Goal: Information Seeking & Learning: Understand process/instructions

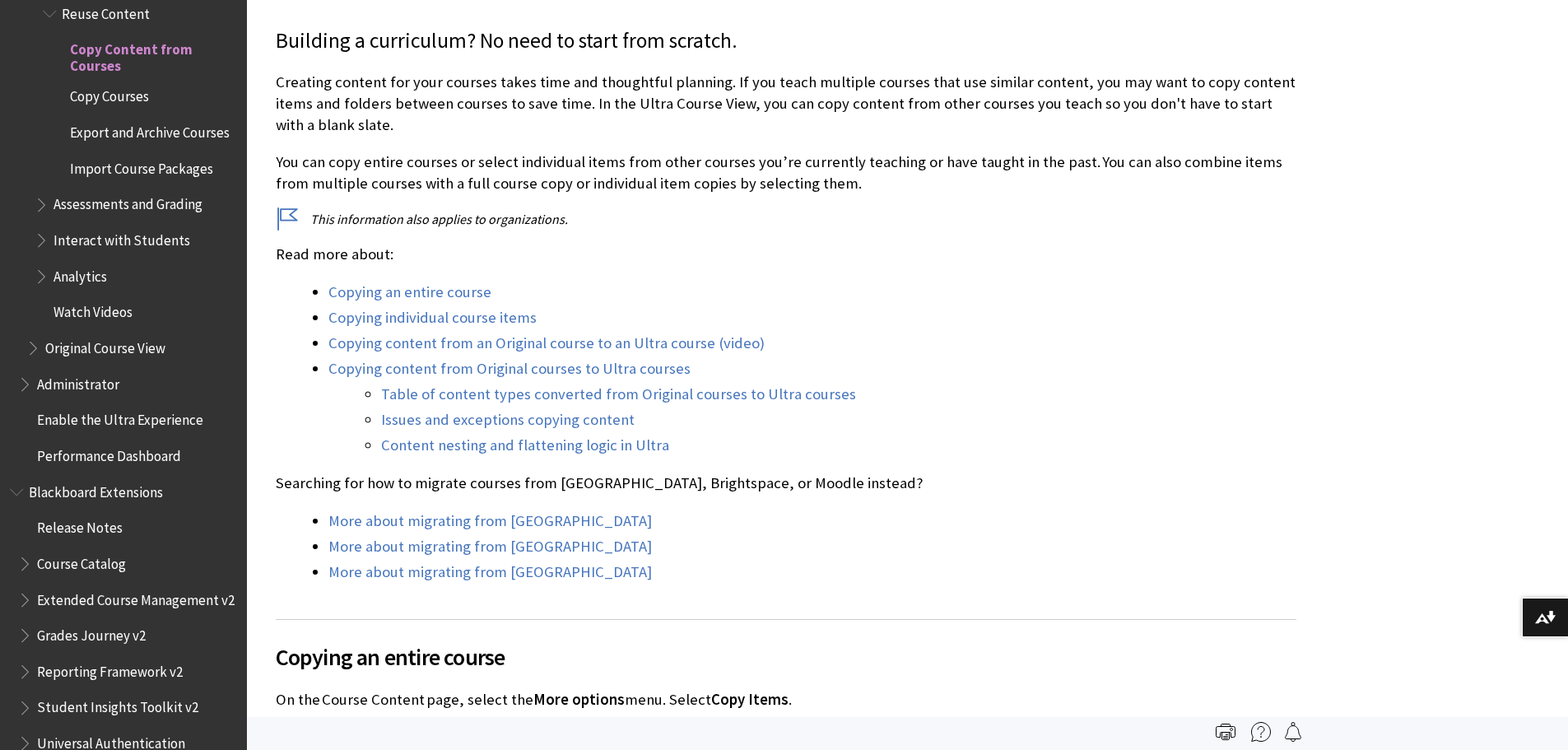
scroll to position [412, 0]
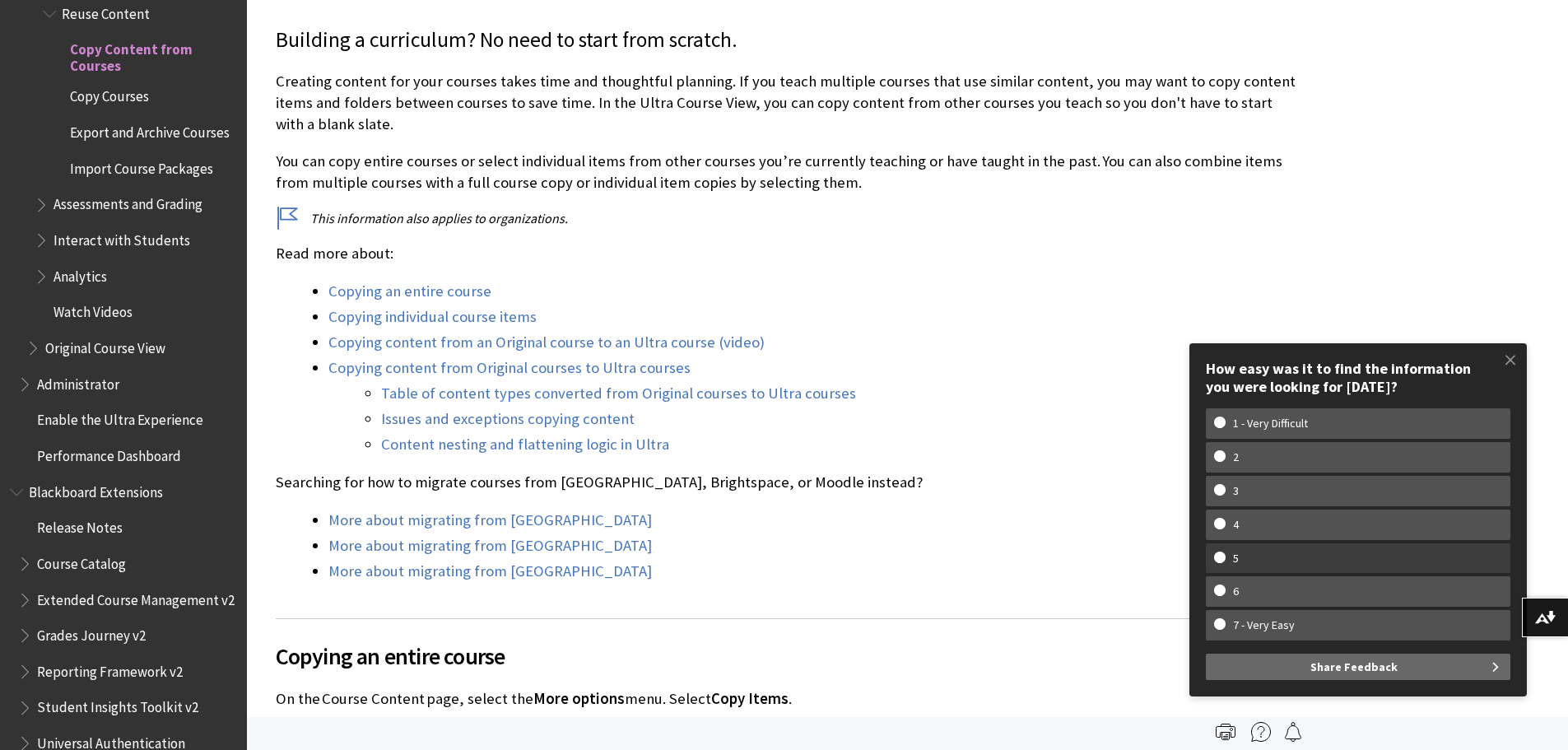
click at [1269, 555] on w-span "5" at bounding box center [1357, 558] width 288 height 14
click at [1225, 555] on input "5" at bounding box center [1219, 556] width 11 height 11
radio input "true"
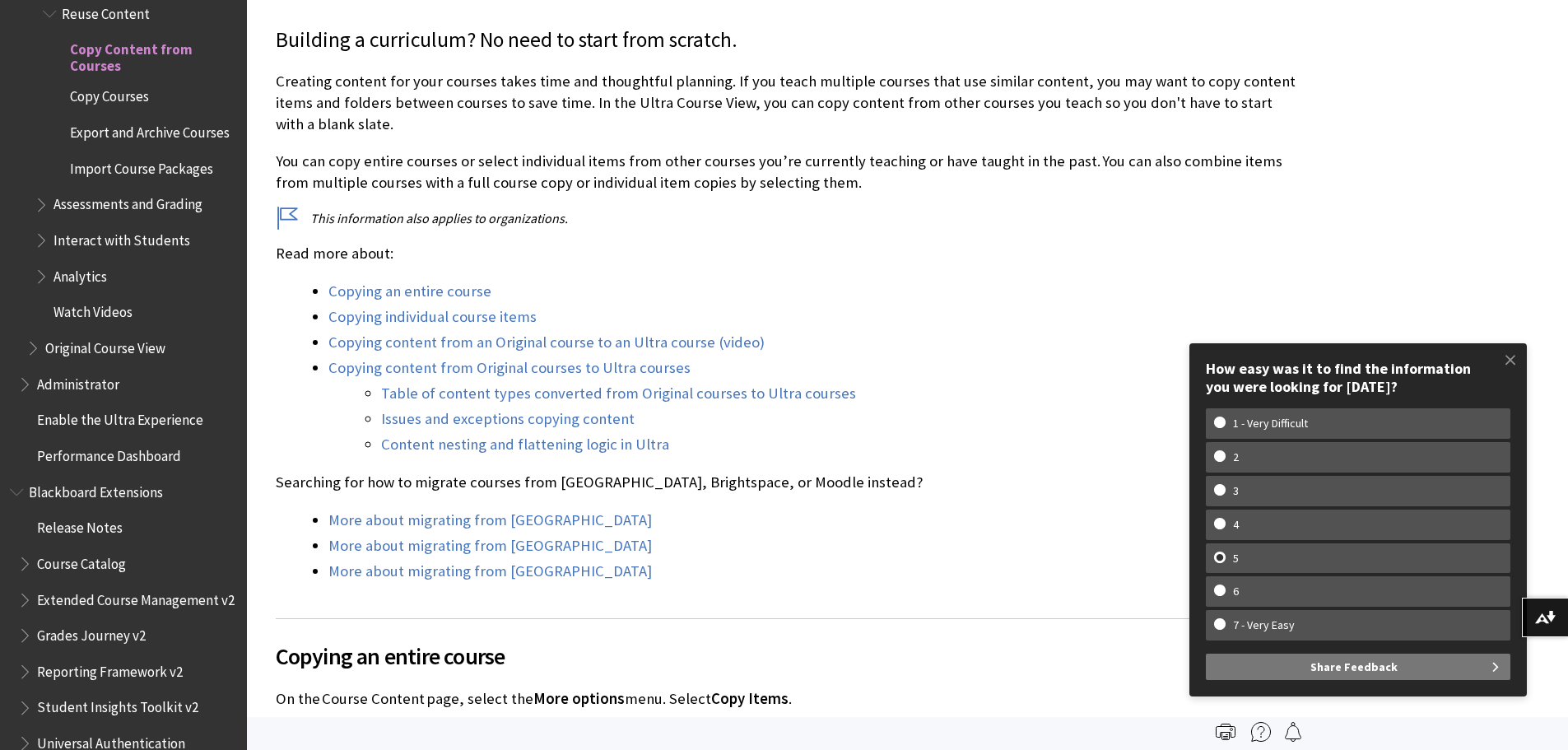
click at [1363, 675] on span "Share Feedback" at bounding box center [1353, 666] width 87 height 26
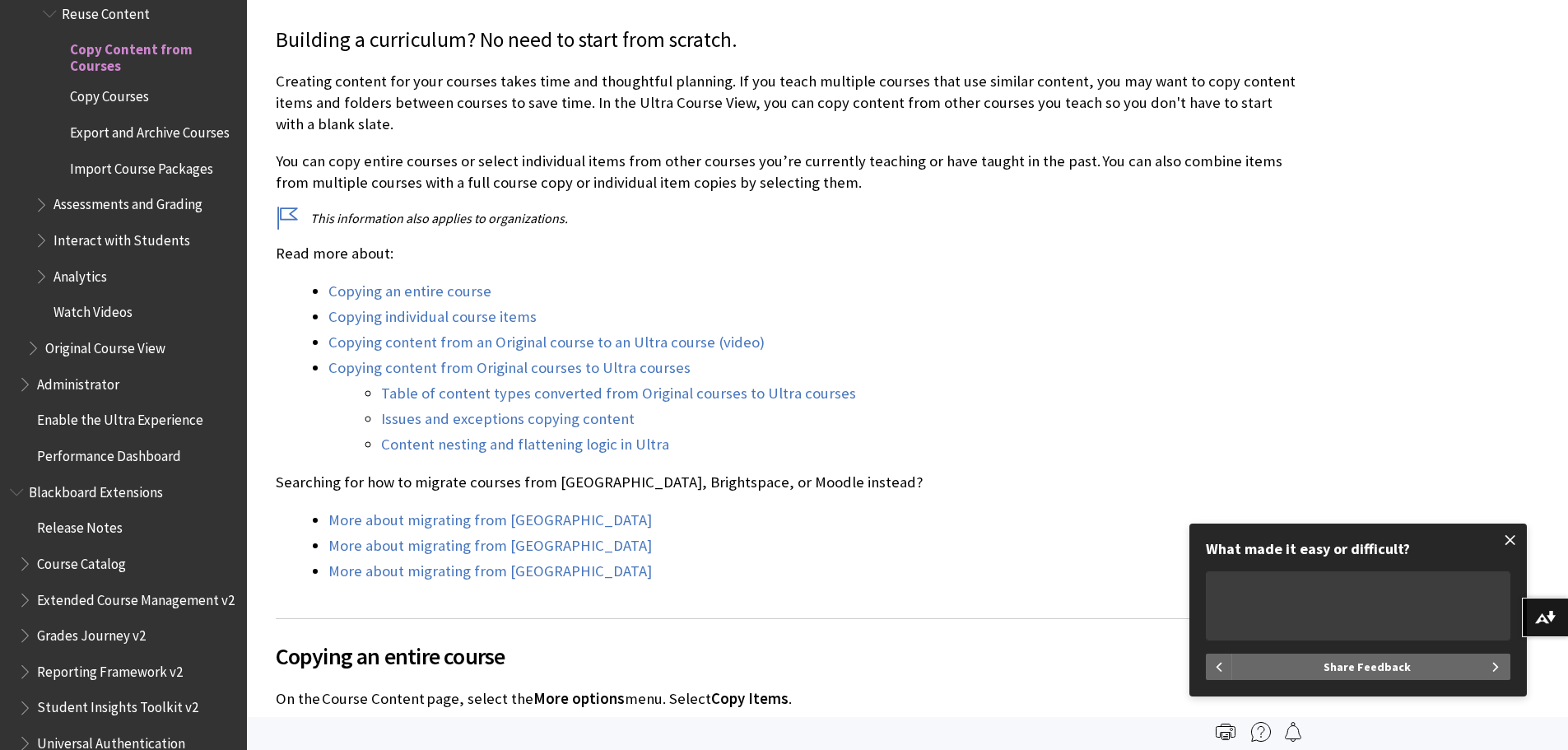
click at [1511, 536] on span at bounding box center [1509, 539] width 34 height 34
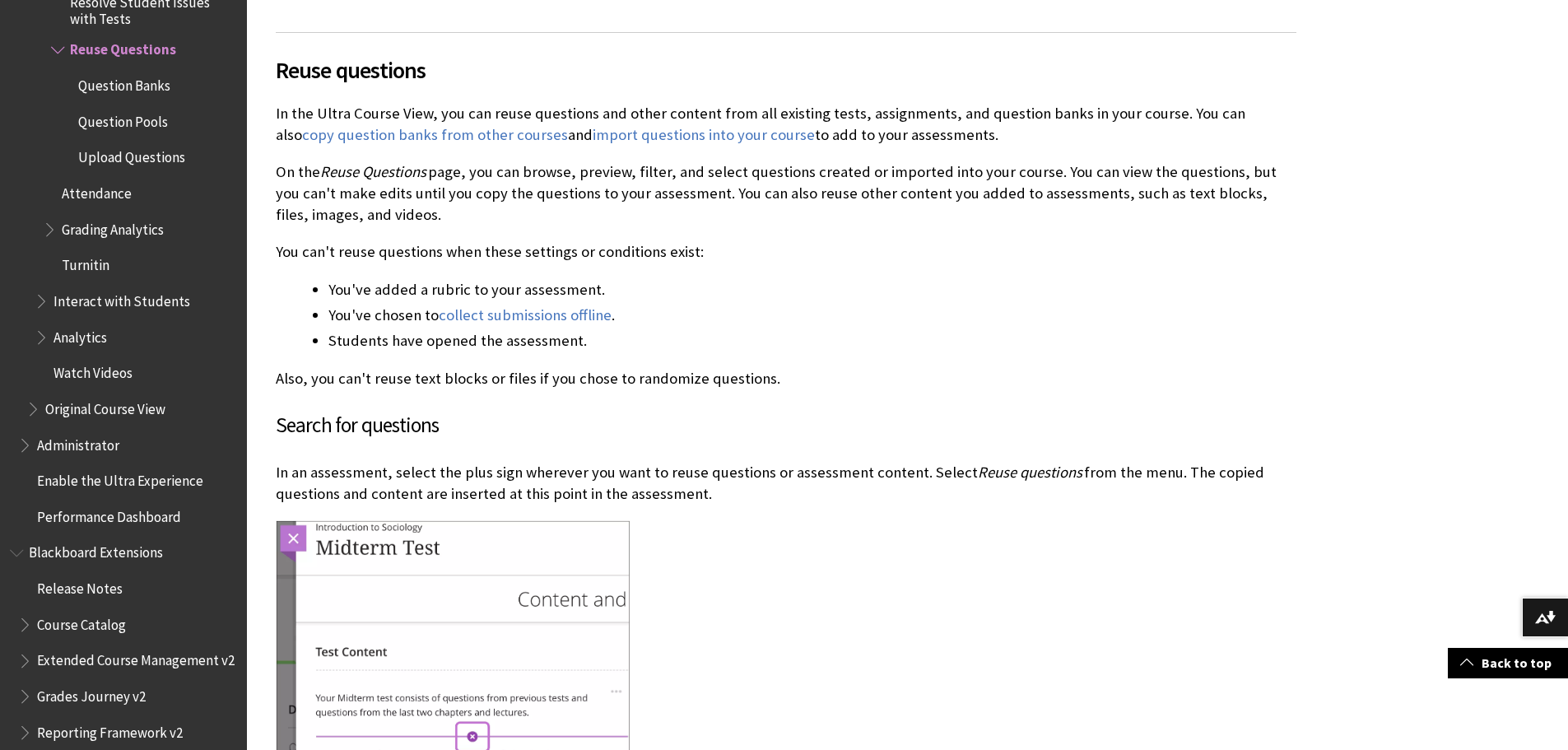
scroll to position [905, 0]
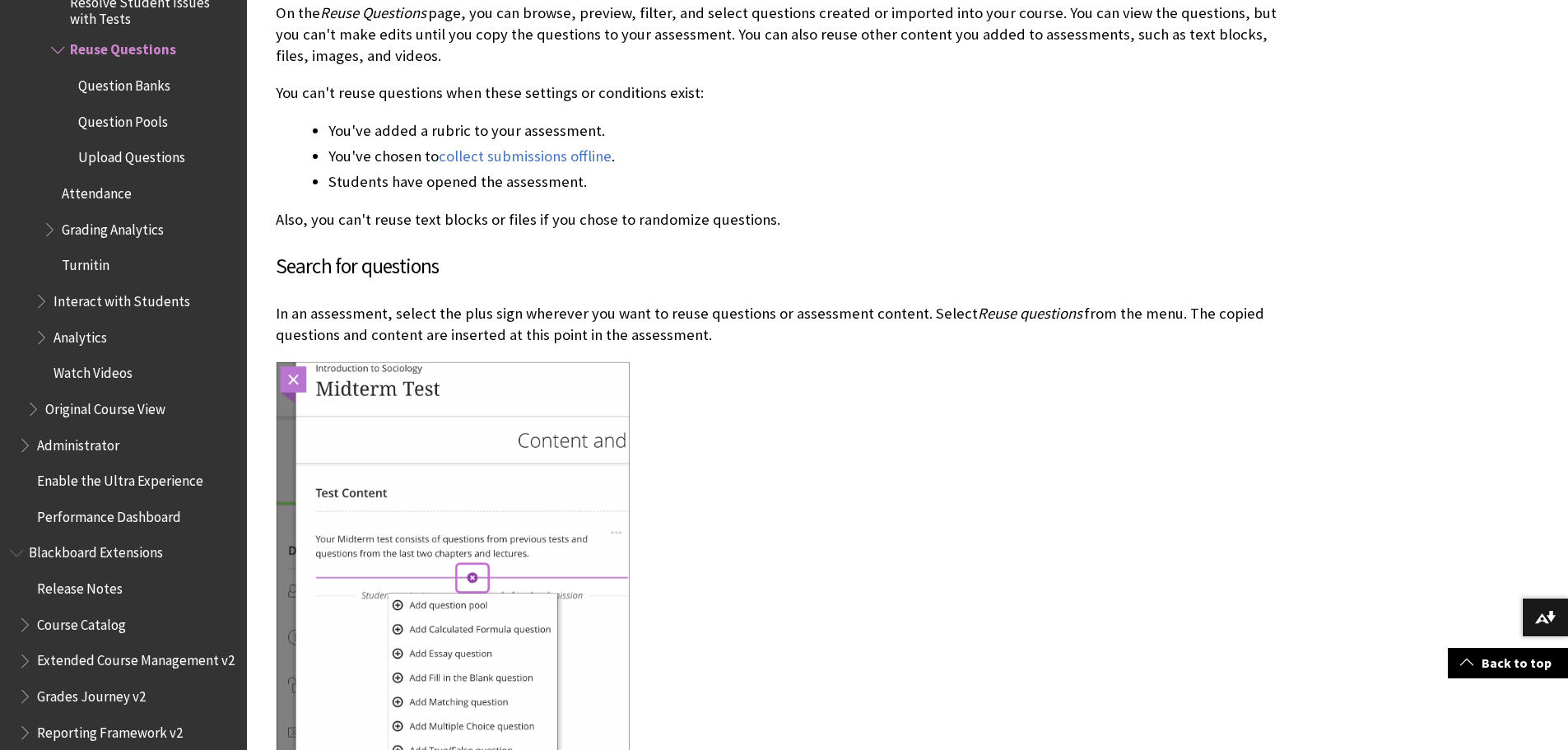
drag, startPoint x: 1374, startPoint y: 277, endPoint x: 1367, endPoint y: 311, distance: 34.7
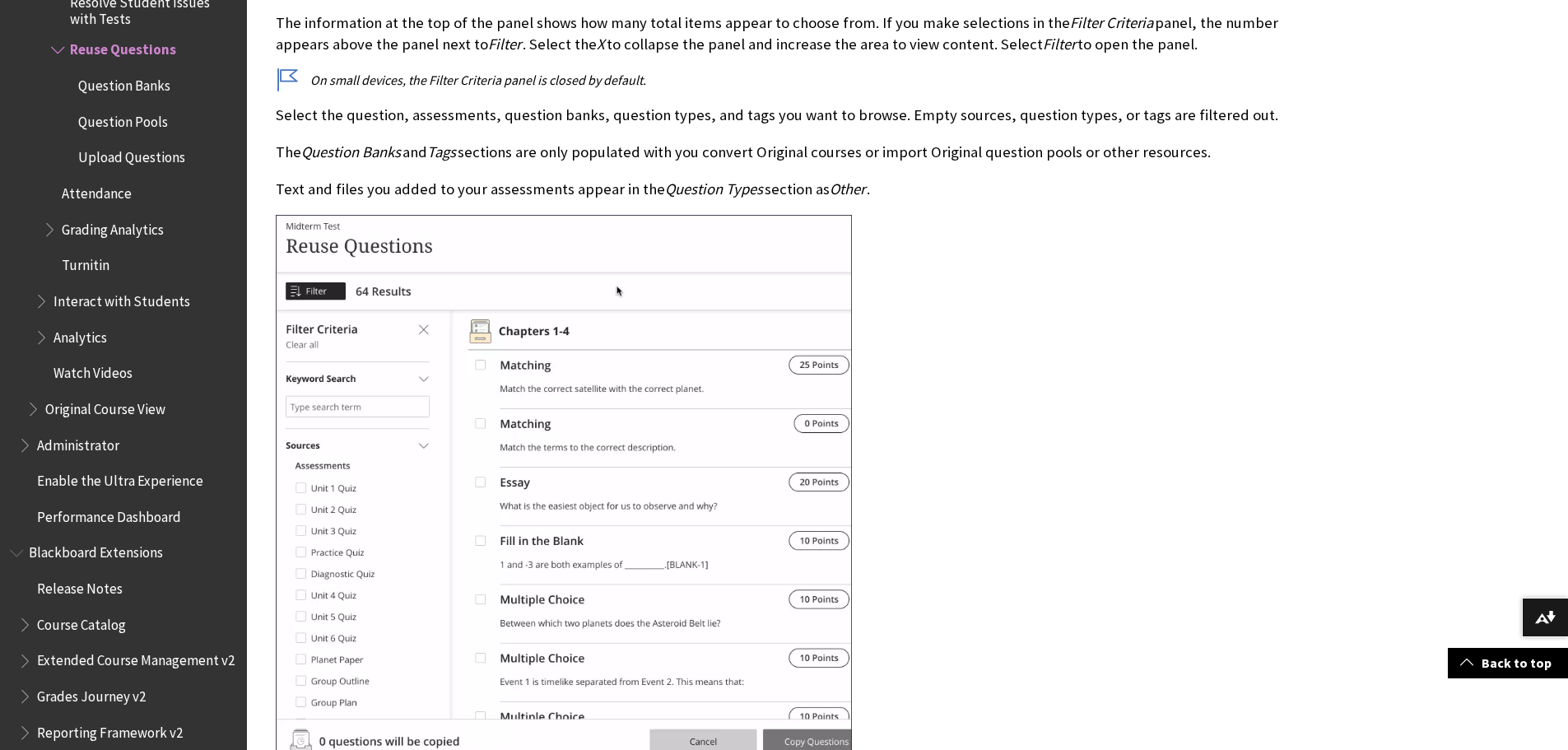
scroll to position [1955, 0]
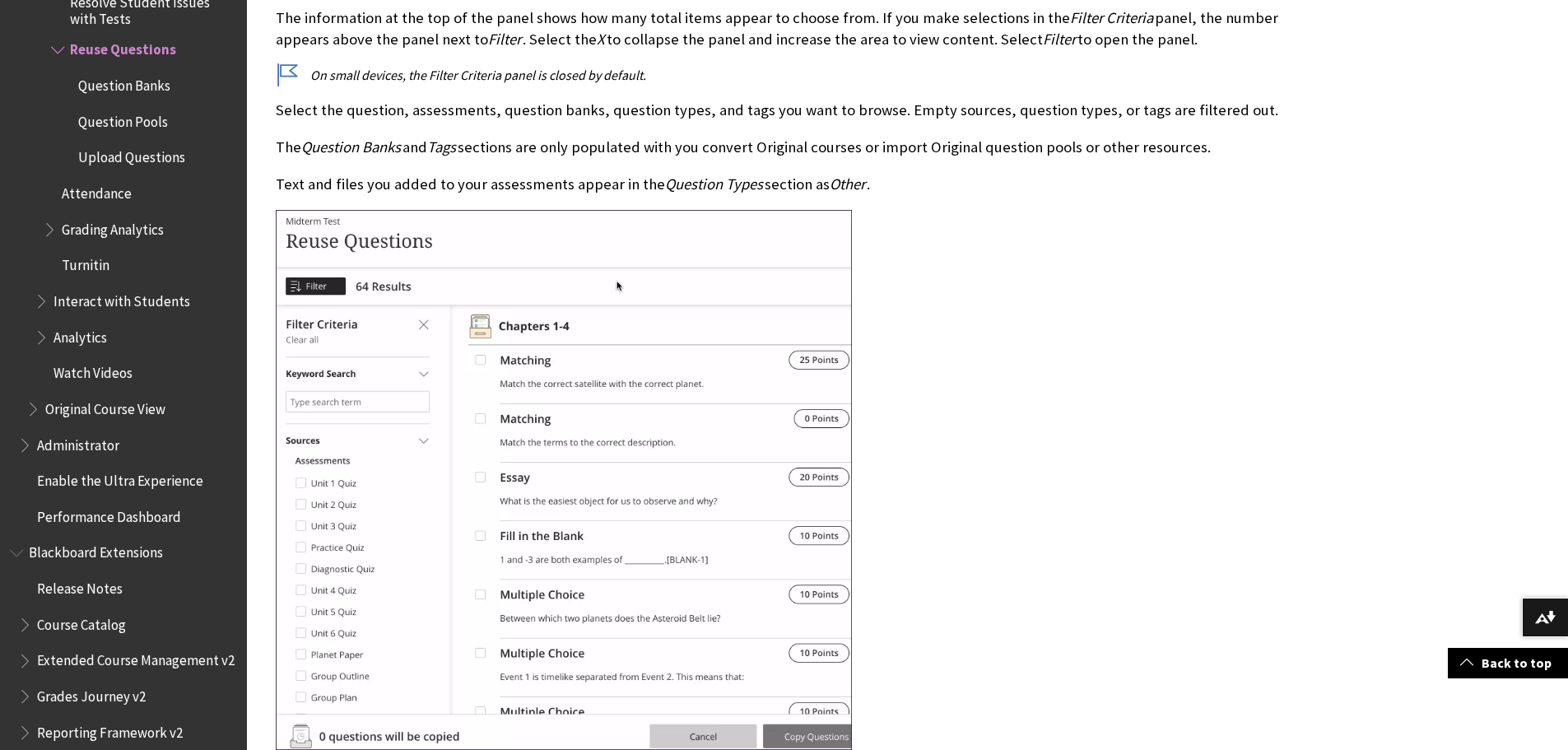
drag, startPoint x: 970, startPoint y: 345, endPoint x: 990, endPoint y: 366, distance: 29.0
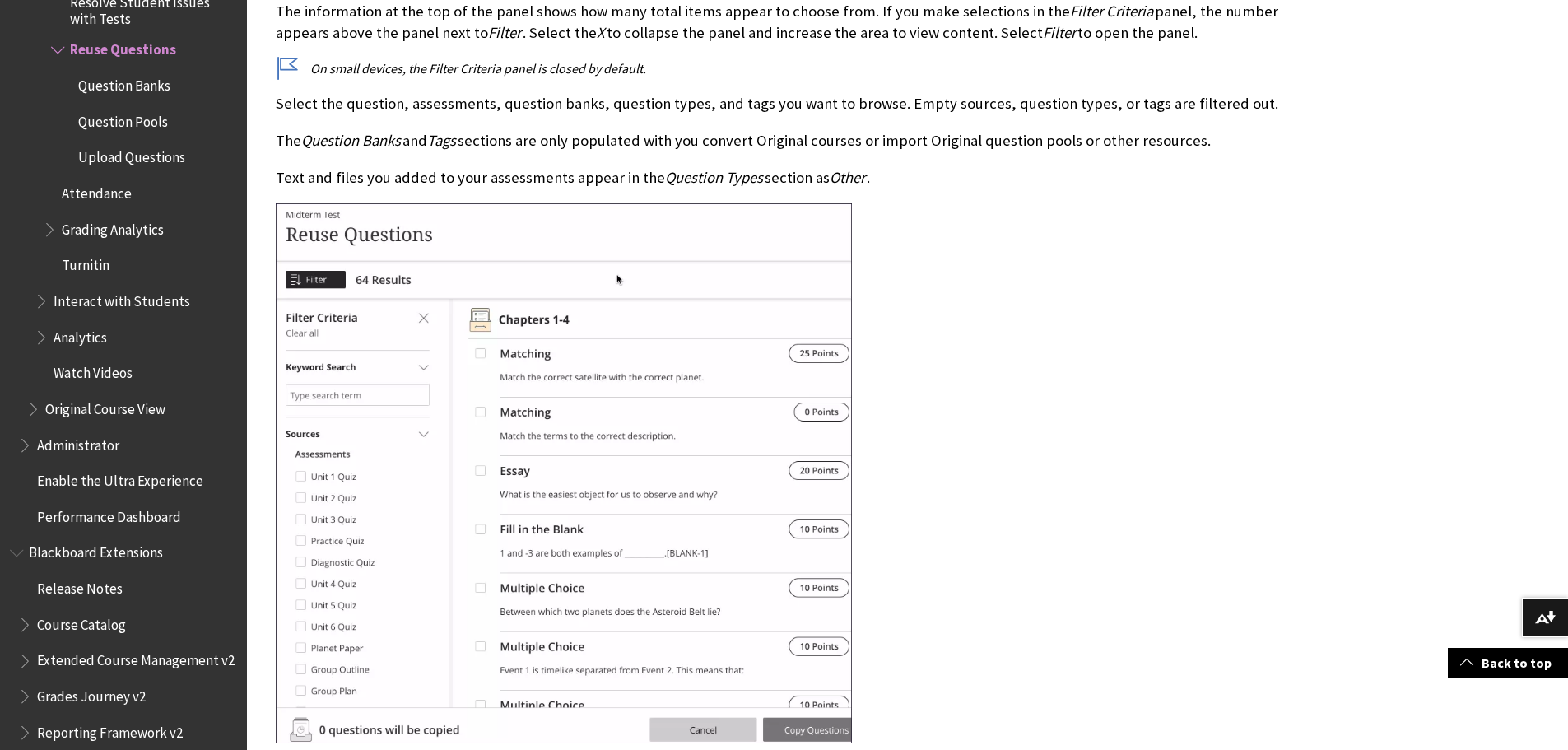
drag, startPoint x: 990, startPoint y: 366, endPoint x: 998, endPoint y: 382, distance: 17.9
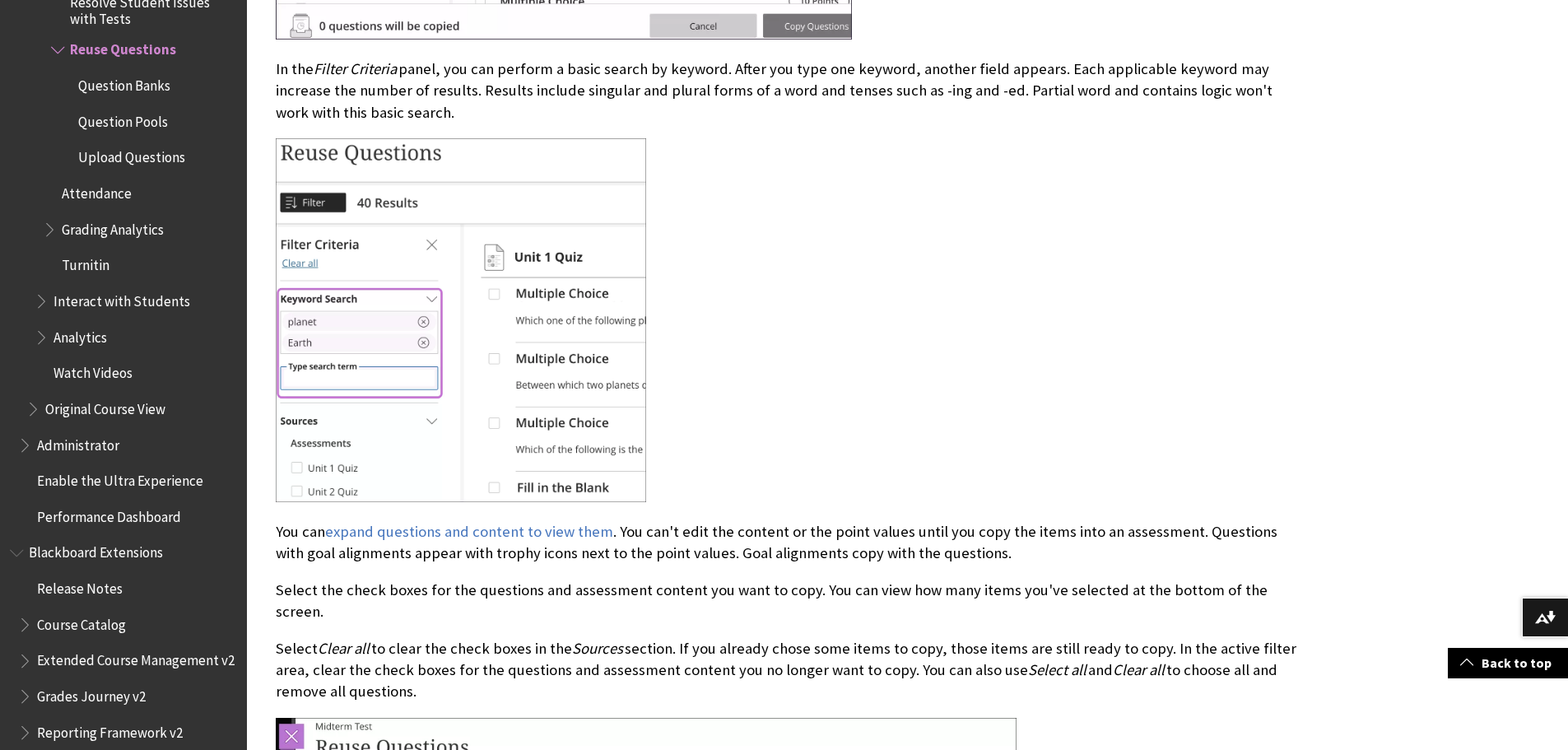
scroll to position [2704, 0]
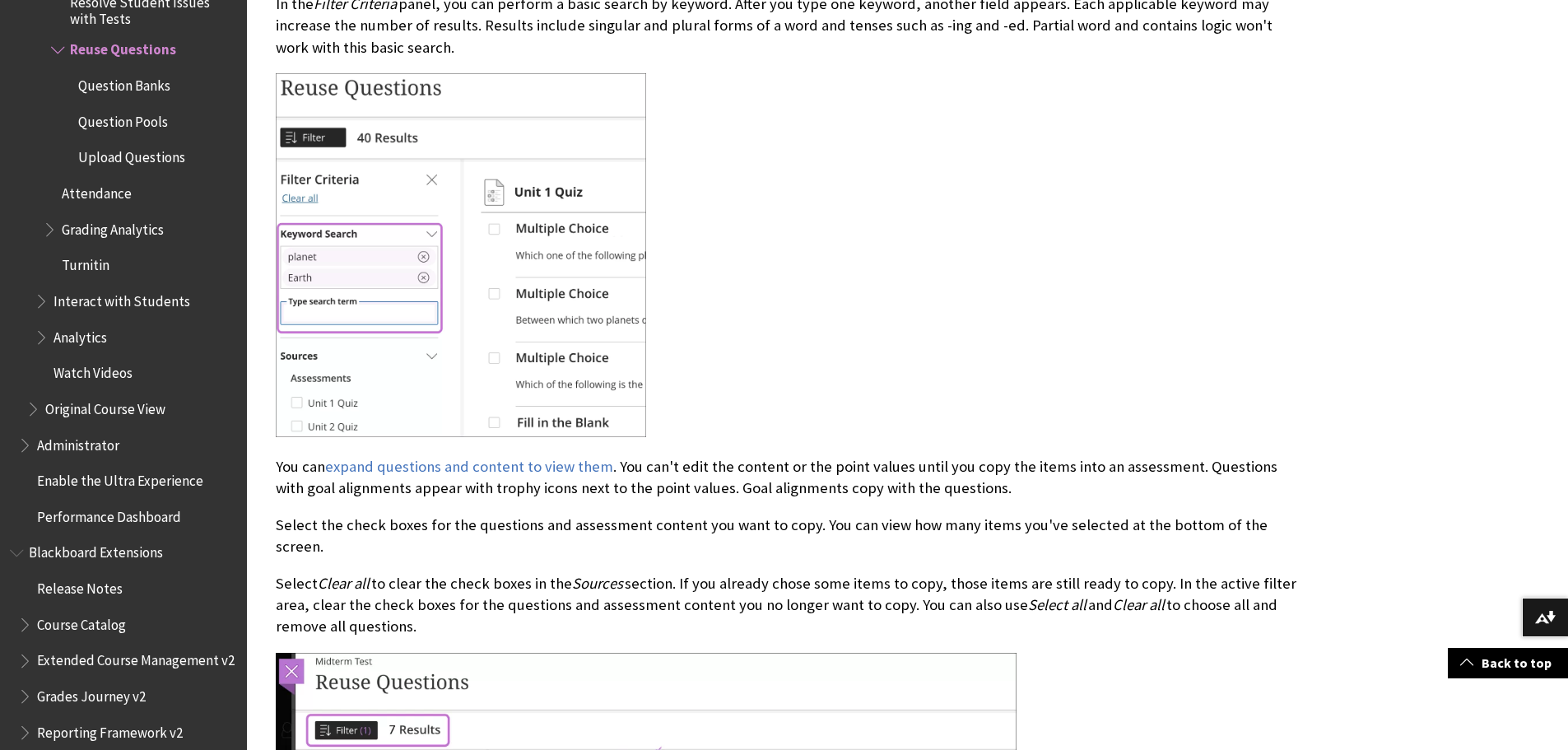
drag, startPoint x: 1073, startPoint y: 321, endPoint x: 1068, endPoint y: 343, distance: 22.6
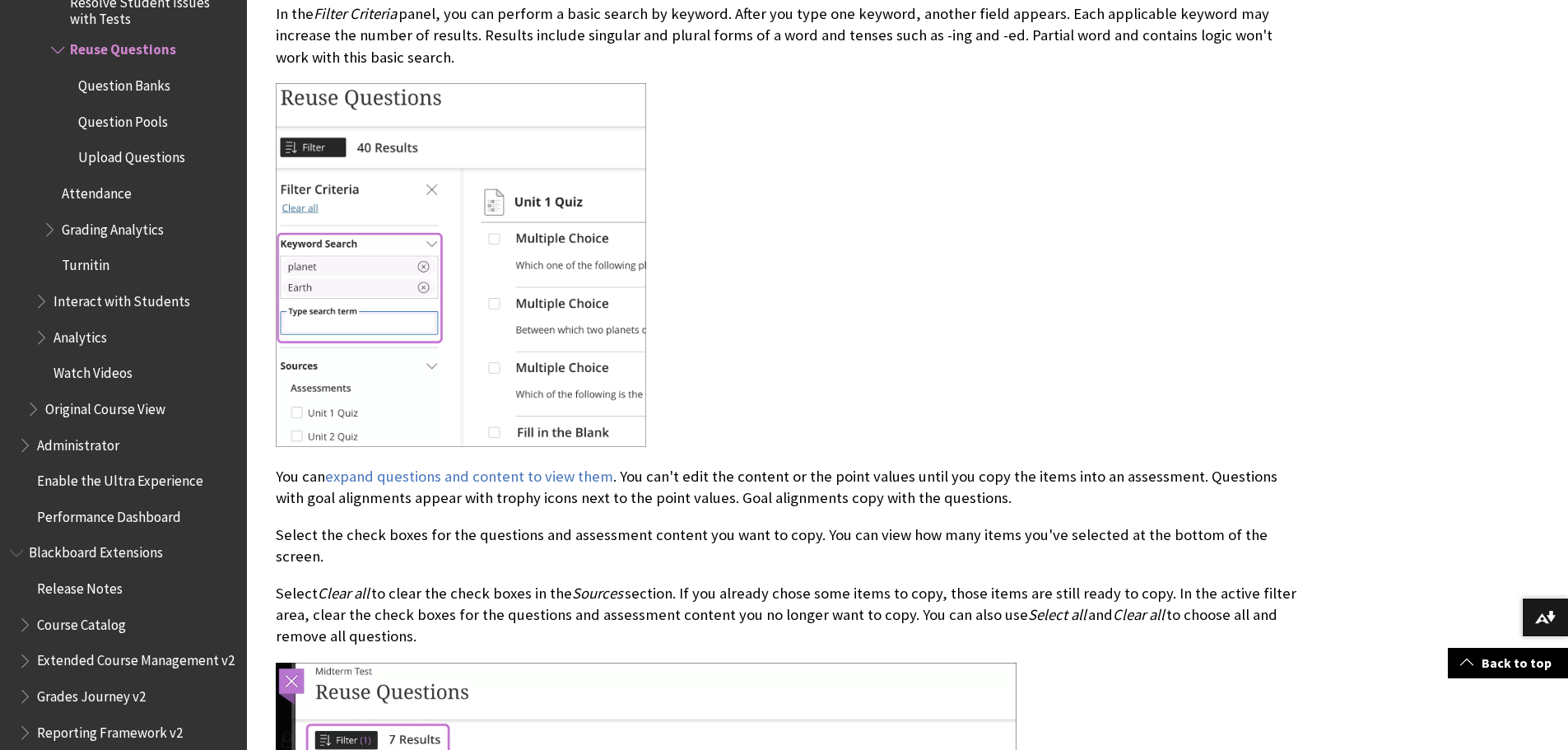
scroll to position [2722, 0]
drag, startPoint x: 1068, startPoint y: 343, endPoint x: 1068, endPoint y: 361, distance: 18.0
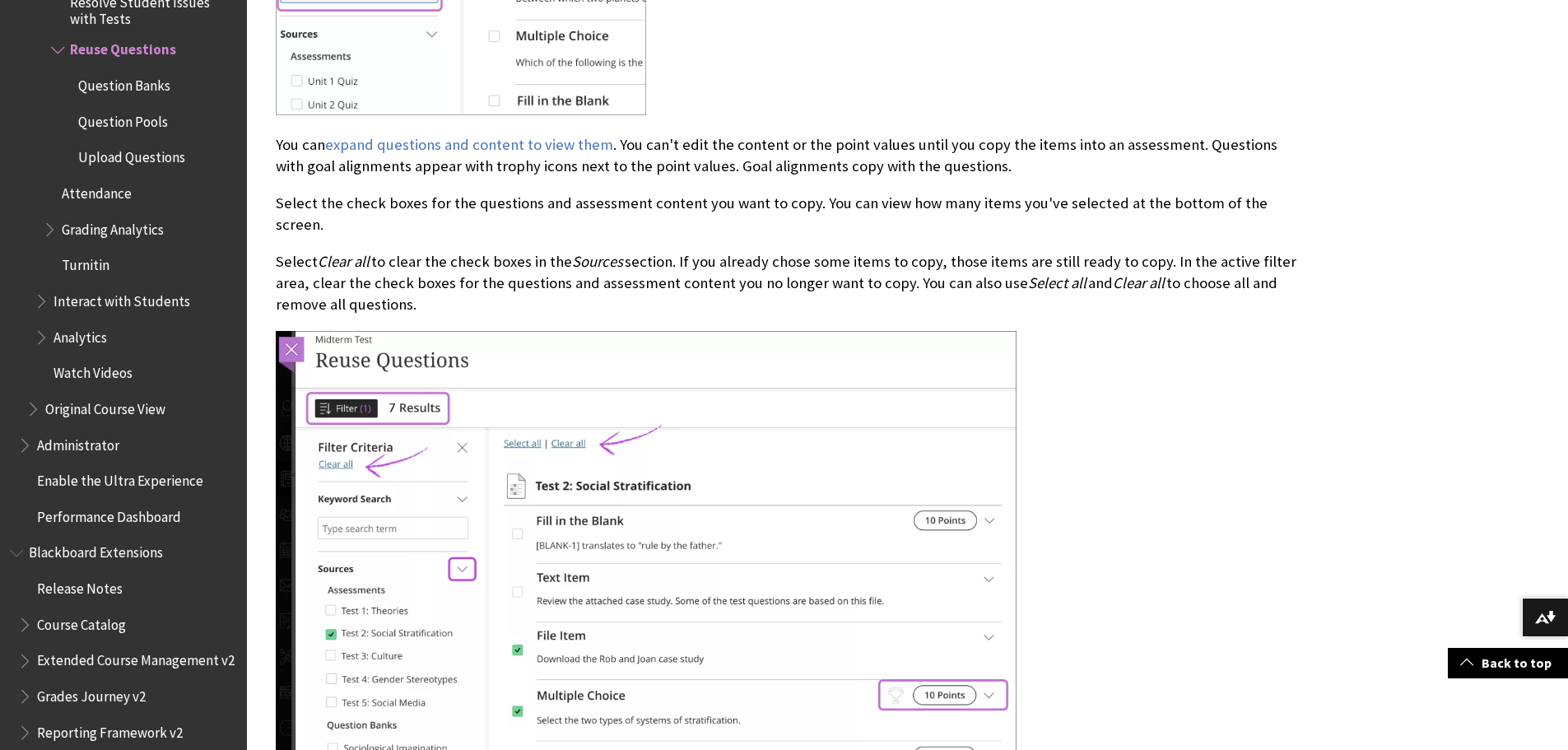
scroll to position [3134, 0]
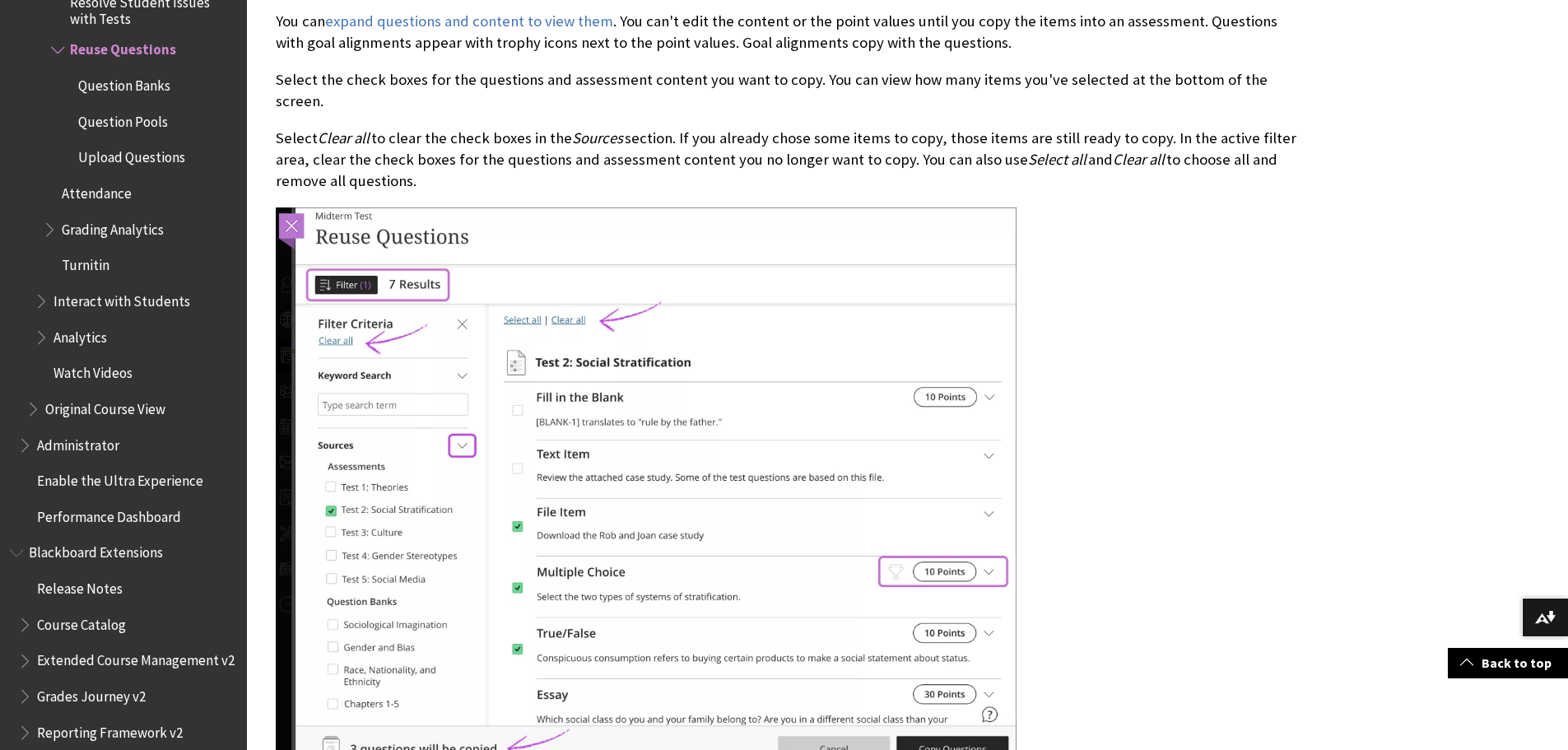
drag, startPoint x: 1404, startPoint y: 421, endPoint x: 1406, endPoint y: 457, distance: 36.1
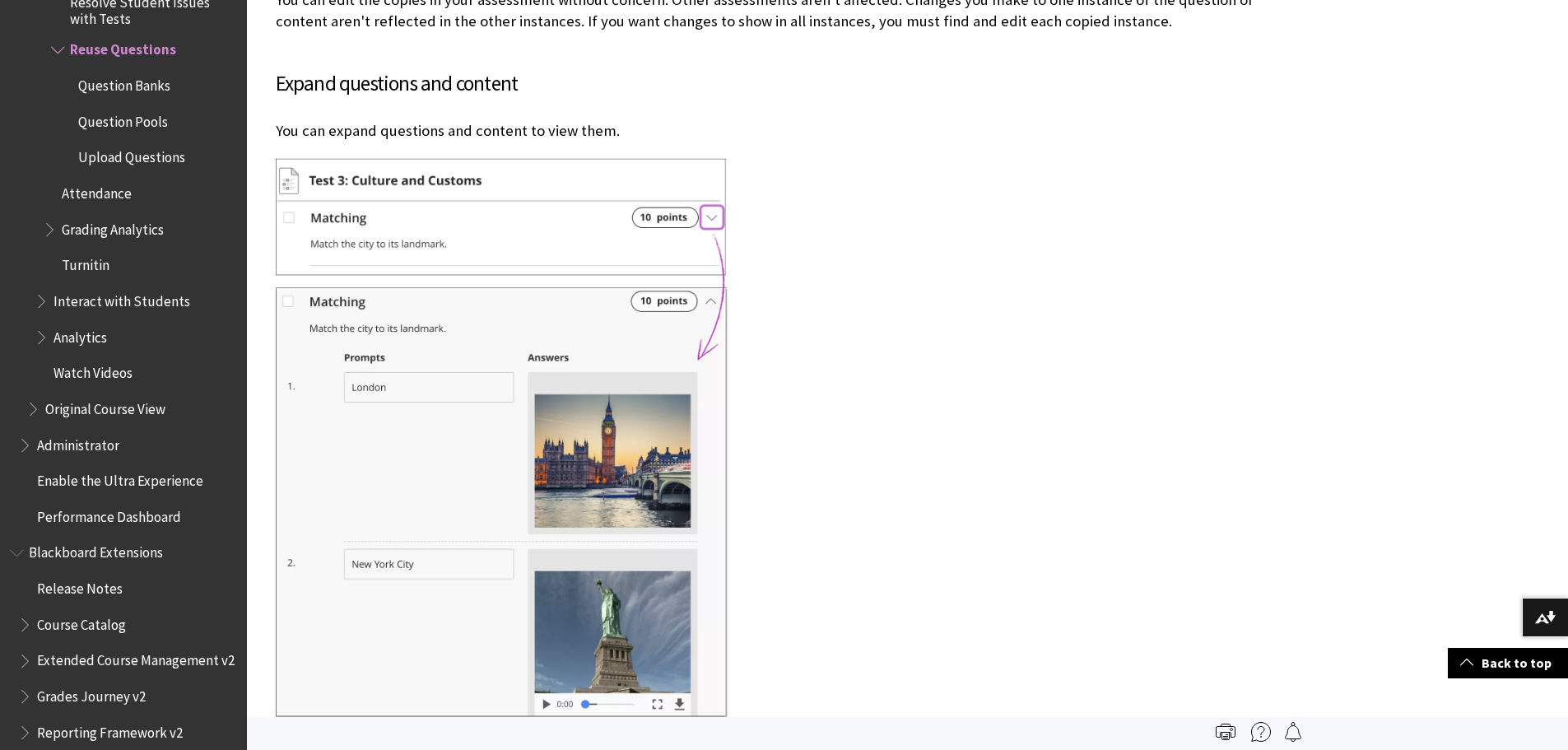
scroll to position [4258, 0]
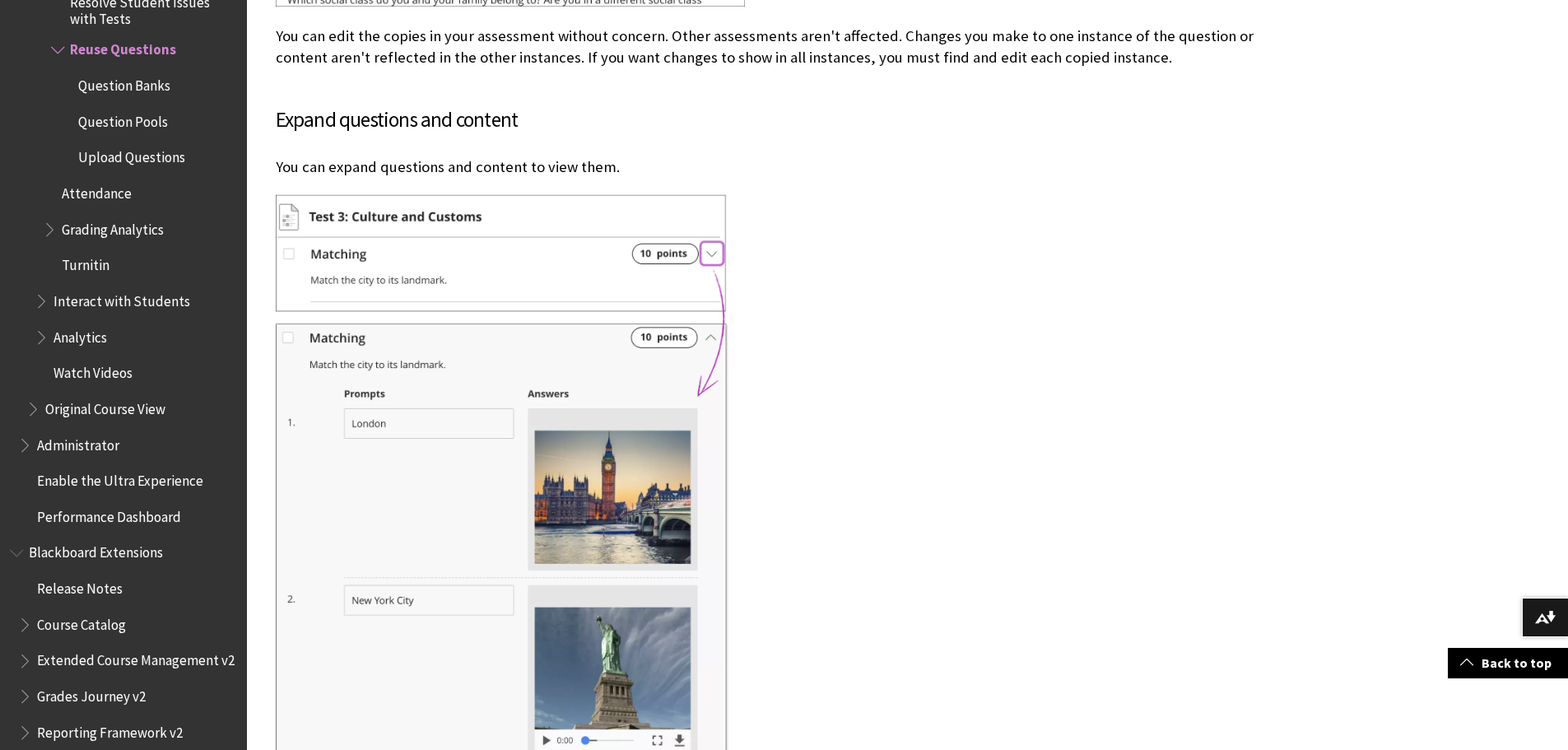
drag, startPoint x: 1346, startPoint y: 476, endPoint x: 1342, endPoint y: 493, distance: 17.5
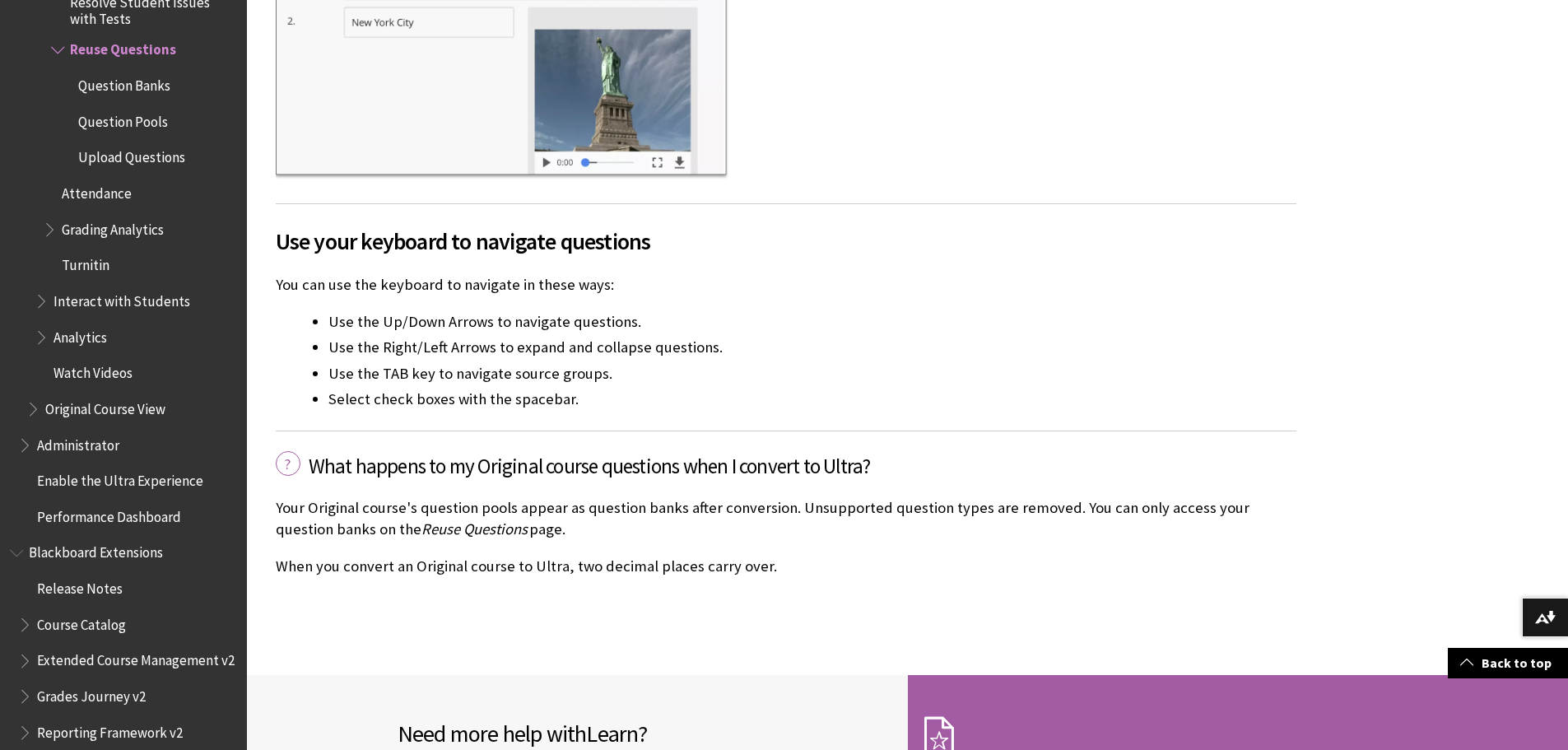
scroll to position [4882, 0]
click at [131, 76] on span "Question Banks" at bounding box center [124, 82] width 92 height 22
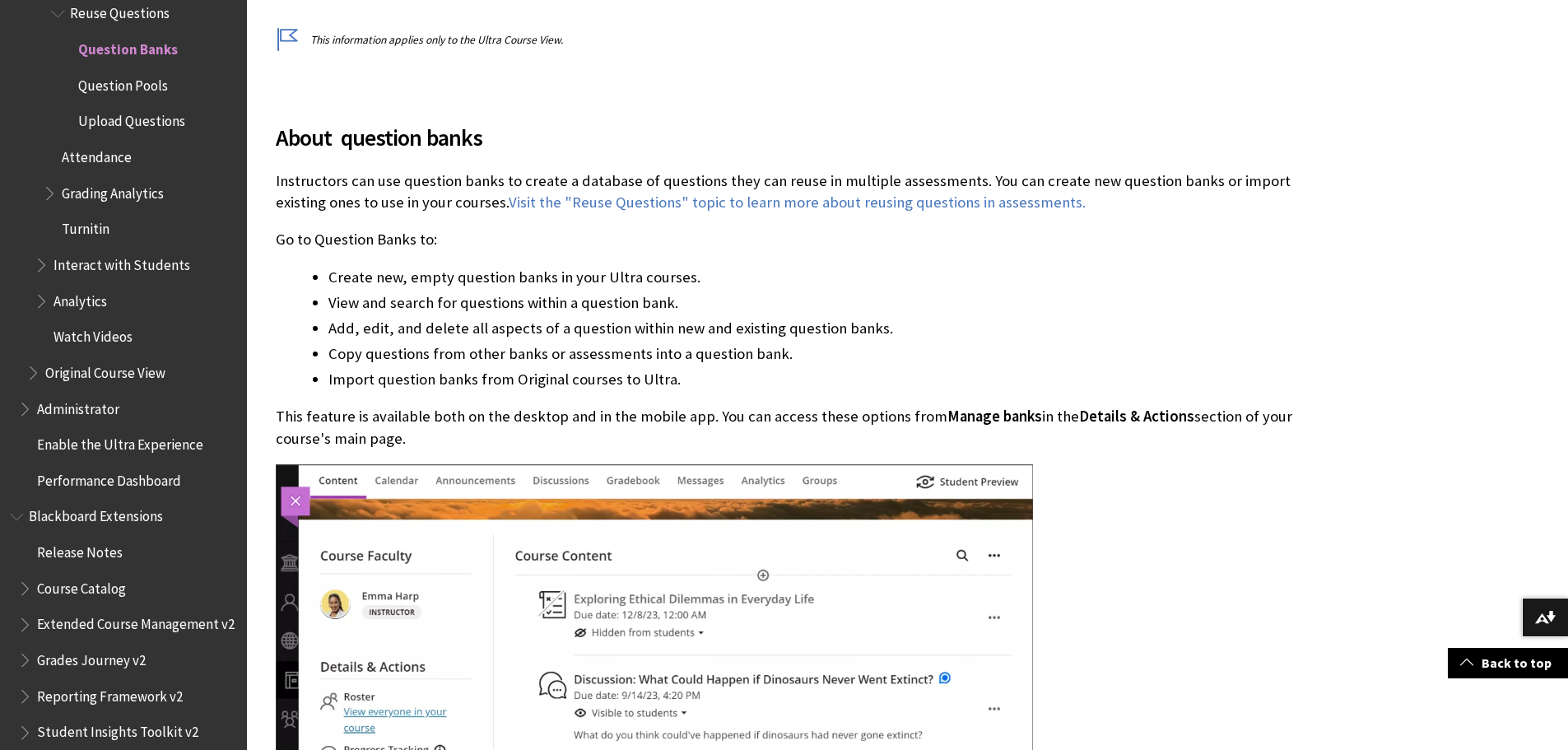
scroll to position [412, 0]
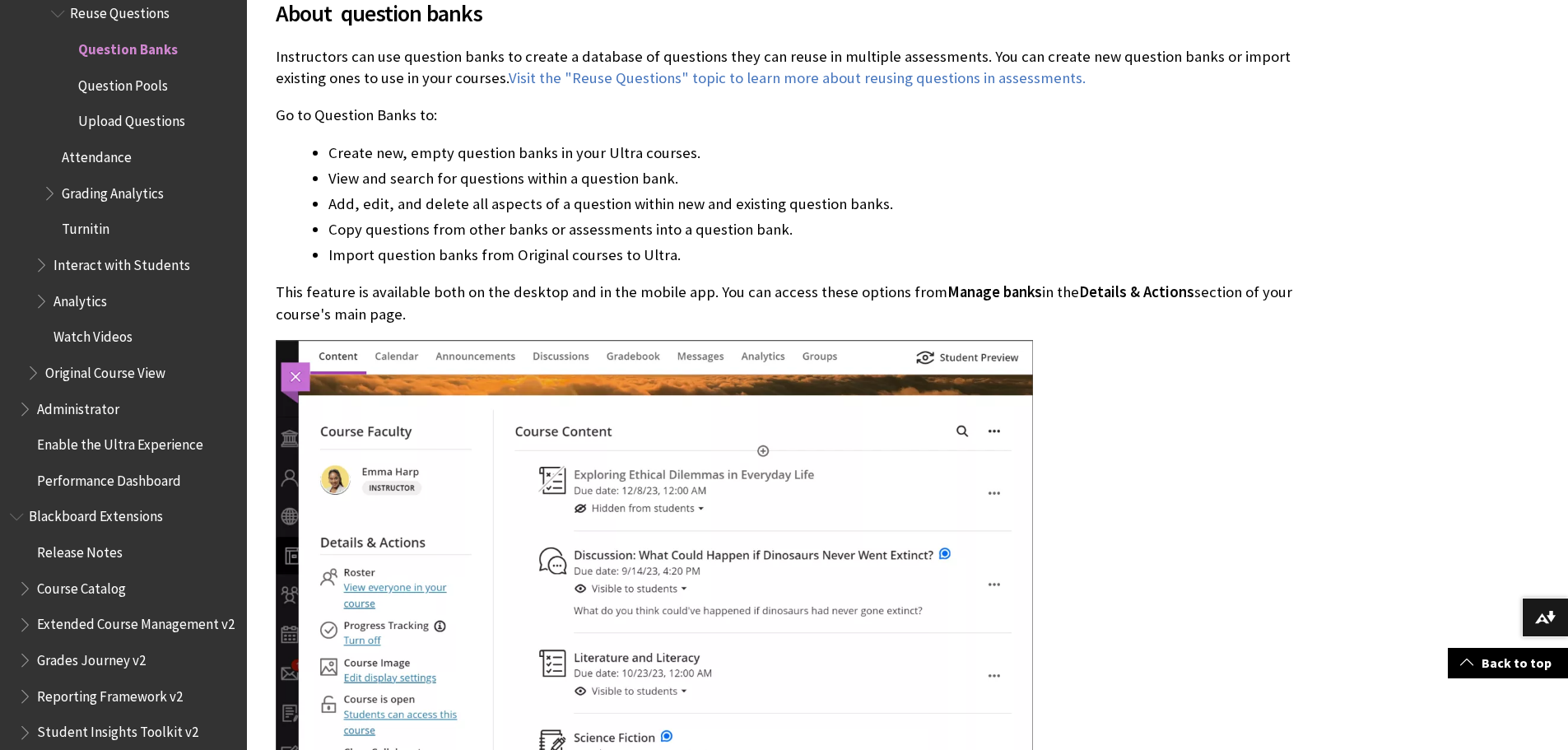
drag, startPoint x: 1315, startPoint y: 388, endPoint x: 1332, endPoint y: 417, distance: 33.6
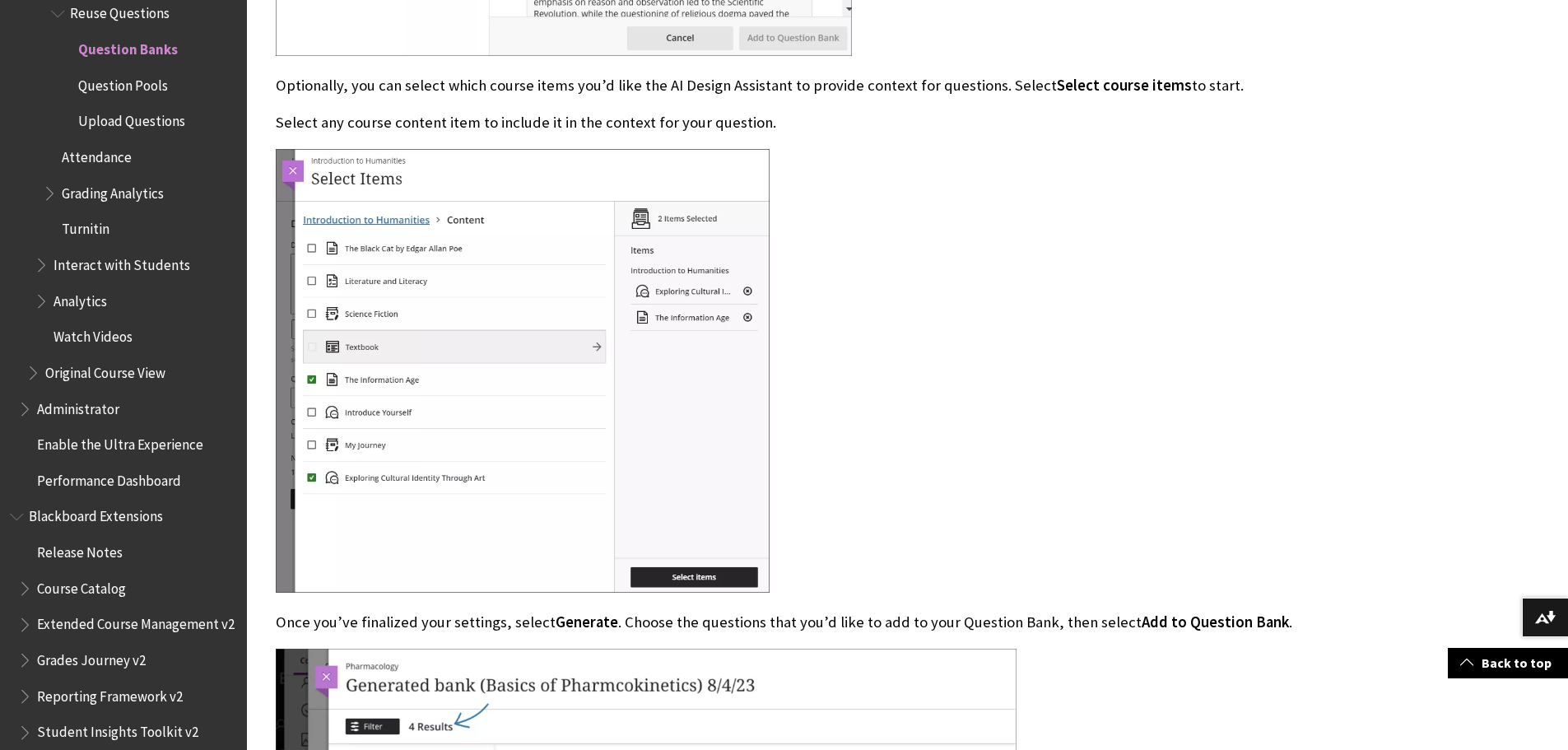
scroll to position [4093, 0]
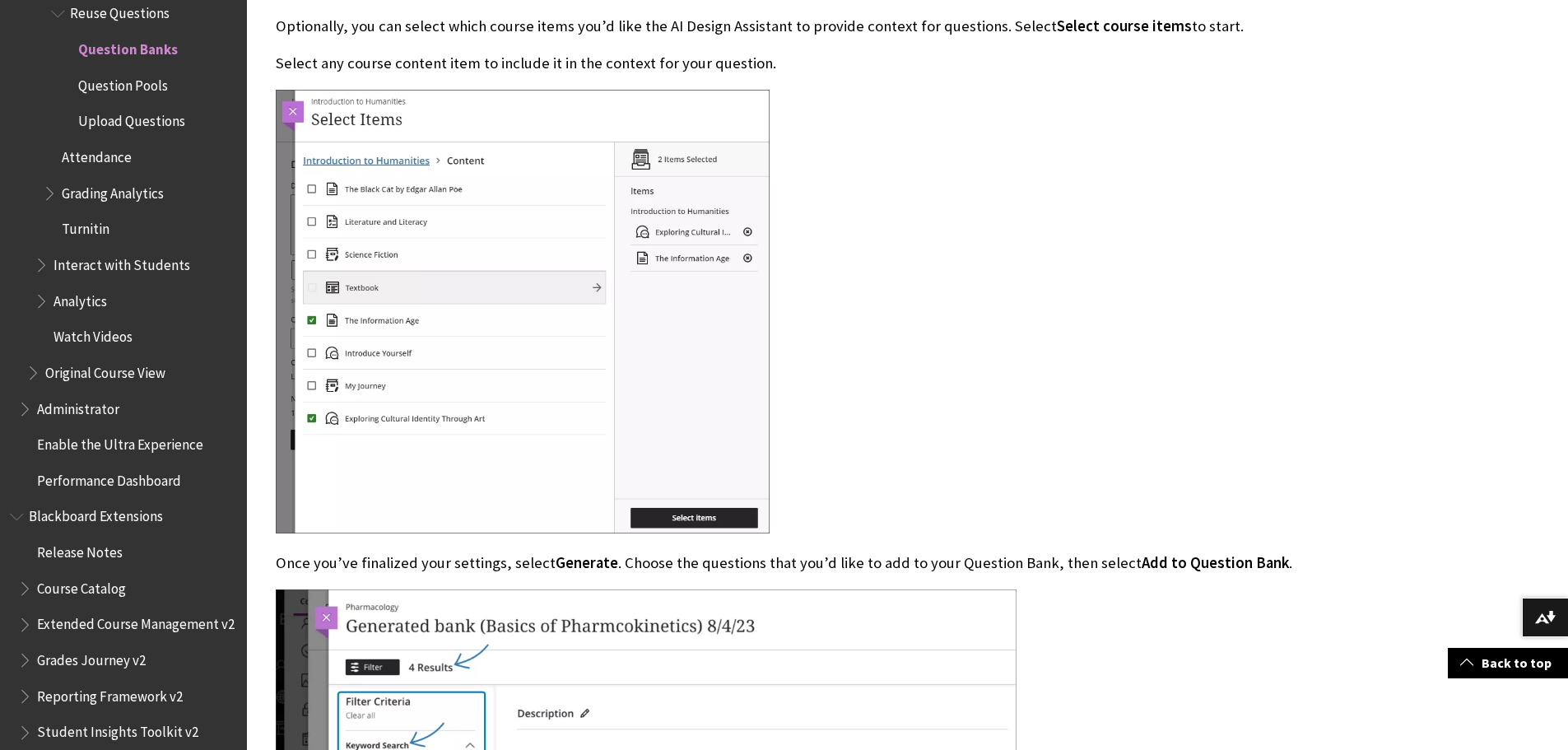
drag, startPoint x: 1119, startPoint y: 475, endPoint x: 1119, endPoint y: 500, distance: 25.0
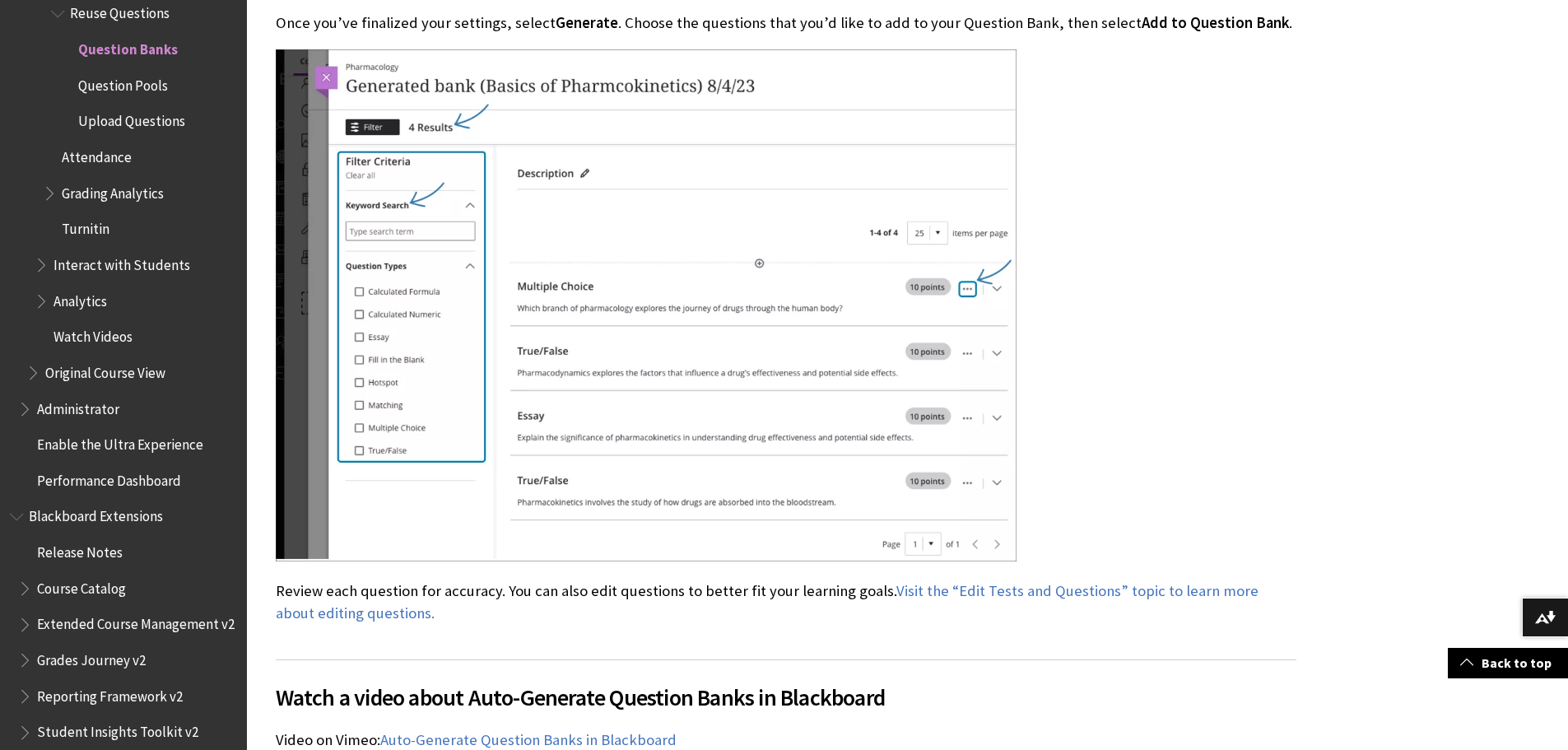
scroll to position [4656, 0]
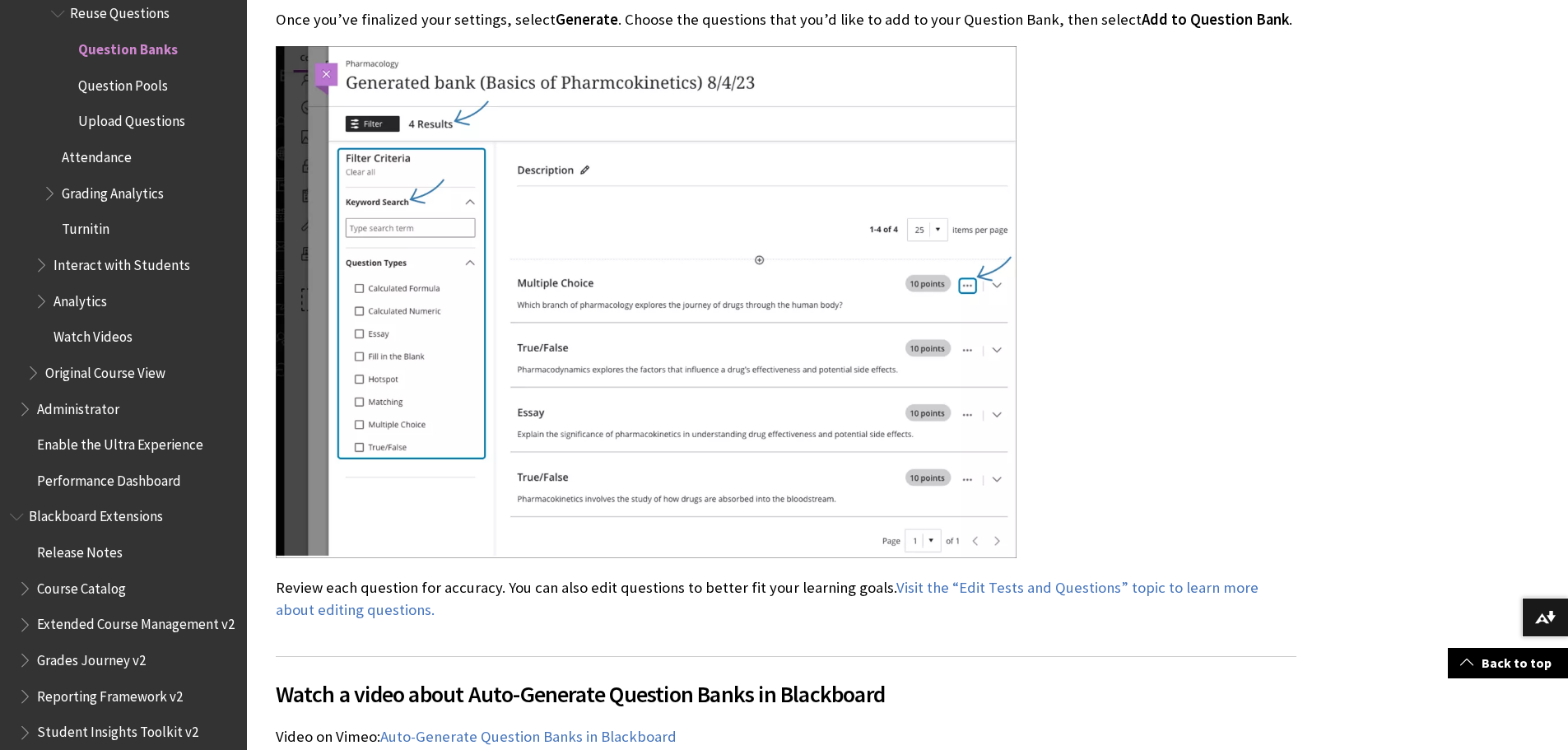
drag, startPoint x: 1119, startPoint y: 500, endPoint x: 1119, endPoint y: 519, distance: 19.0
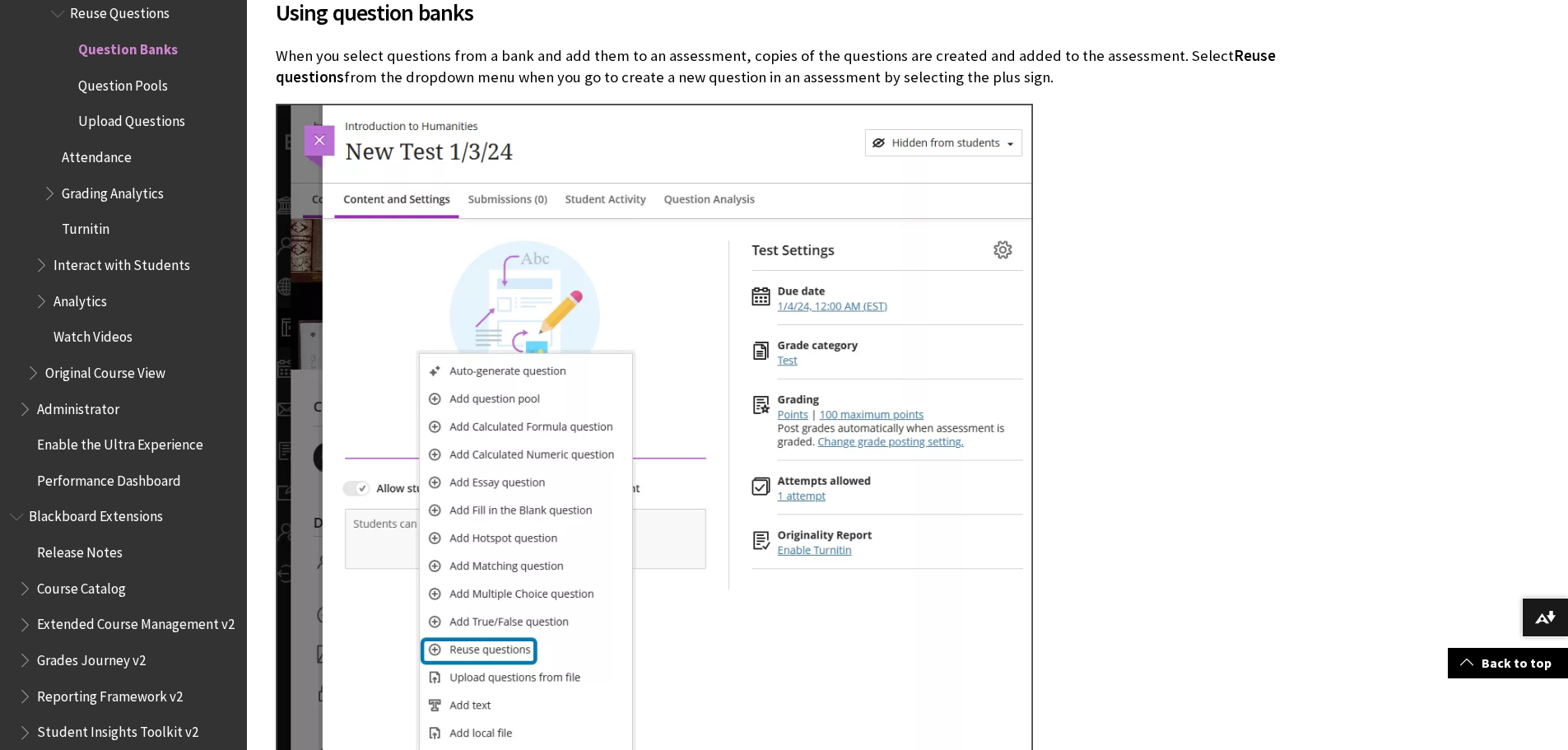
scroll to position [5757, 0]
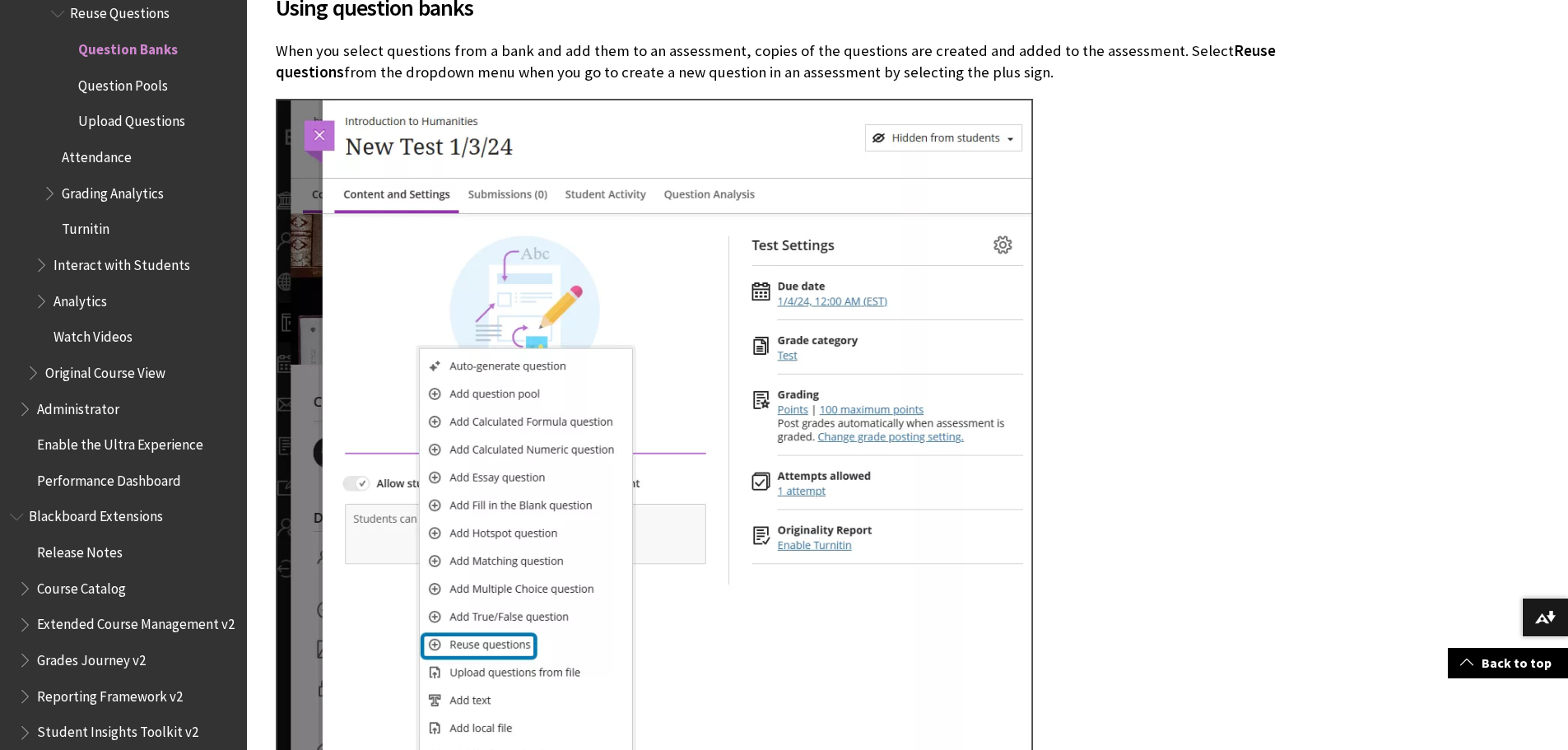
drag, startPoint x: 1153, startPoint y: 413, endPoint x: 1175, endPoint y: 430, distance: 27.8
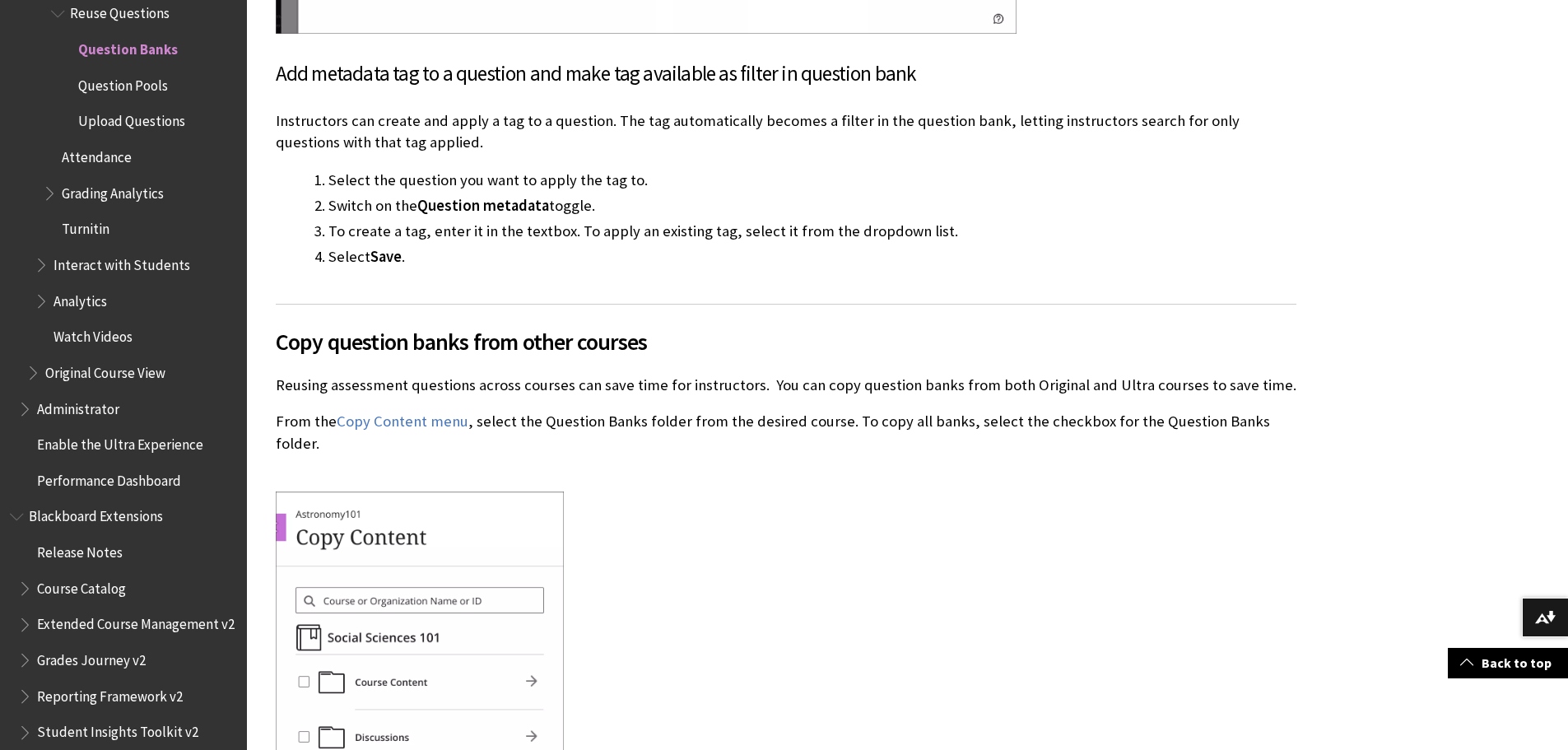
scroll to position [7239, 0]
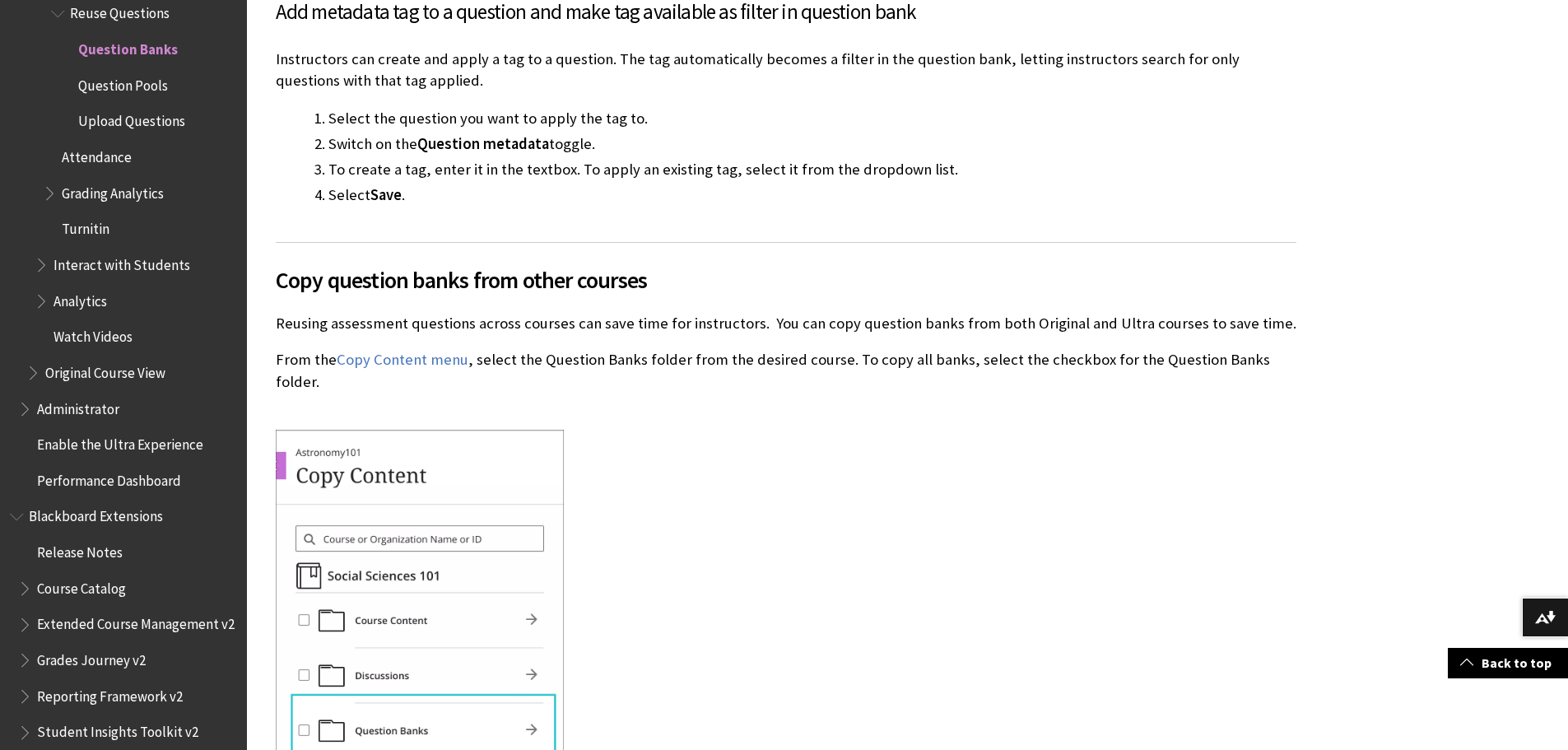
drag, startPoint x: 1134, startPoint y: 428, endPoint x: 1133, endPoint y: 445, distance: 17.0
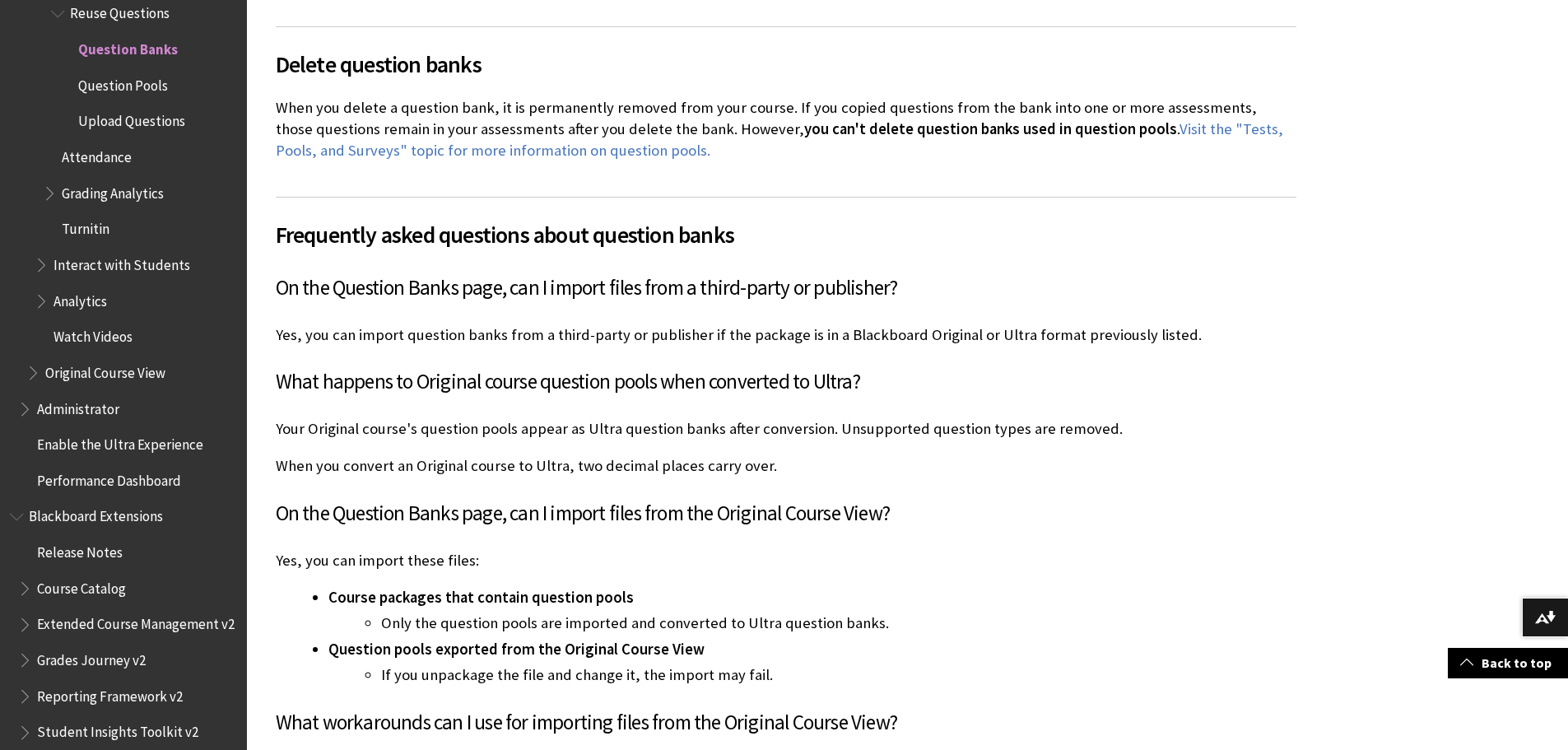
scroll to position [12143, 0]
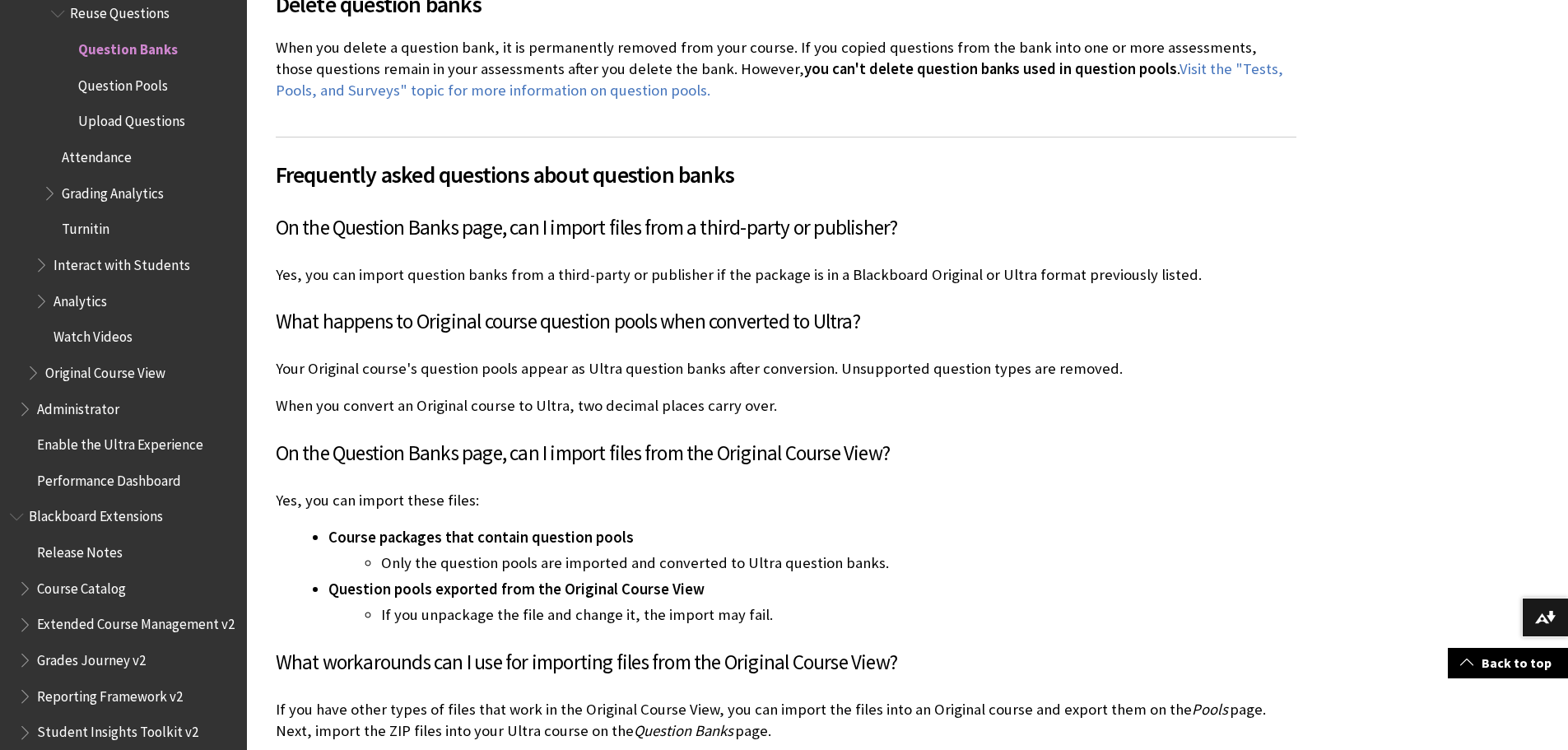
drag, startPoint x: 1341, startPoint y: 524, endPoint x: 1349, endPoint y: 547, distance: 24.4
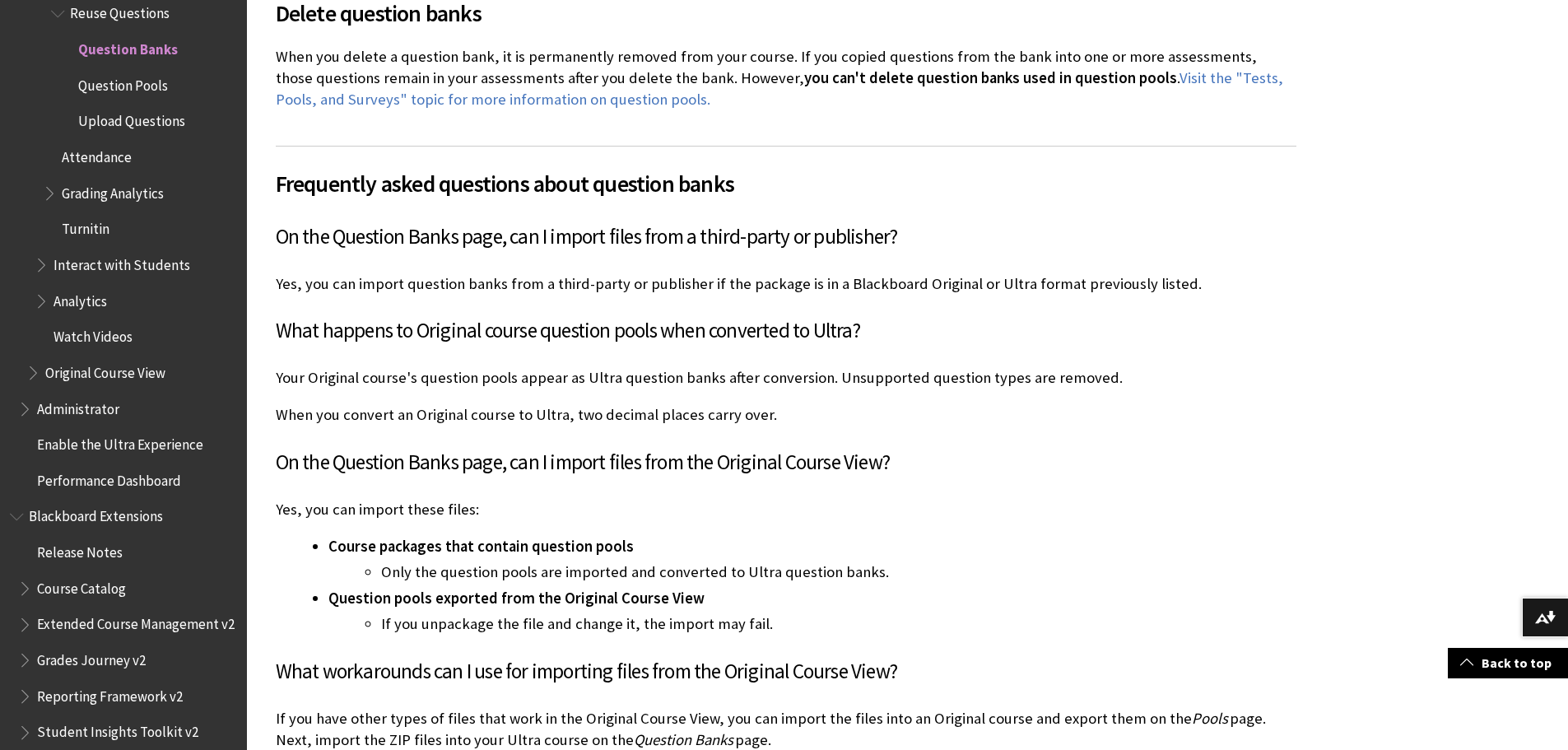
scroll to position [12169, 0]
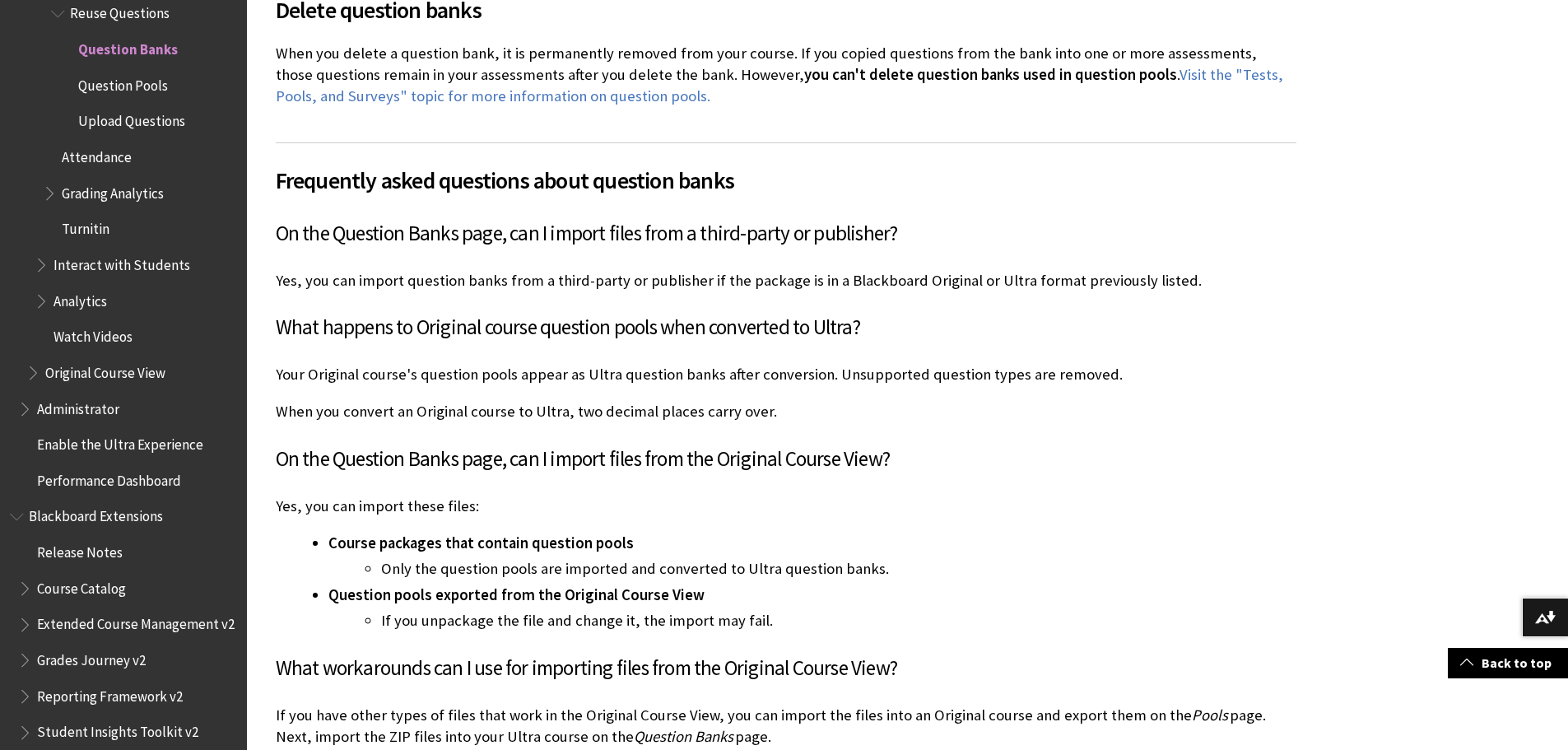
drag, startPoint x: 1350, startPoint y: 546, endPoint x: 1366, endPoint y: 566, distance: 25.6
click at [1212, 171] on div "Frequently asked questions about question banks On the Question Banks page, can…" at bounding box center [786, 509] width 1021 height 735
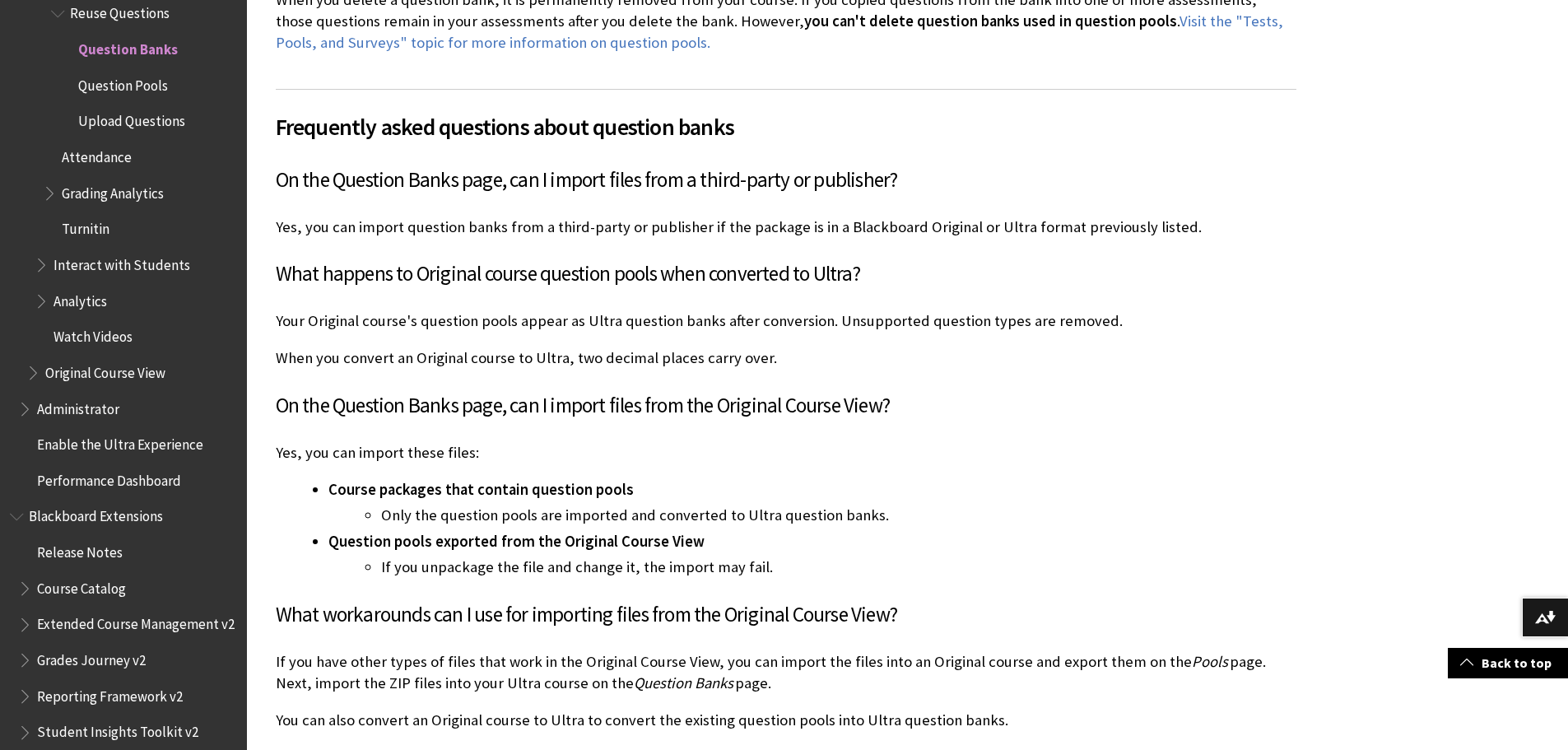
scroll to position [12252, 0]
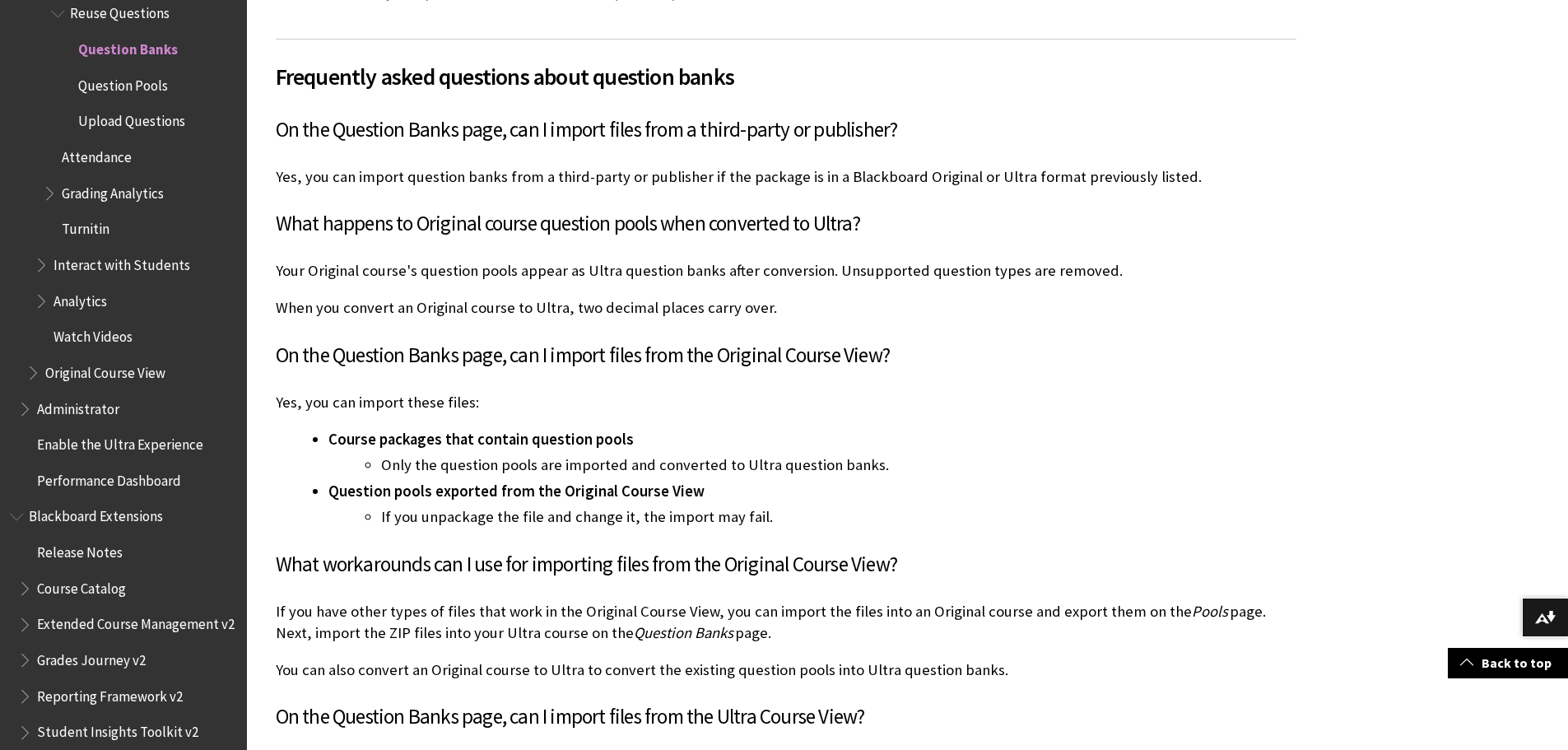
drag, startPoint x: 1426, startPoint y: 150, endPoint x: 1416, endPoint y: 177, distance: 28.8
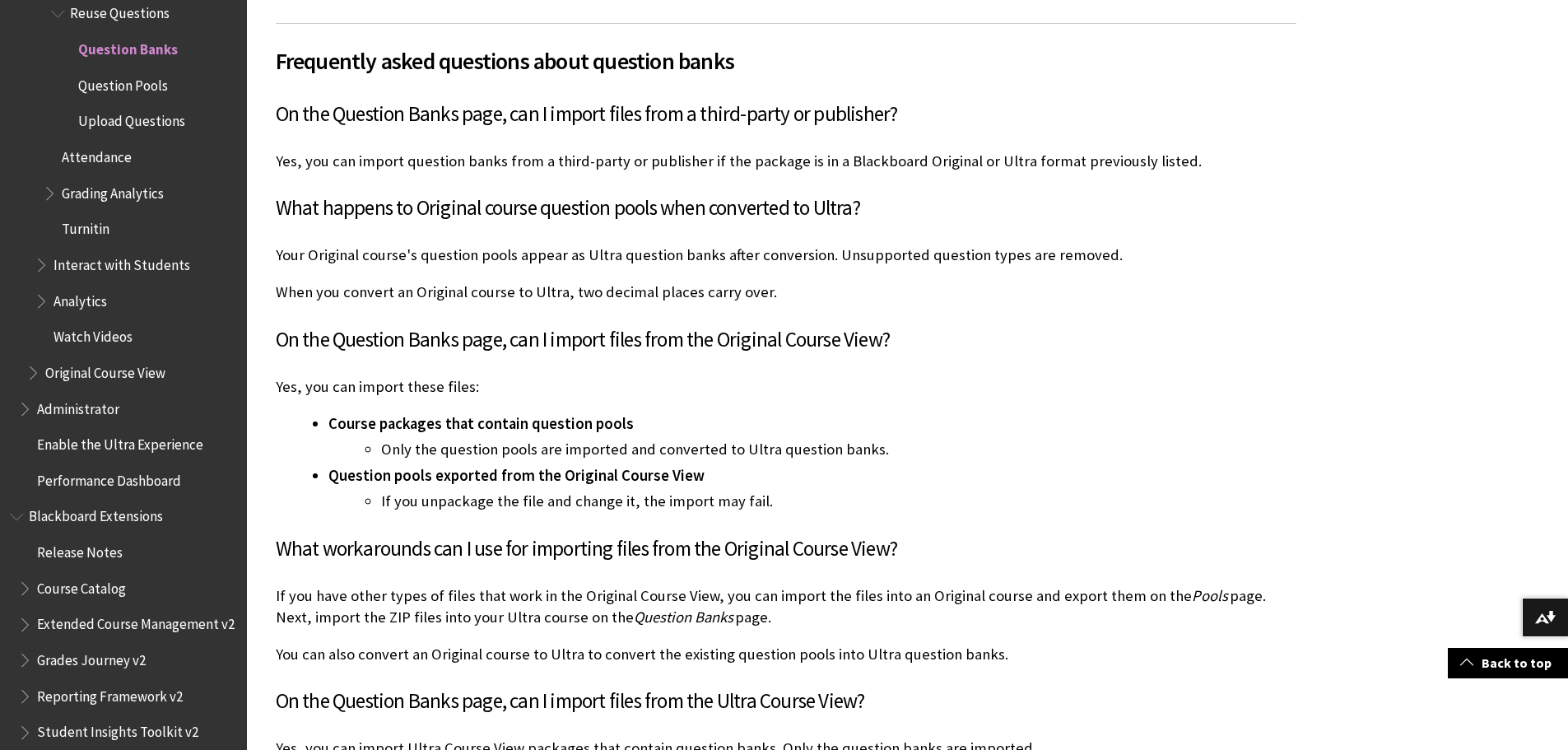
drag, startPoint x: 1357, startPoint y: 351, endPoint x: 1361, endPoint y: 365, distance: 14.6
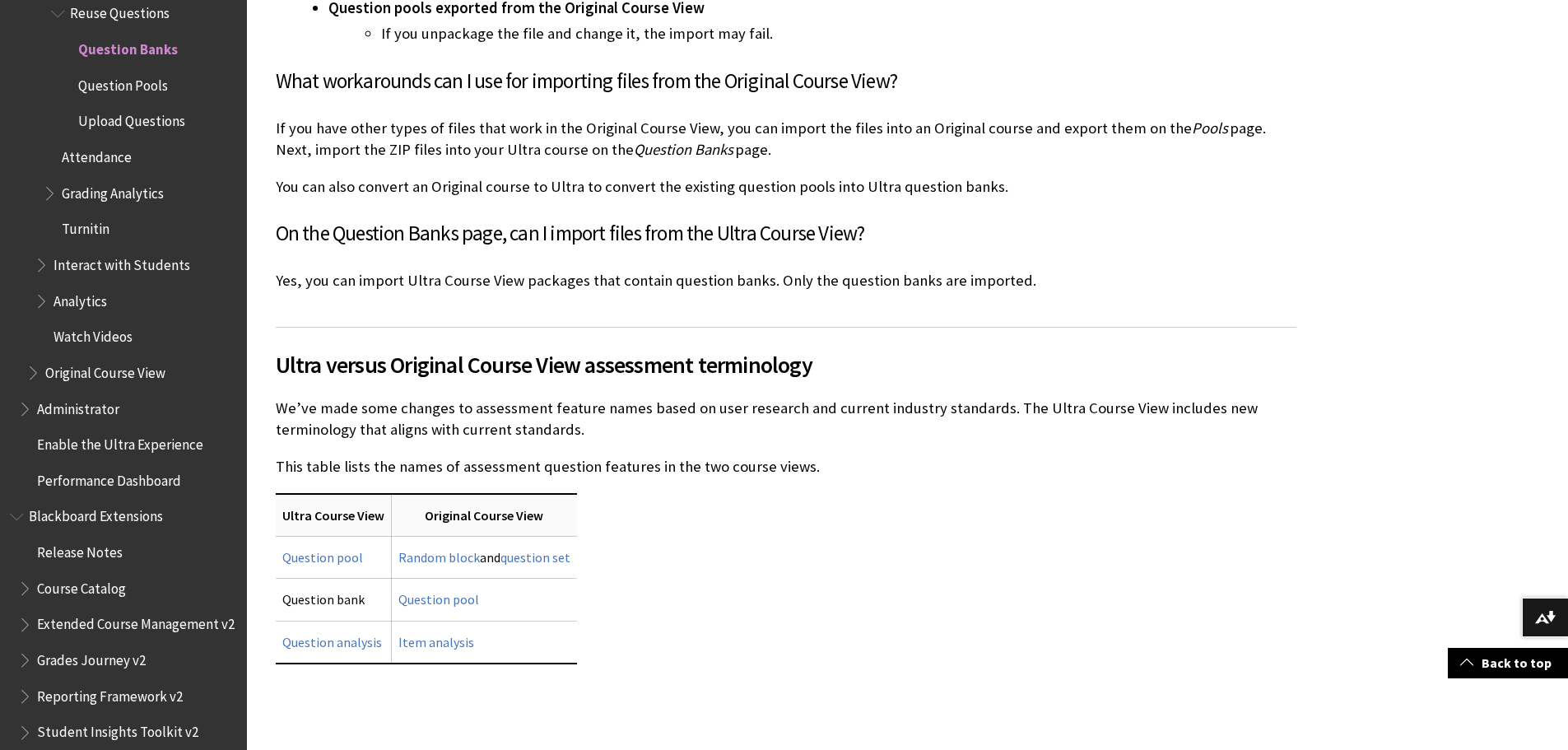
scroll to position [12782, 0]
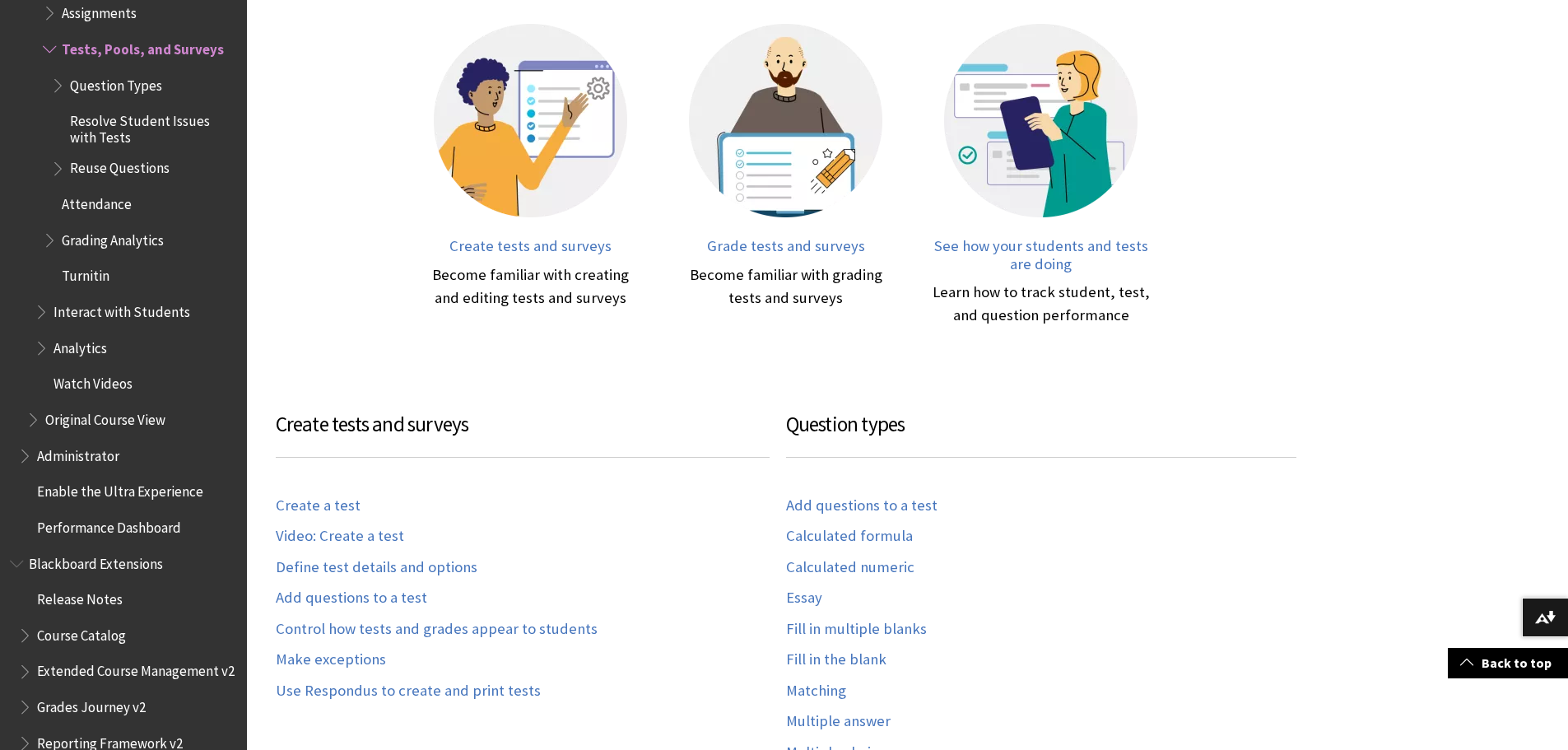
scroll to position [576, 0]
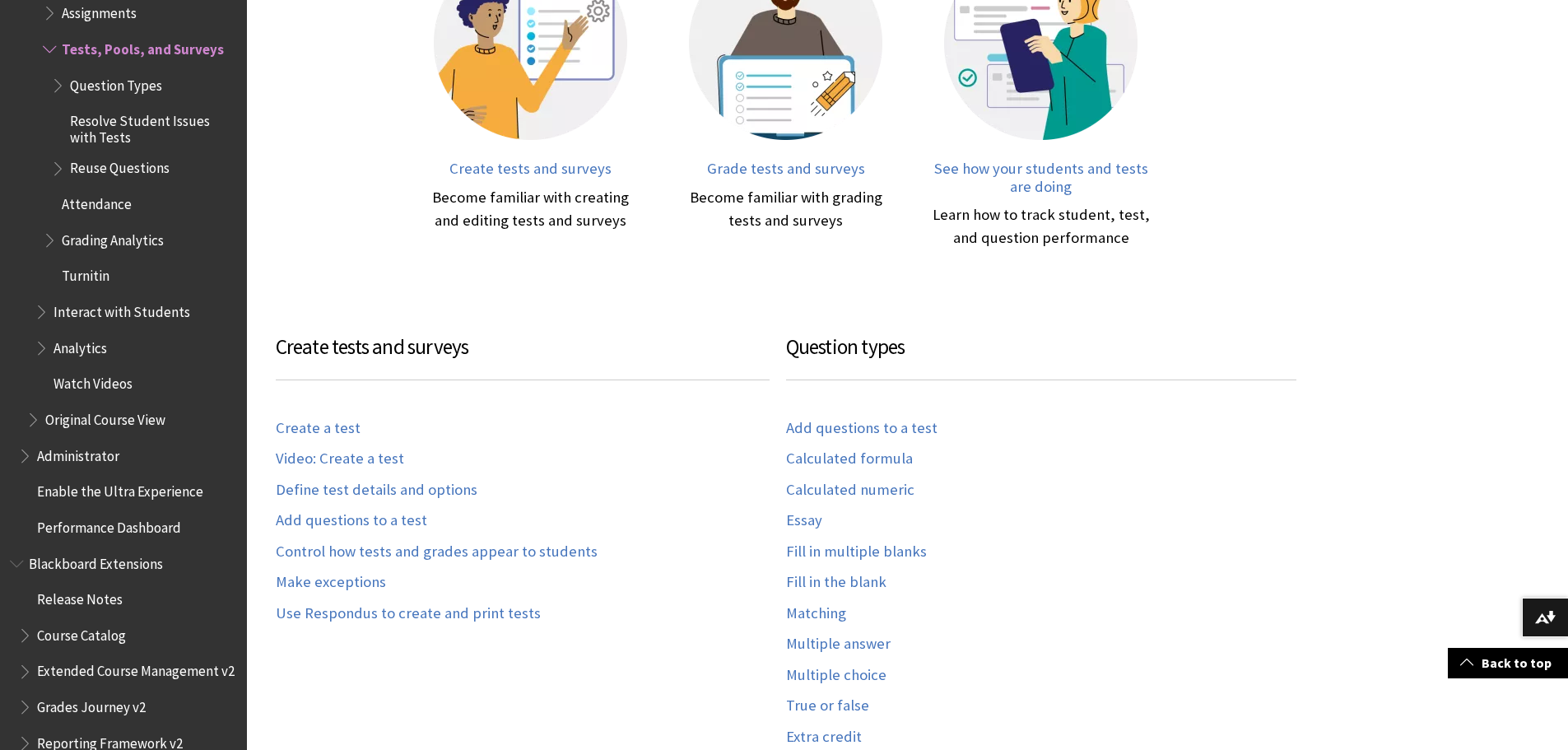
click at [42, 33] on ul "Ultra Gradebook Grading Tasks Mastery Tab in Gradebook Print Assessments Gradin…" at bounding box center [136, 37] width 203 height 506
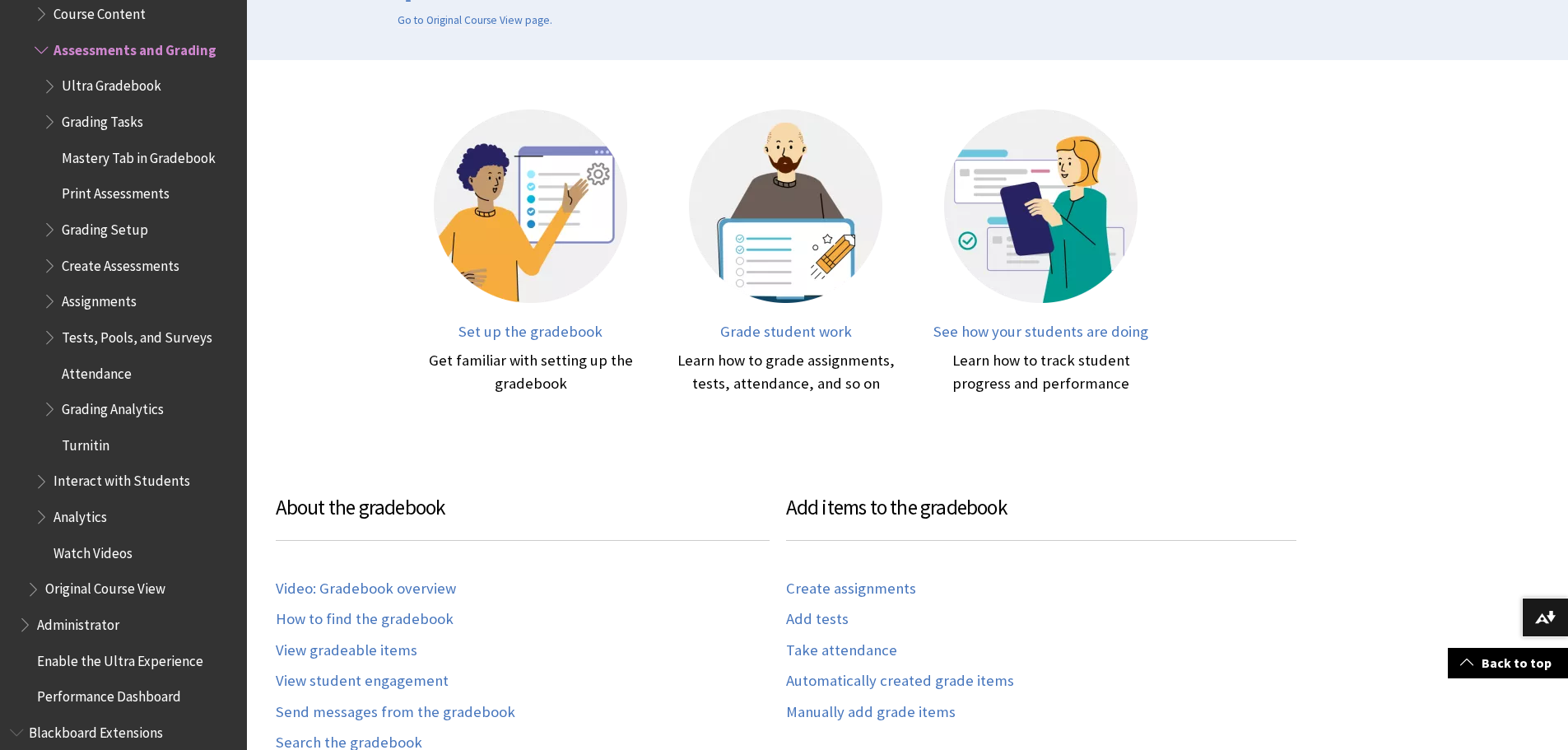
scroll to position [493, 0]
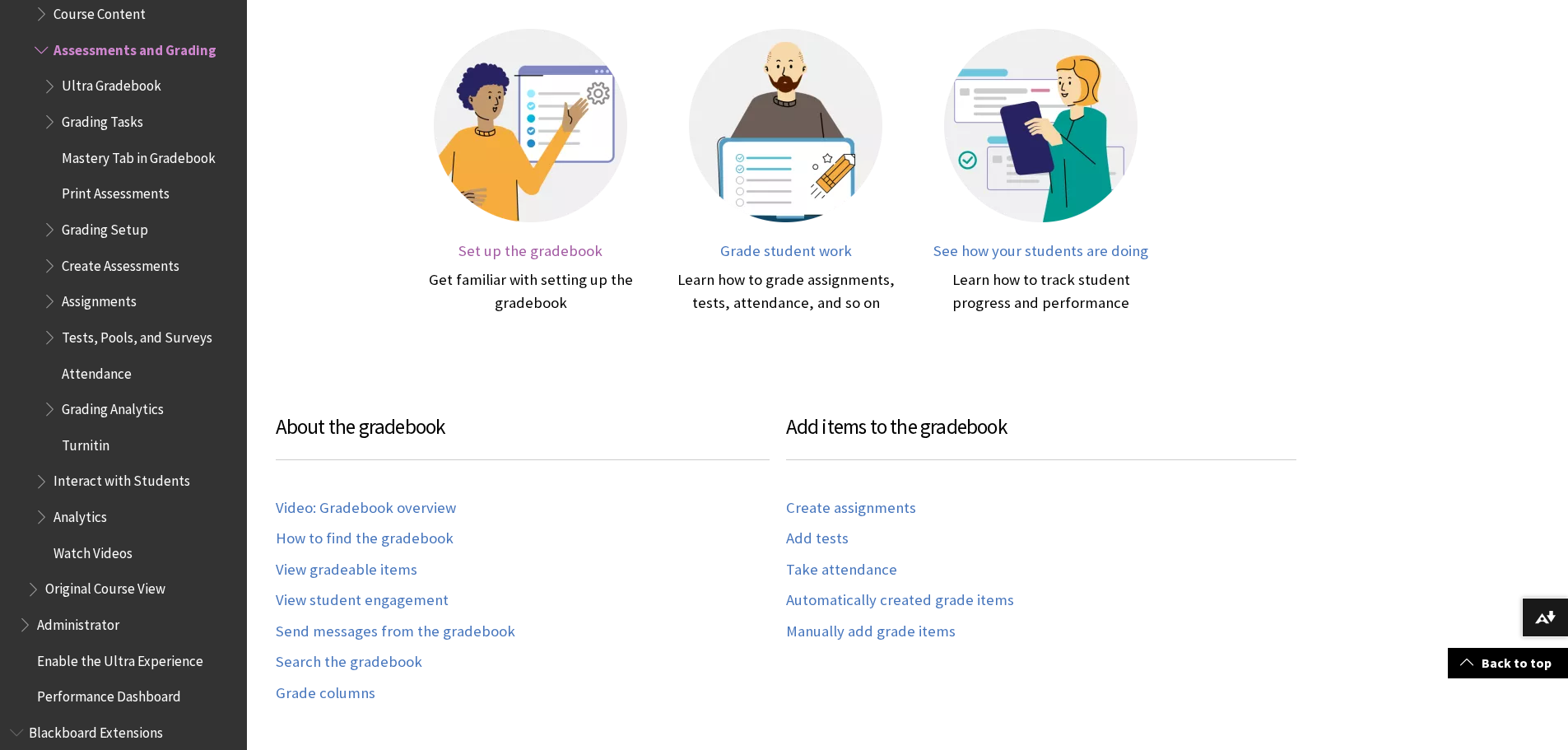
click at [564, 255] on span "Set up the gradebook" at bounding box center [531, 250] width 144 height 19
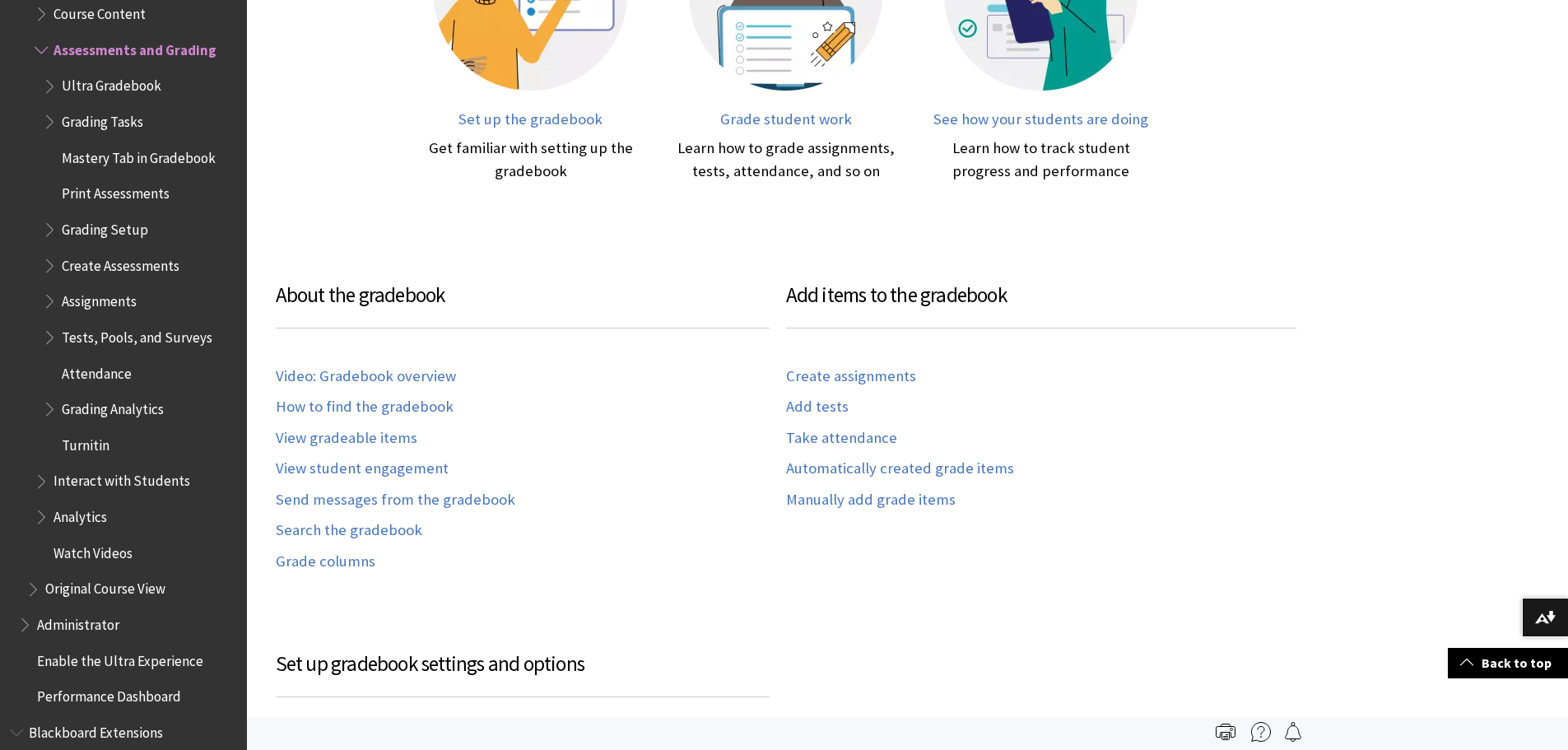
scroll to position [543, 0]
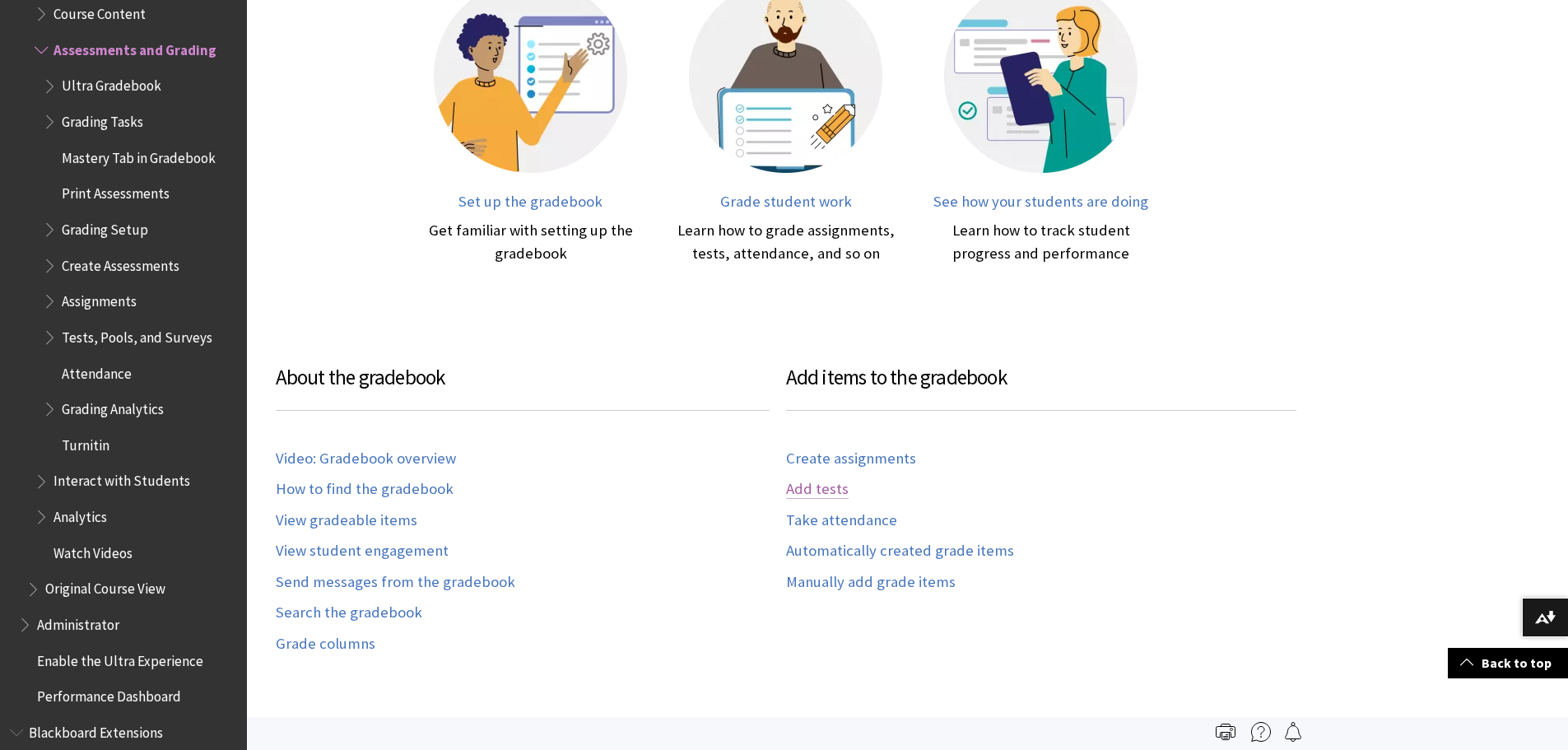
click at [825, 488] on link "Add tests" at bounding box center [818, 489] width 62 height 19
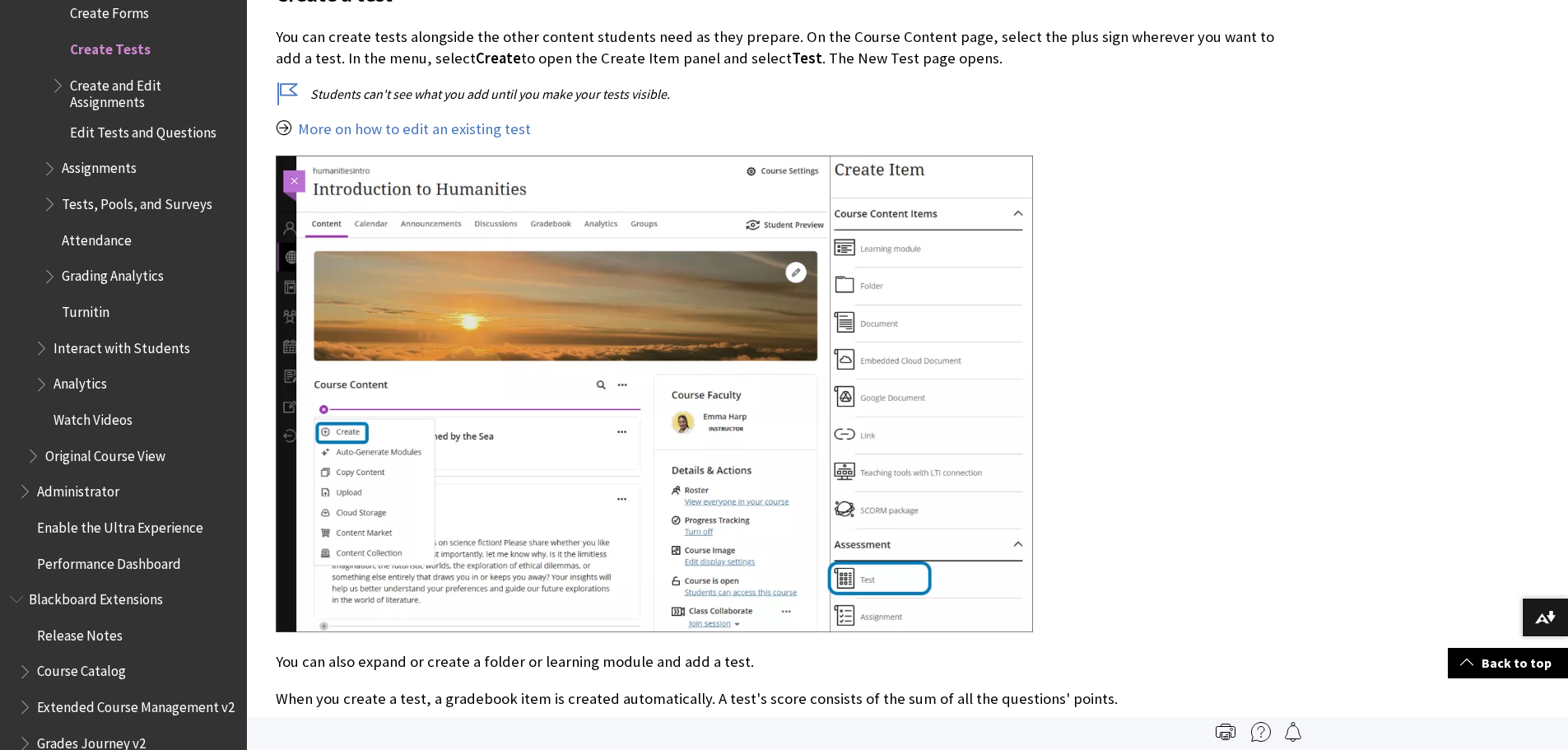
scroll to position [412, 0]
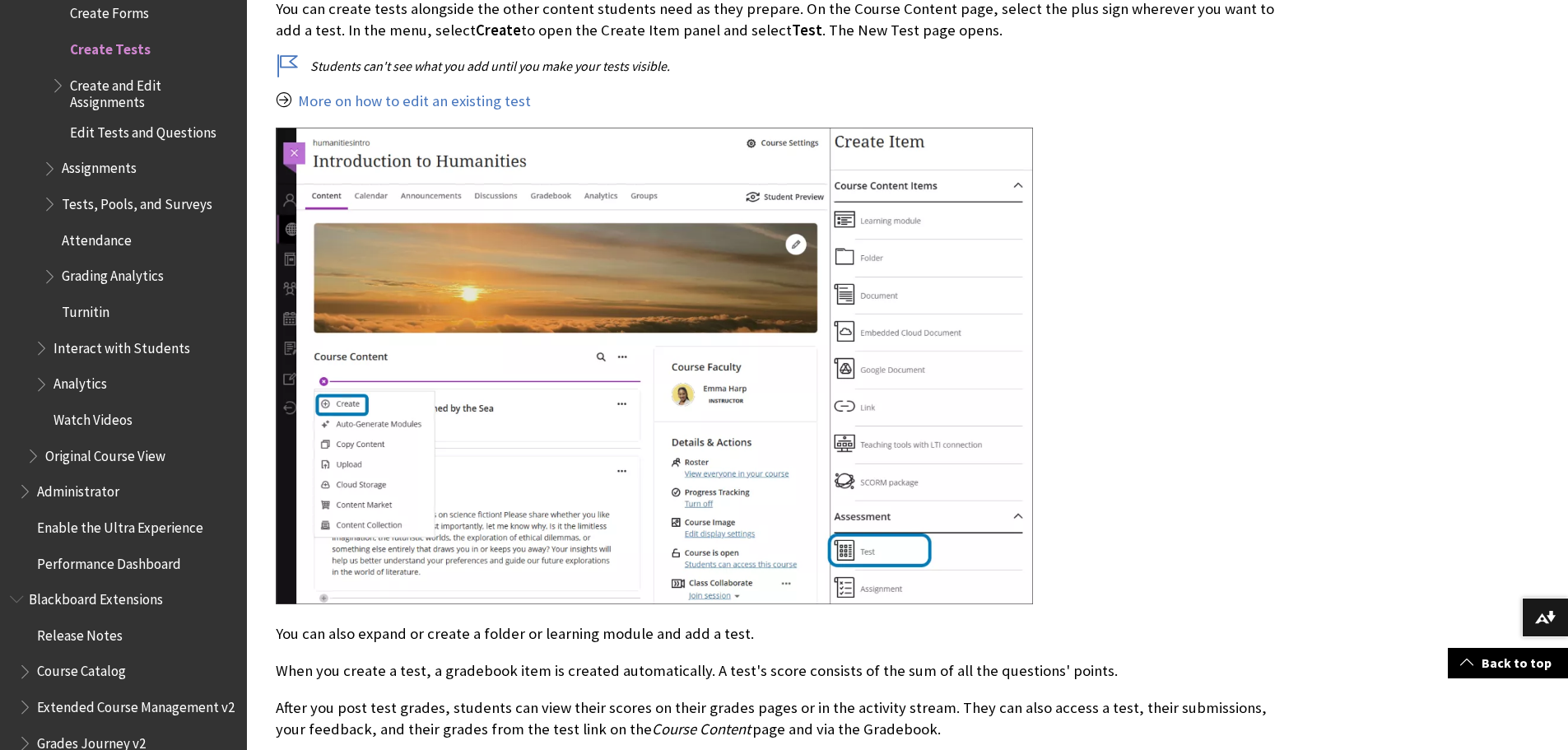
drag, startPoint x: 1264, startPoint y: 576, endPoint x: 1262, endPoint y: 599, distance: 23.1
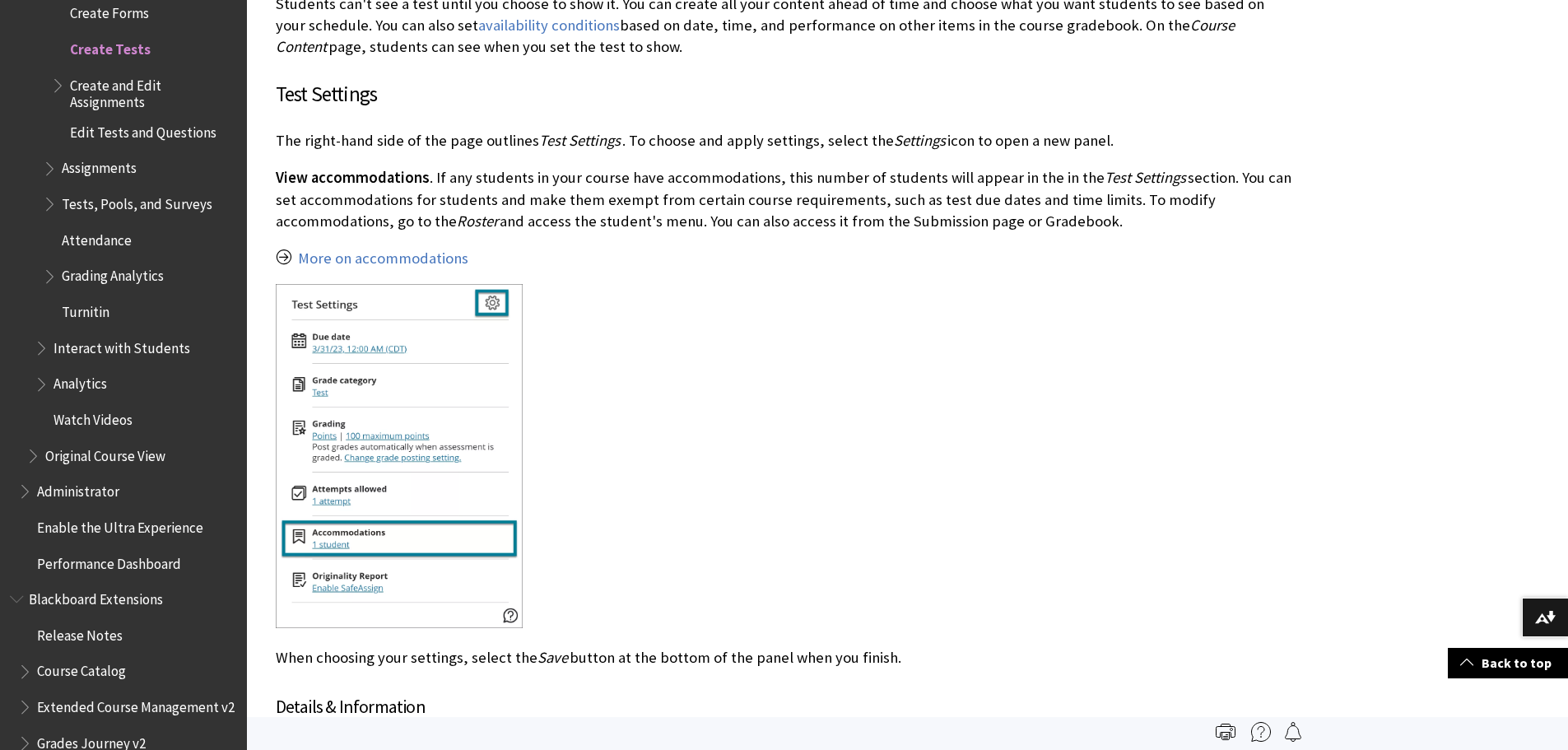
scroll to position [4651, 0]
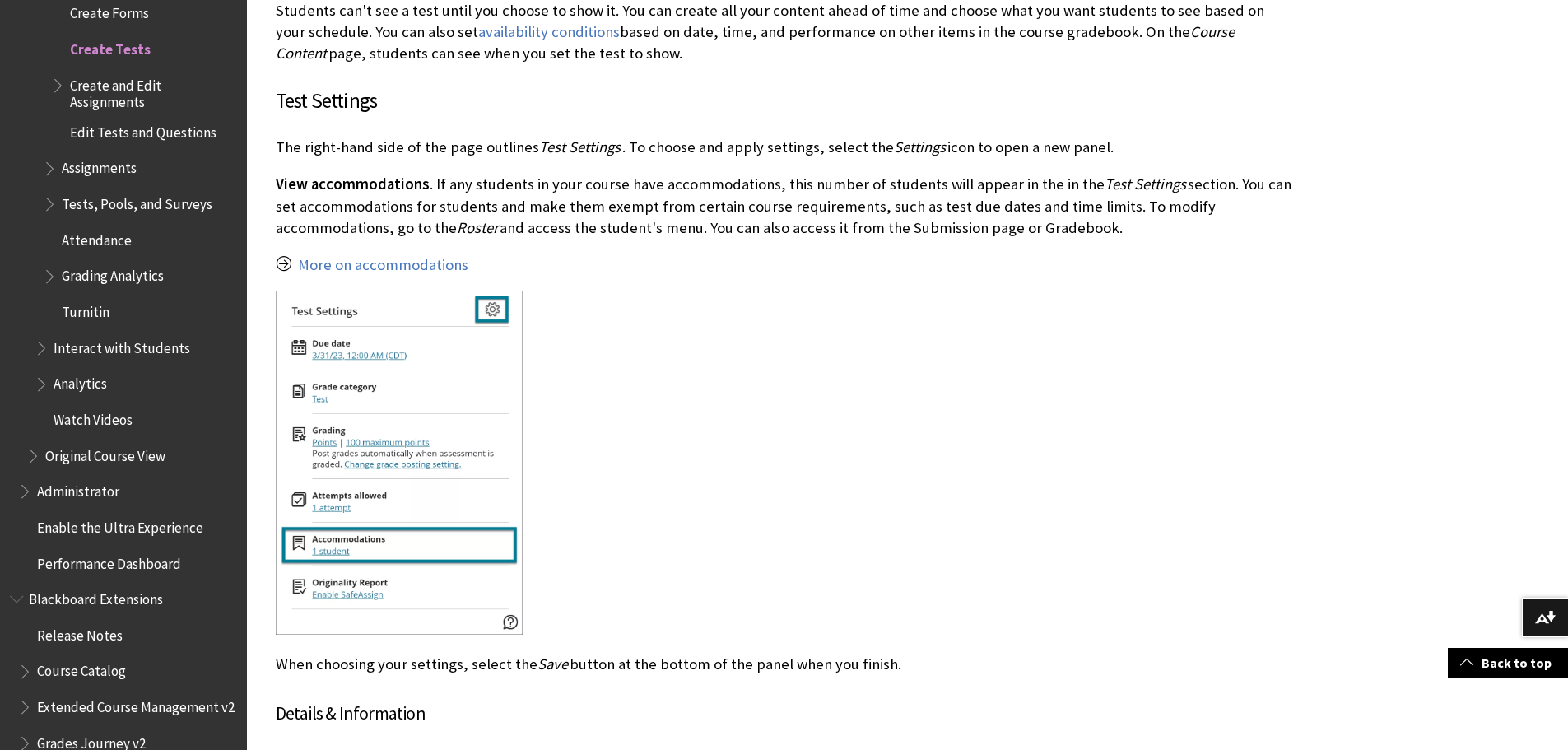
drag, startPoint x: 1289, startPoint y: 594, endPoint x: 1289, endPoint y: 609, distance: 15.0
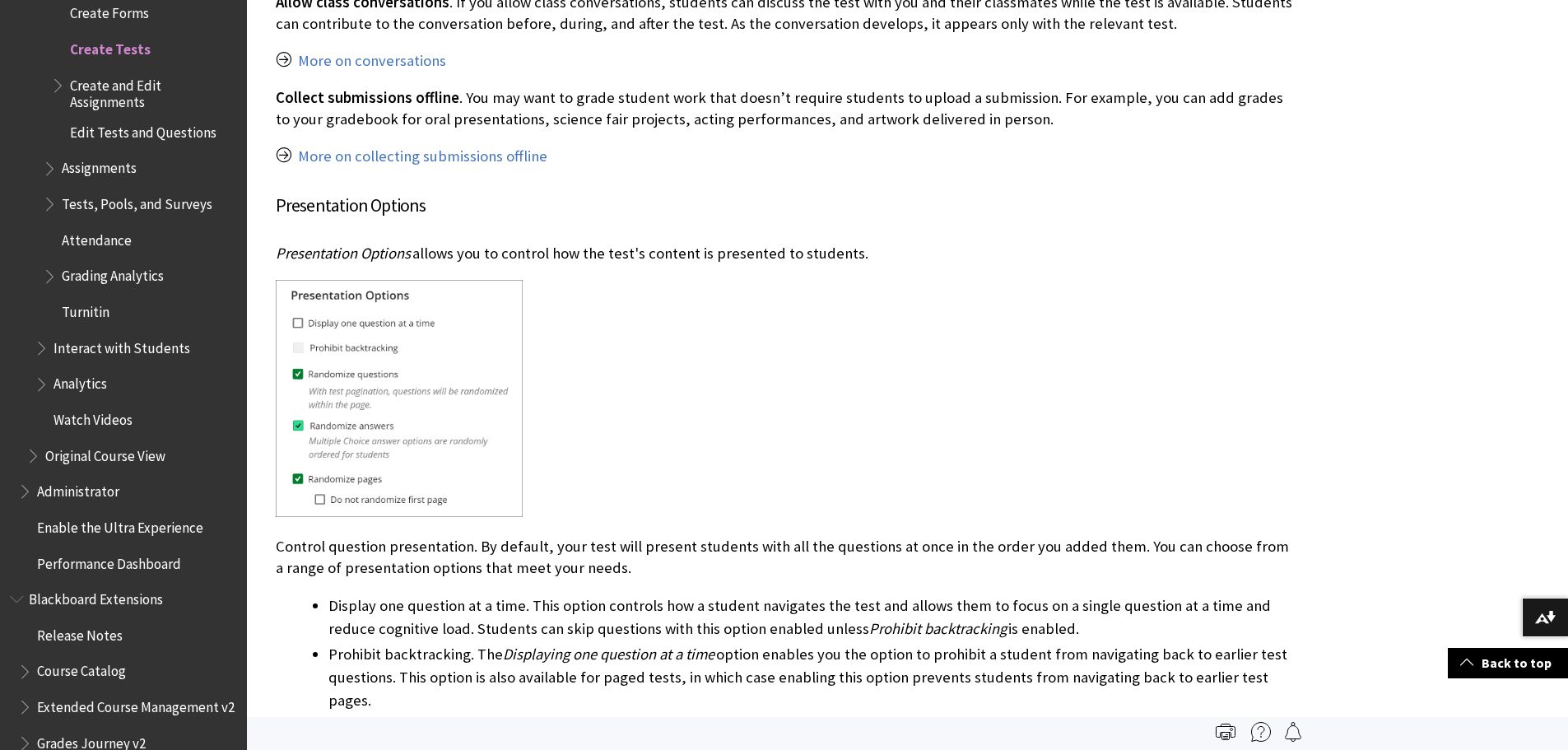
scroll to position [5995, 0]
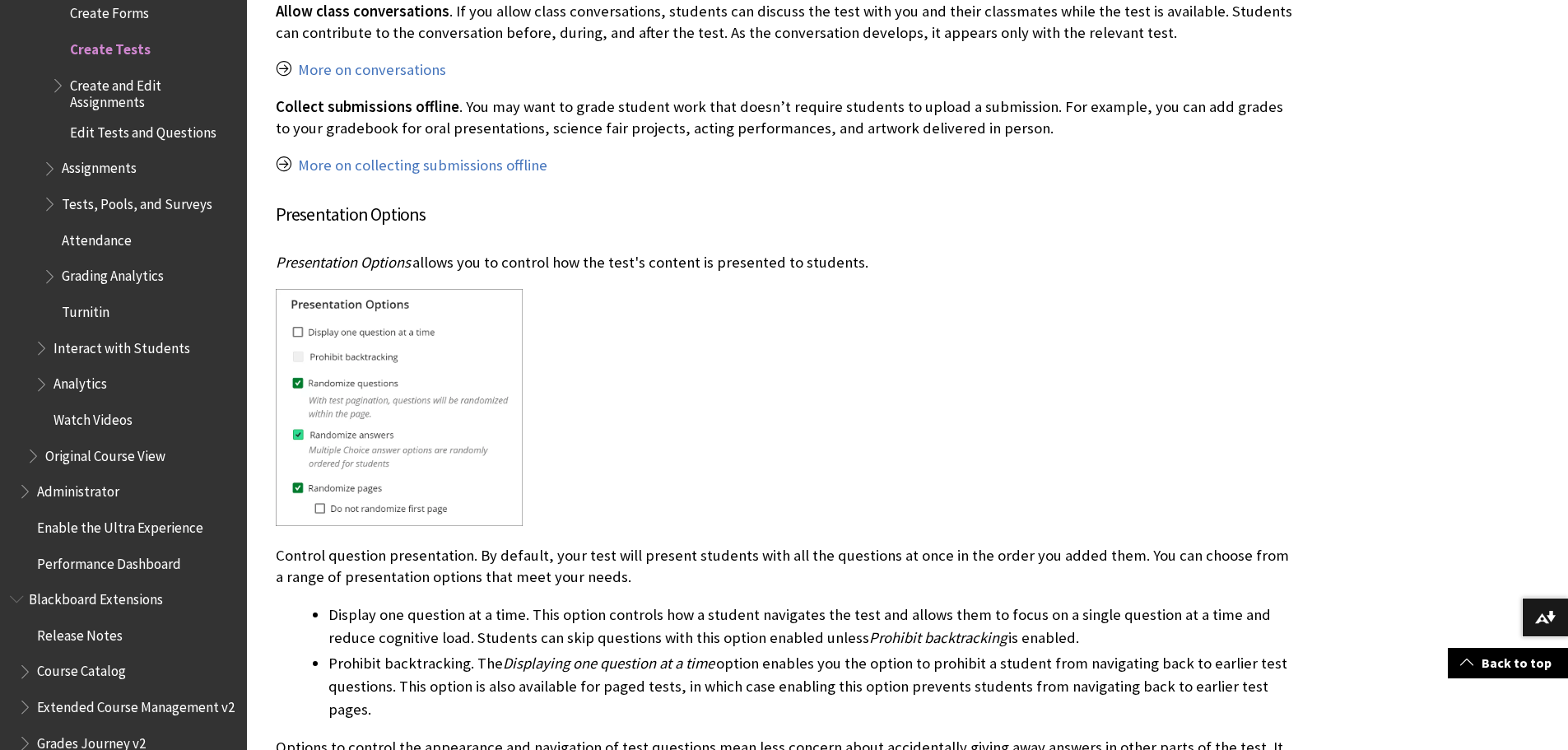
drag, startPoint x: 1422, startPoint y: 455, endPoint x: 1426, endPoint y: 476, distance: 21.4
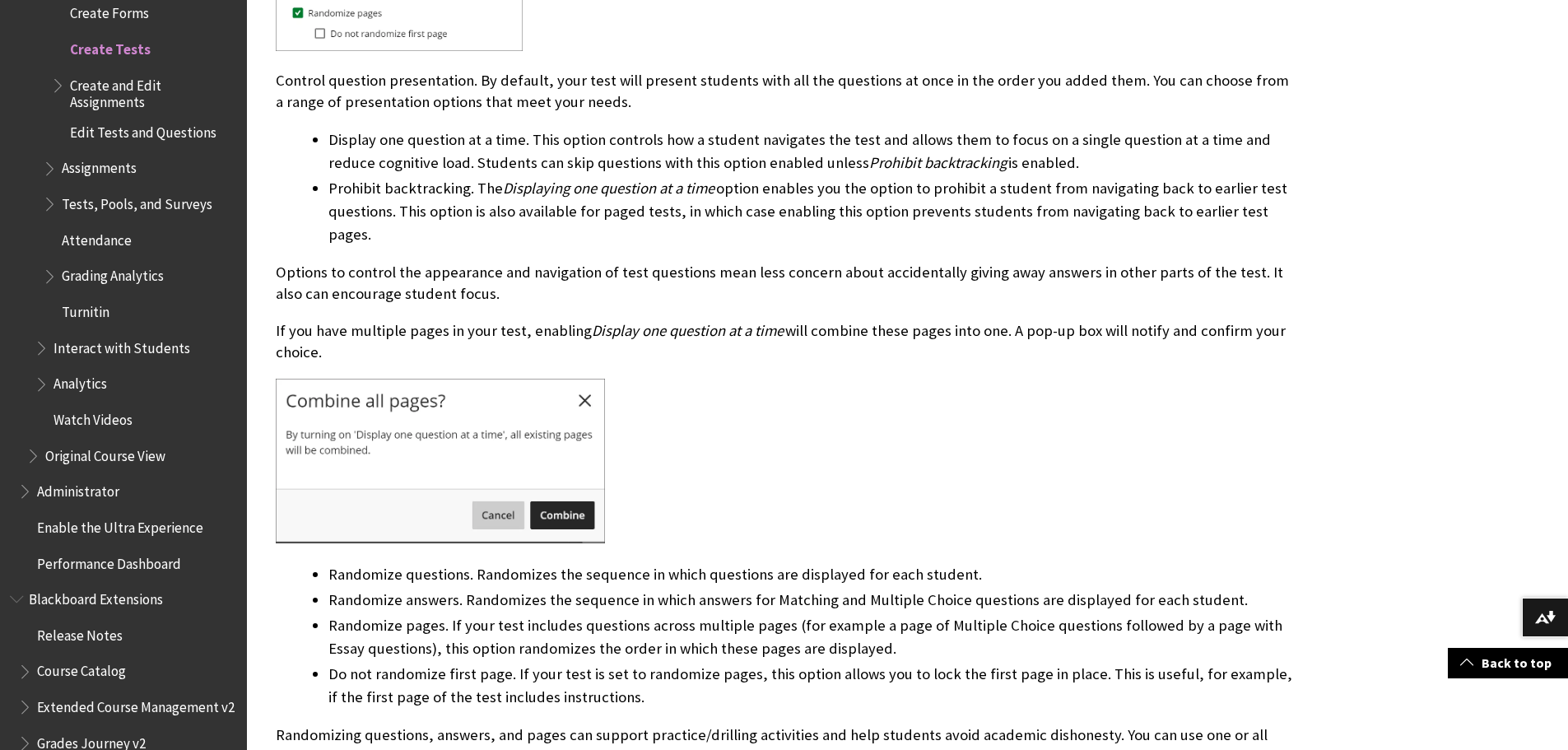
scroll to position [6548, 0]
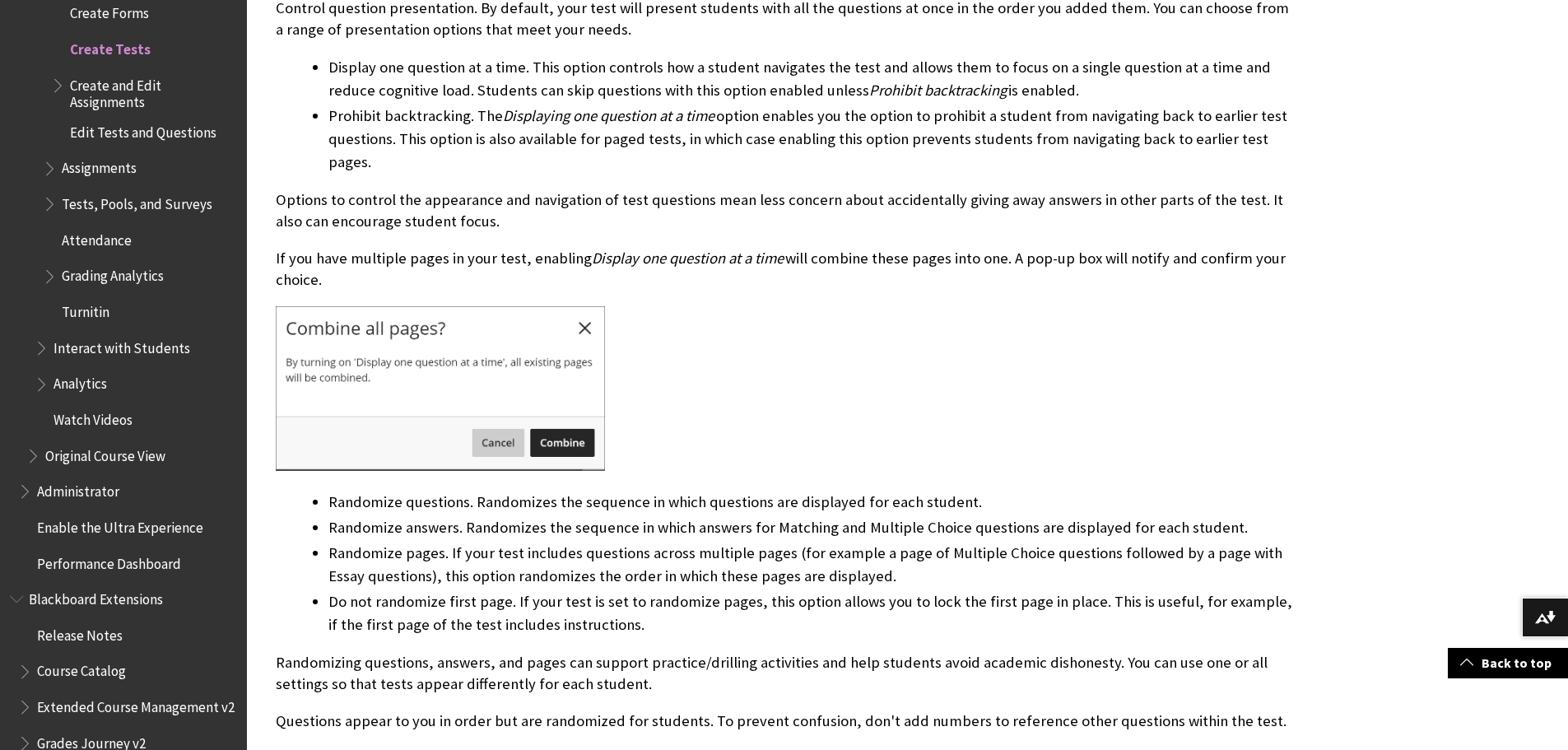
drag, startPoint x: 1483, startPoint y: 392, endPoint x: 1483, endPoint y: 406, distance: 14.0
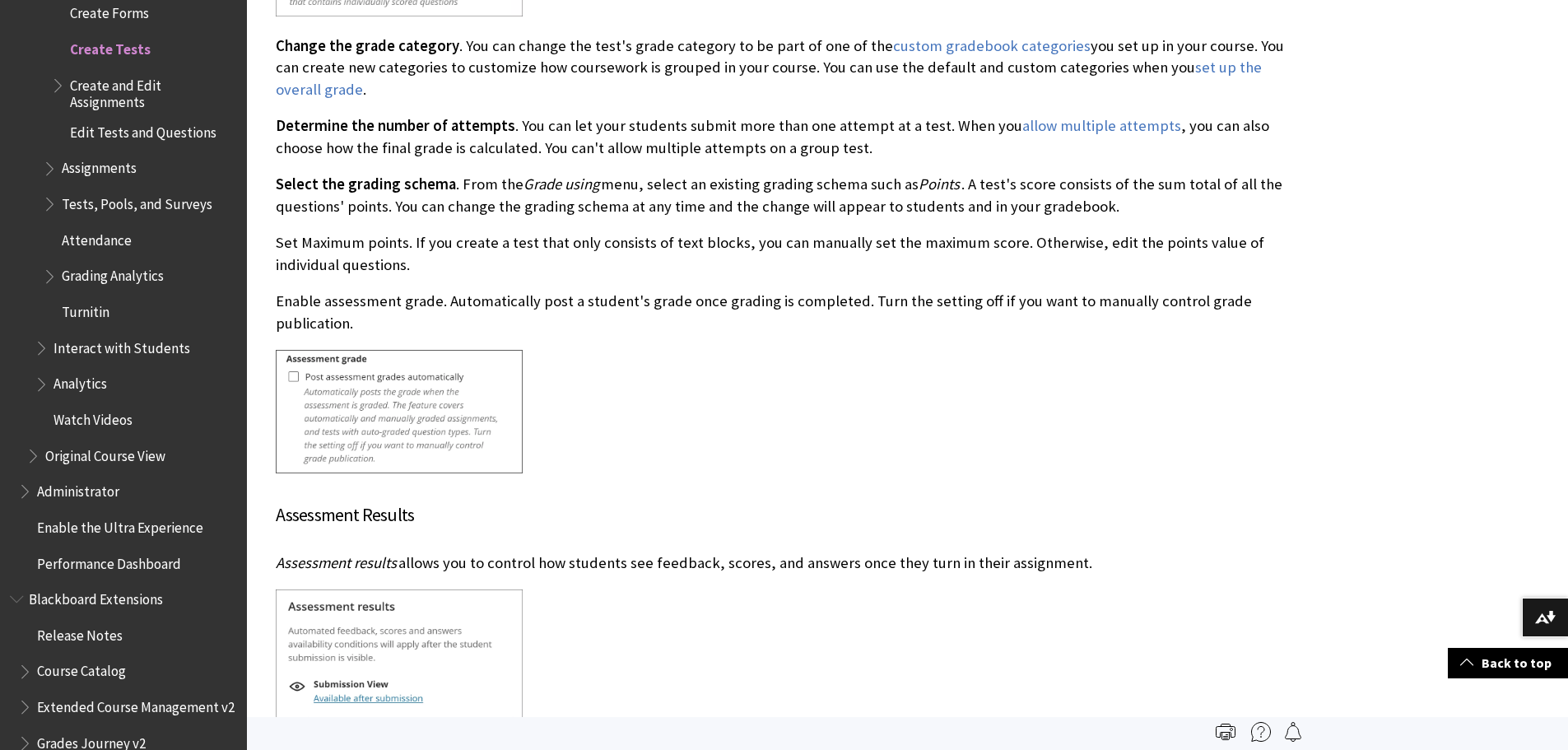
scroll to position [7753, 0]
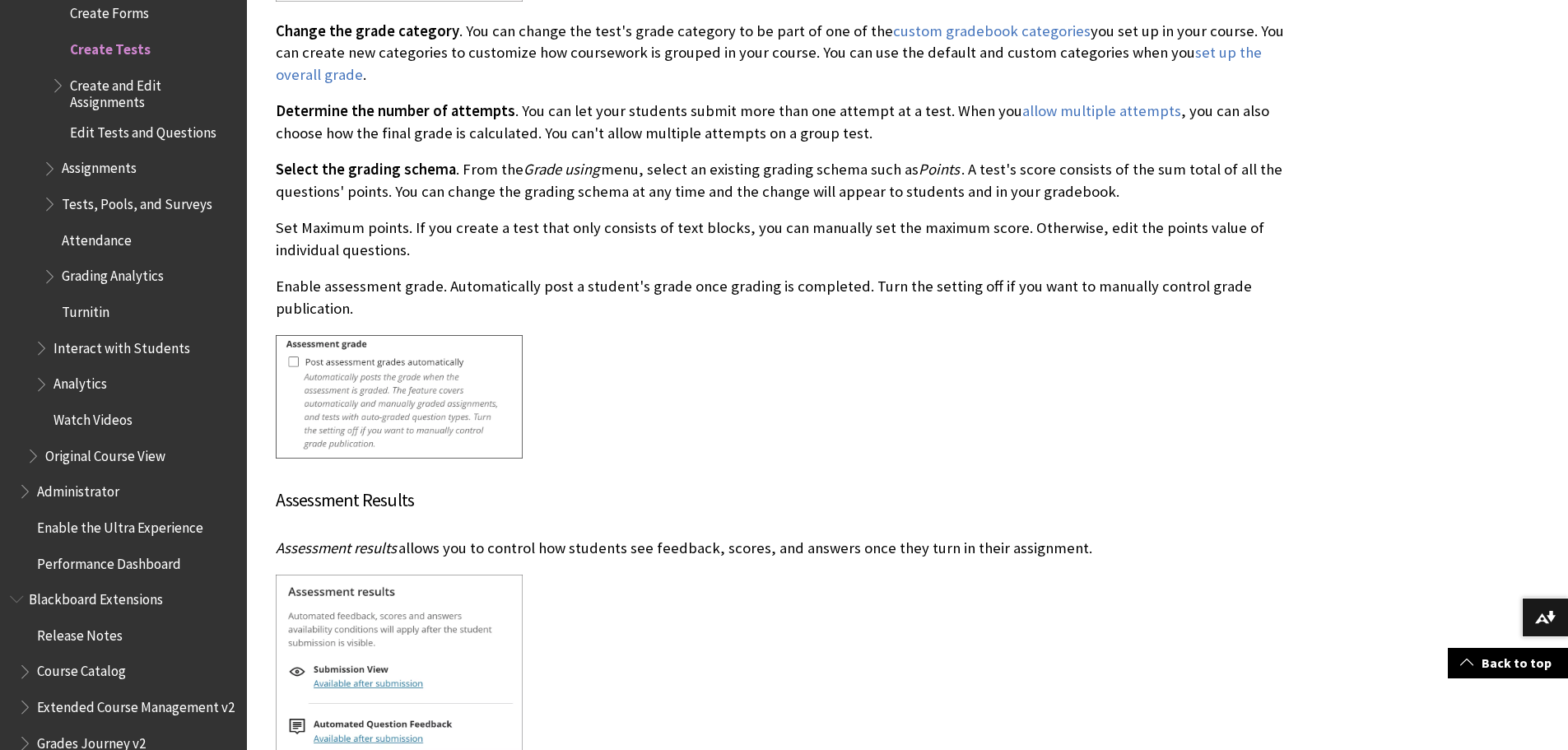
drag, startPoint x: 1446, startPoint y: 414, endPoint x: 1451, endPoint y: 429, distance: 15.8
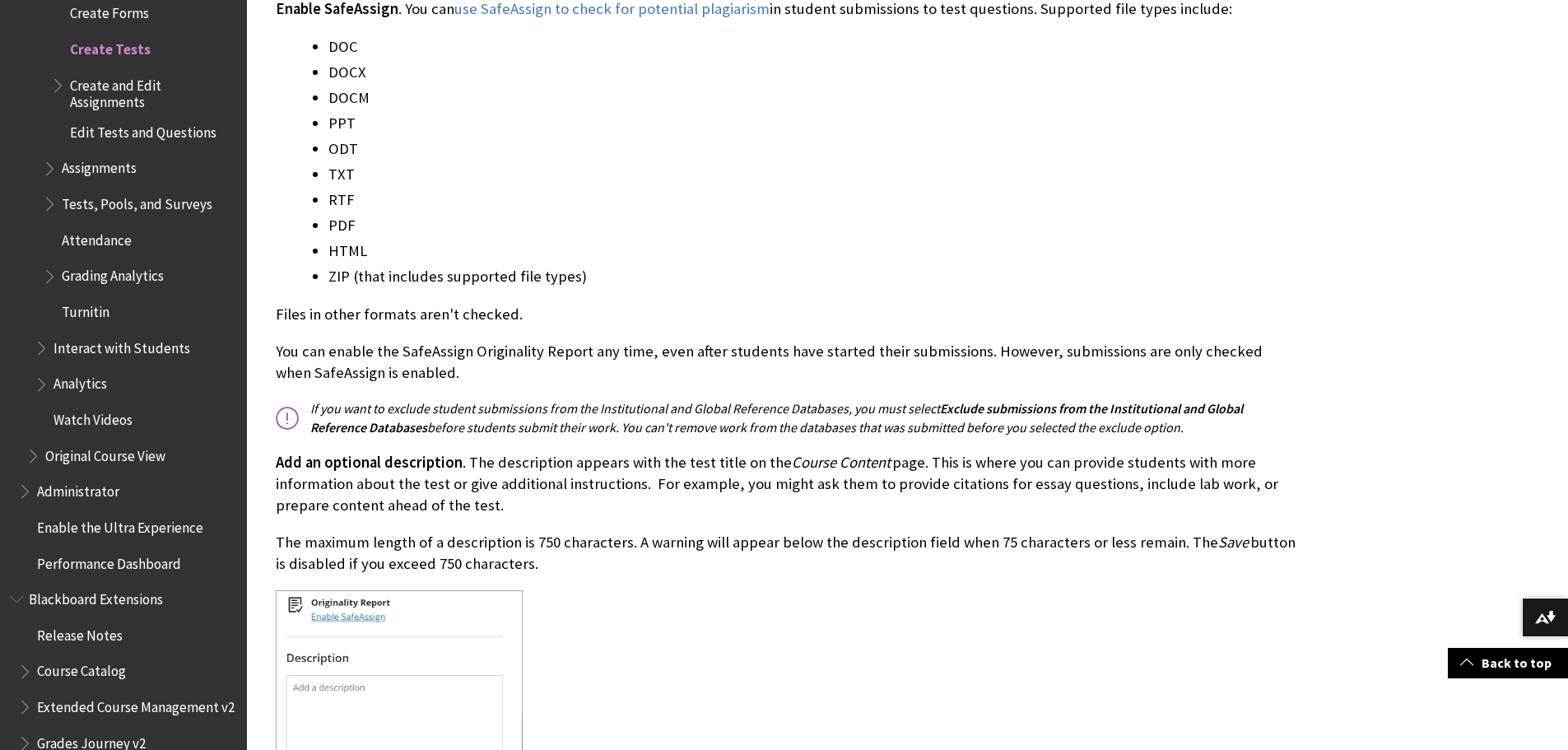
scroll to position [10718, 0]
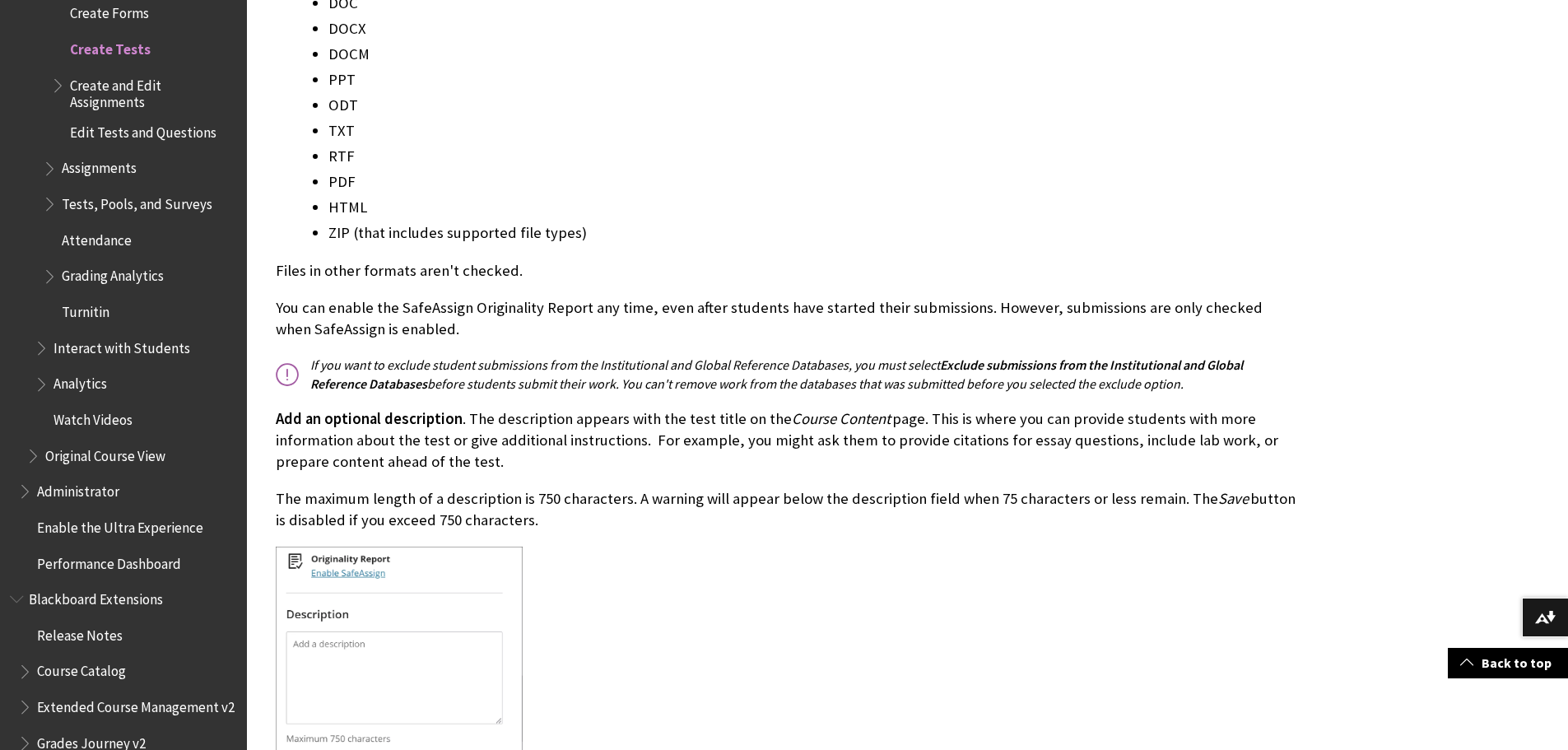
drag, startPoint x: 1293, startPoint y: 546, endPoint x: 1298, endPoint y: 571, distance: 25.5
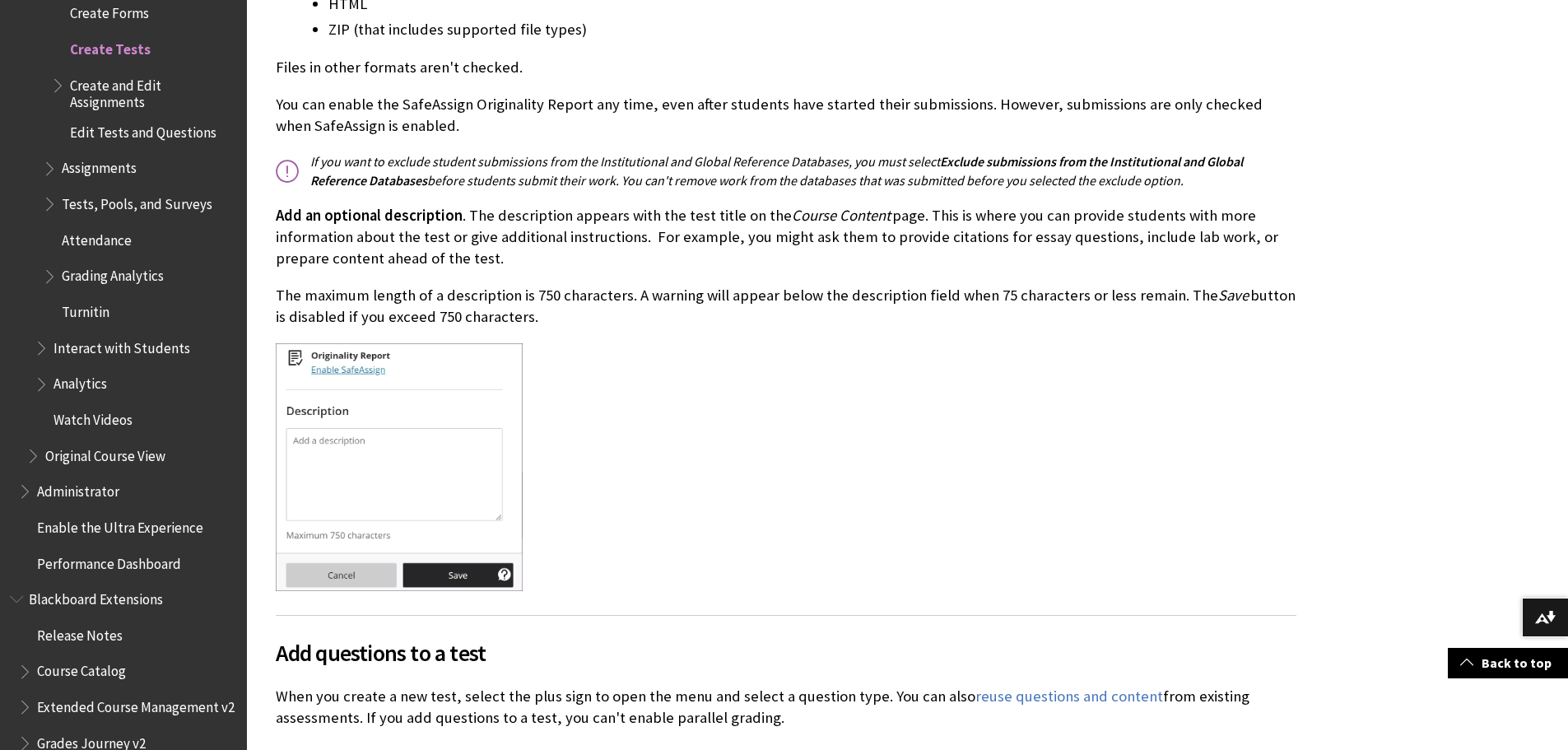
scroll to position [10945, 0]
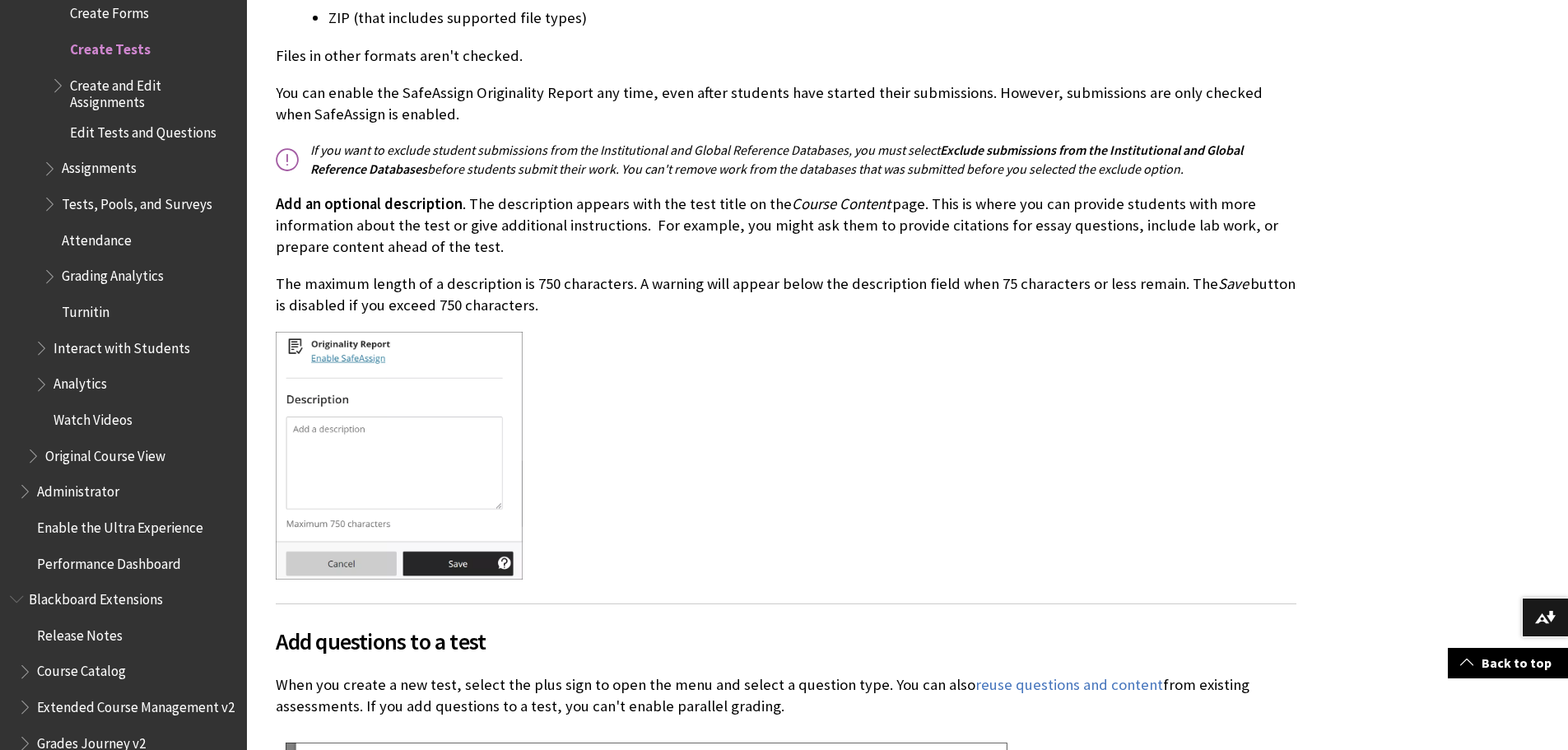
drag, startPoint x: 1298, startPoint y: 566, endPoint x: 1293, endPoint y: 589, distance: 23.5
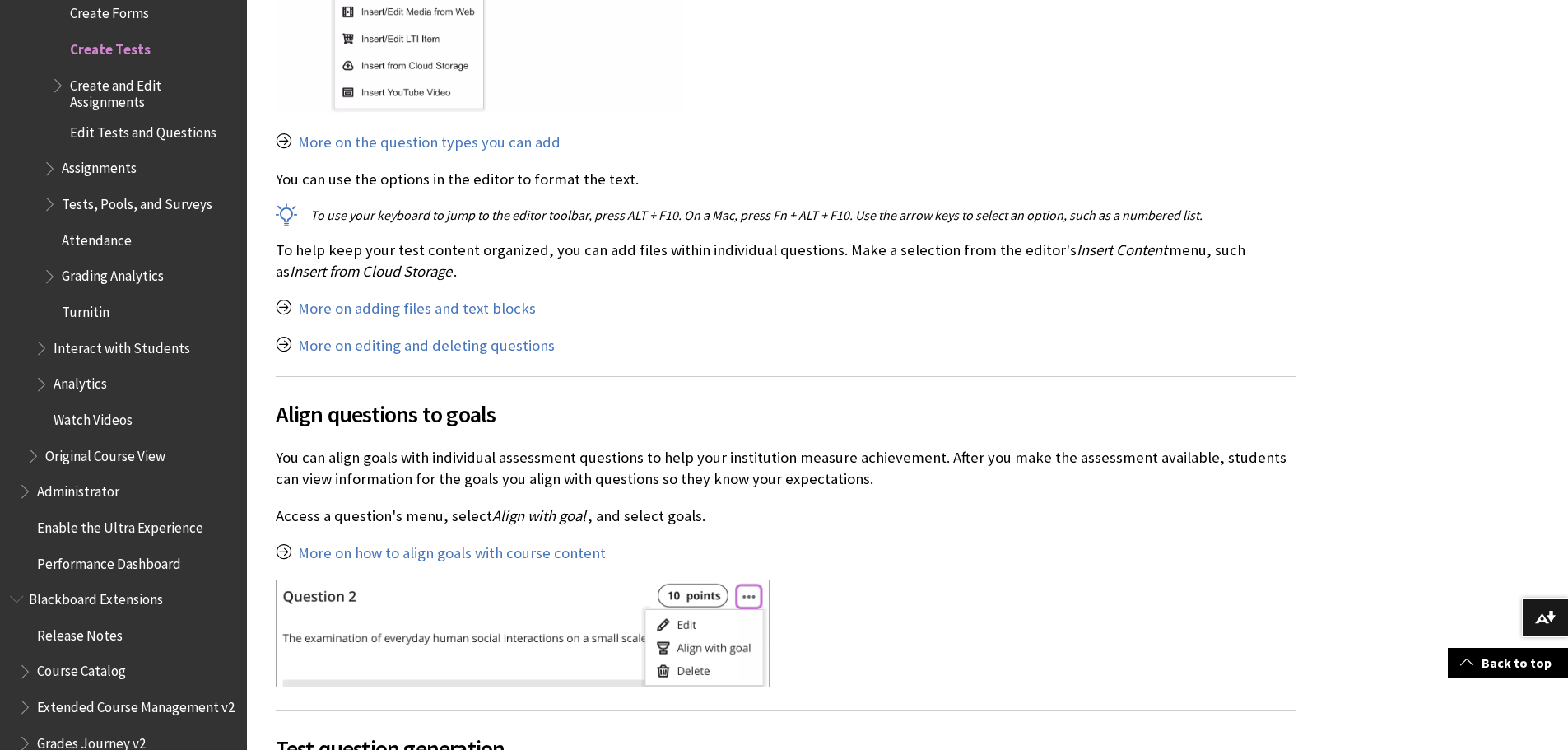
scroll to position [12557, 0]
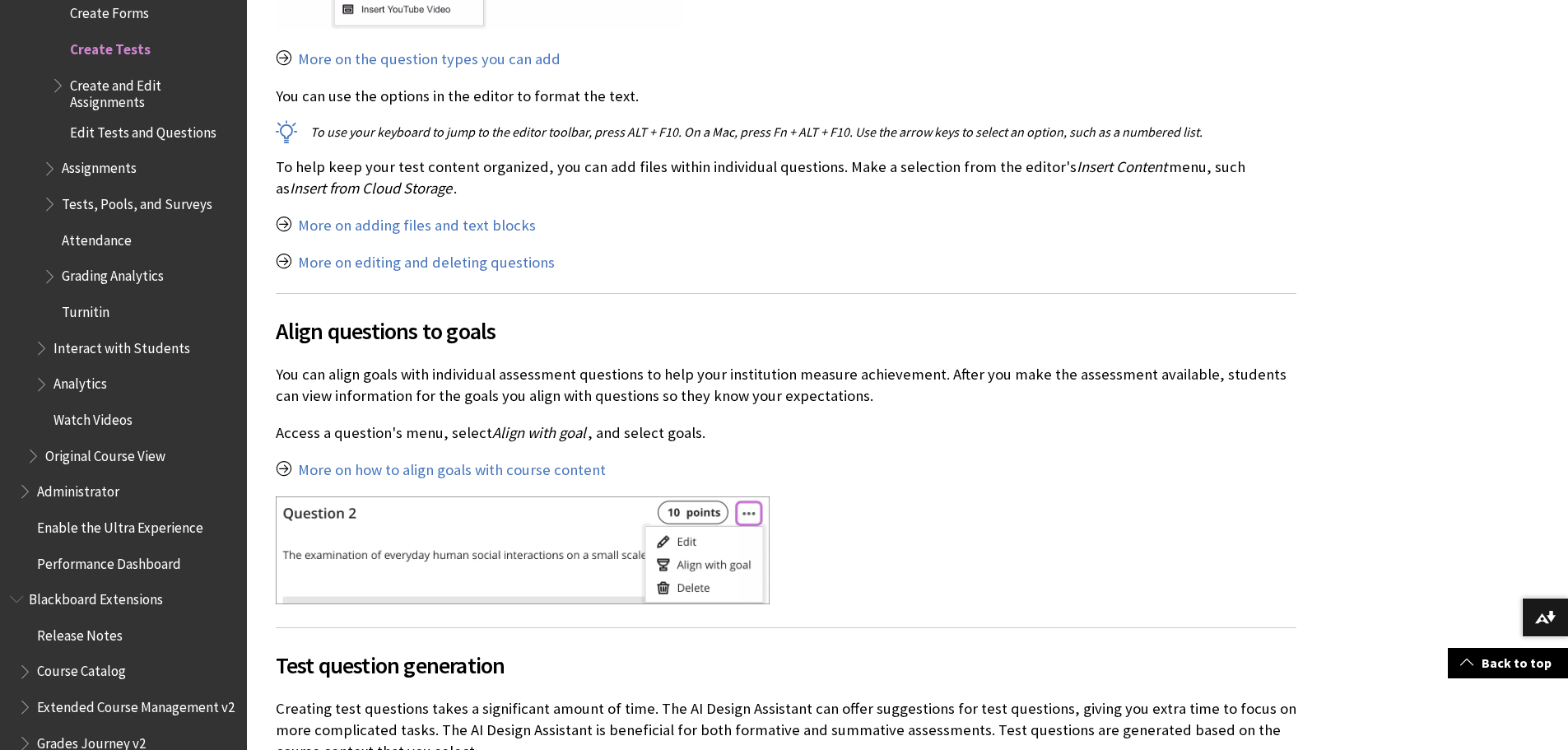
drag, startPoint x: 1329, startPoint y: 418, endPoint x: 1330, endPoint y: 440, distance: 22.0
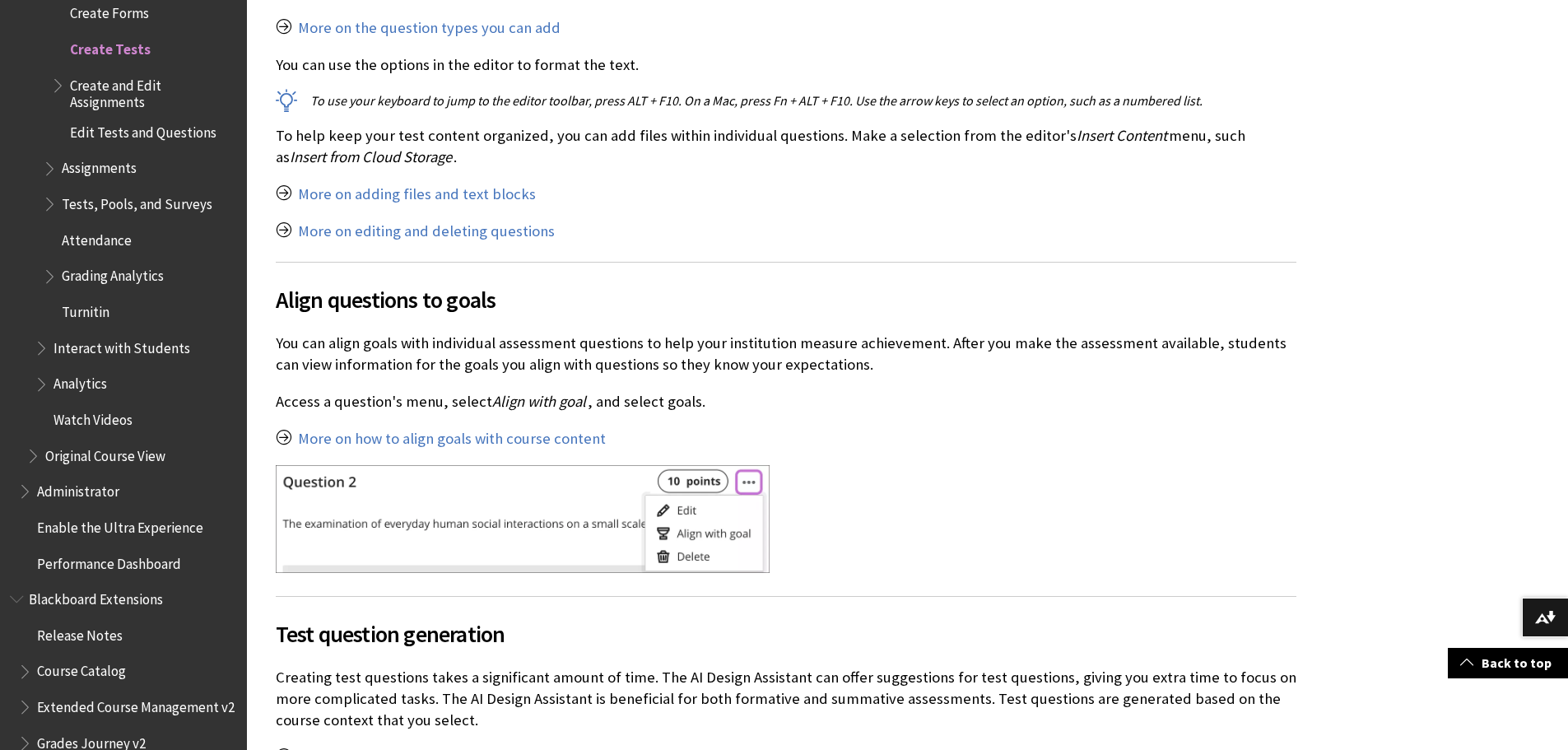
drag, startPoint x: 1330, startPoint y: 440, endPoint x: 1335, endPoint y: 468, distance: 28.4
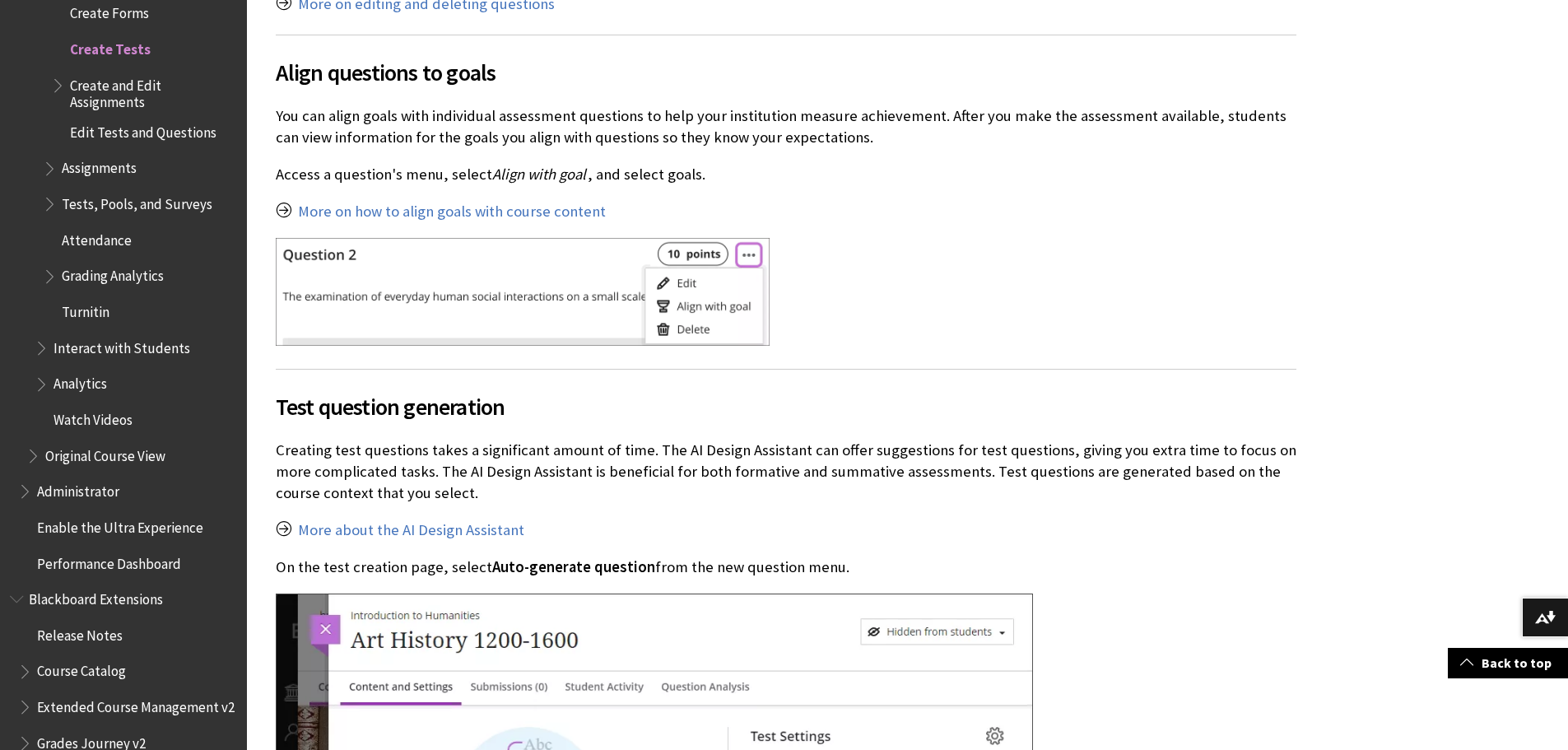
scroll to position [12897, 0]
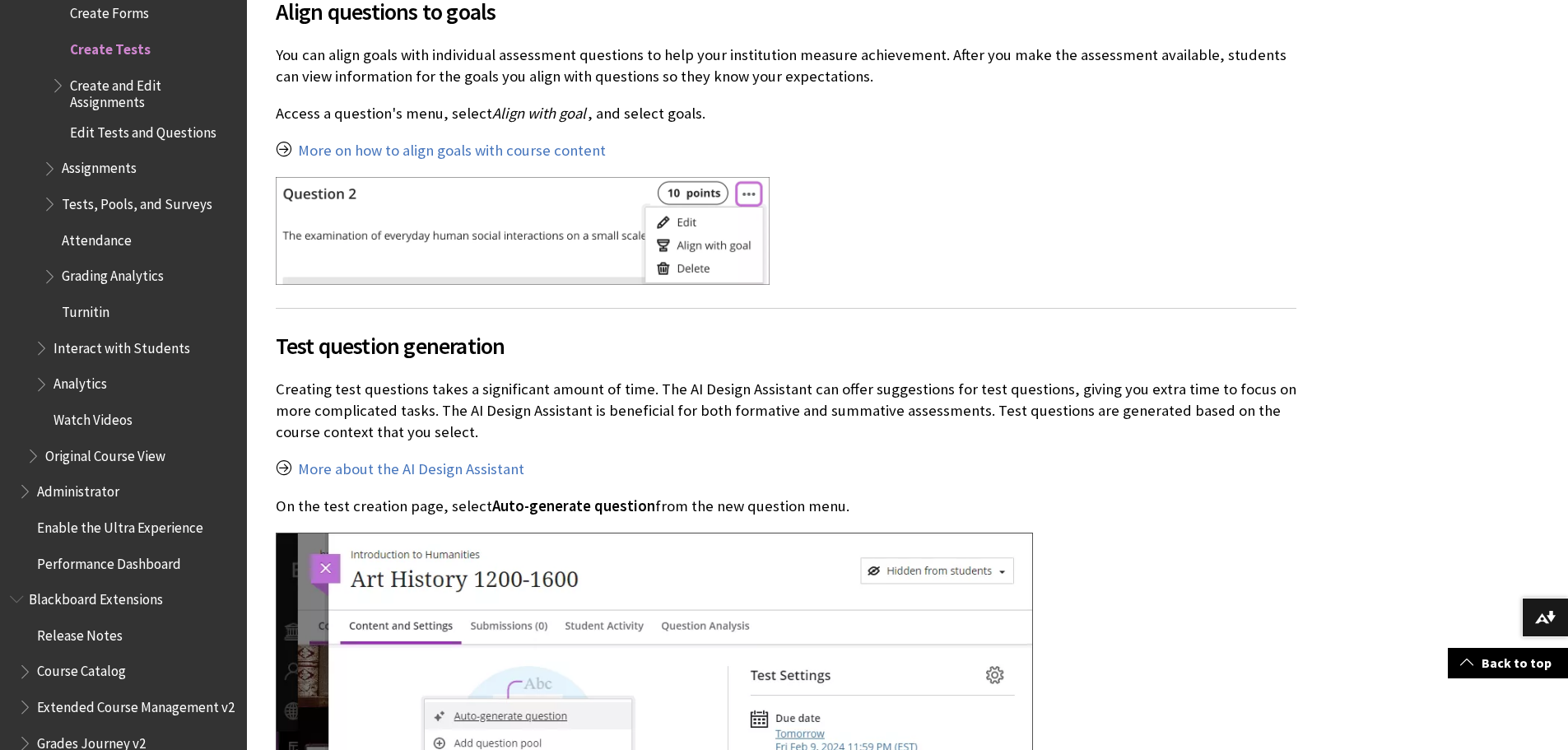
drag, startPoint x: 1382, startPoint y: 375, endPoint x: 1387, endPoint y: 392, distance: 17.7
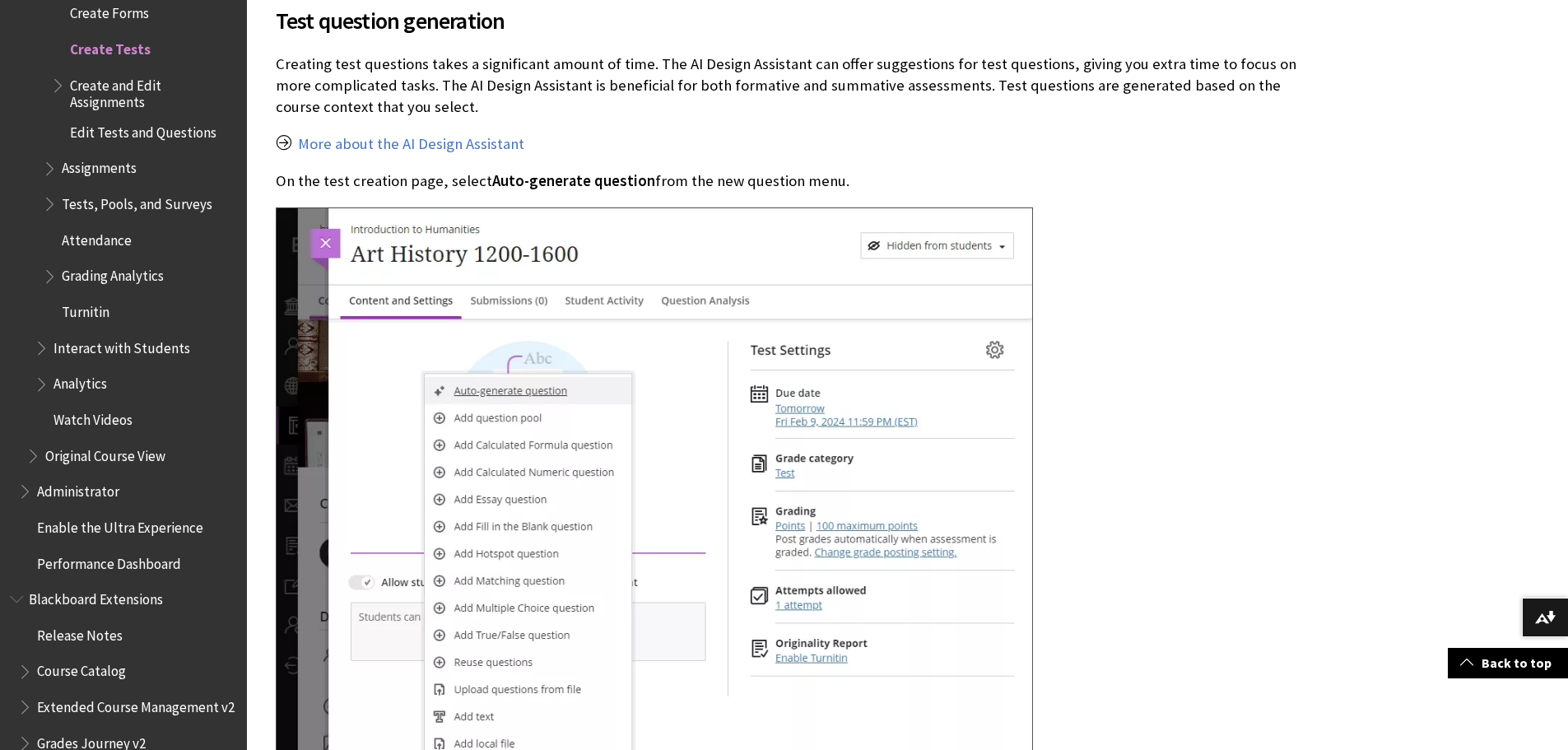
scroll to position [13262, 0]
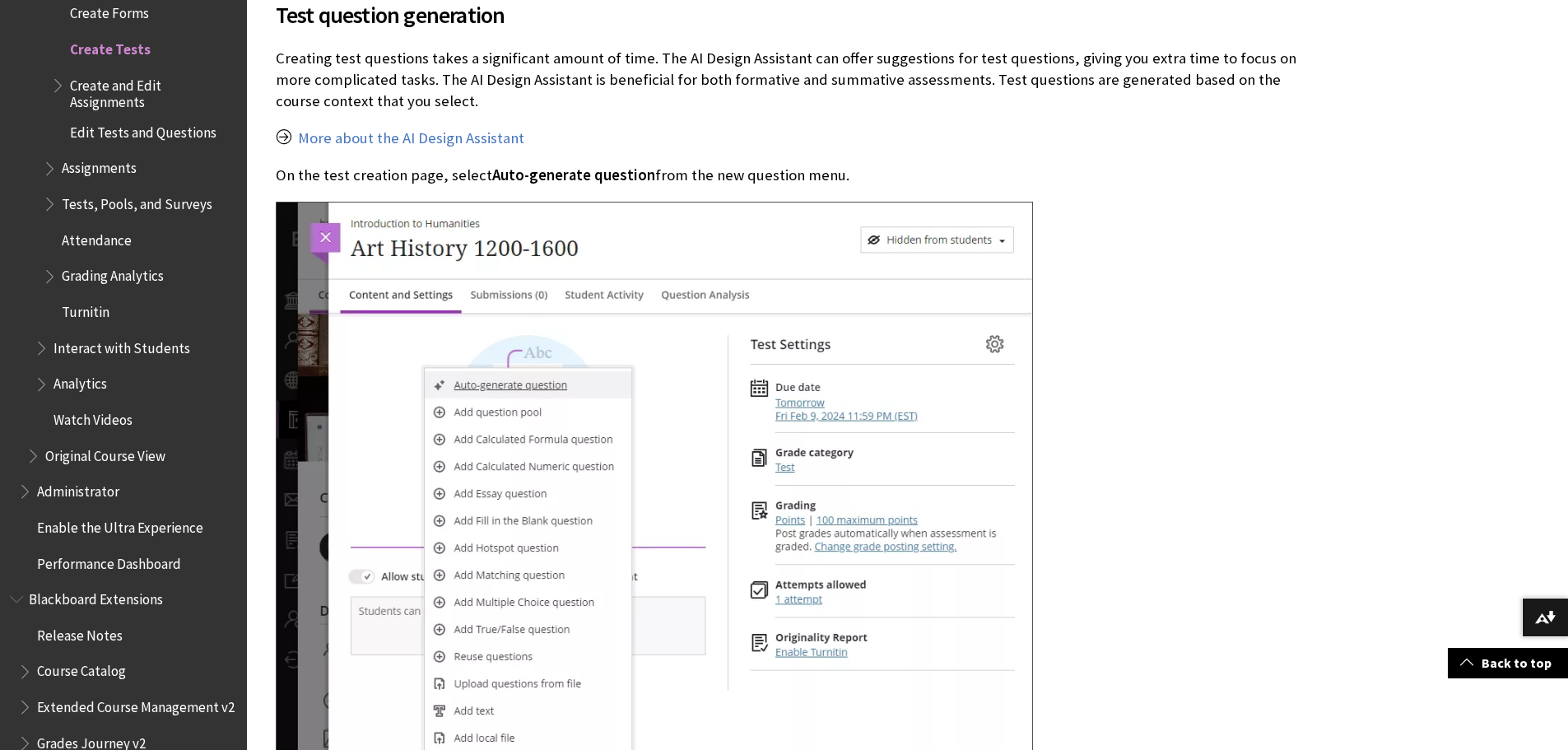
drag, startPoint x: 1219, startPoint y: 247, endPoint x: 1219, endPoint y: 270, distance: 23.0
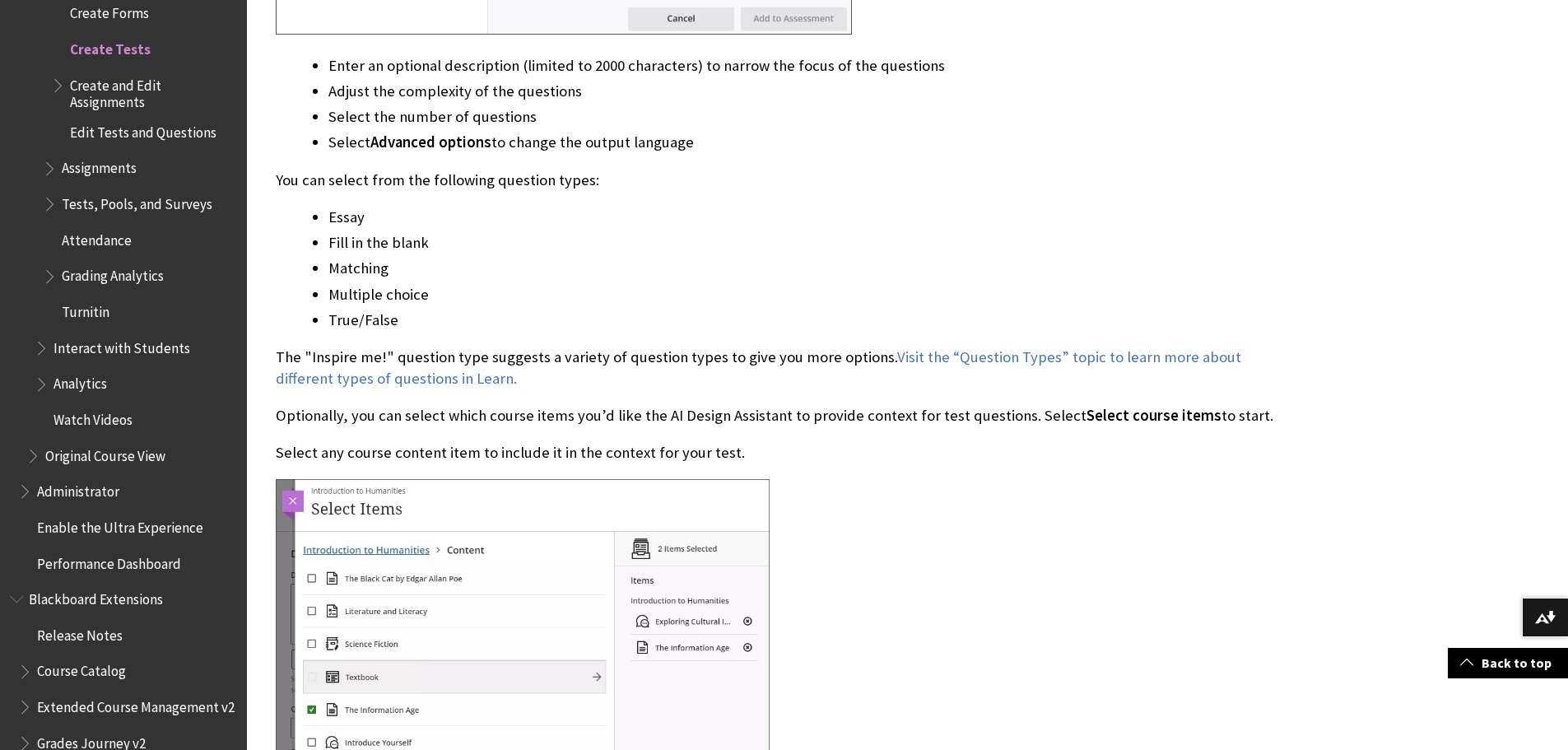
scroll to position [14641, 0]
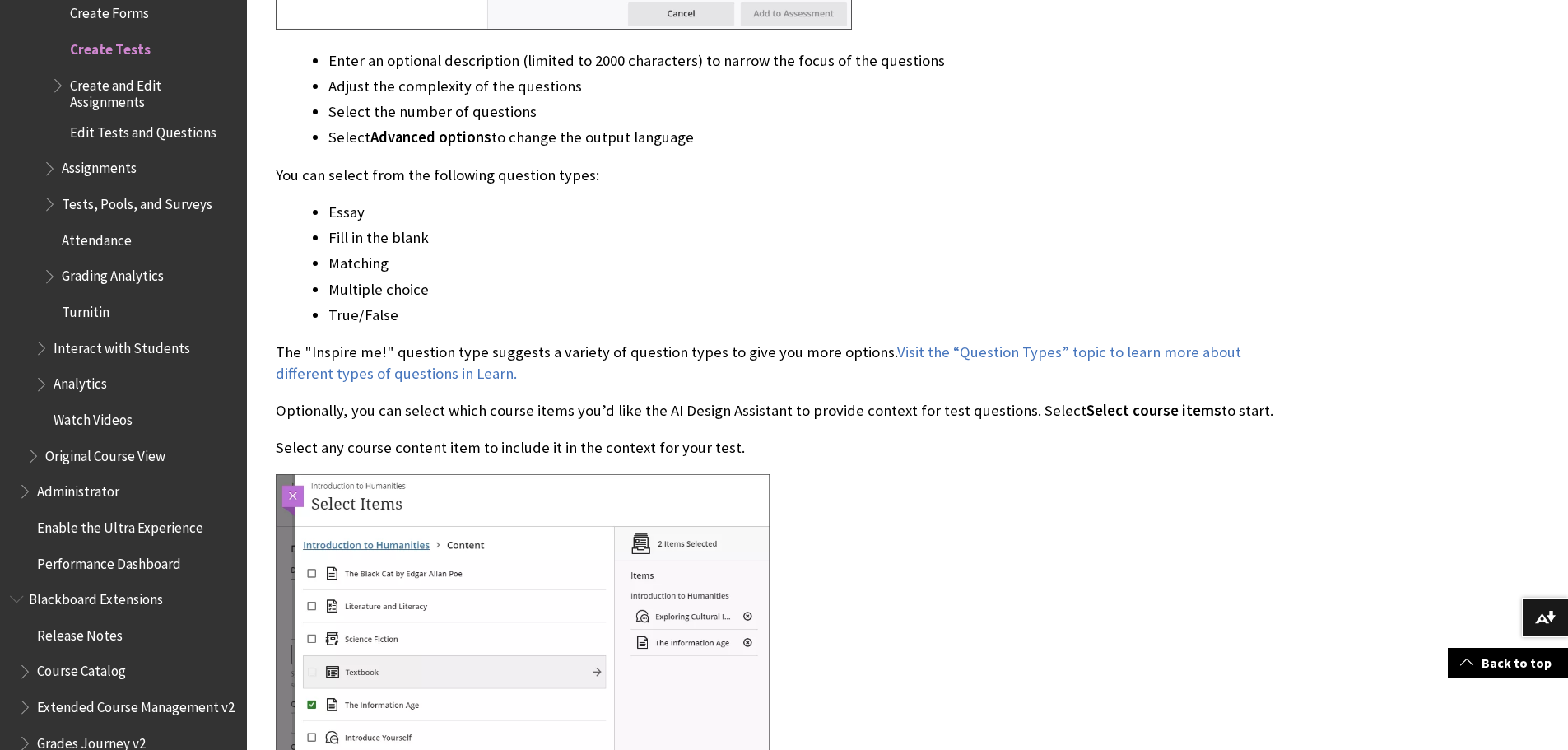
drag, startPoint x: 1264, startPoint y: 211, endPoint x: 1269, endPoint y: 229, distance: 18.7
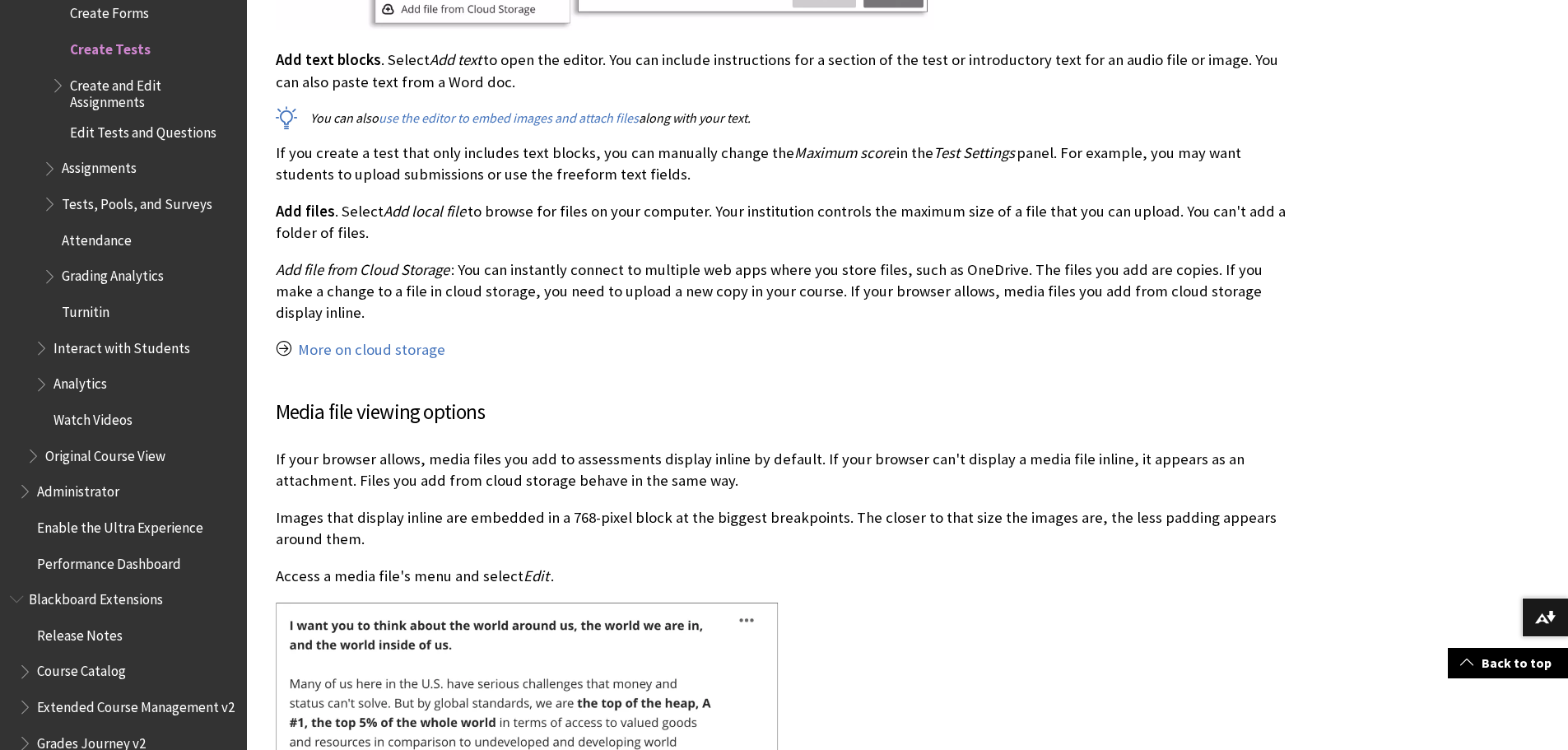
scroll to position [16959, 0]
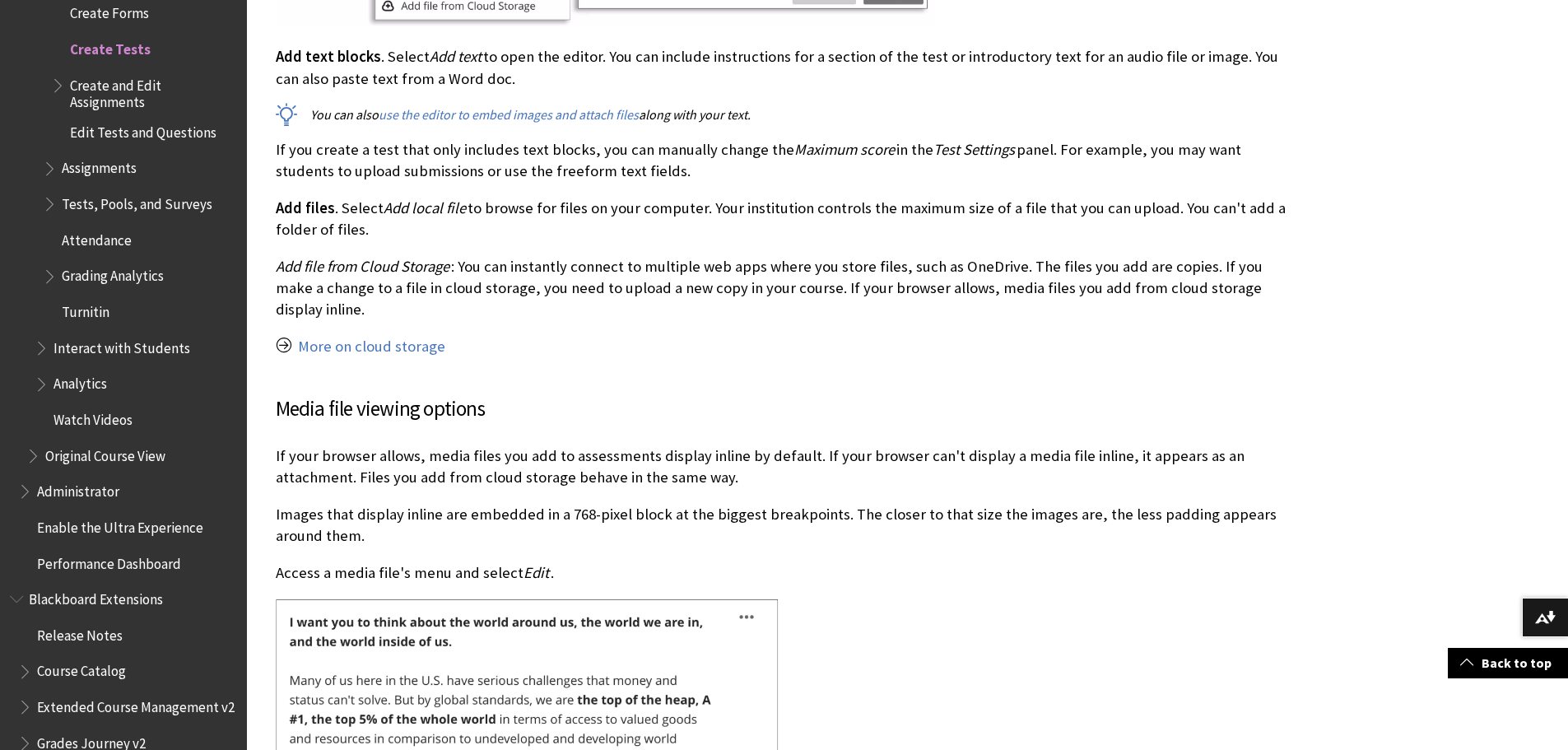
drag, startPoint x: 1381, startPoint y: 485, endPoint x: 1380, endPoint y: 501, distance: 16.0
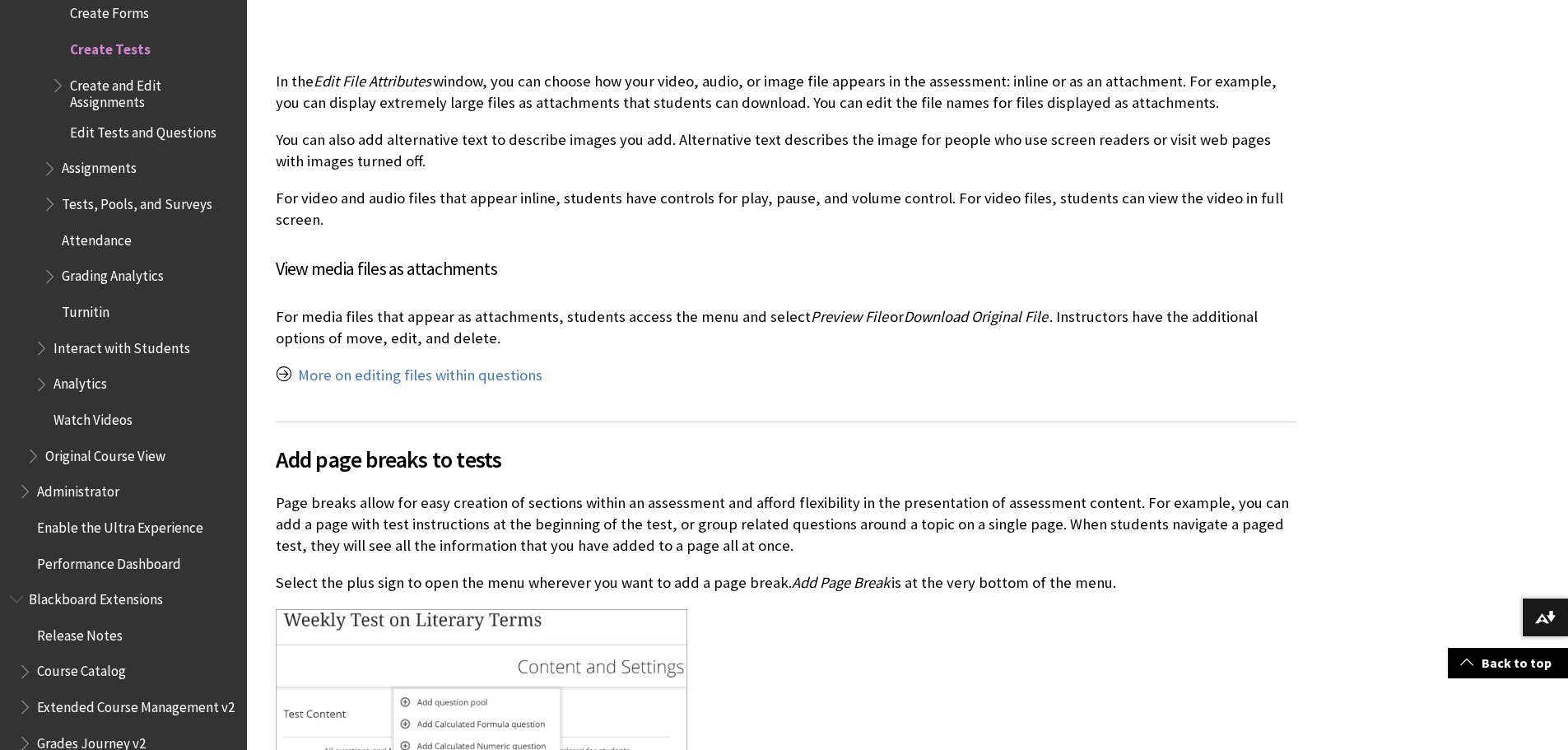
scroll to position [18338, 0]
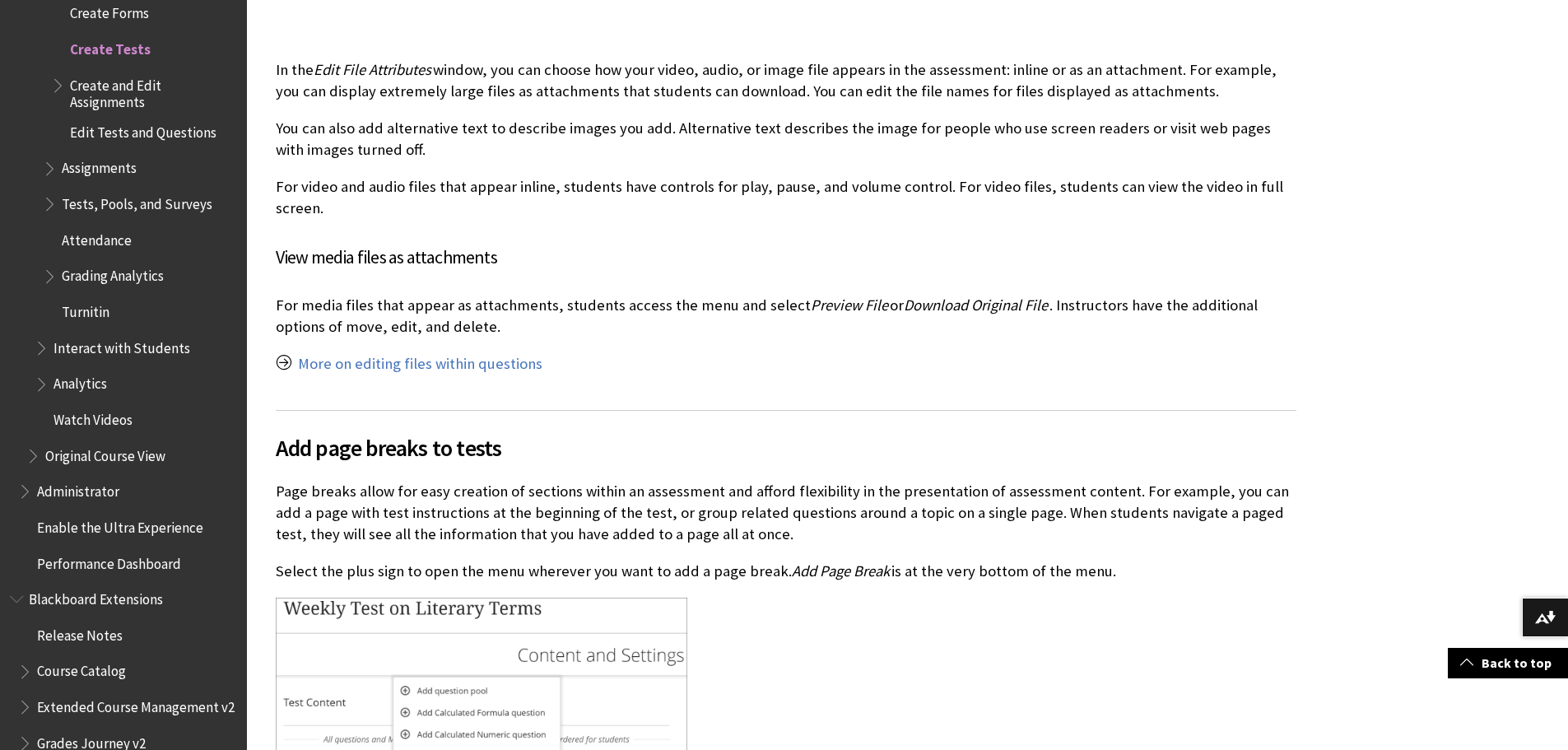
drag, startPoint x: 1359, startPoint y: 447, endPoint x: 1359, endPoint y: 470, distance: 23.0
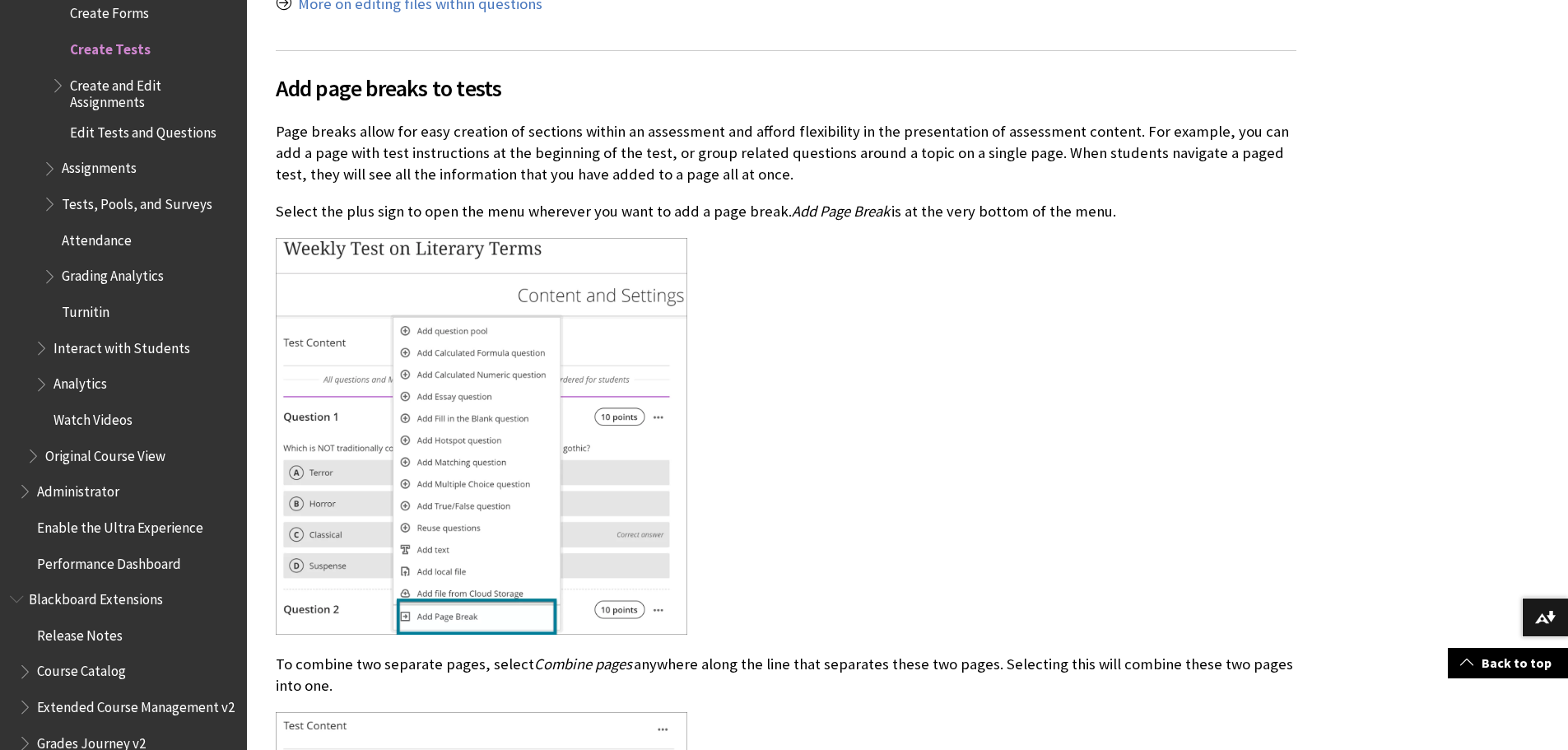
scroll to position [18704, 0]
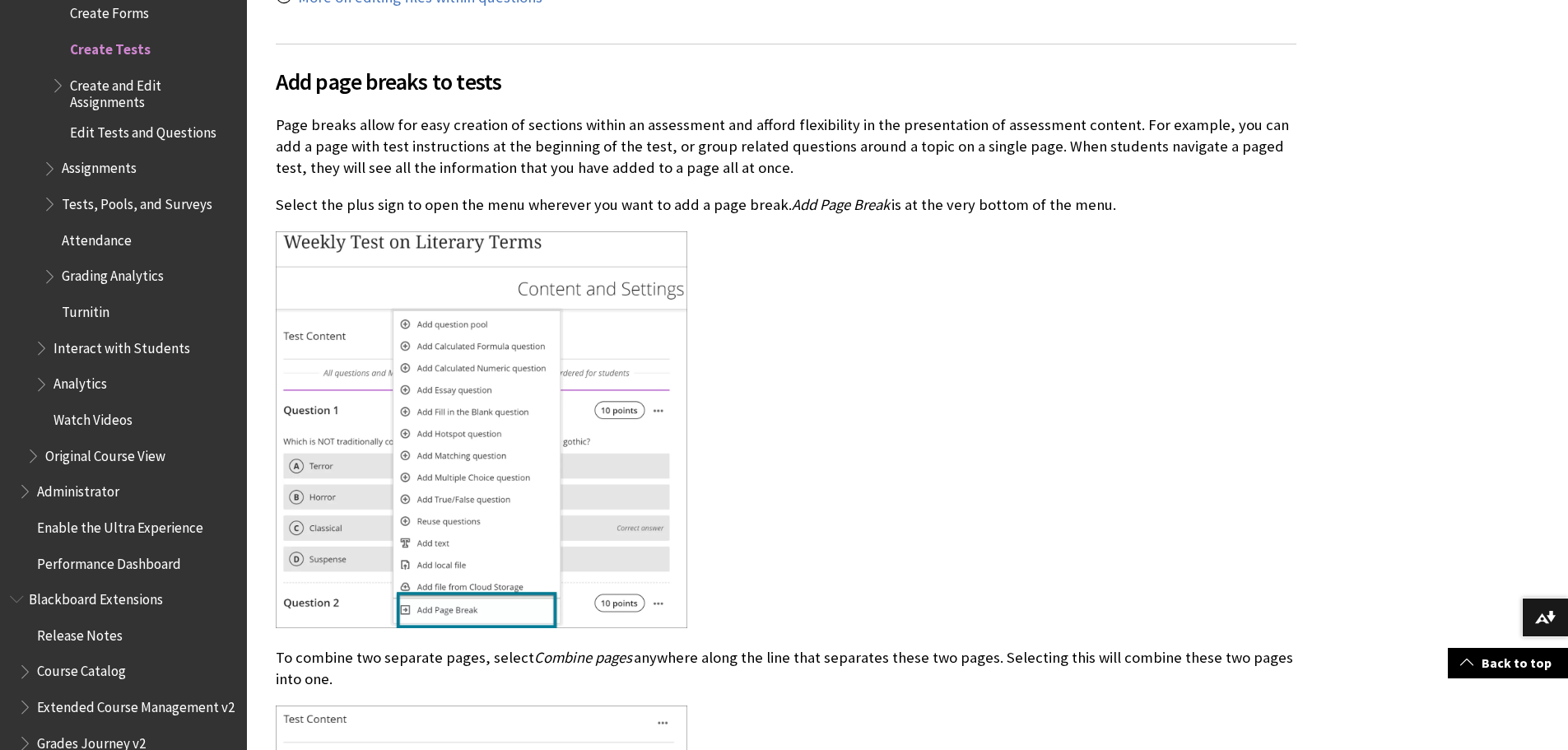
drag, startPoint x: 1398, startPoint y: 482, endPoint x: 1403, endPoint y: 506, distance: 24.5
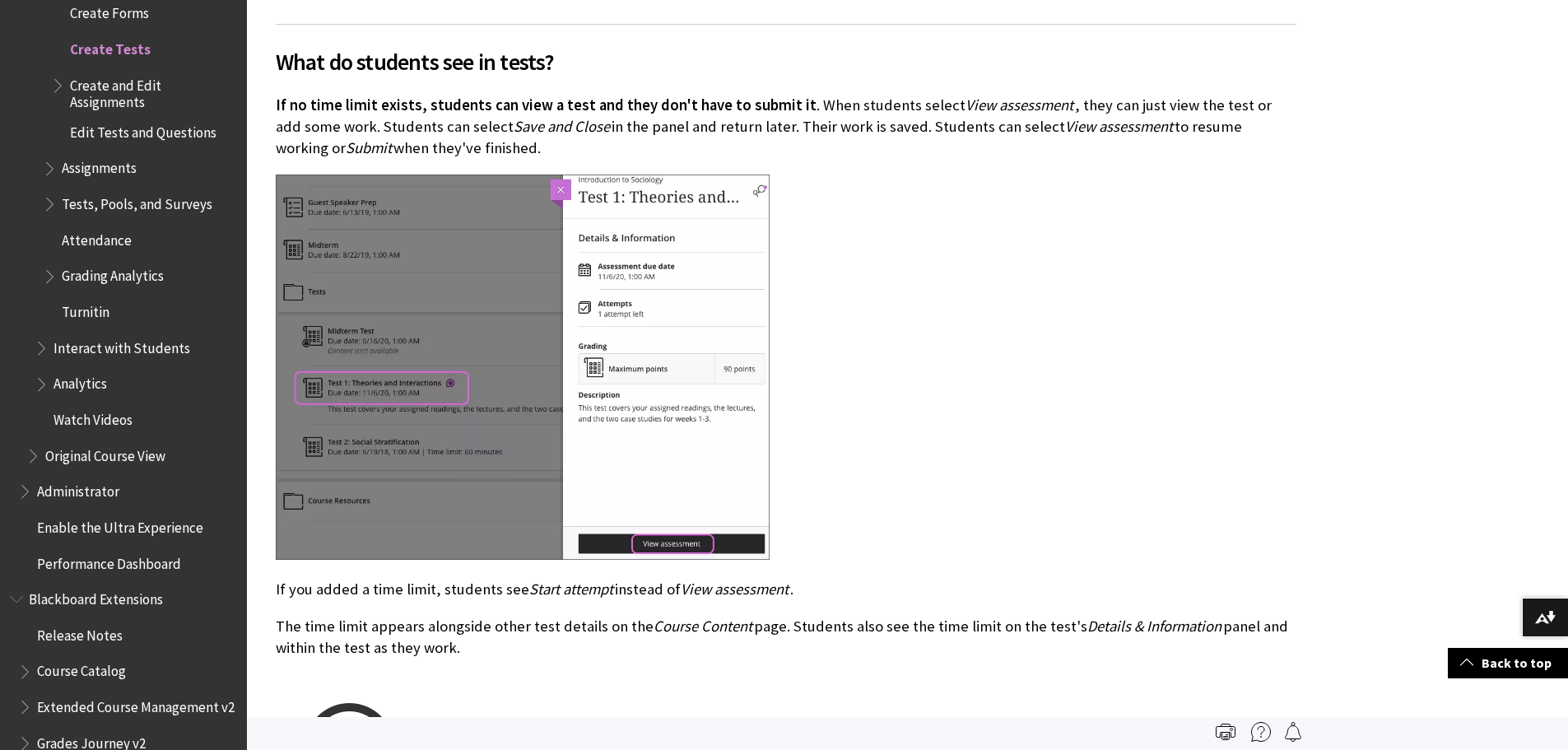
scroll to position [20349, 0]
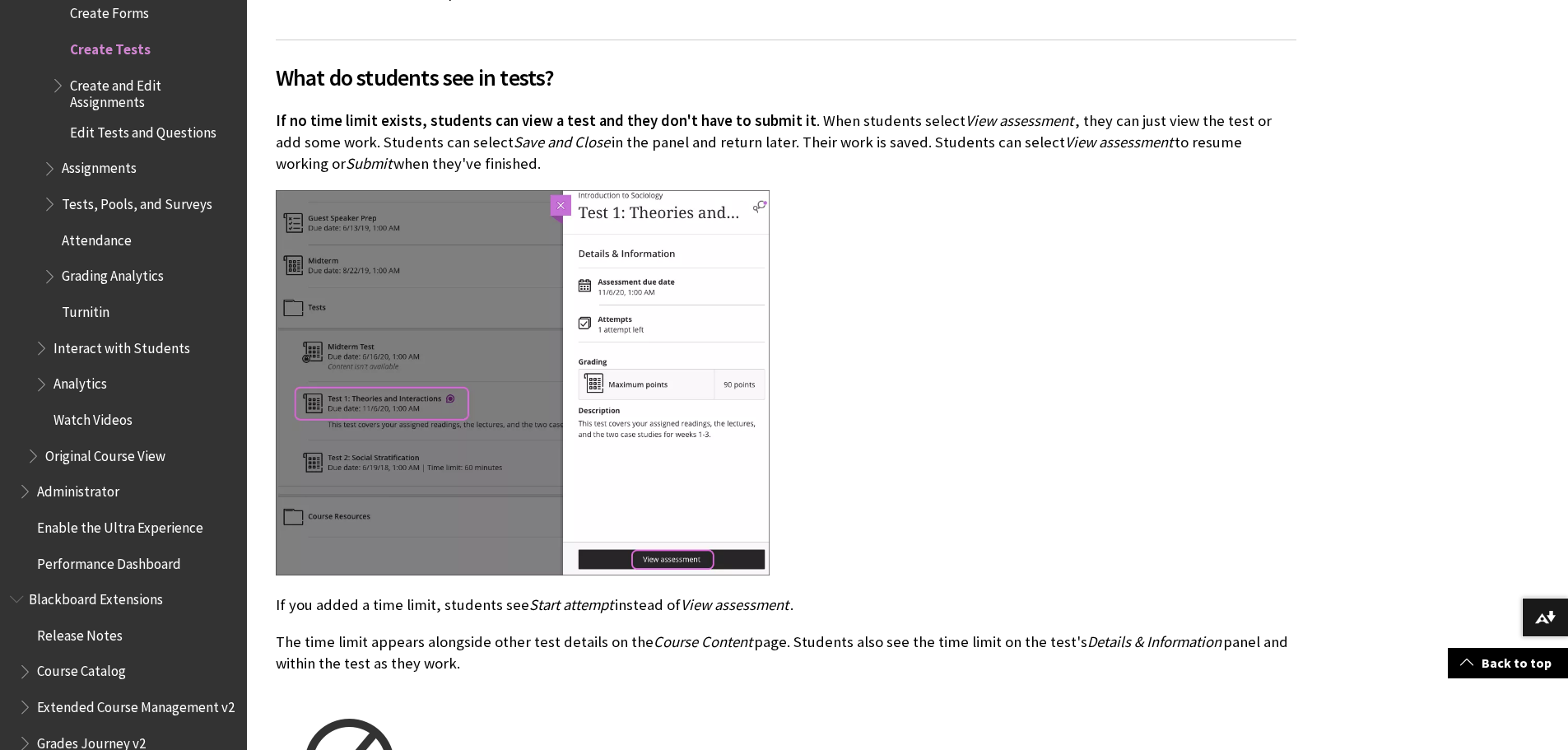
drag, startPoint x: 895, startPoint y: 524, endPoint x: 898, endPoint y: 539, distance: 15.3
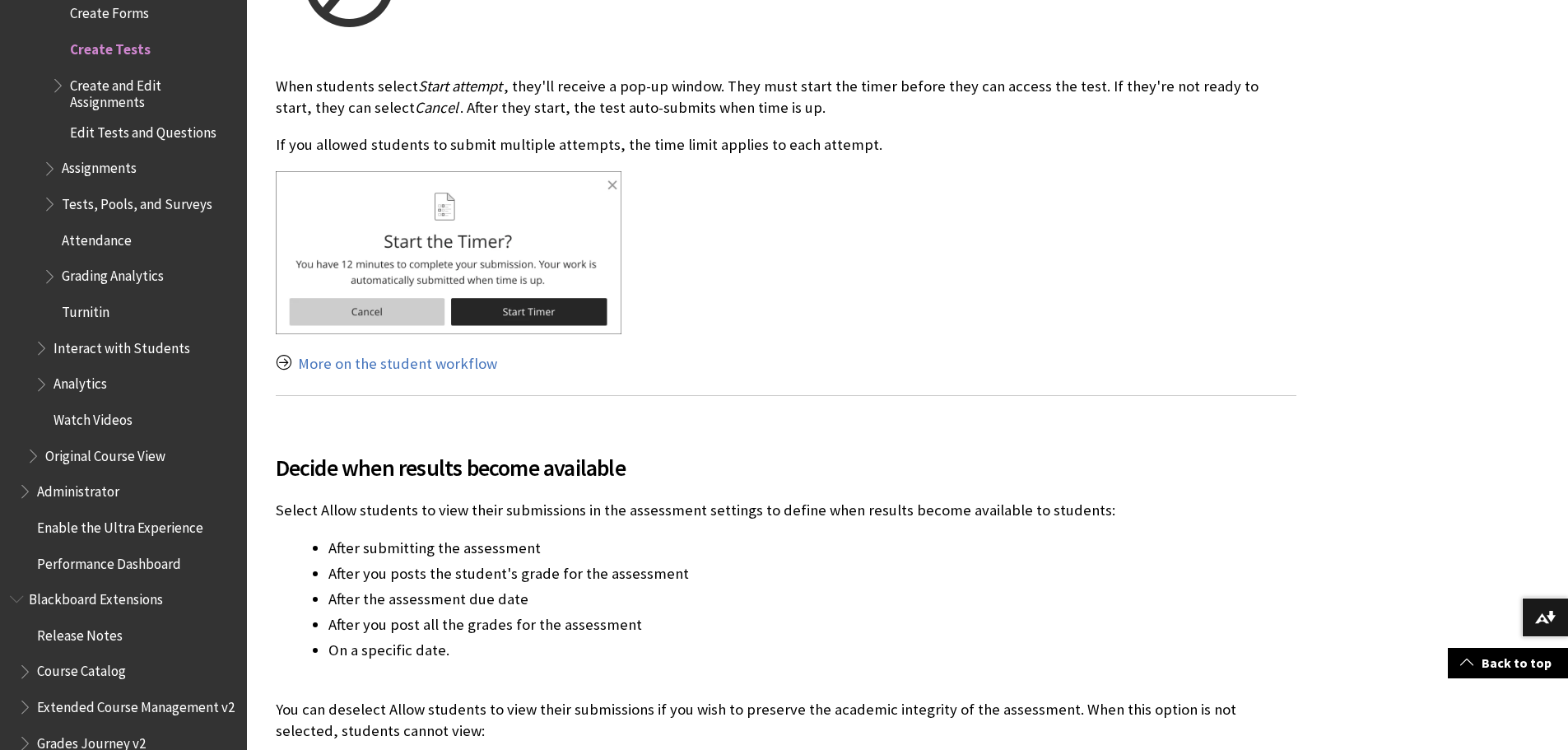
scroll to position [21150, 0]
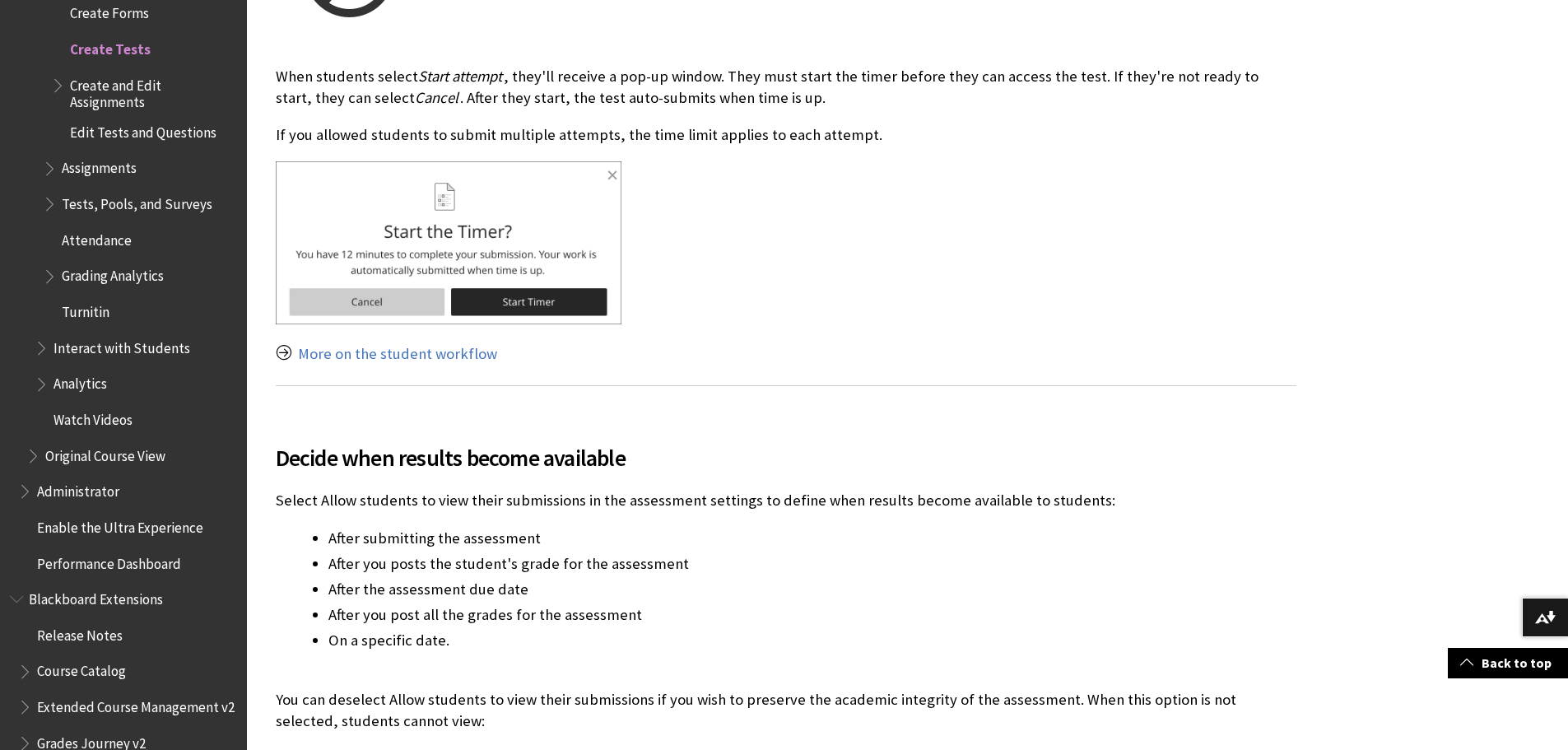
drag, startPoint x: 963, startPoint y: 542, endPoint x: 961, endPoint y: 575, distance: 33.1
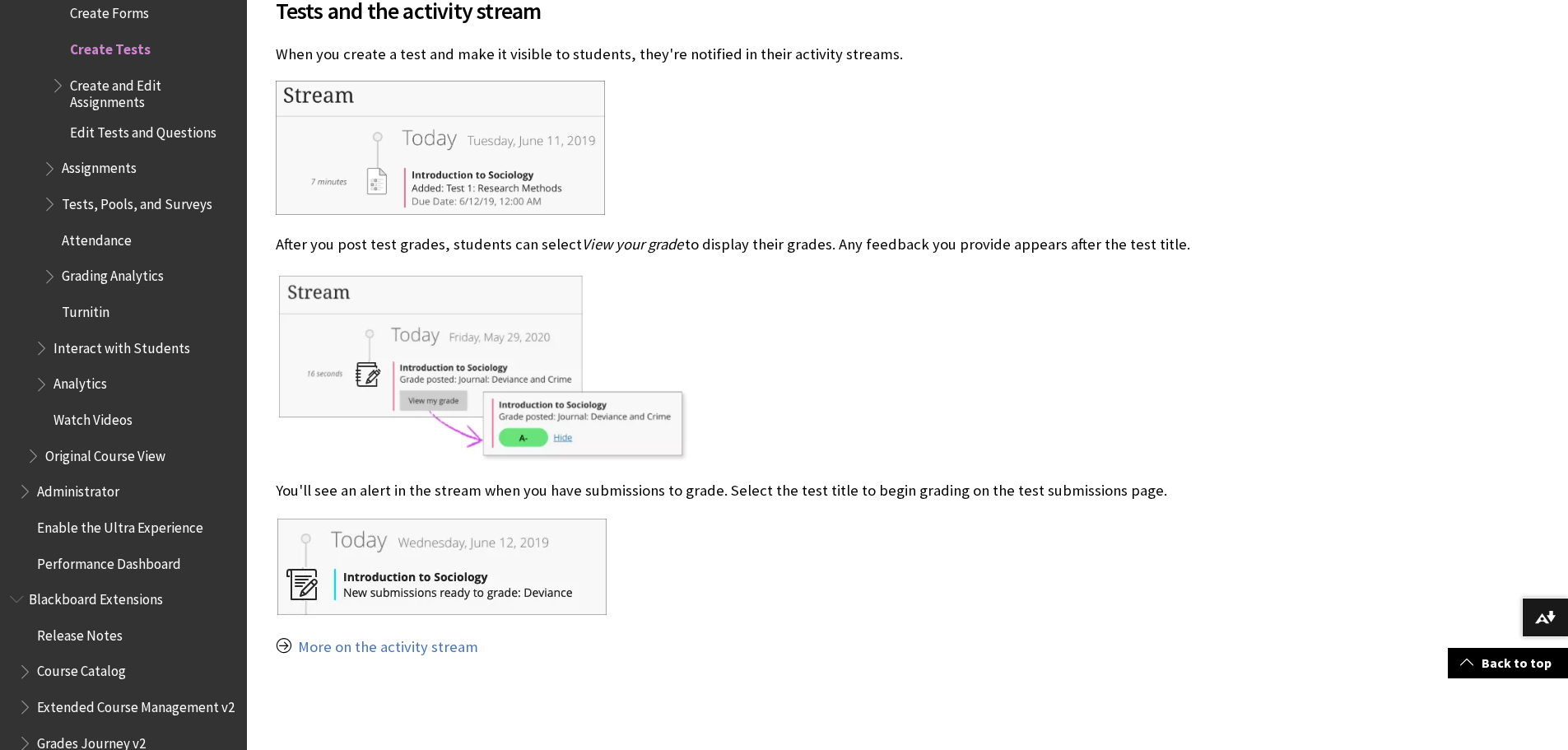
scroll to position [23602, 0]
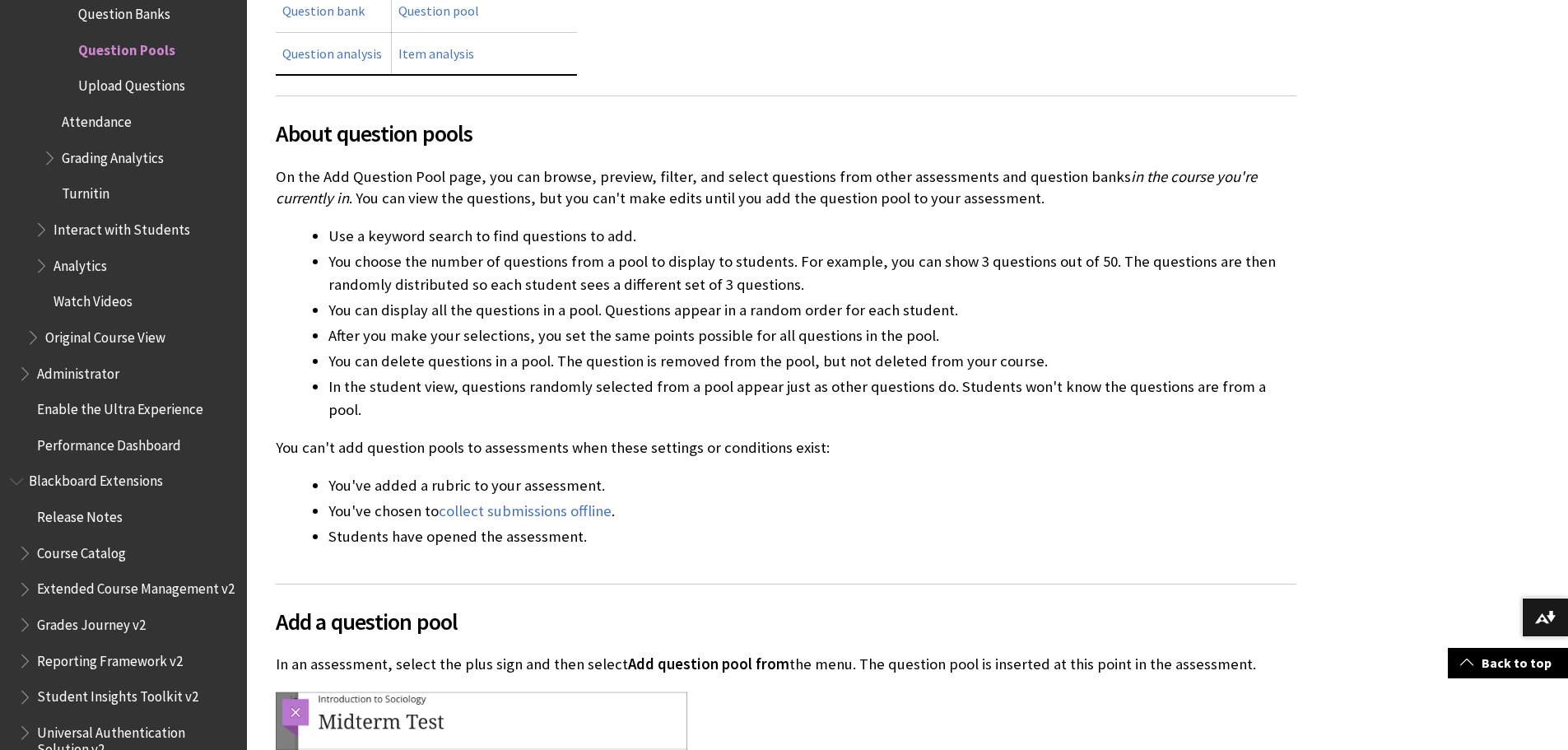
scroll to position [823, 0]
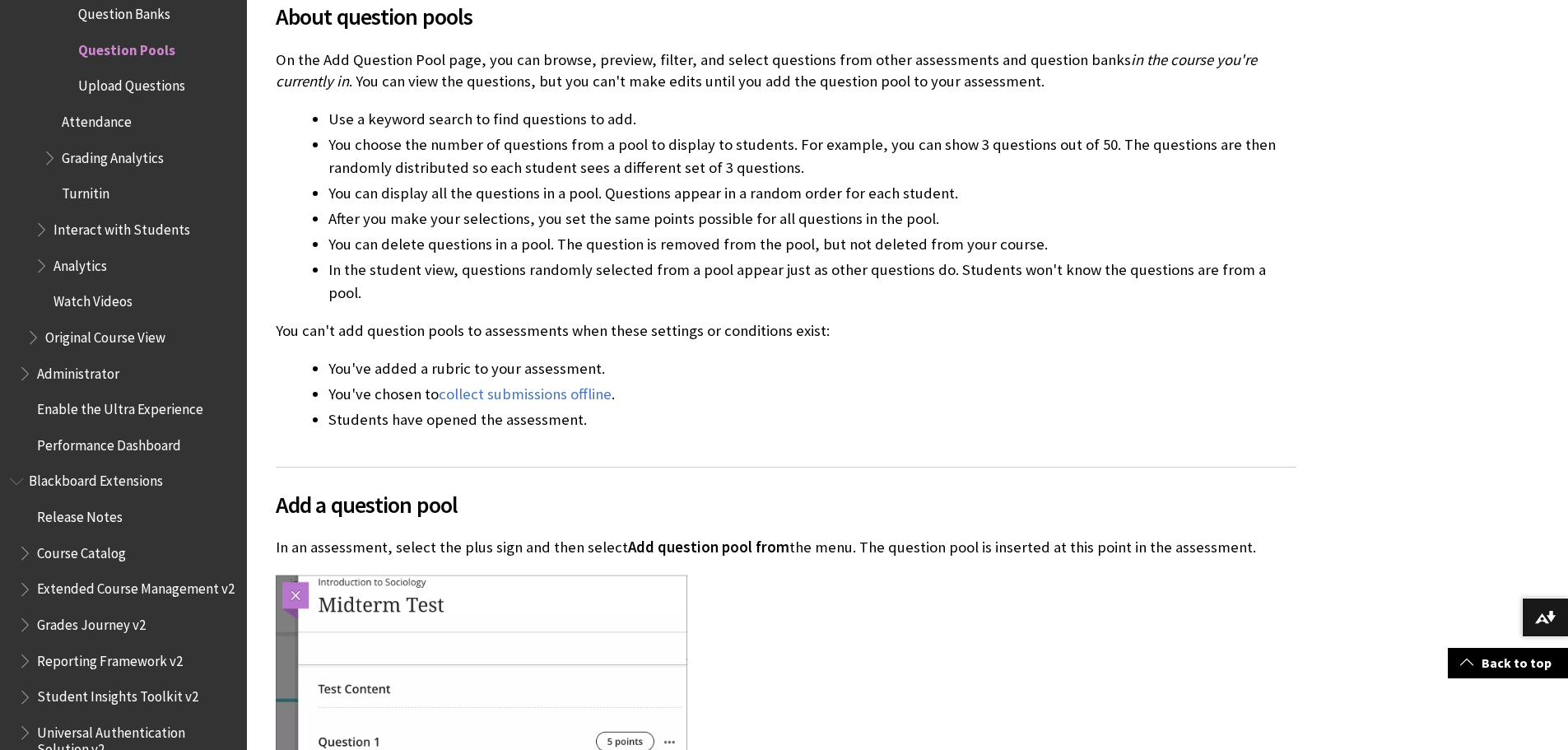
drag, startPoint x: 1542, startPoint y: 329, endPoint x: 1556, endPoint y: 351, distance: 26.1
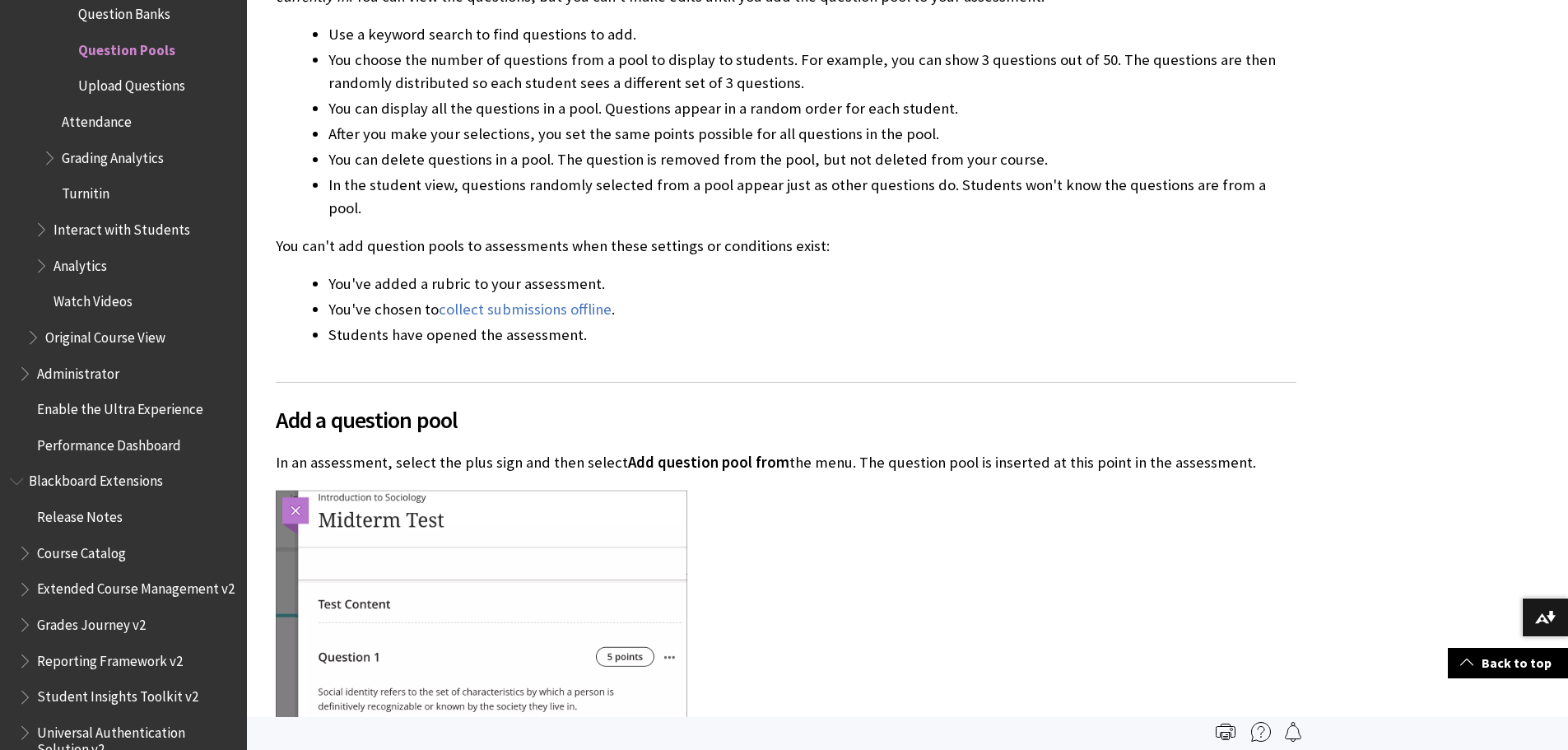
scroll to position [846, 0]
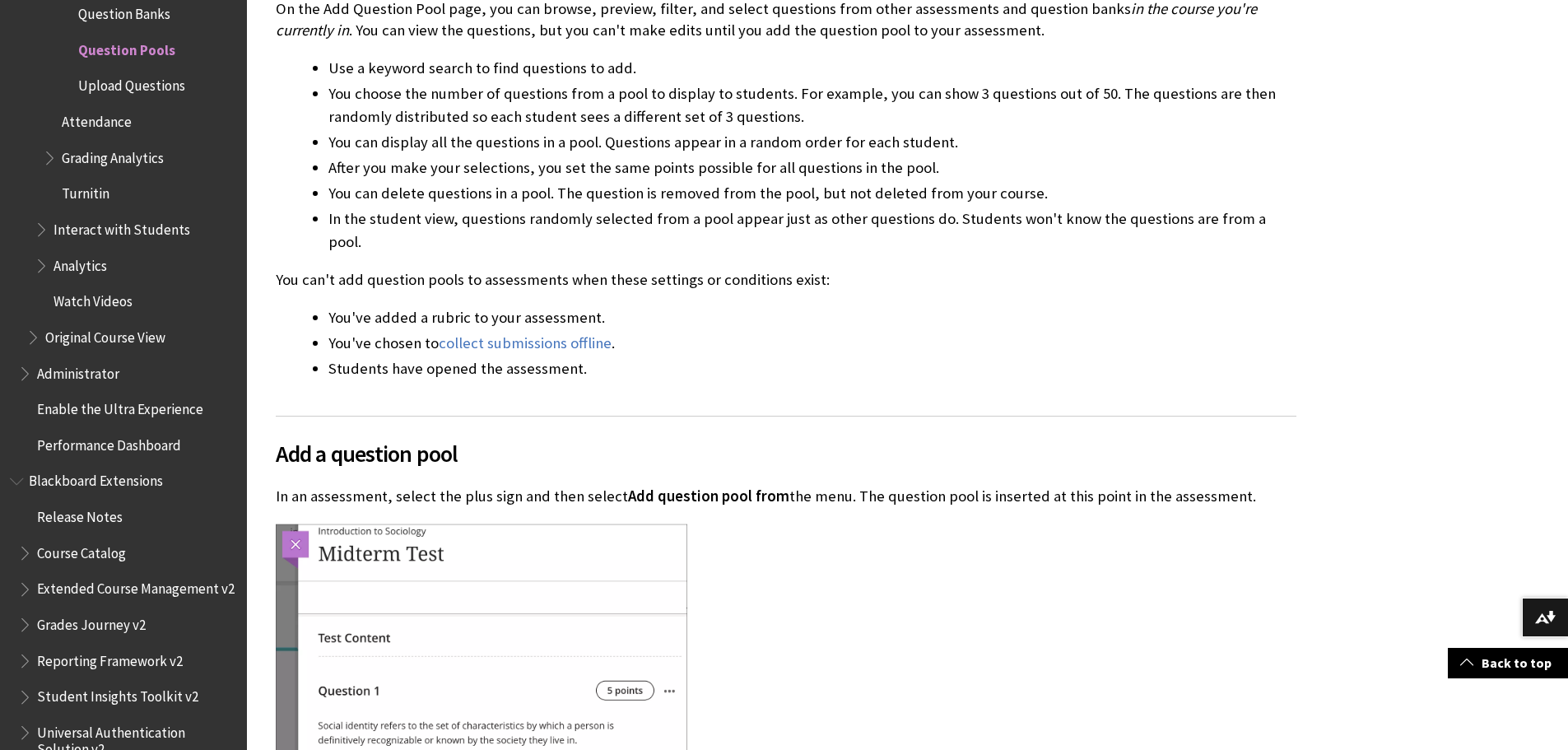
drag, startPoint x: 1400, startPoint y: 335, endPoint x: 1420, endPoint y: 355, distance: 28.3
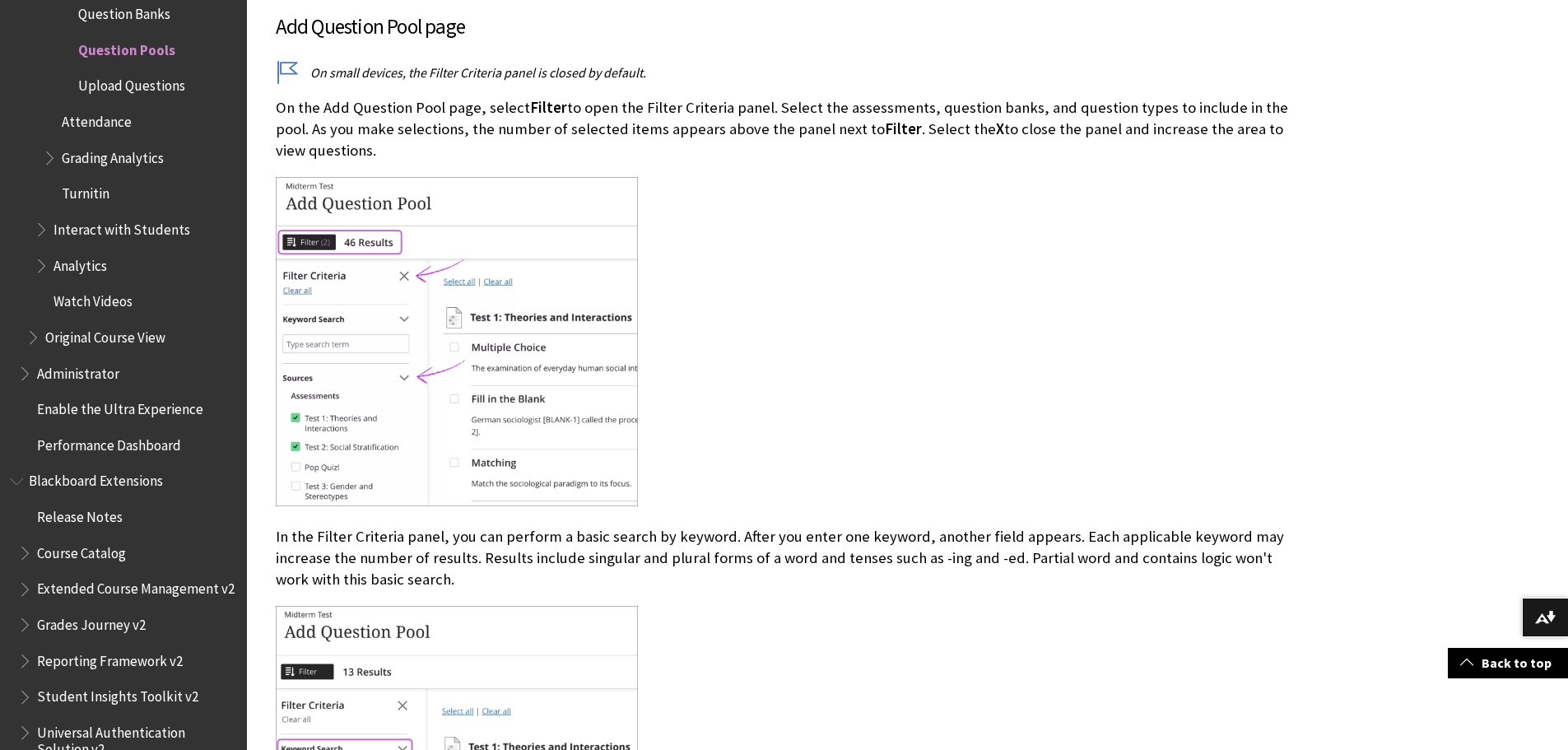
scroll to position [2050, 0]
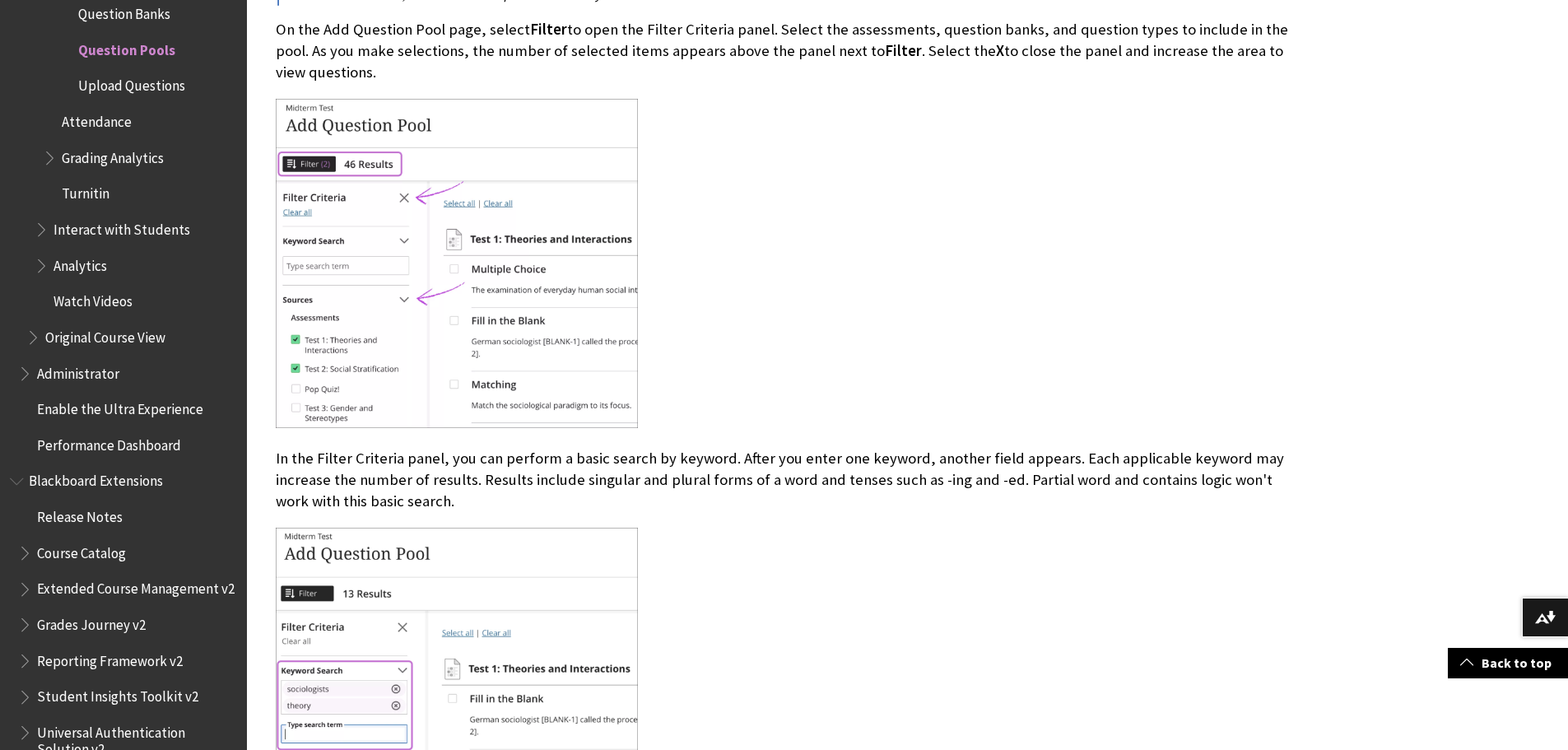
drag, startPoint x: 1308, startPoint y: 403, endPoint x: 1319, endPoint y: 423, distance: 22.8
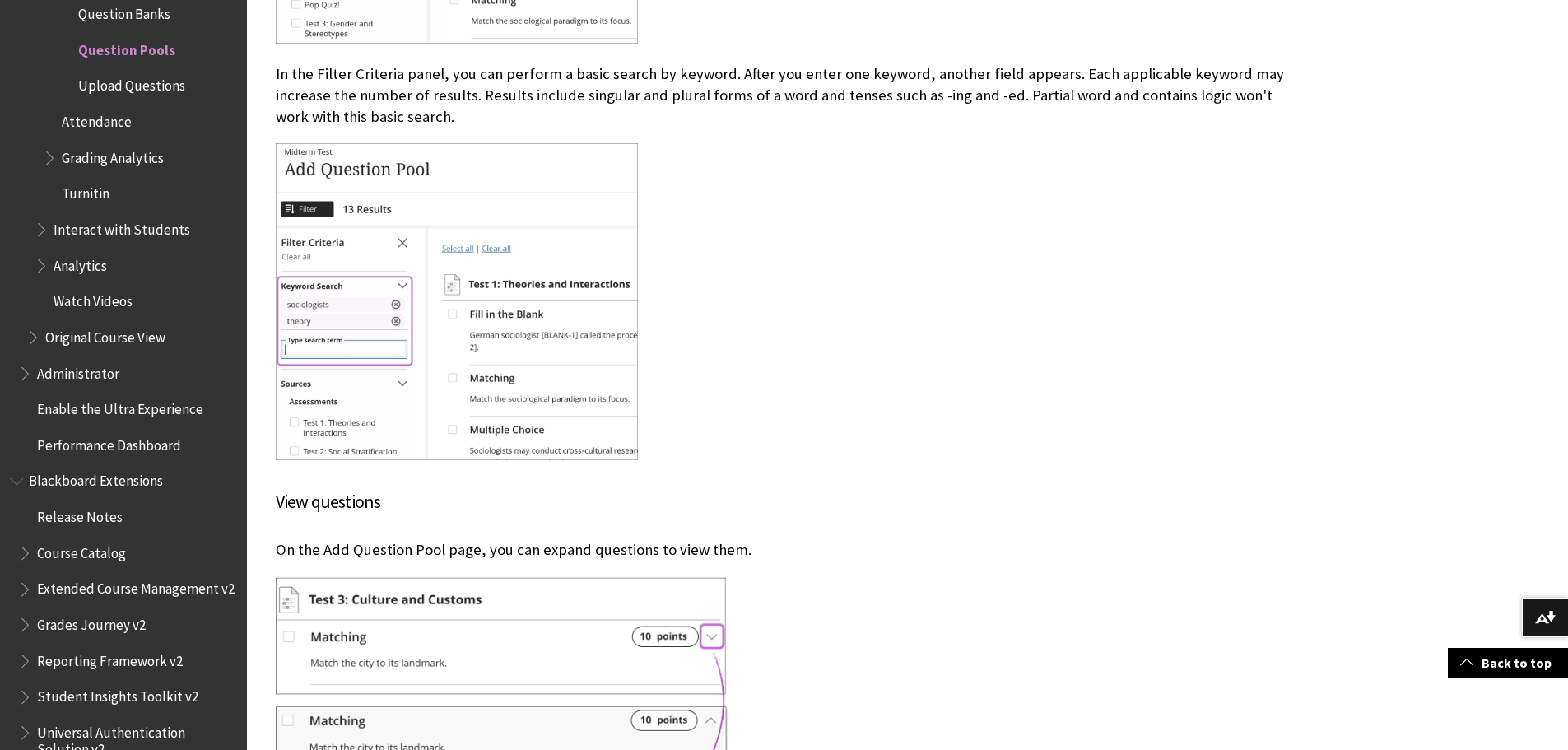
scroll to position [2512, 0]
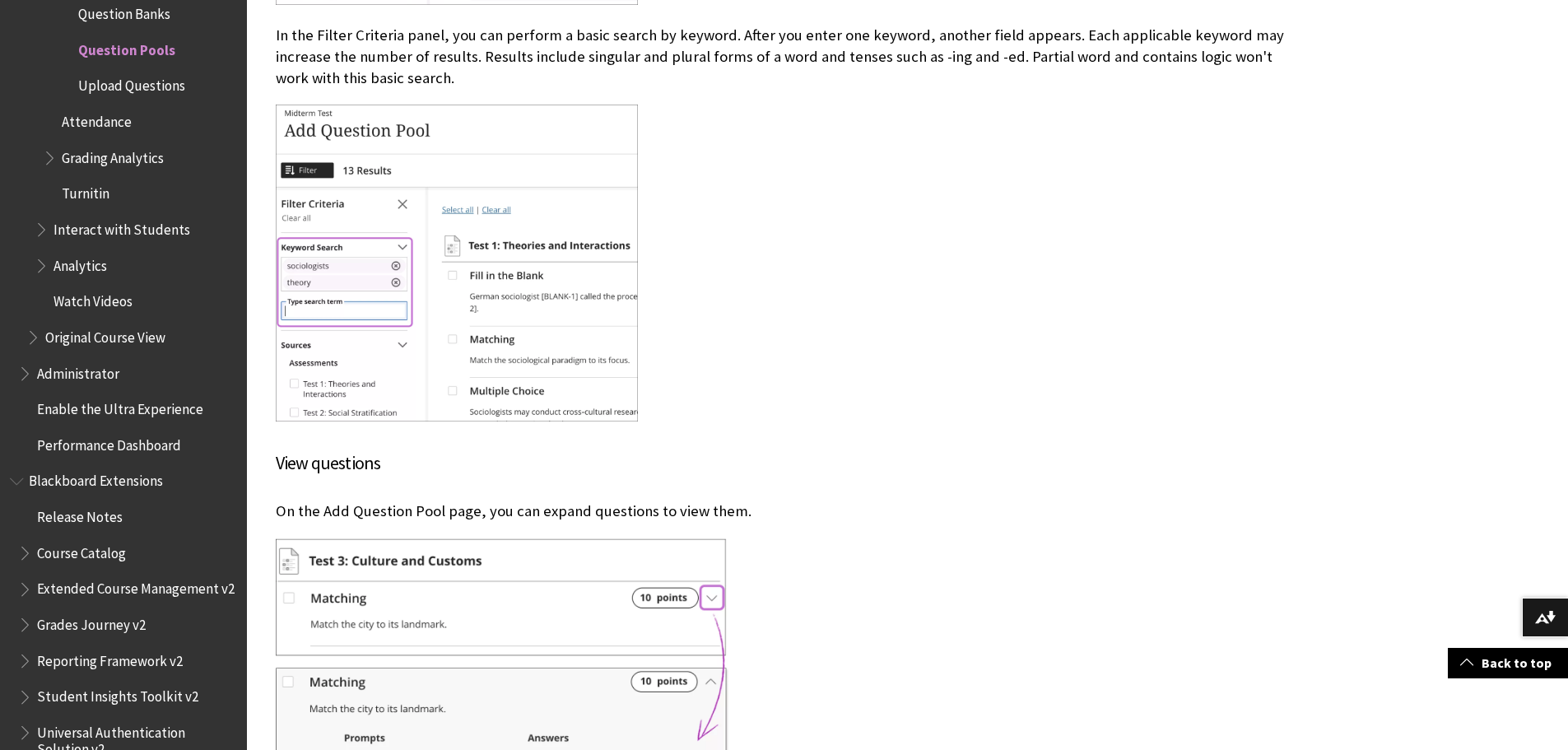
drag, startPoint x: 1264, startPoint y: 621, endPoint x: 1257, endPoint y: 639, distance: 19.3
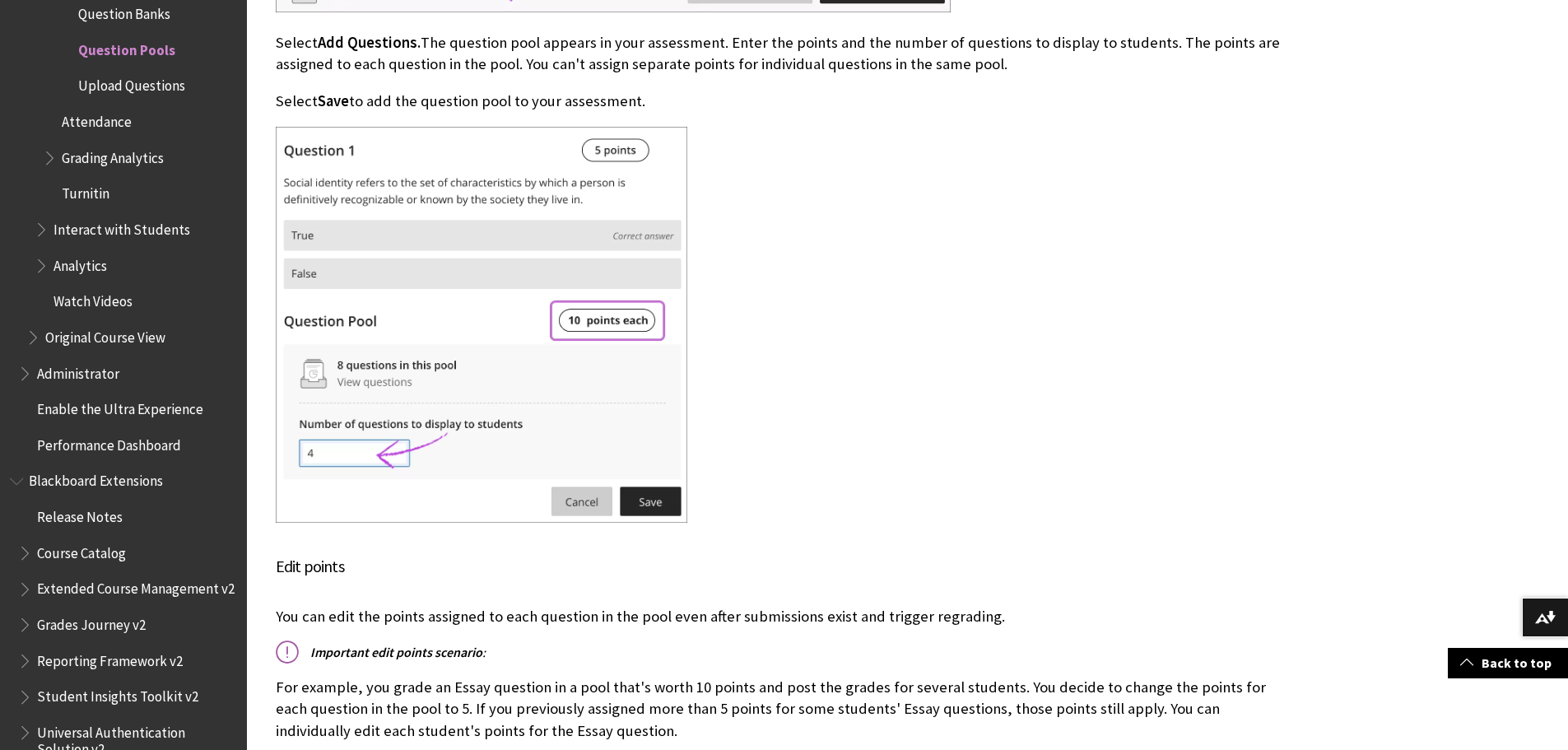
scroll to position [4584, 0]
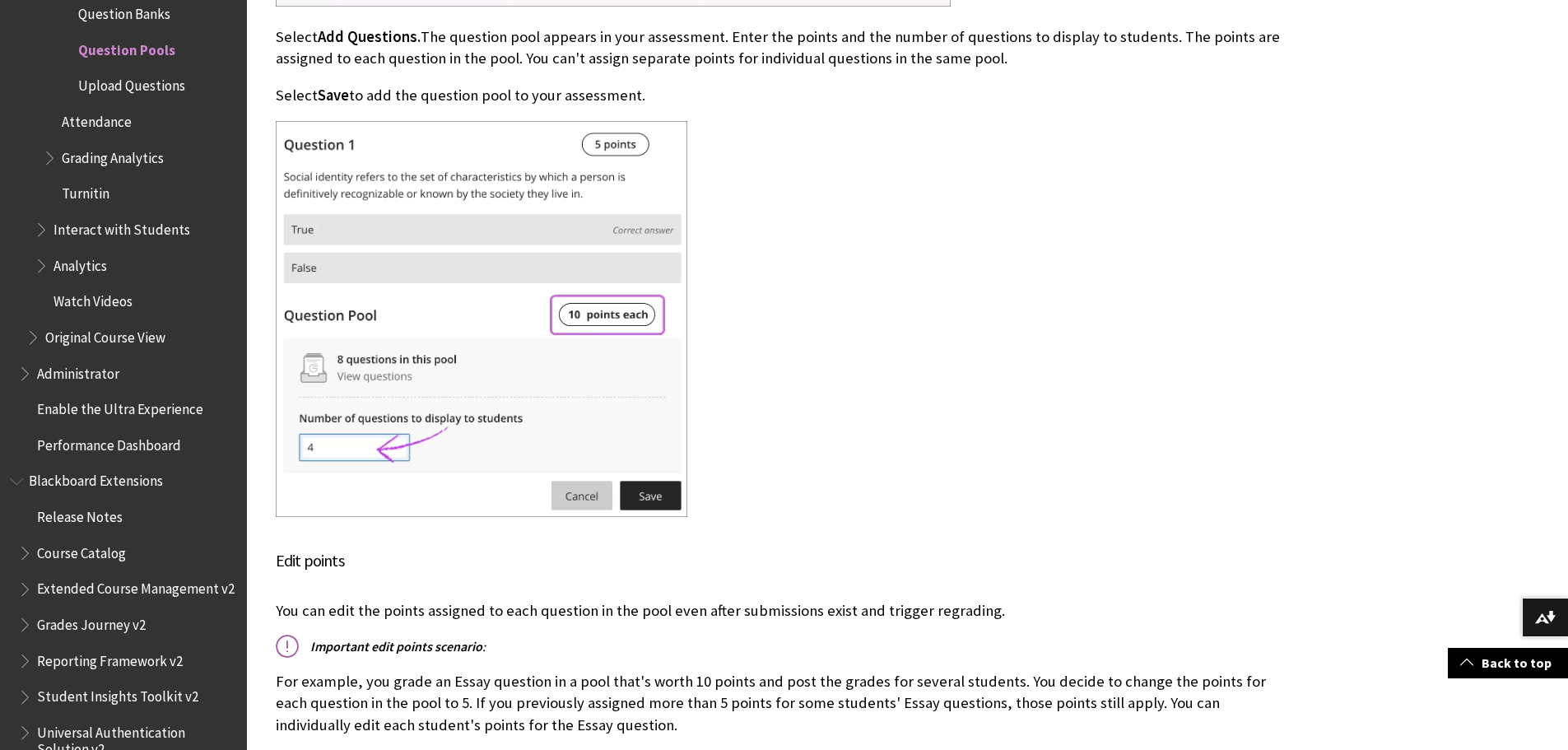
drag, startPoint x: 1065, startPoint y: 221, endPoint x: 1067, endPoint y: 245, distance: 24.1
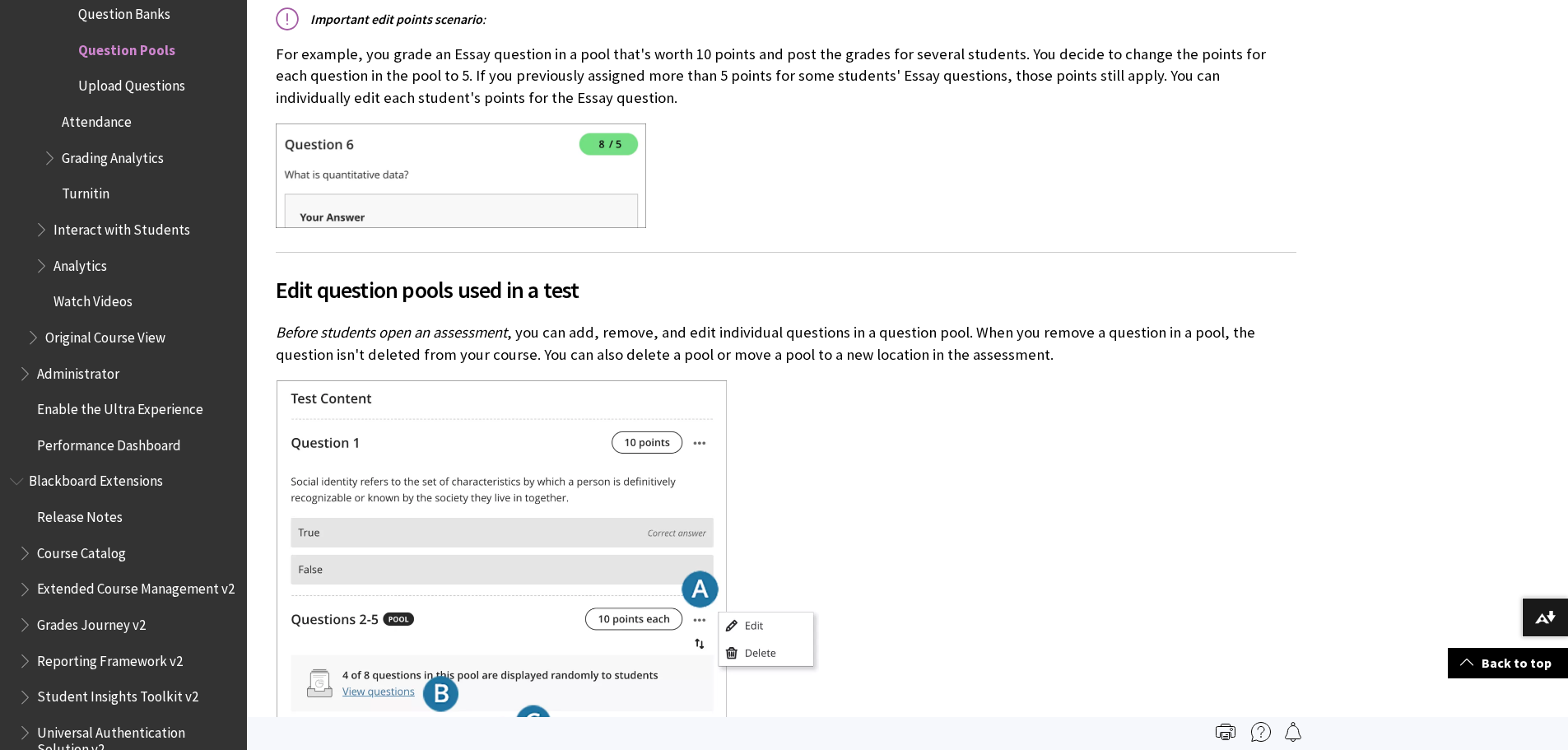
scroll to position [5209, 0]
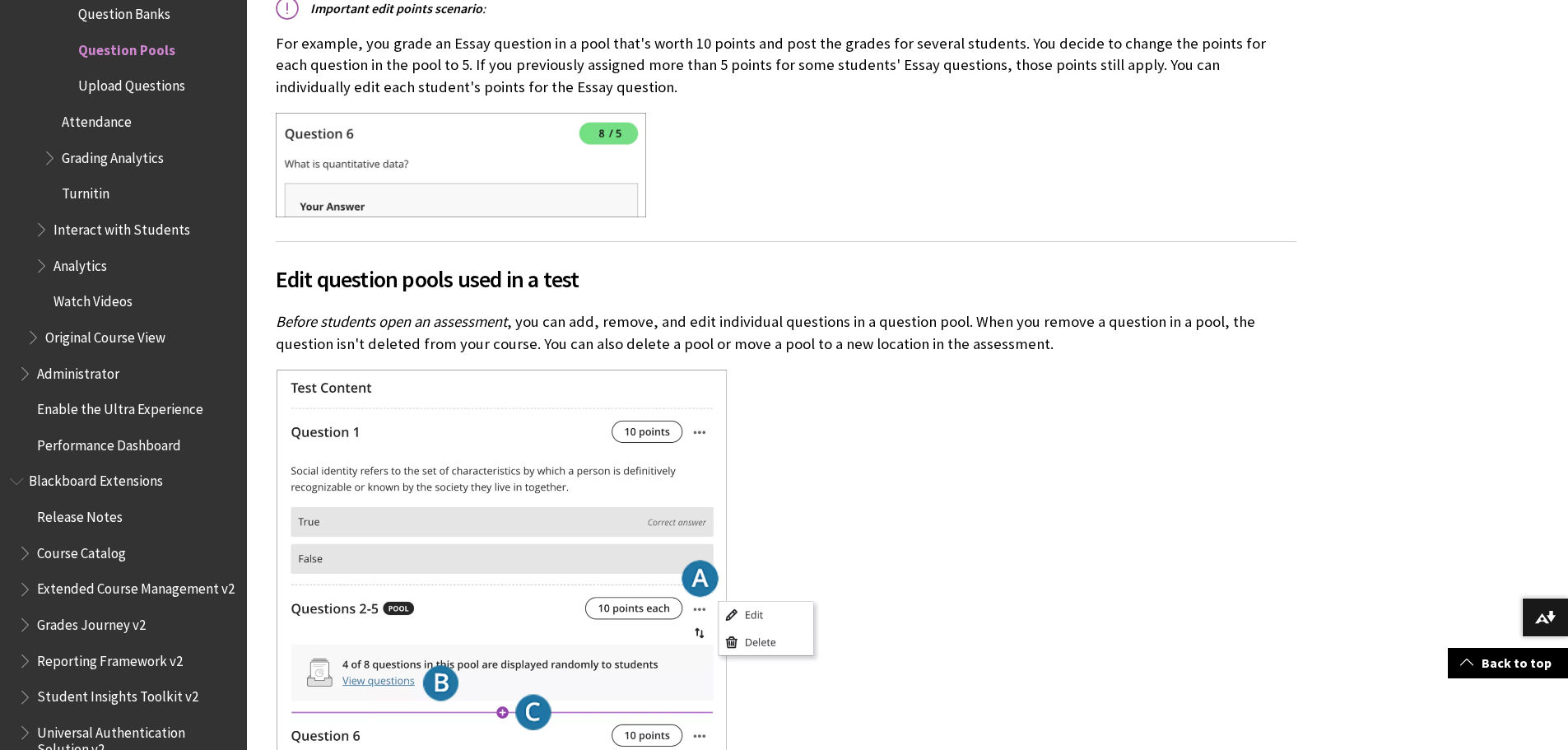
drag, startPoint x: 931, startPoint y: 164, endPoint x: 931, endPoint y: 187, distance: 23.0
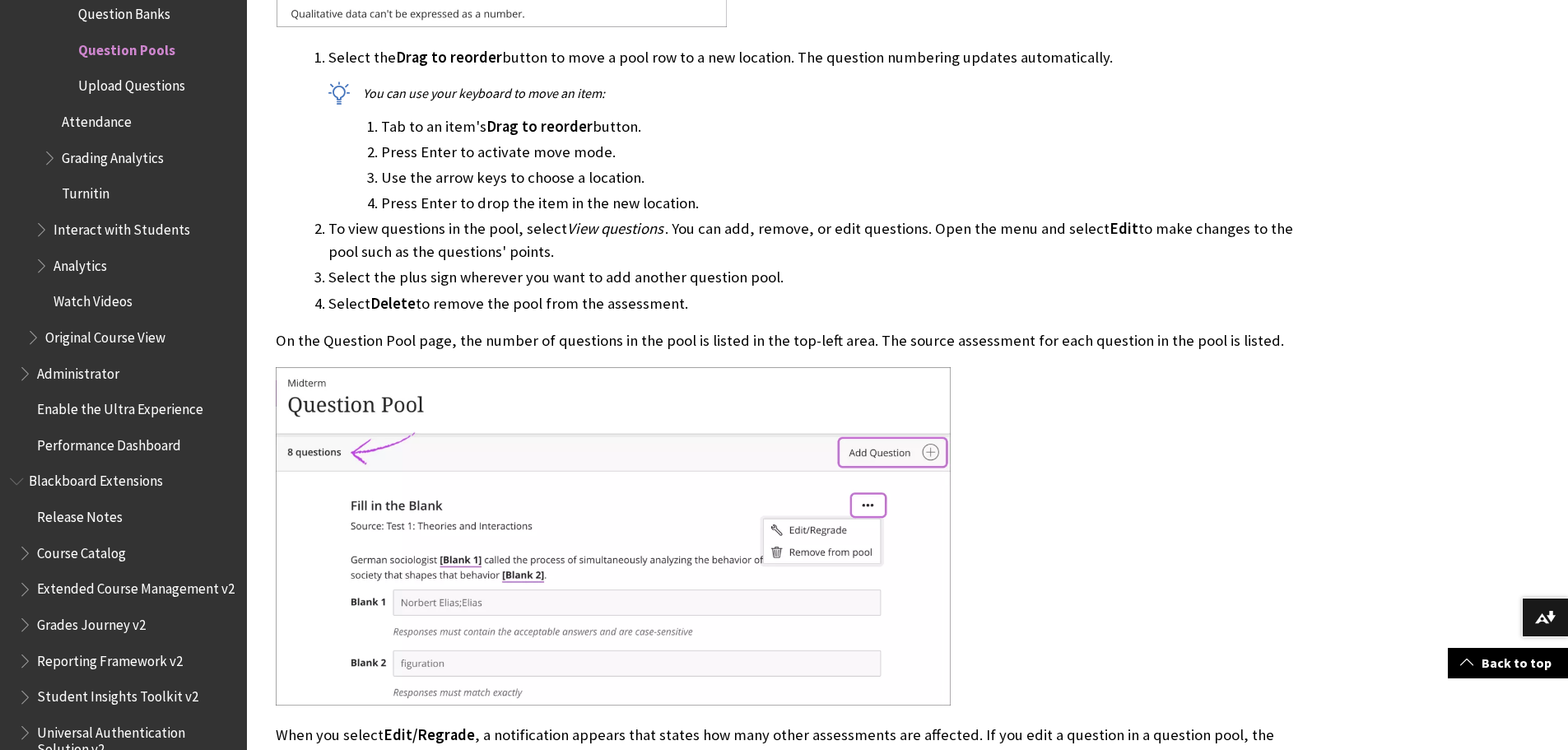
scroll to position [5983, 0]
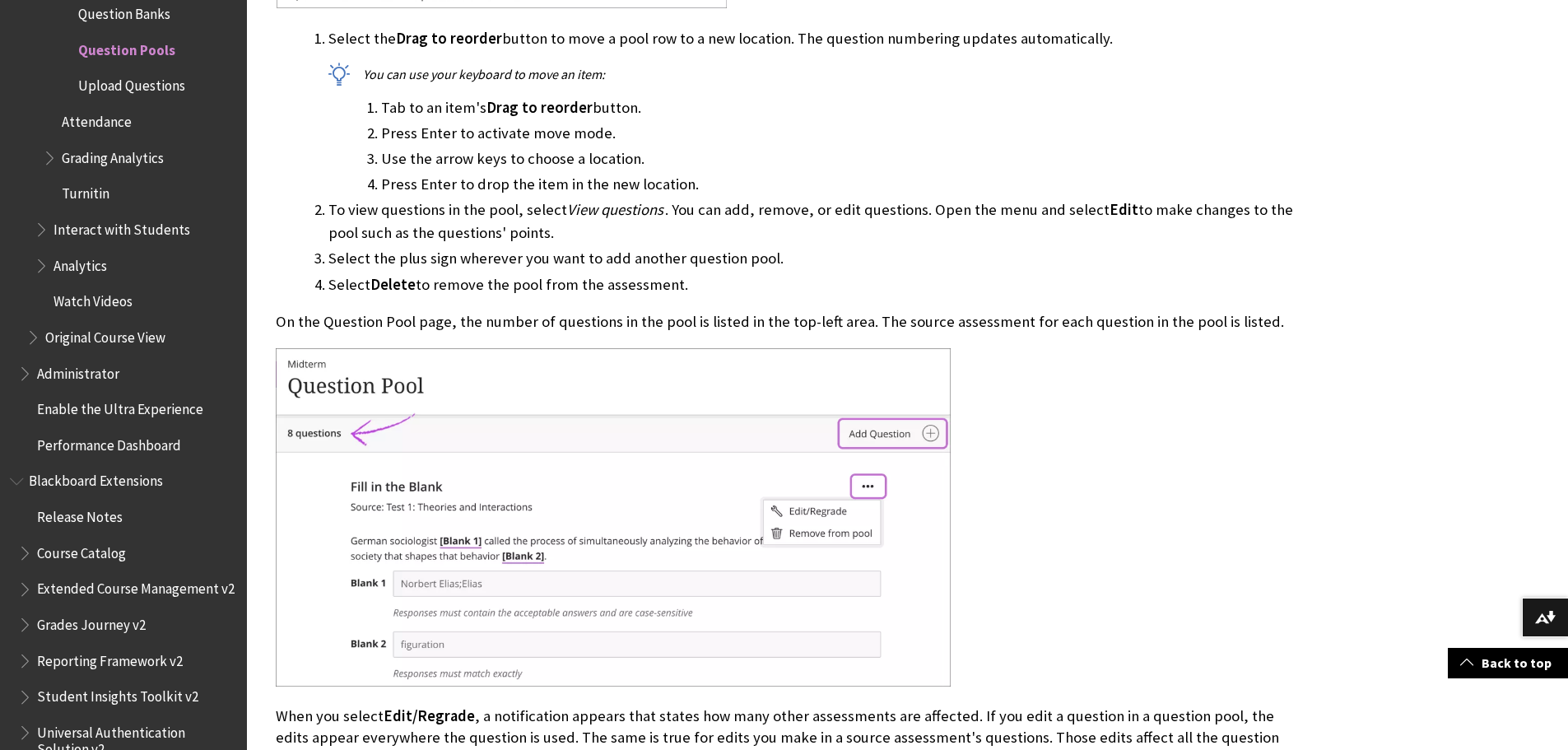
drag, startPoint x: 1151, startPoint y: 416, endPoint x: 1151, endPoint y: 439, distance: 23.0
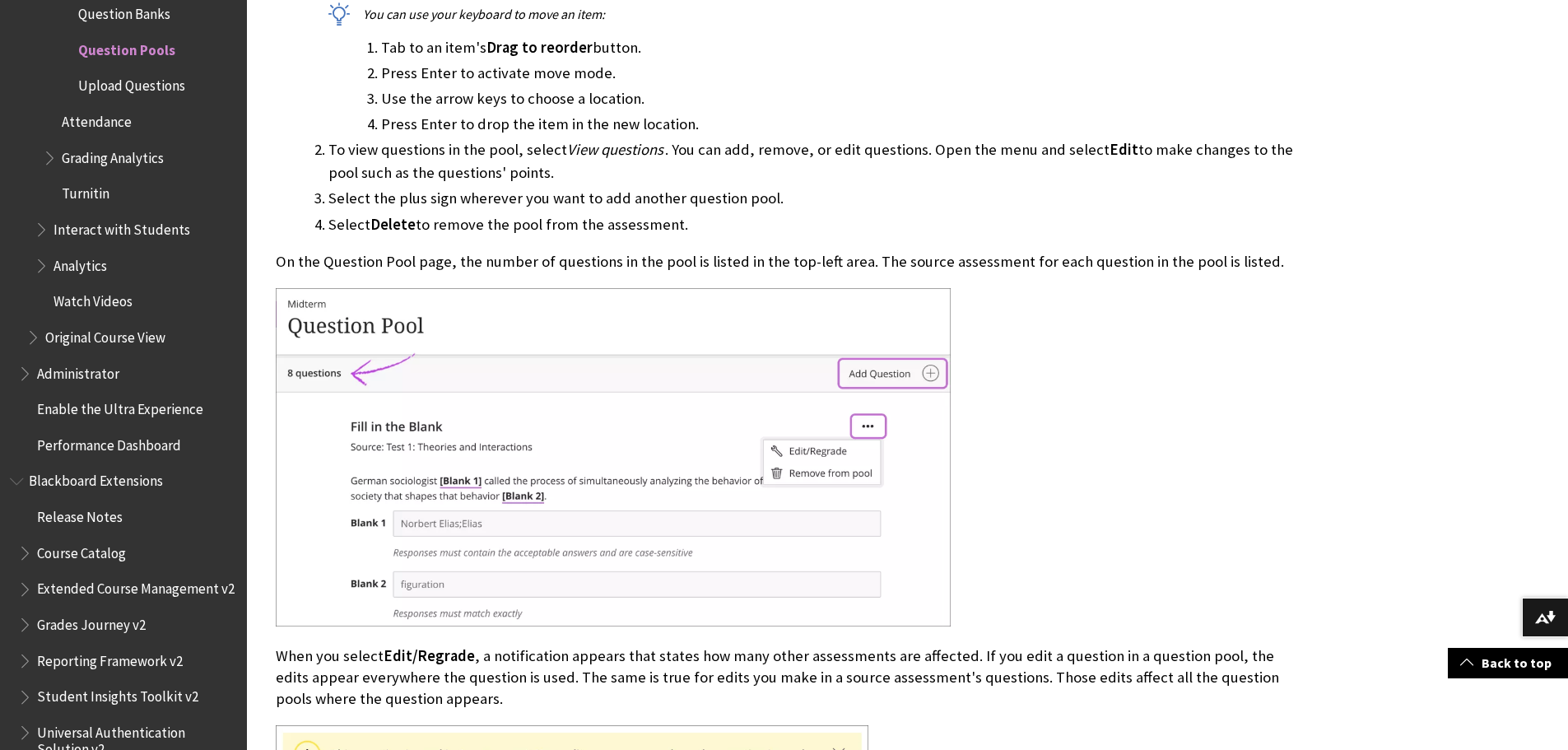
scroll to position [6088, 0]
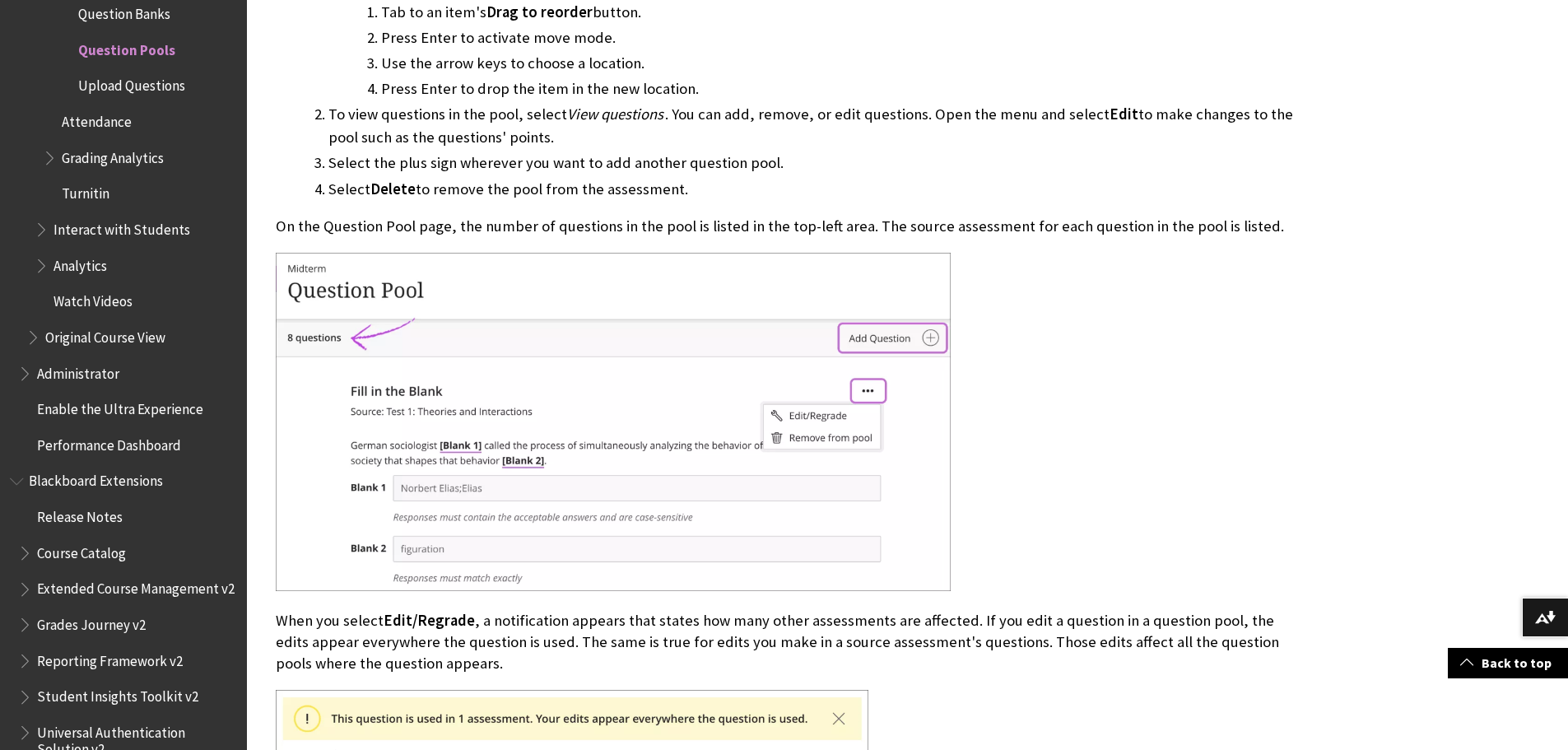
drag, startPoint x: 1469, startPoint y: 381, endPoint x: 1468, endPoint y: 400, distance: 19.0
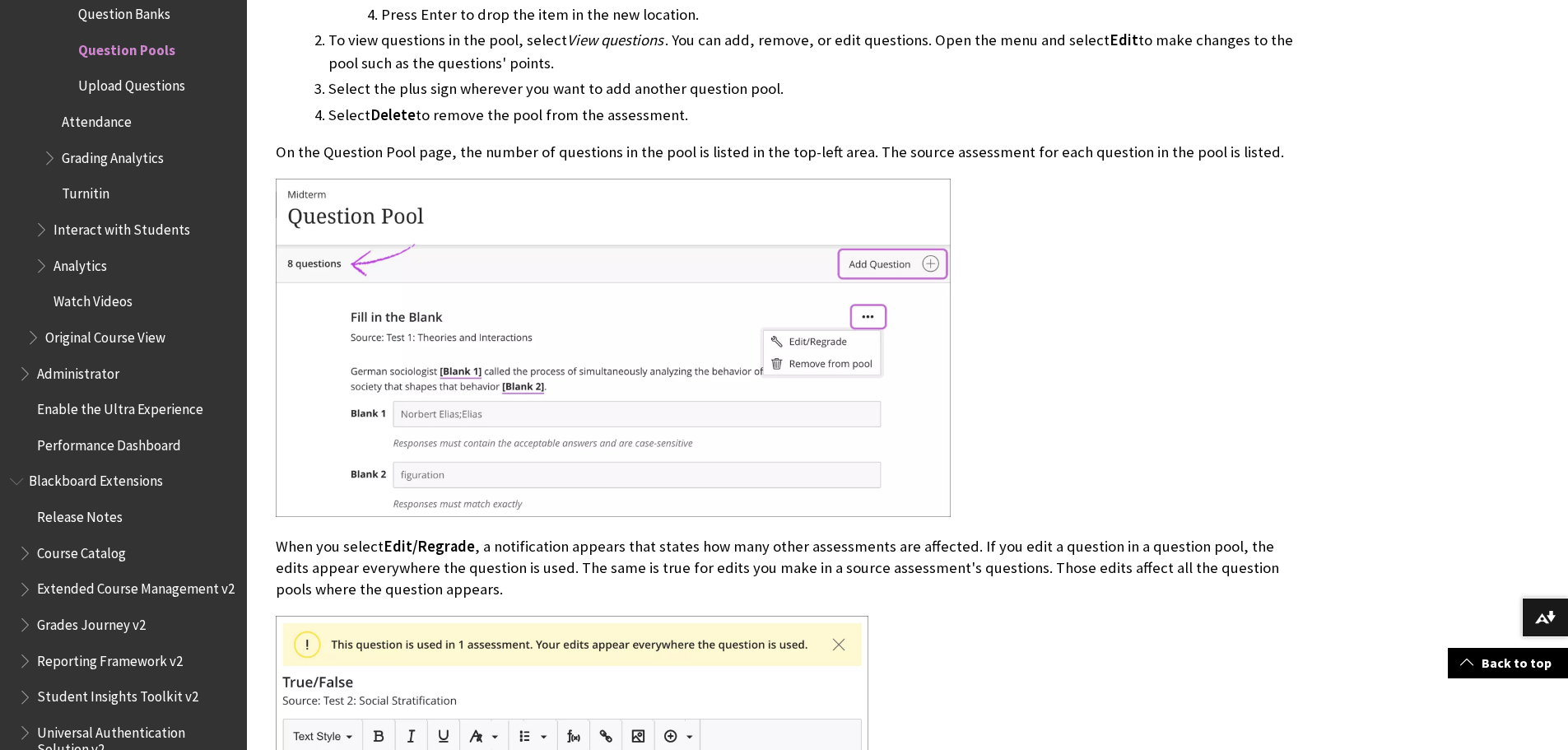
scroll to position [6178, 0]
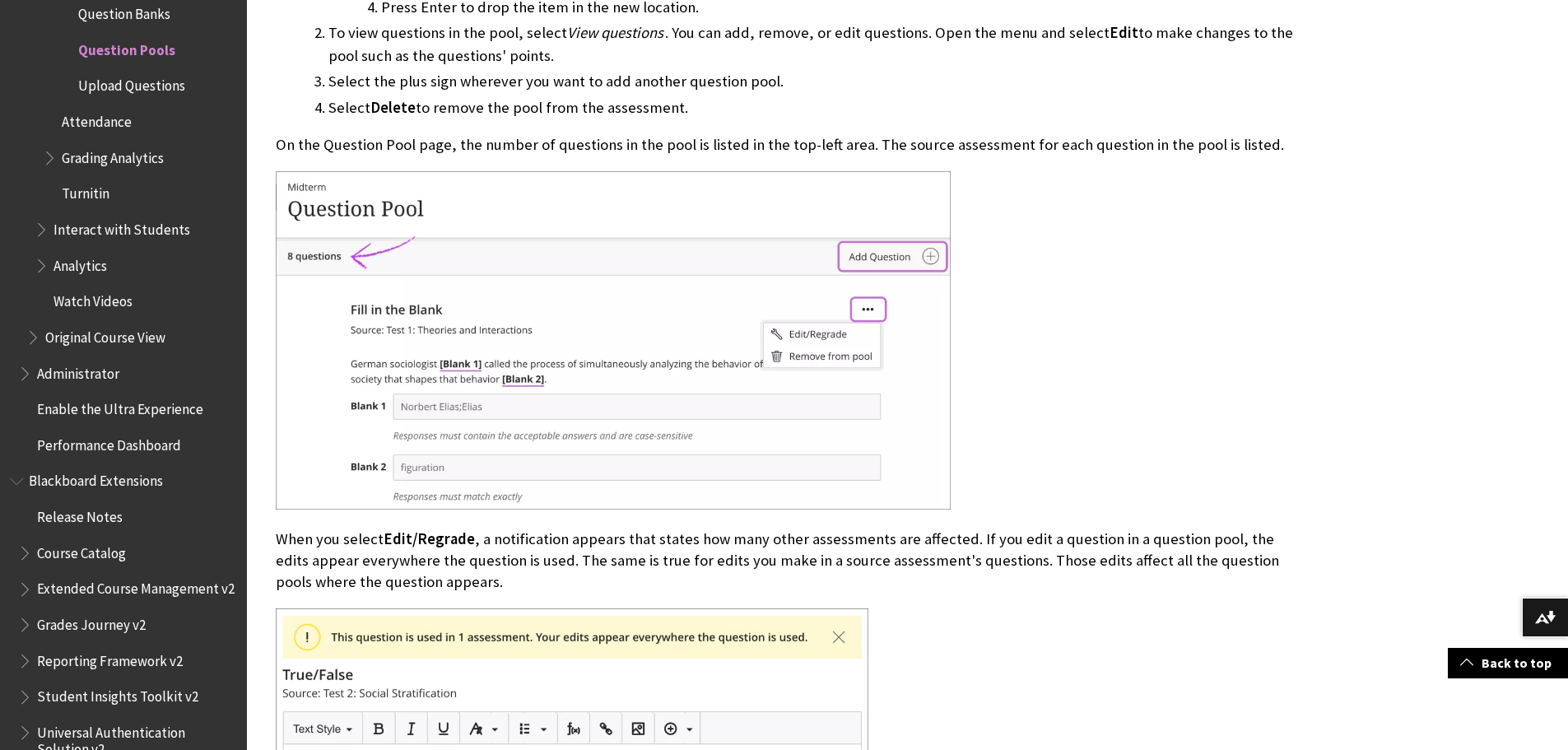
drag, startPoint x: 1373, startPoint y: 336, endPoint x: 1377, endPoint y: 345, distance: 9.8
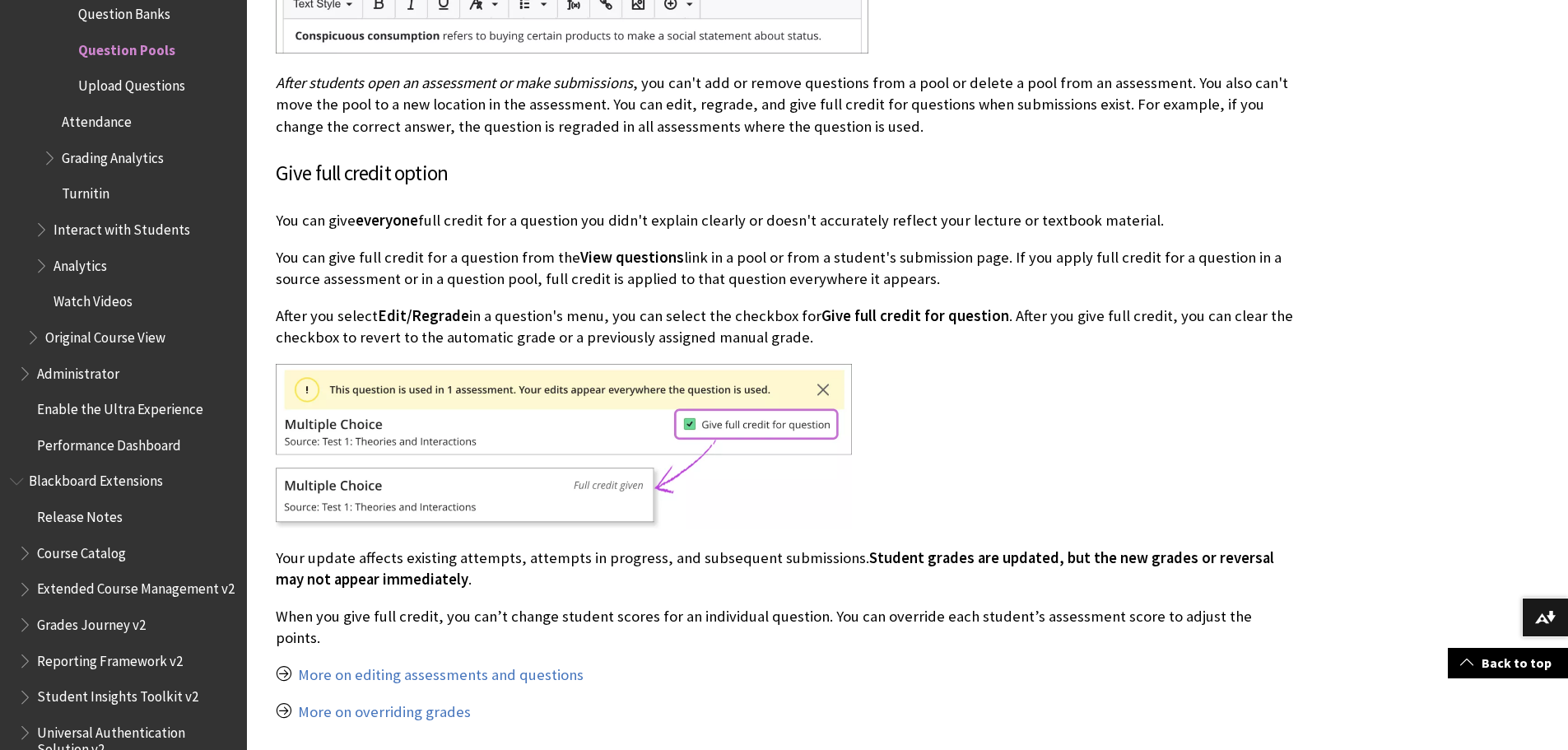
scroll to position [6935, 0]
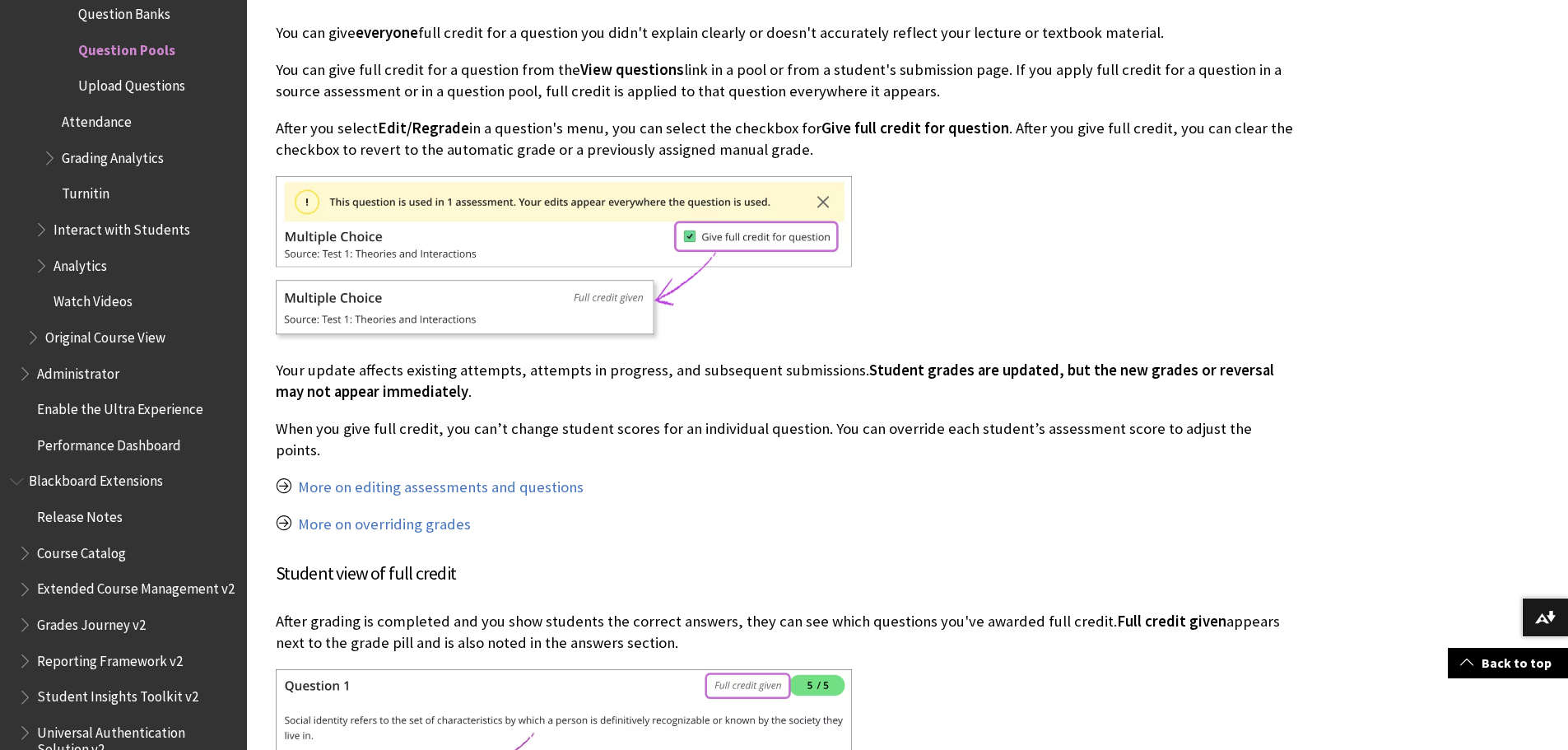
drag, startPoint x: 1356, startPoint y: 274, endPoint x: 1354, endPoint y: 301, distance: 27.1
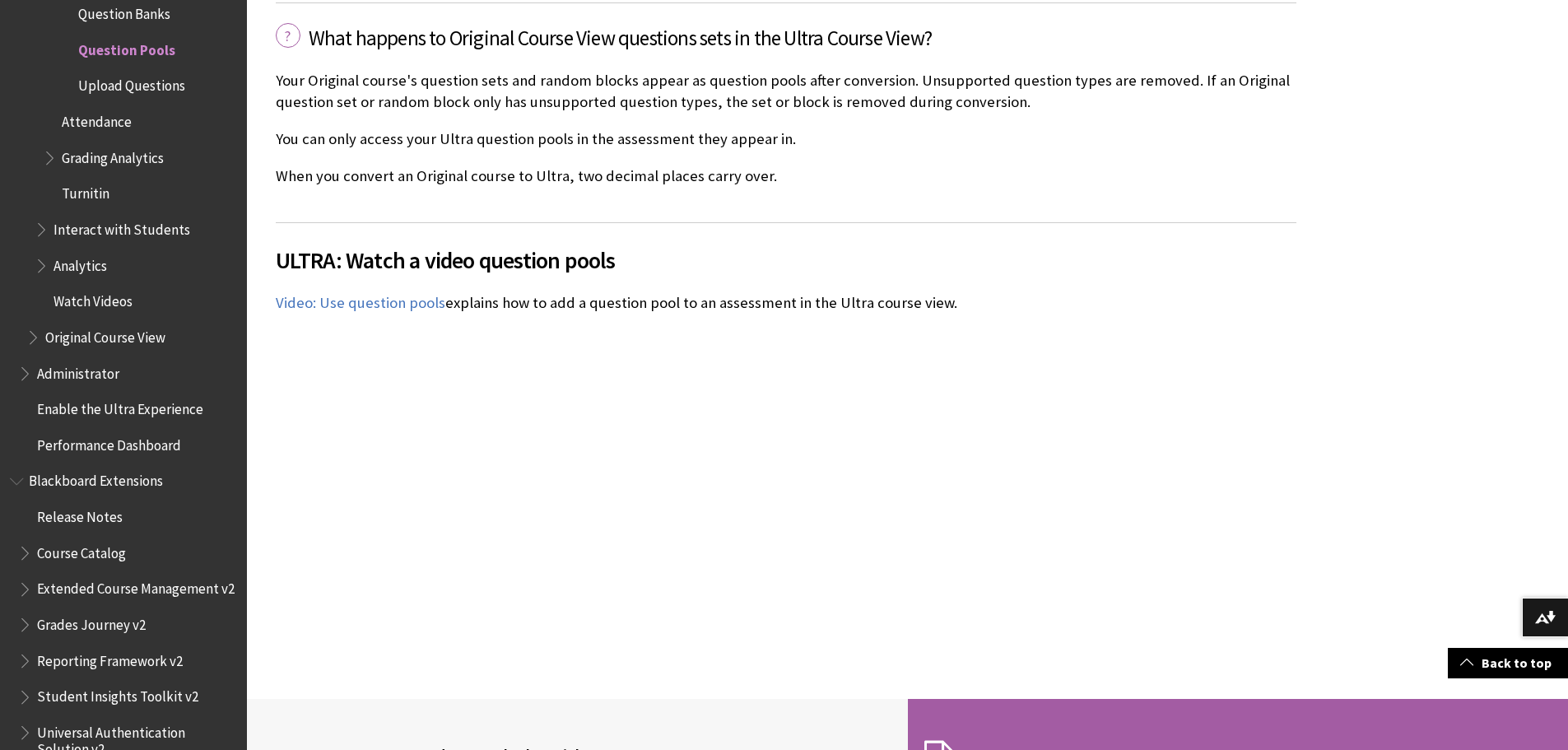
scroll to position [8280, 0]
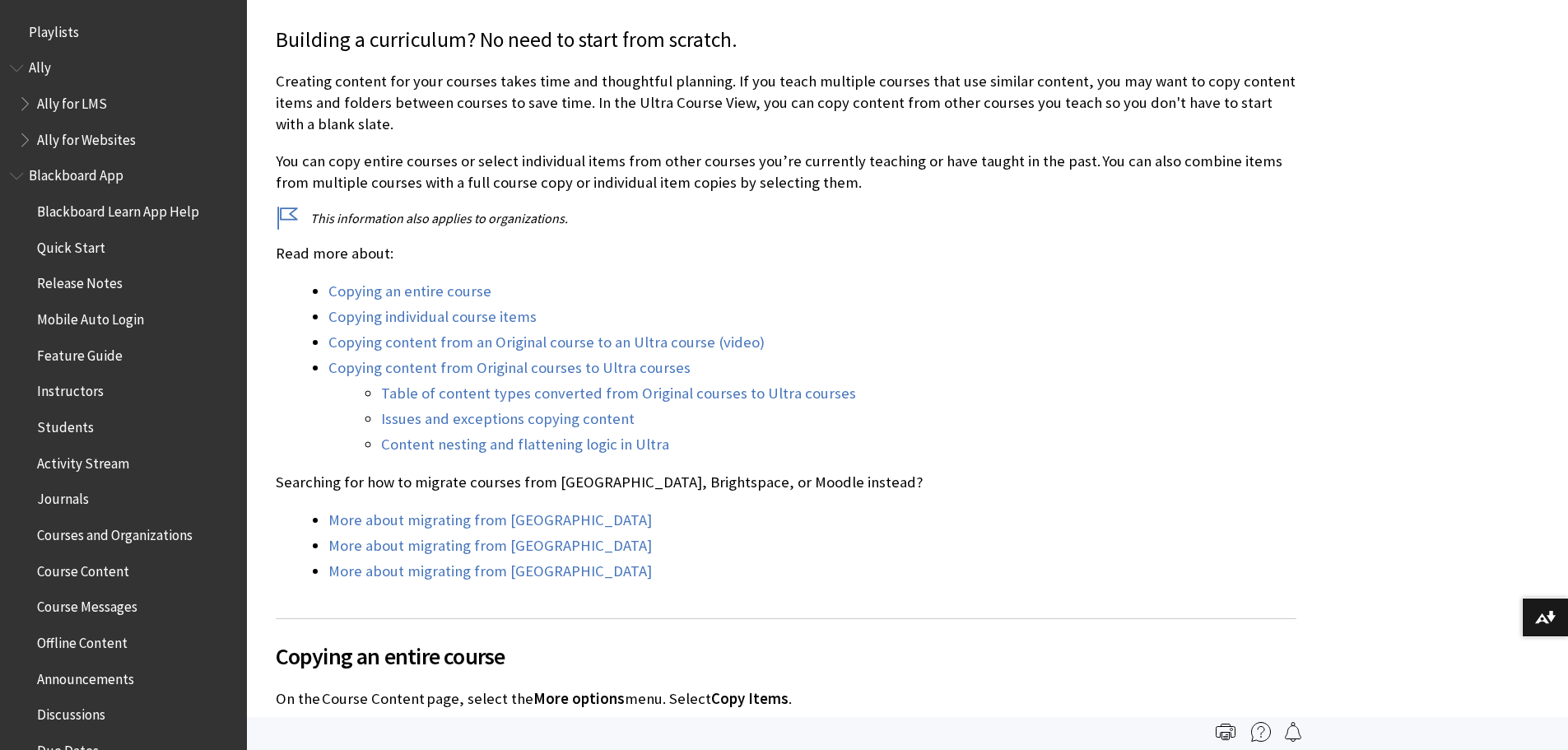
scroll to position [2577, 0]
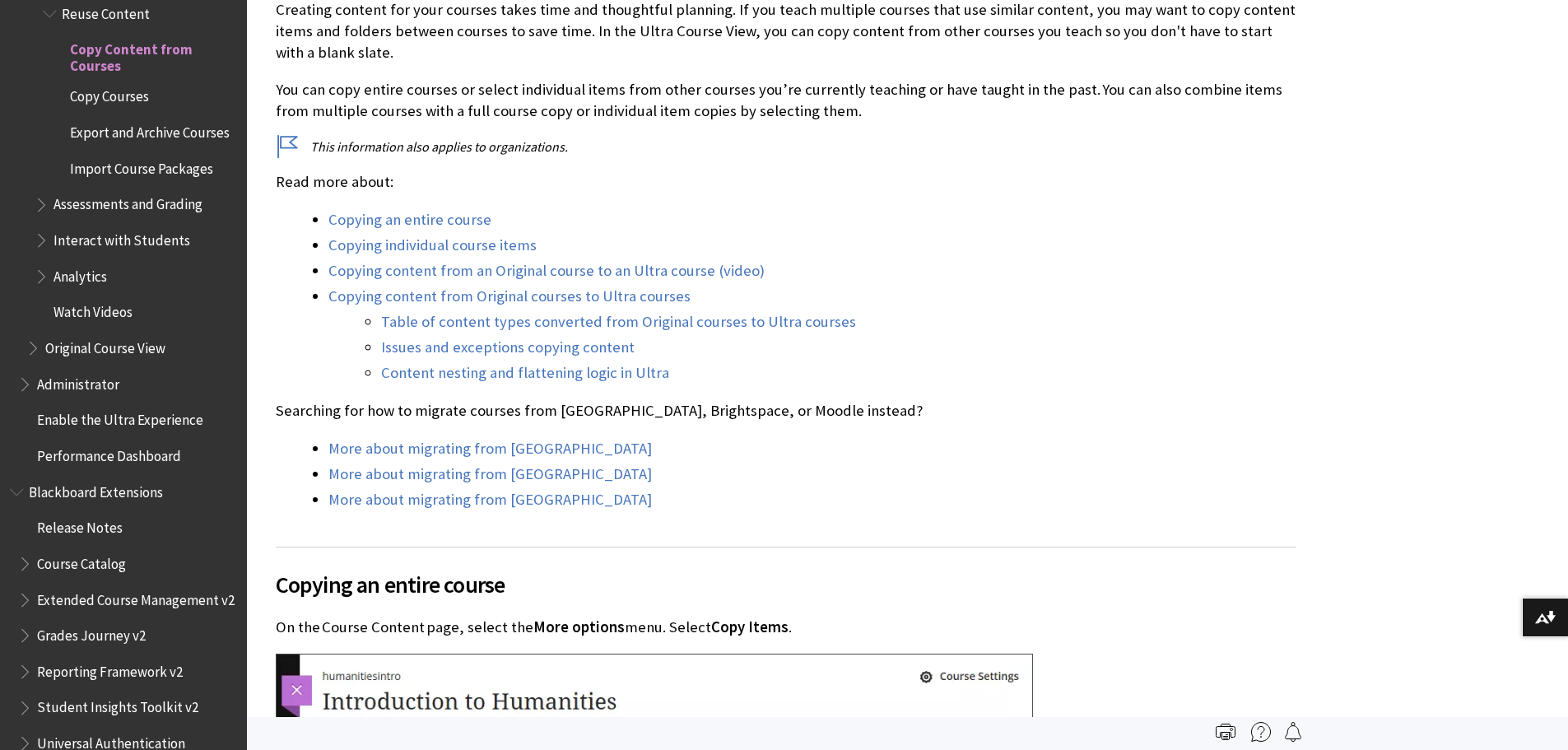
drag, startPoint x: 1295, startPoint y: 441, endPoint x: 1295, endPoint y: 461, distance: 20.0
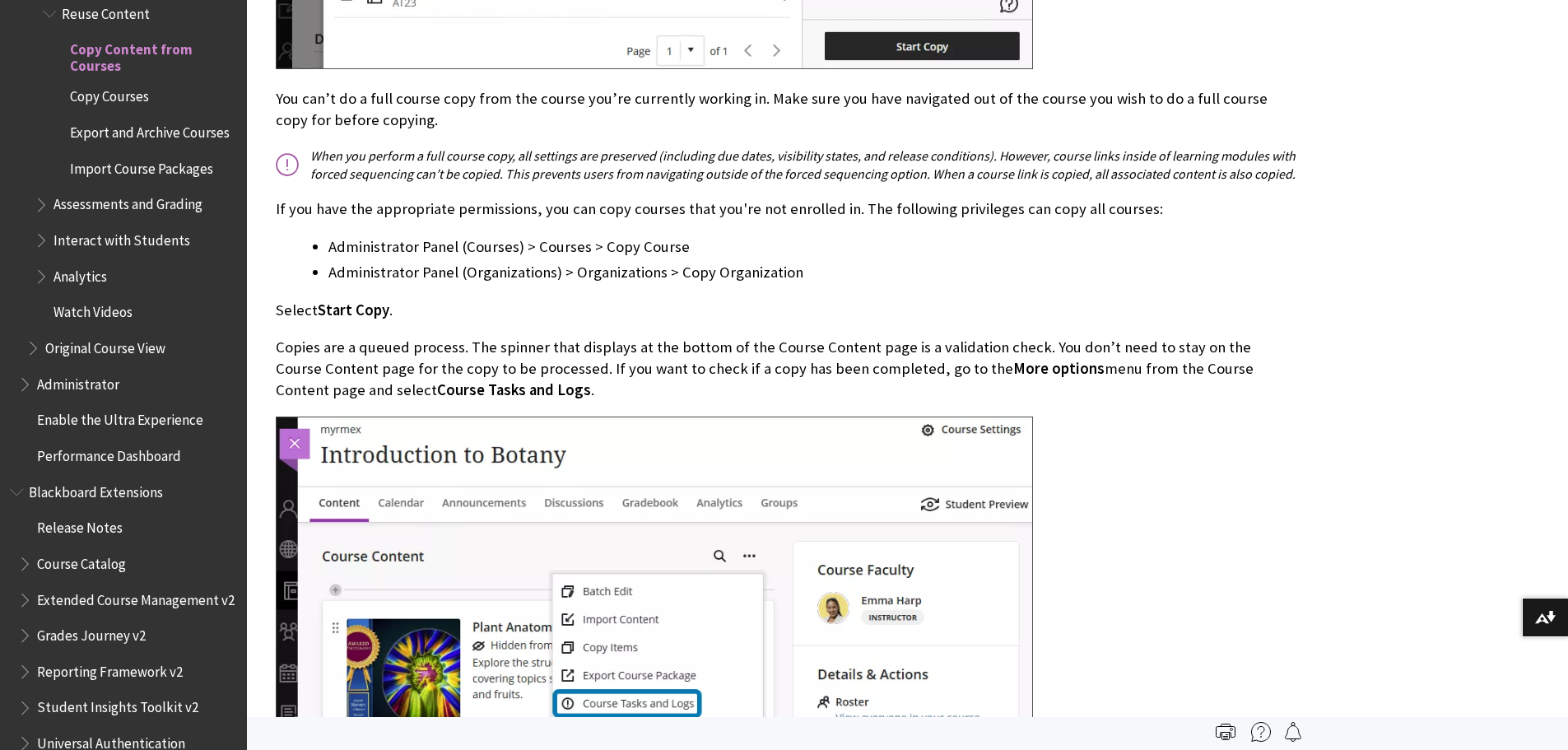
scroll to position [2213, 0]
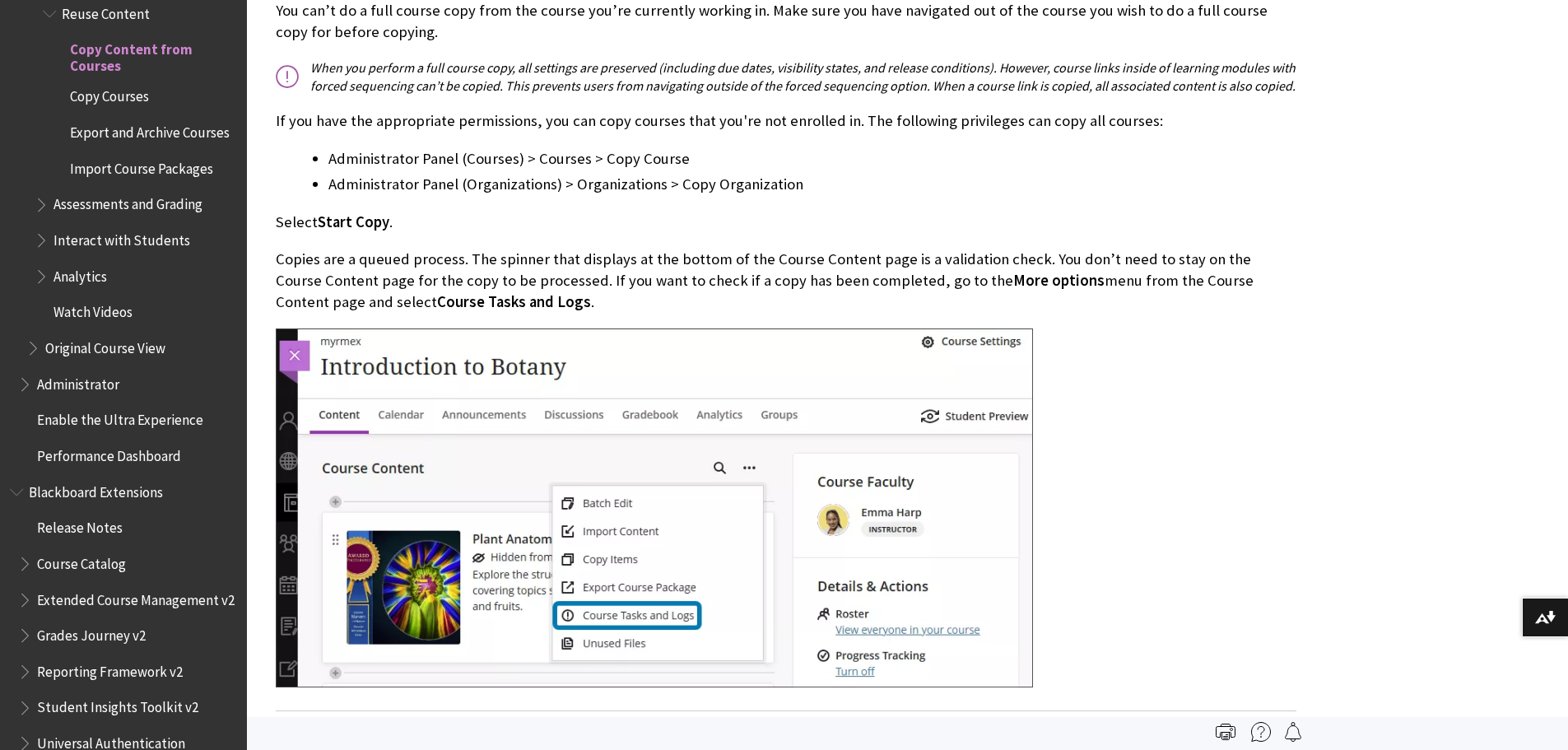
drag, startPoint x: 1242, startPoint y: 518, endPoint x: 1242, endPoint y: 534, distance: 16.0
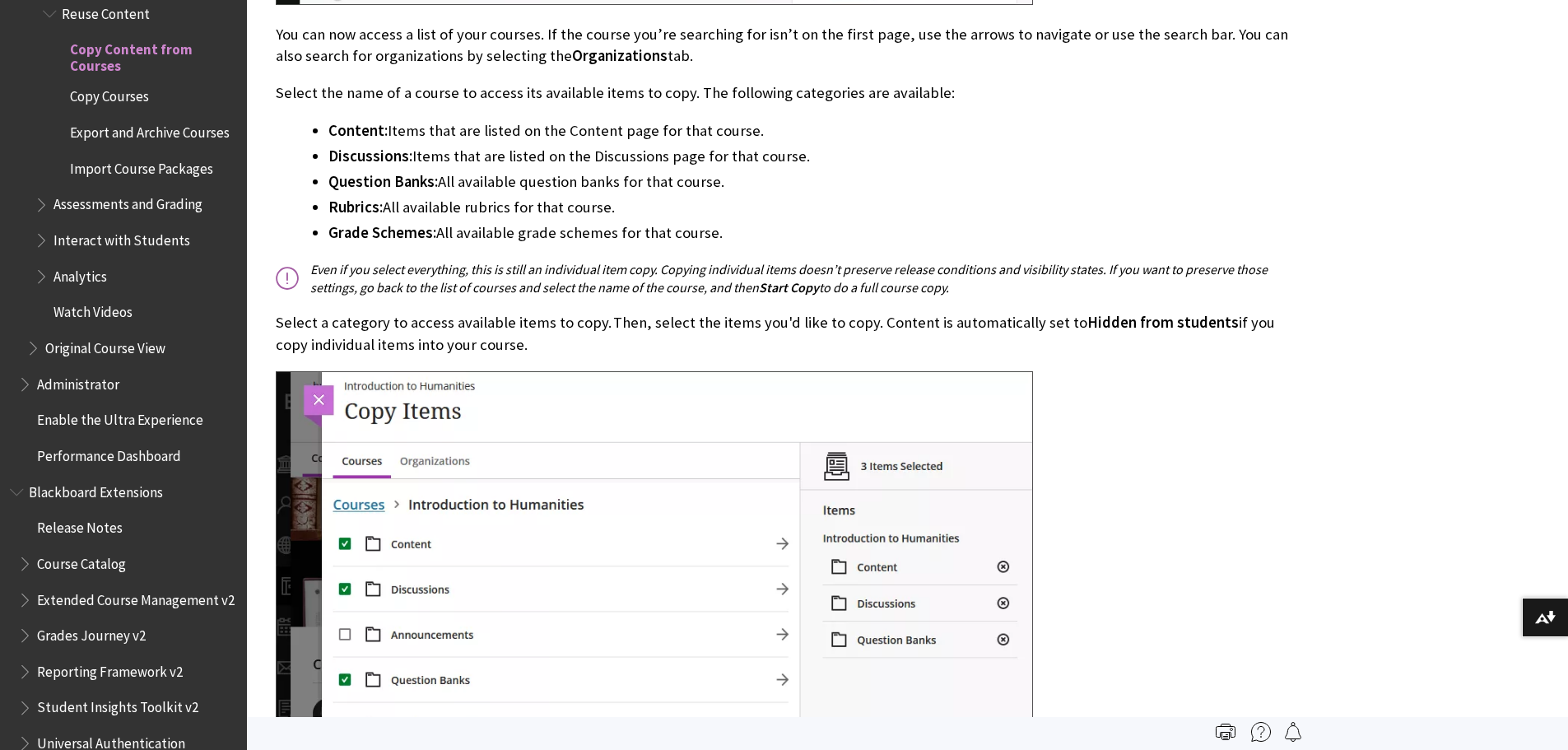
scroll to position [3967, 0]
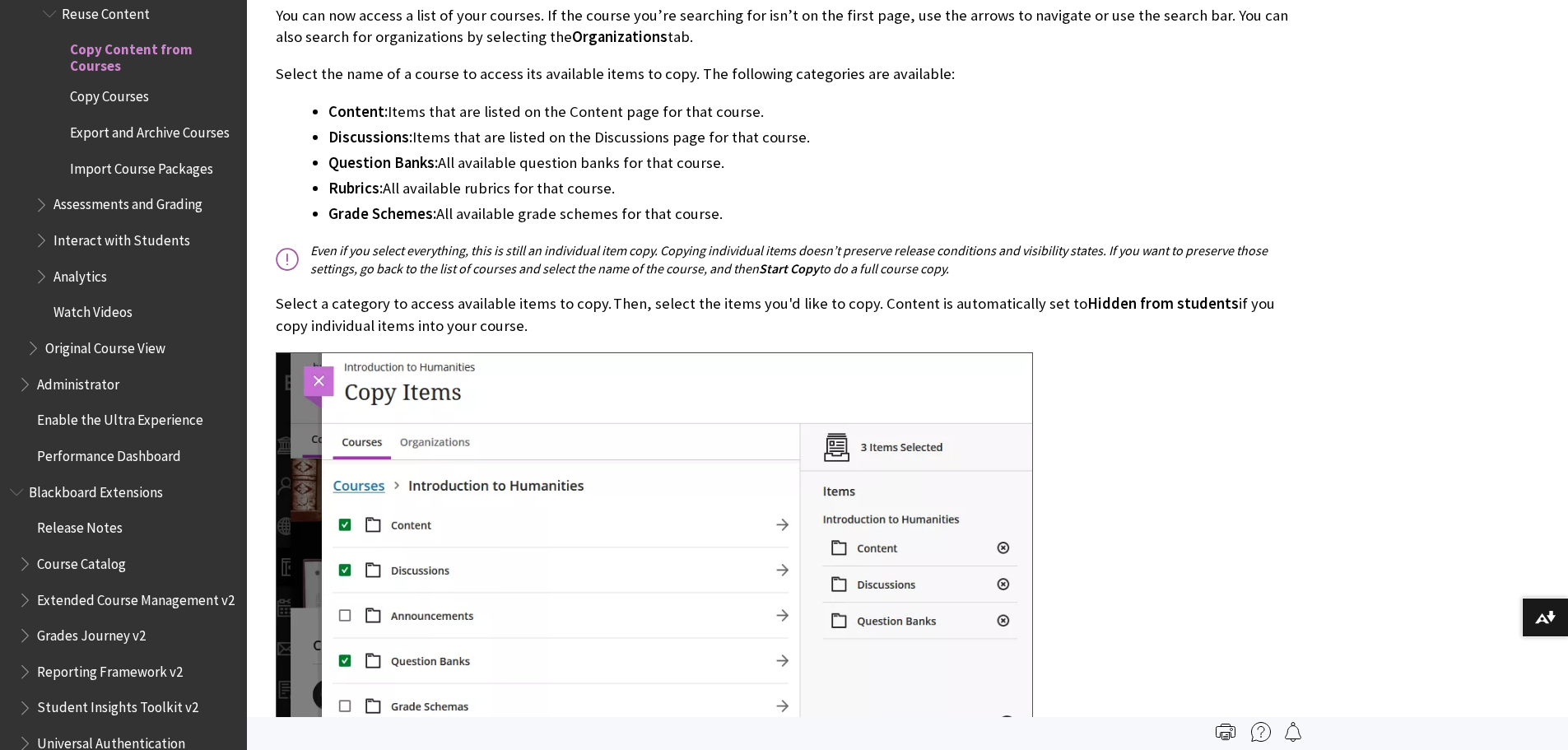
drag, startPoint x: 1368, startPoint y: 435, endPoint x: 1370, endPoint y: 459, distance: 24.1
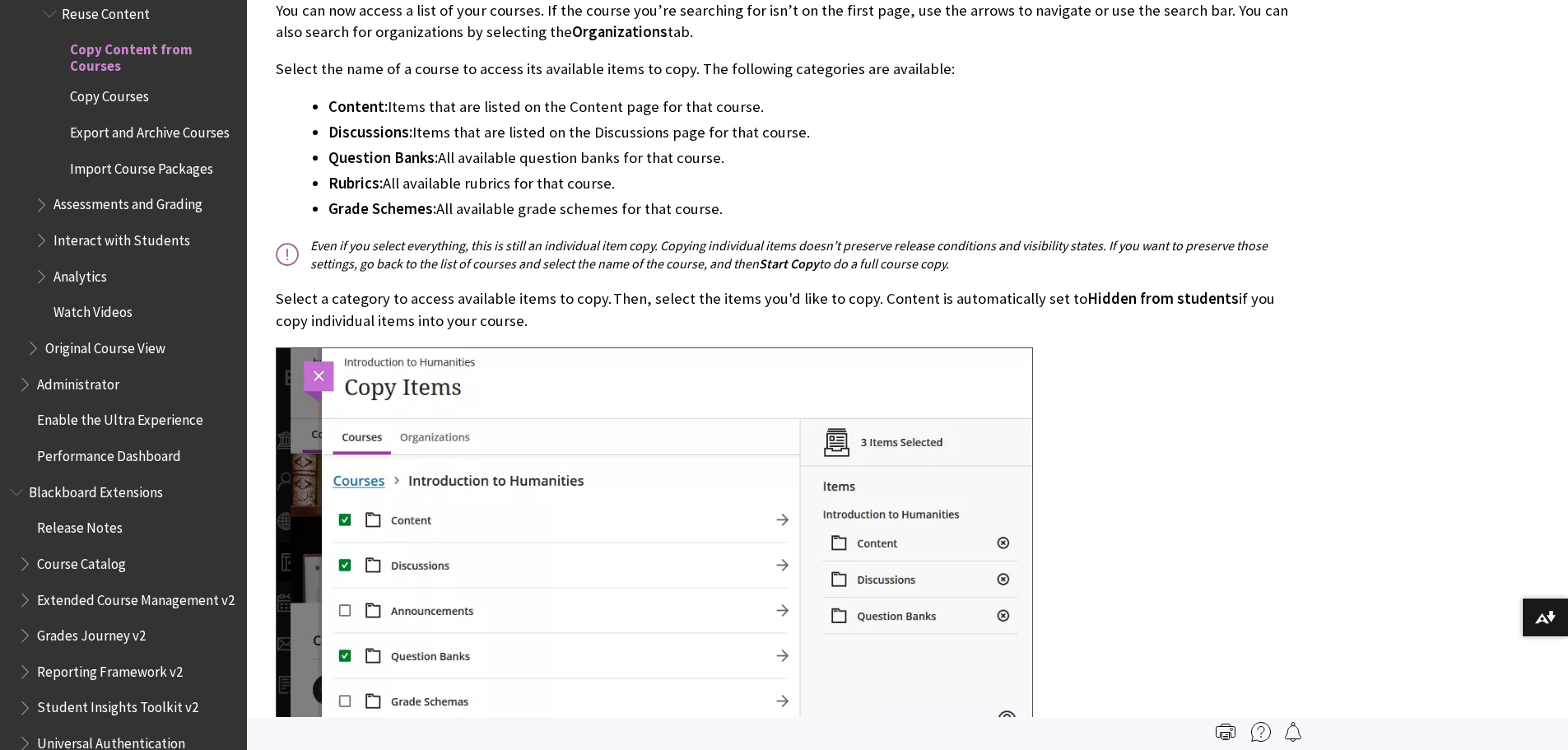
drag, startPoint x: 113, startPoint y: 85, endPoint x: 1141, endPoint y: 277, distance: 1045.8
click at [1141, 277] on div "Copying individual course items On the Course Content page, select the More opt…" at bounding box center [786, 366] width 1021 height 2046
drag, startPoint x: 87, startPoint y: 82, endPoint x: 966, endPoint y: 153, distance: 881.9
click at [966, 153] on div "Skip to main content Help Center English عربية Català Cymraeg Deutsch Español S…" at bounding box center [784, 530] width 1568 height 9099
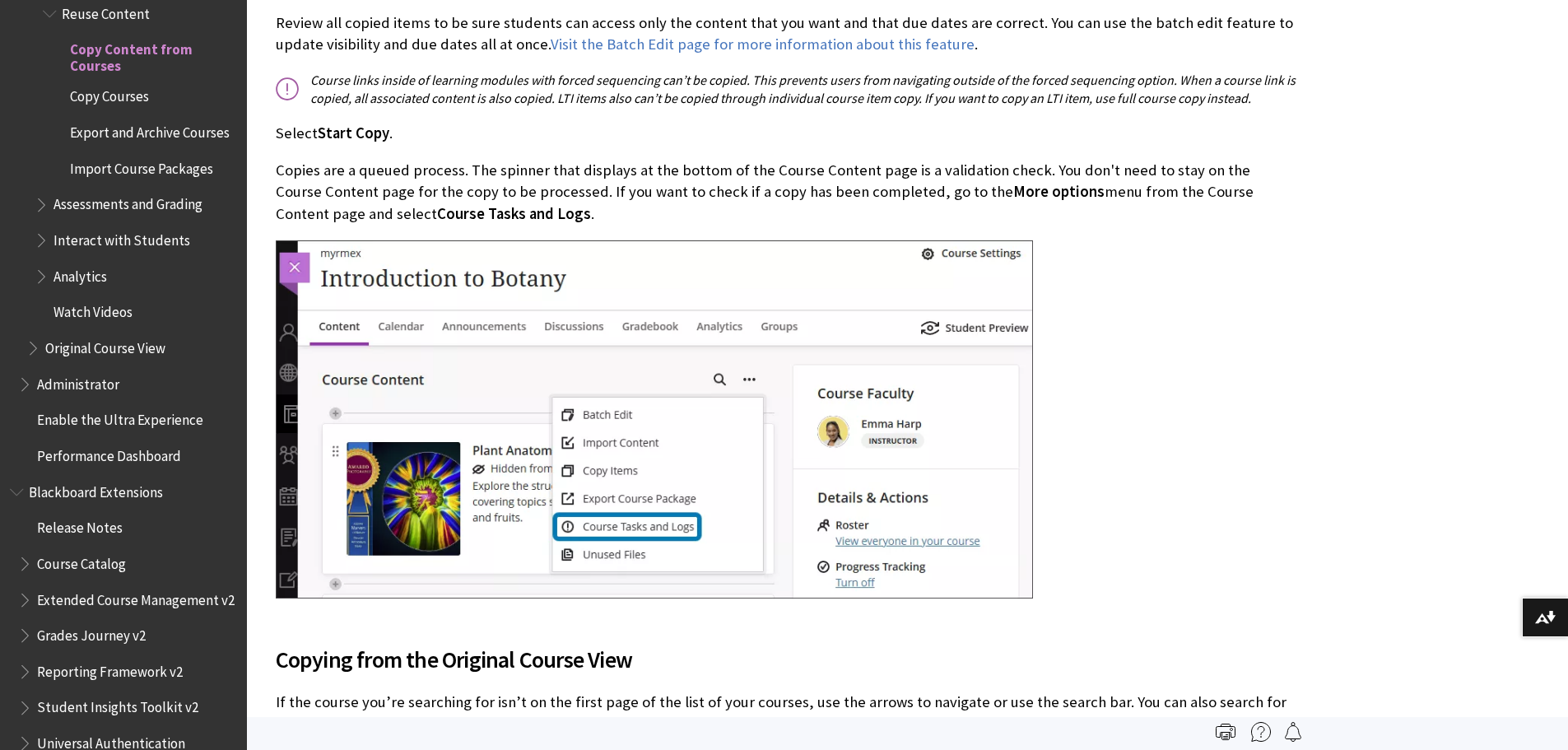
scroll to position [4815, 0]
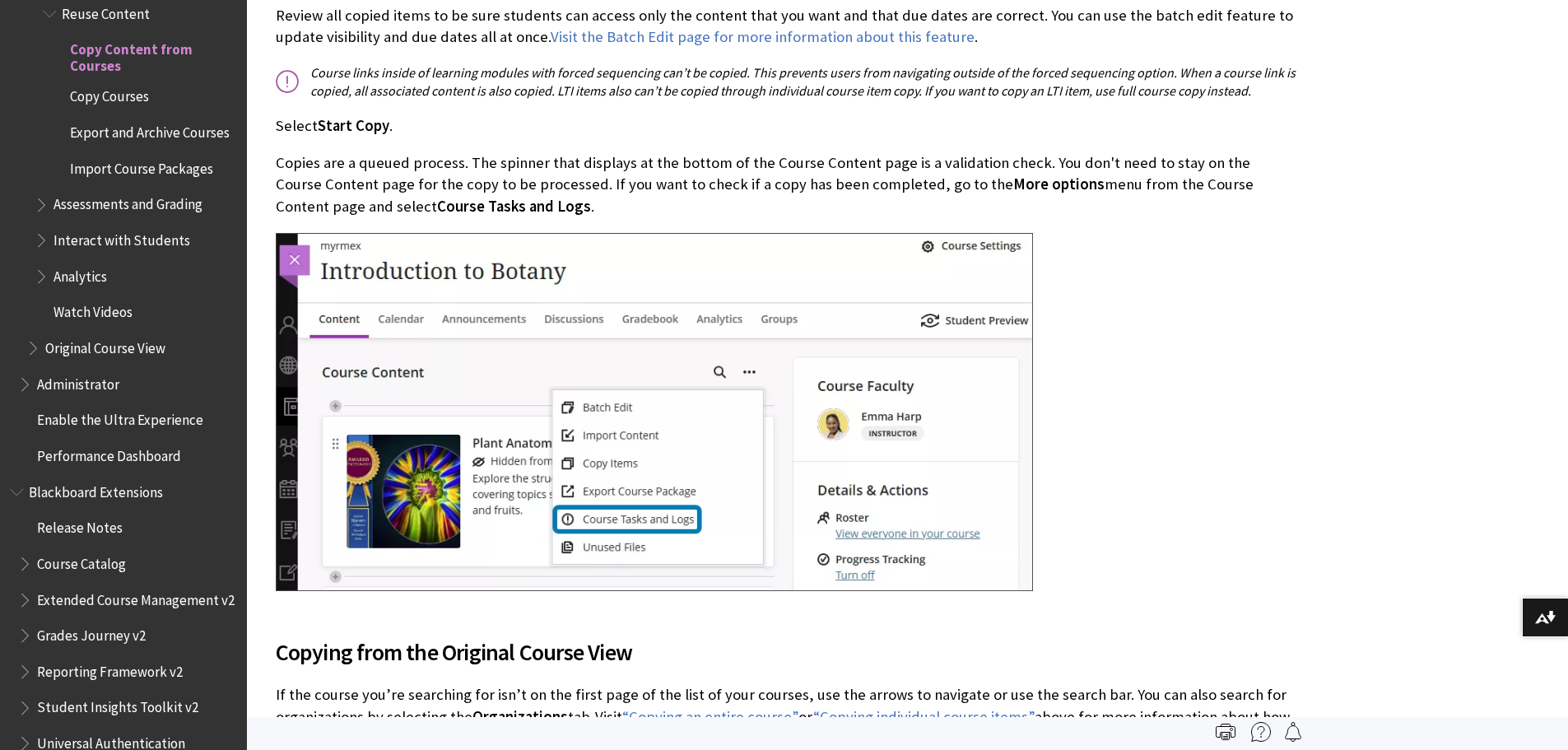
drag, startPoint x: 1350, startPoint y: 442, endPoint x: 1350, endPoint y: 468, distance: 26.0
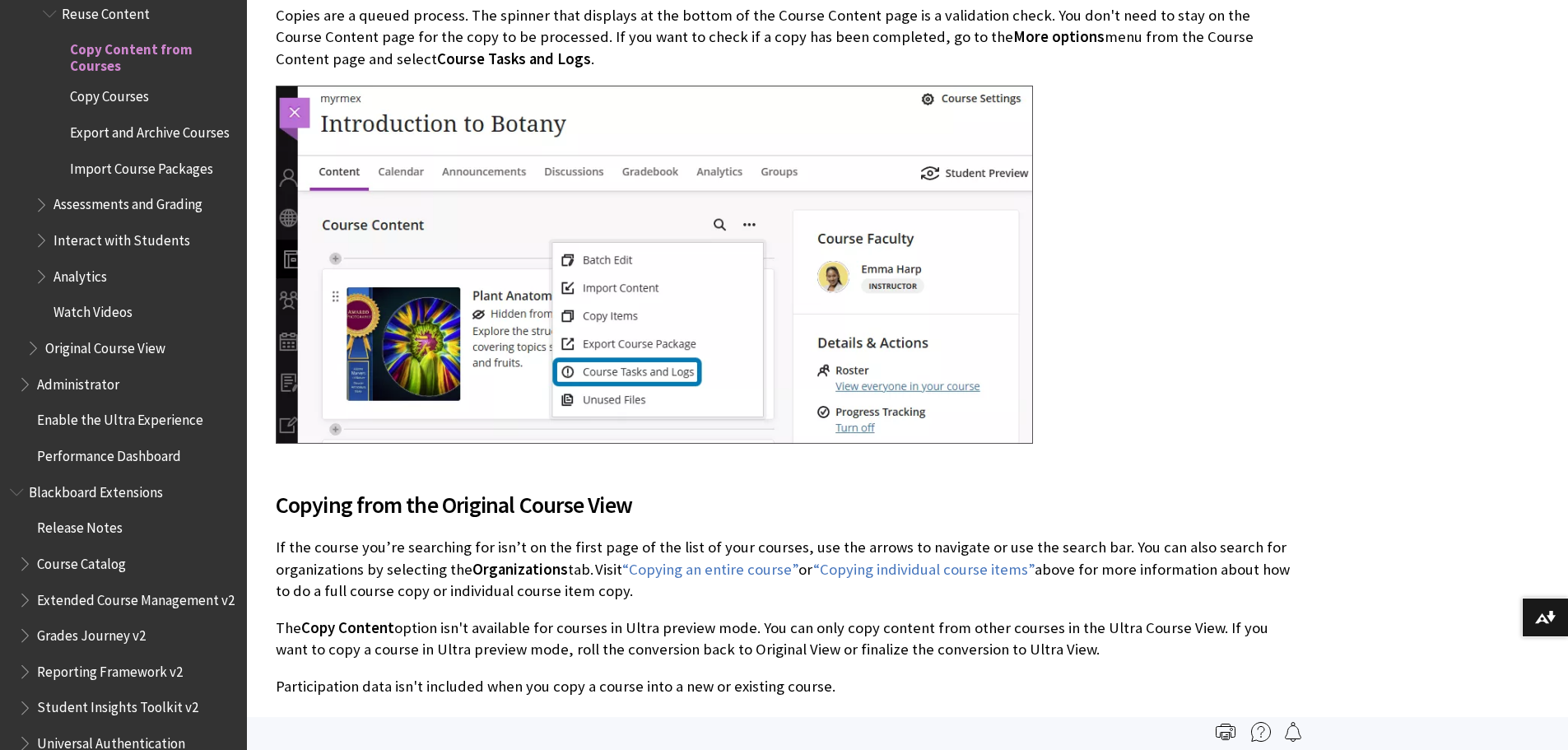
scroll to position [4968, 0]
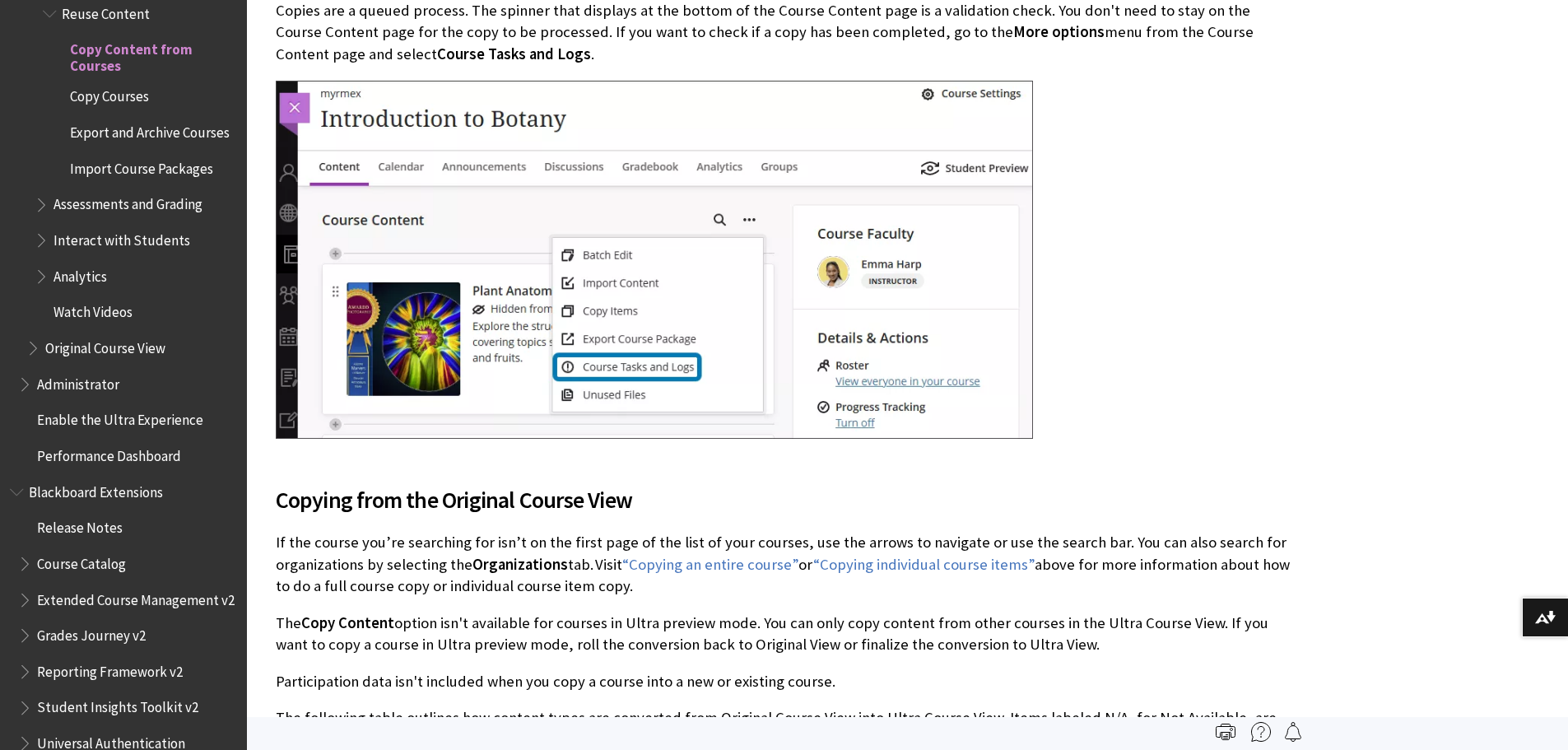
drag, startPoint x: 1331, startPoint y: 401, endPoint x: 1339, endPoint y: 421, distance: 21.5
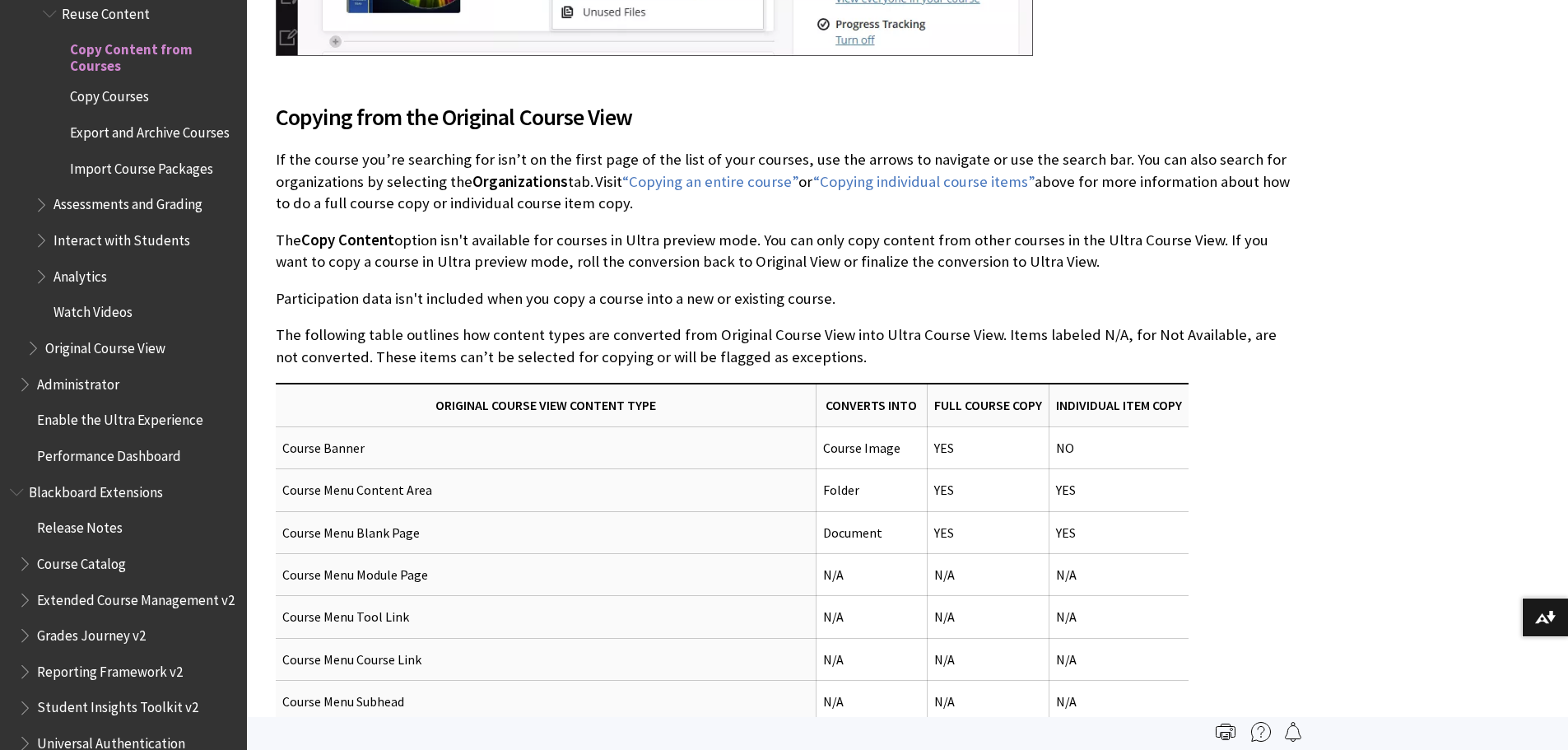
scroll to position [5380, 0]
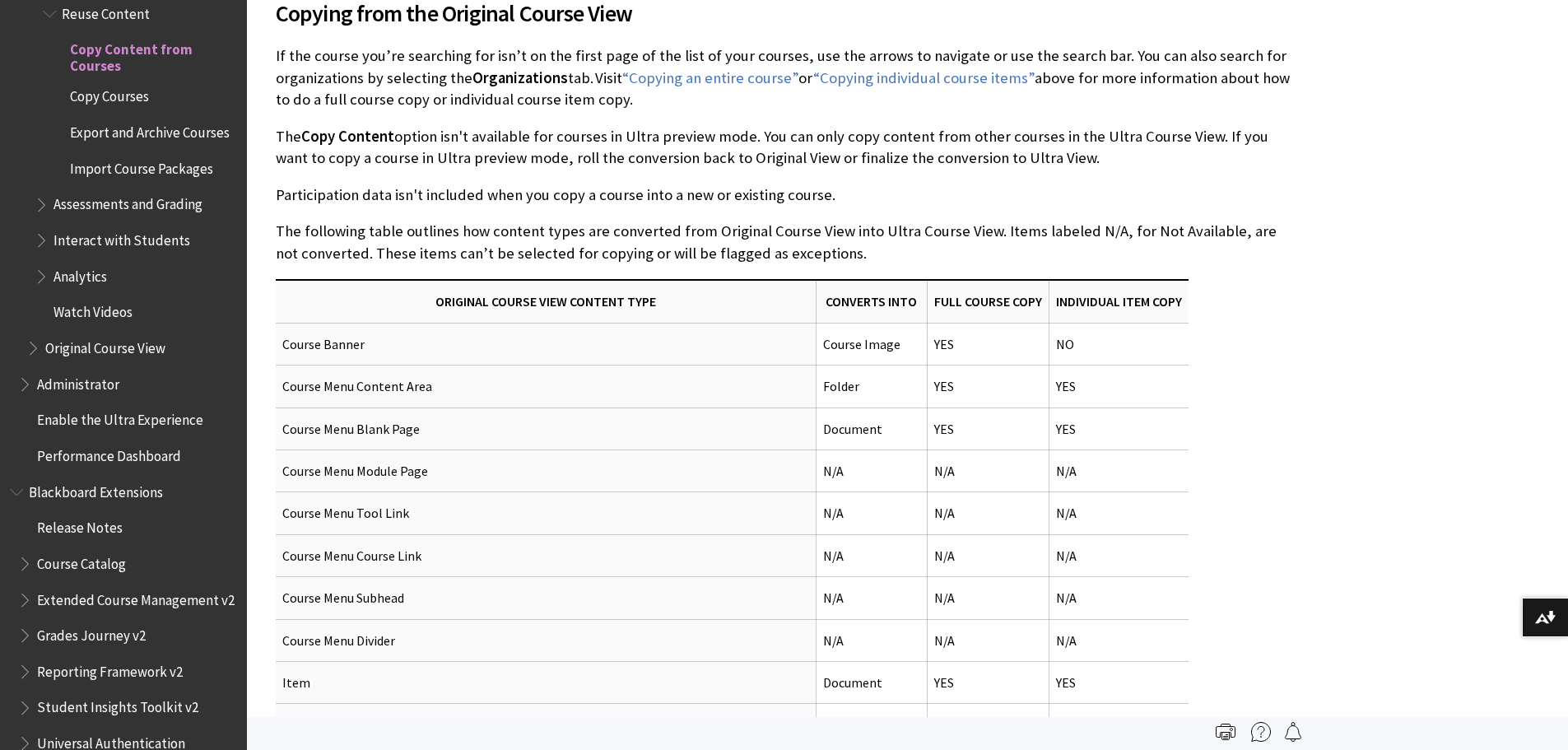
drag, startPoint x: 1387, startPoint y: 386, endPoint x: 1391, endPoint y: 412, distance: 26.3
drag, startPoint x: 102, startPoint y: 124, endPoint x: 723, endPoint y: 104, distance: 621.3
click at [723, 104] on p "If the course you’re searching for isn’t on the first page of the list of your …" at bounding box center [786, 75] width 1021 height 65
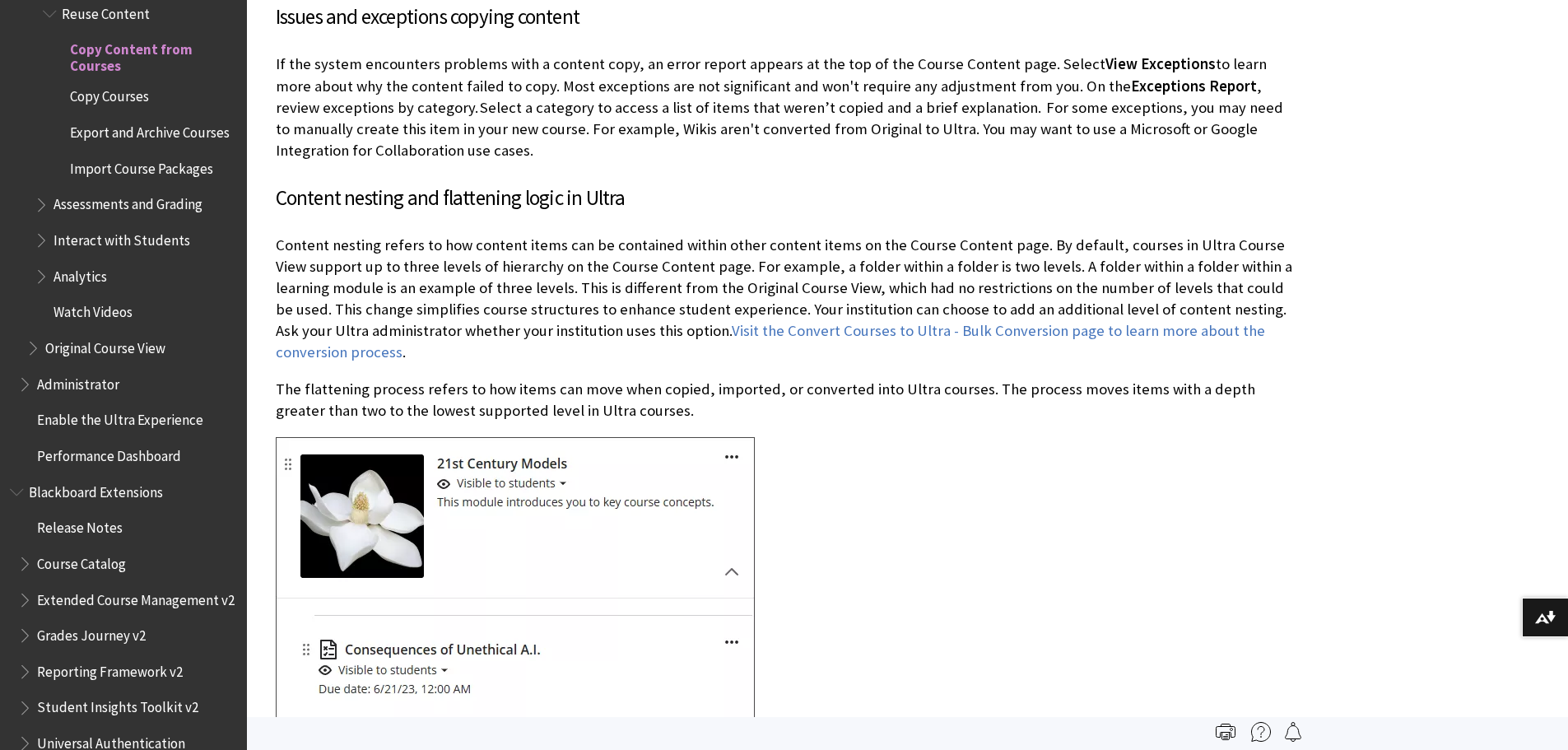
scroll to position [7366, 0]
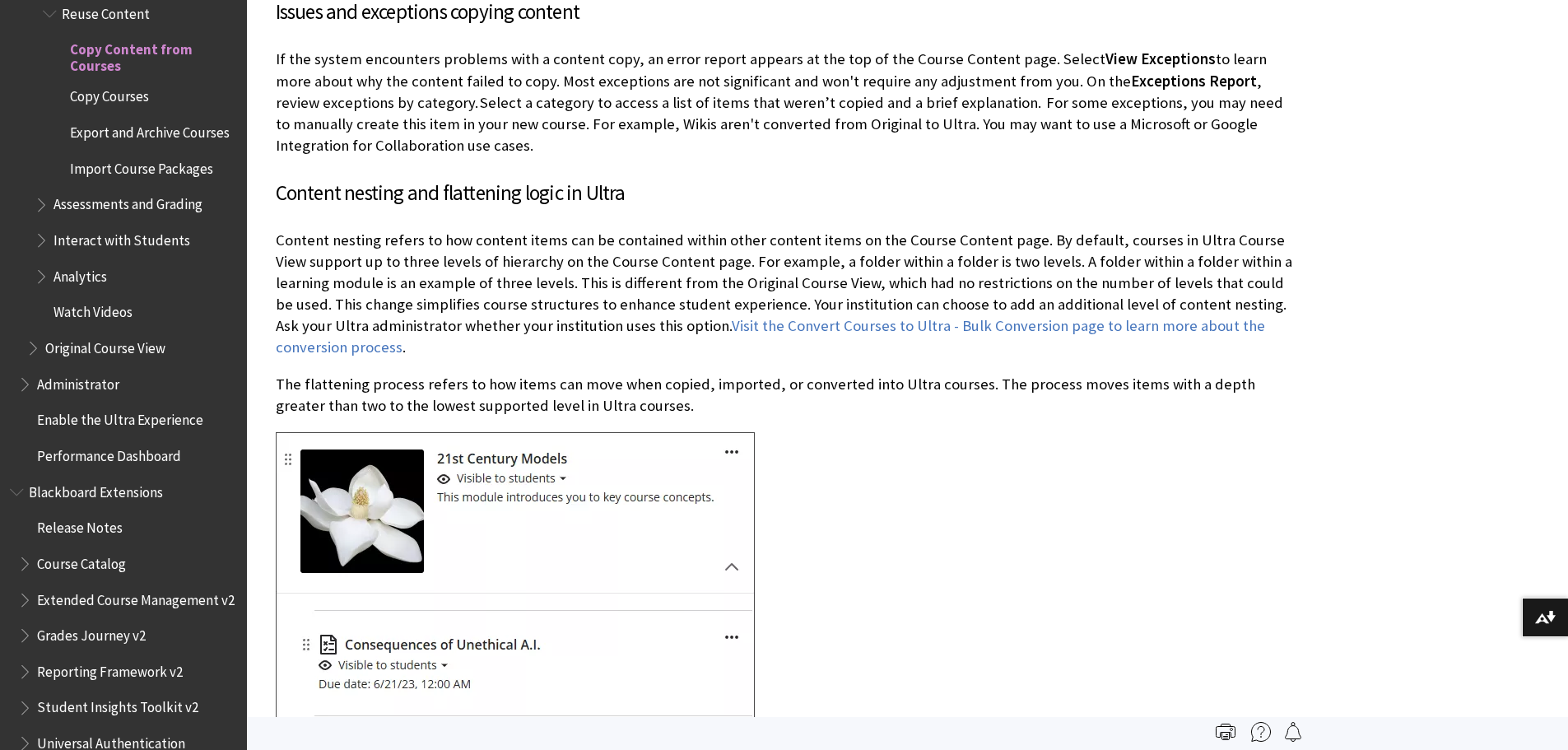
drag, startPoint x: 1499, startPoint y: 385, endPoint x: 1489, endPoint y: 406, distance: 23.3
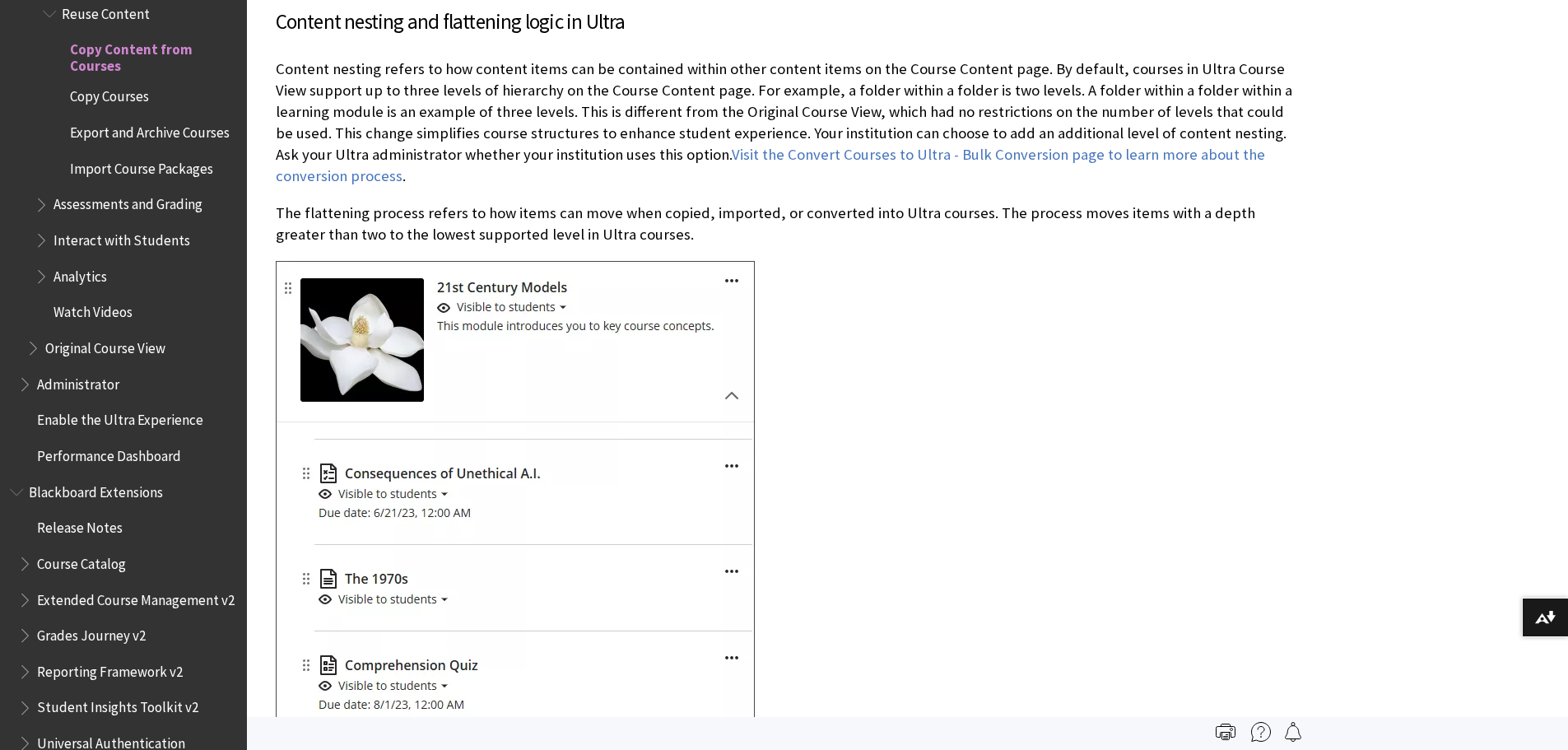
scroll to position [7563, 0]
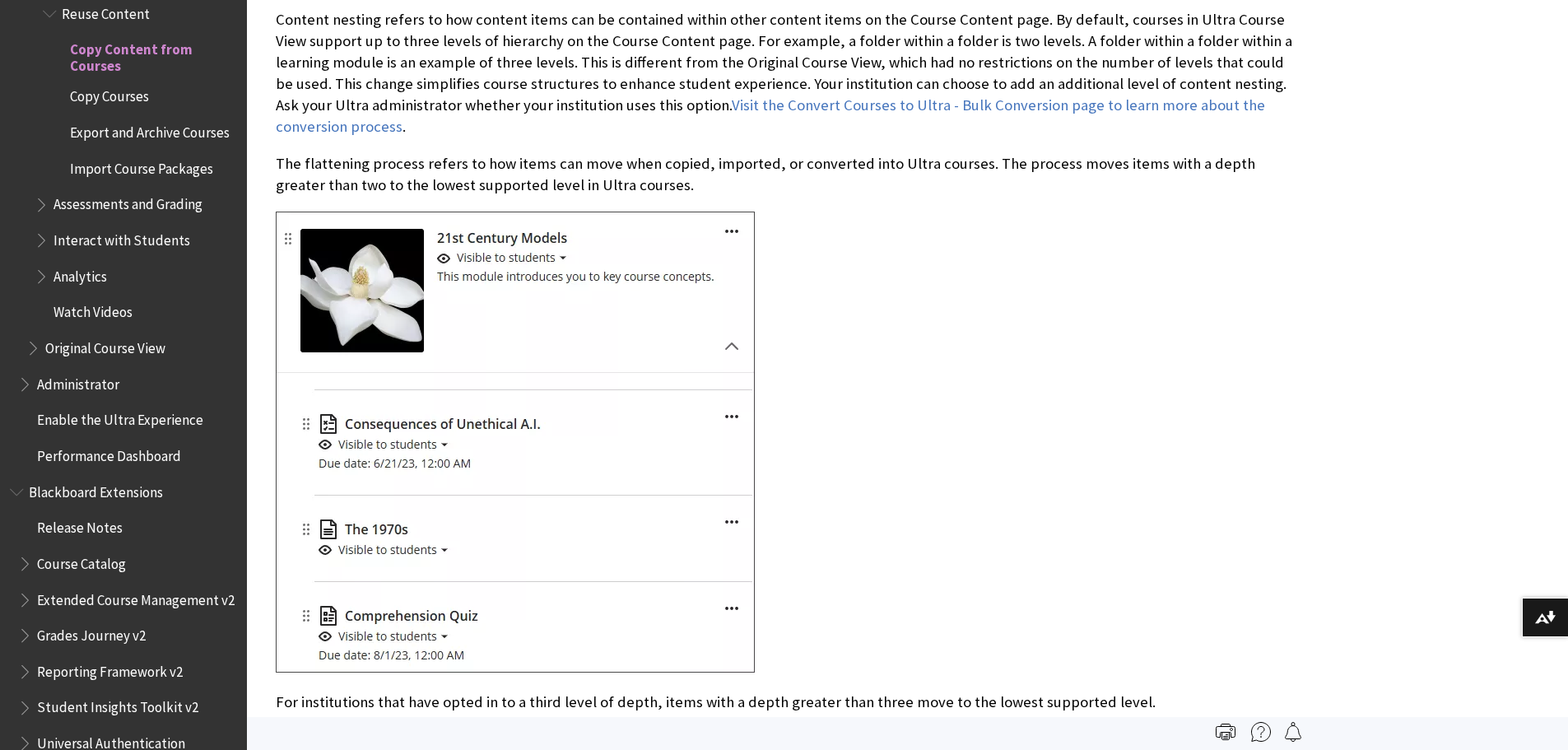
drag, startPoint x: 1029, startPoint y: 451, endPoint x: 1030, endPoint y: 479, distance: 28.0
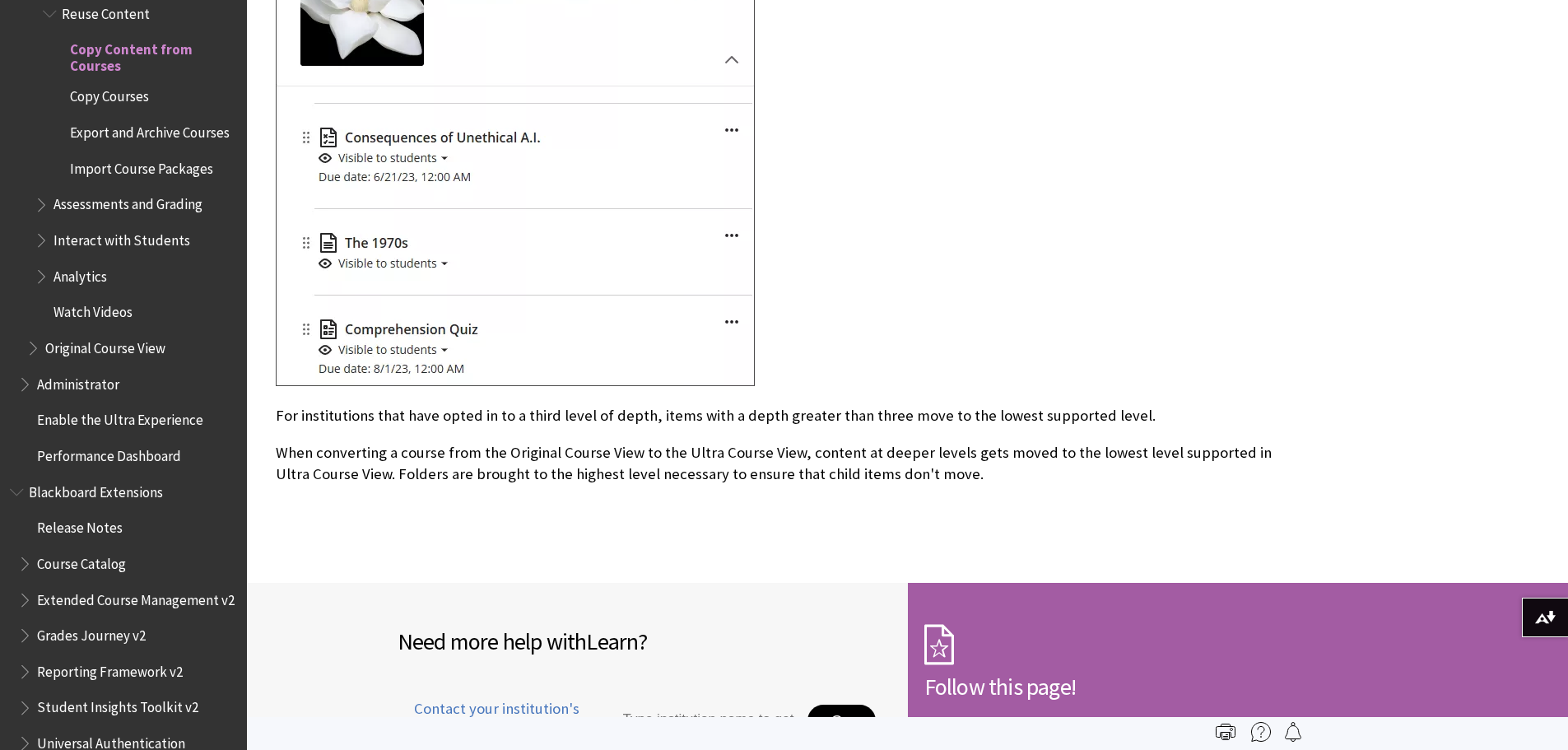
scroll to position [7890, 0]
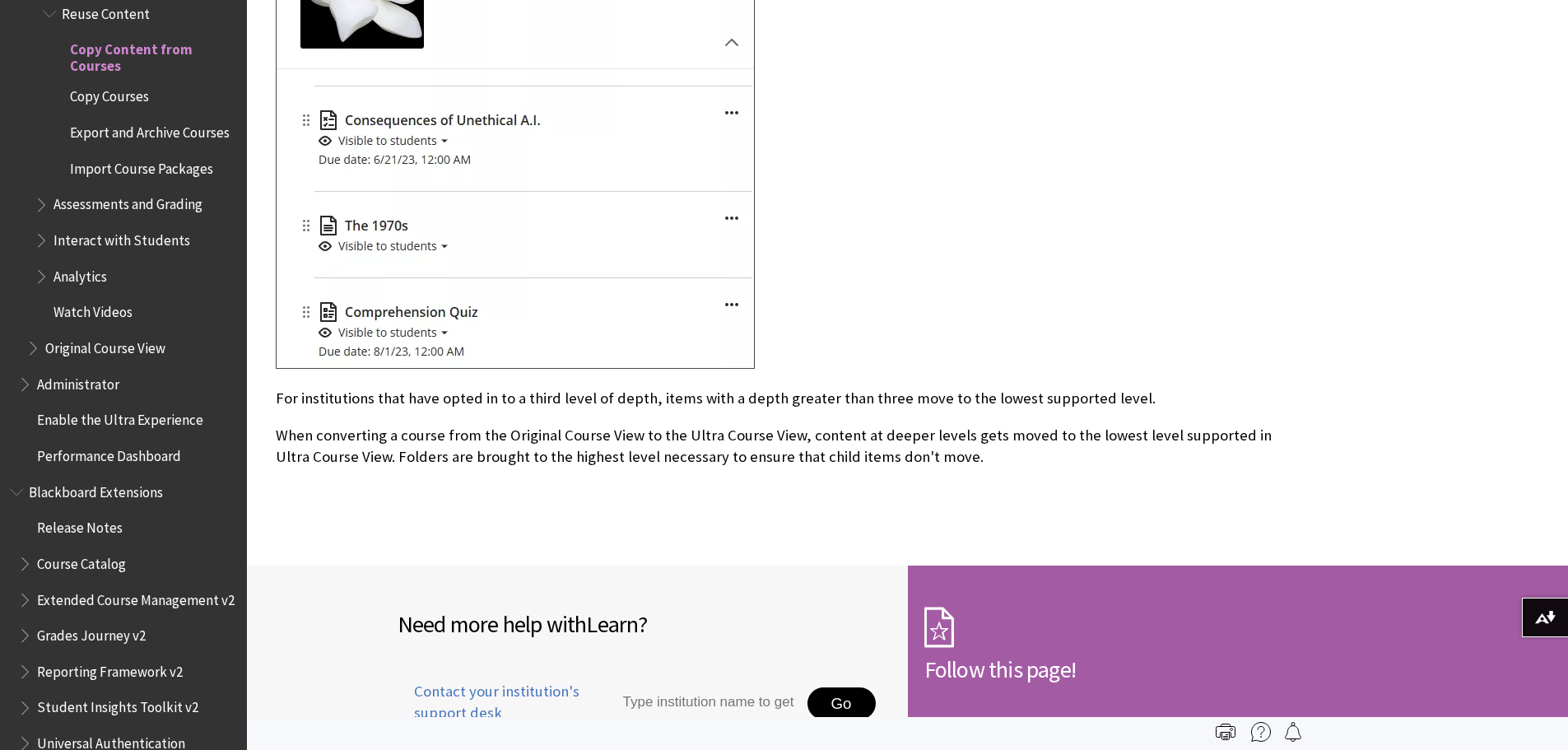
click at [101, 83] on span "Copy Courses" at bounding box center [109, 94] width 79 height 22
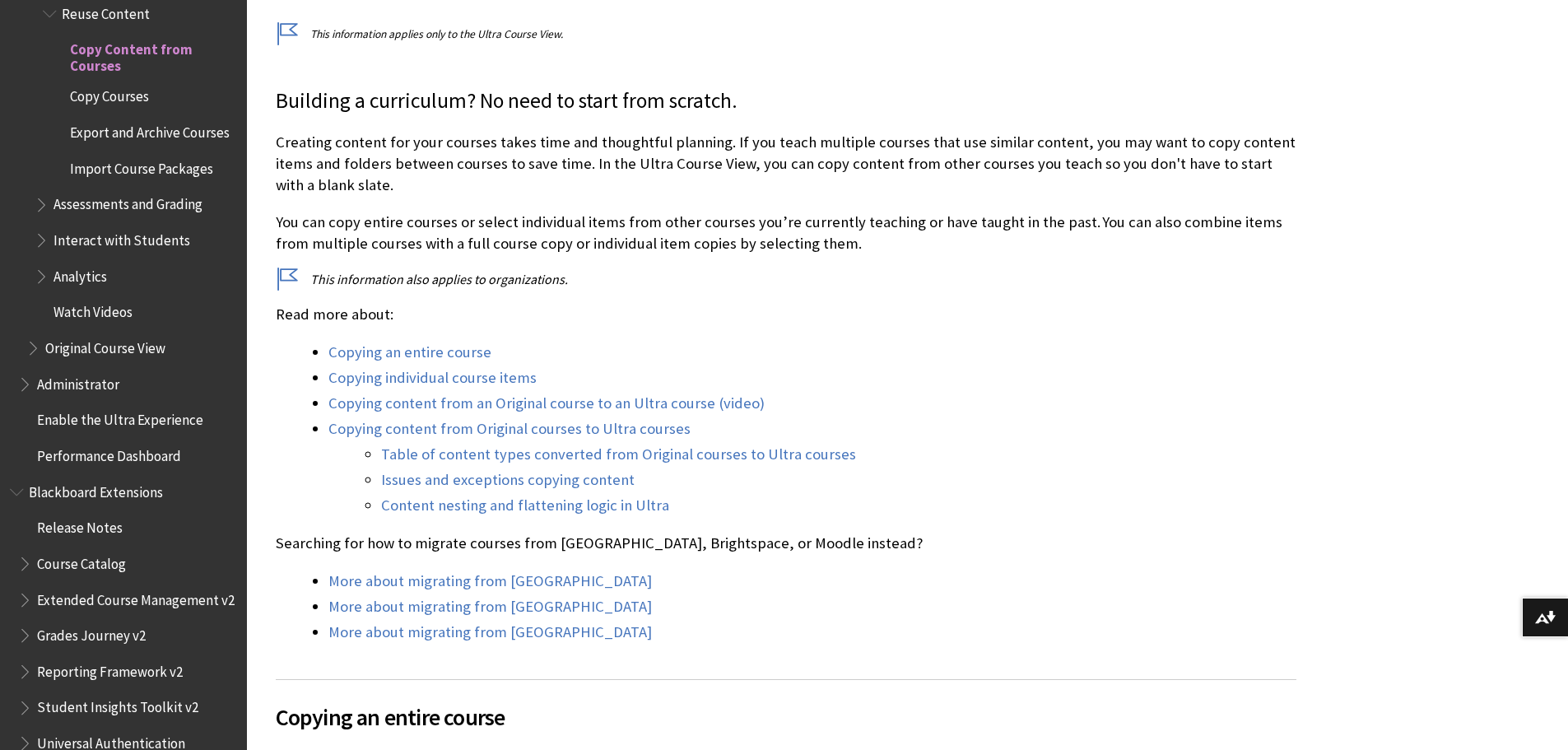
scroll to position [433, 0]
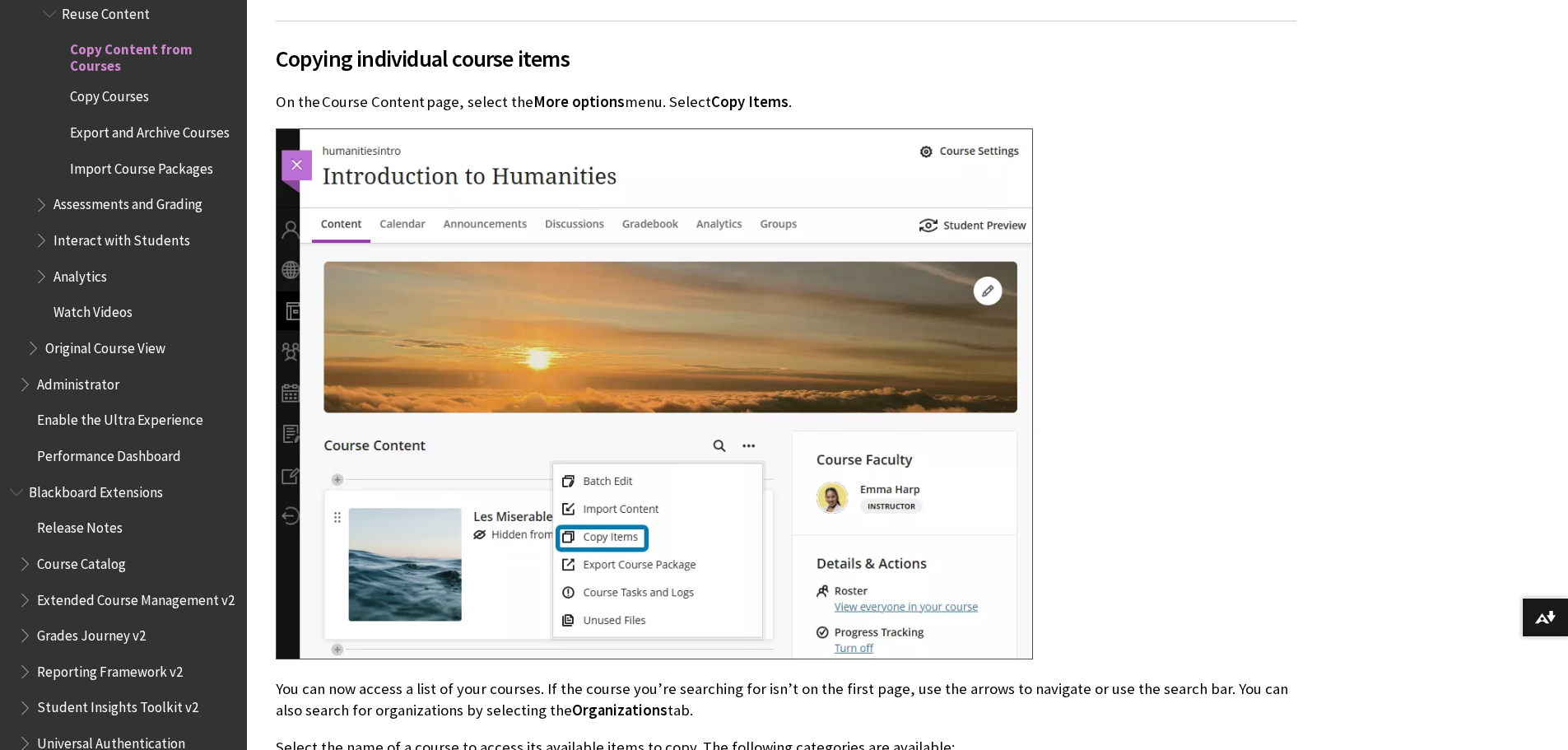
scroll to position [3342, 0]
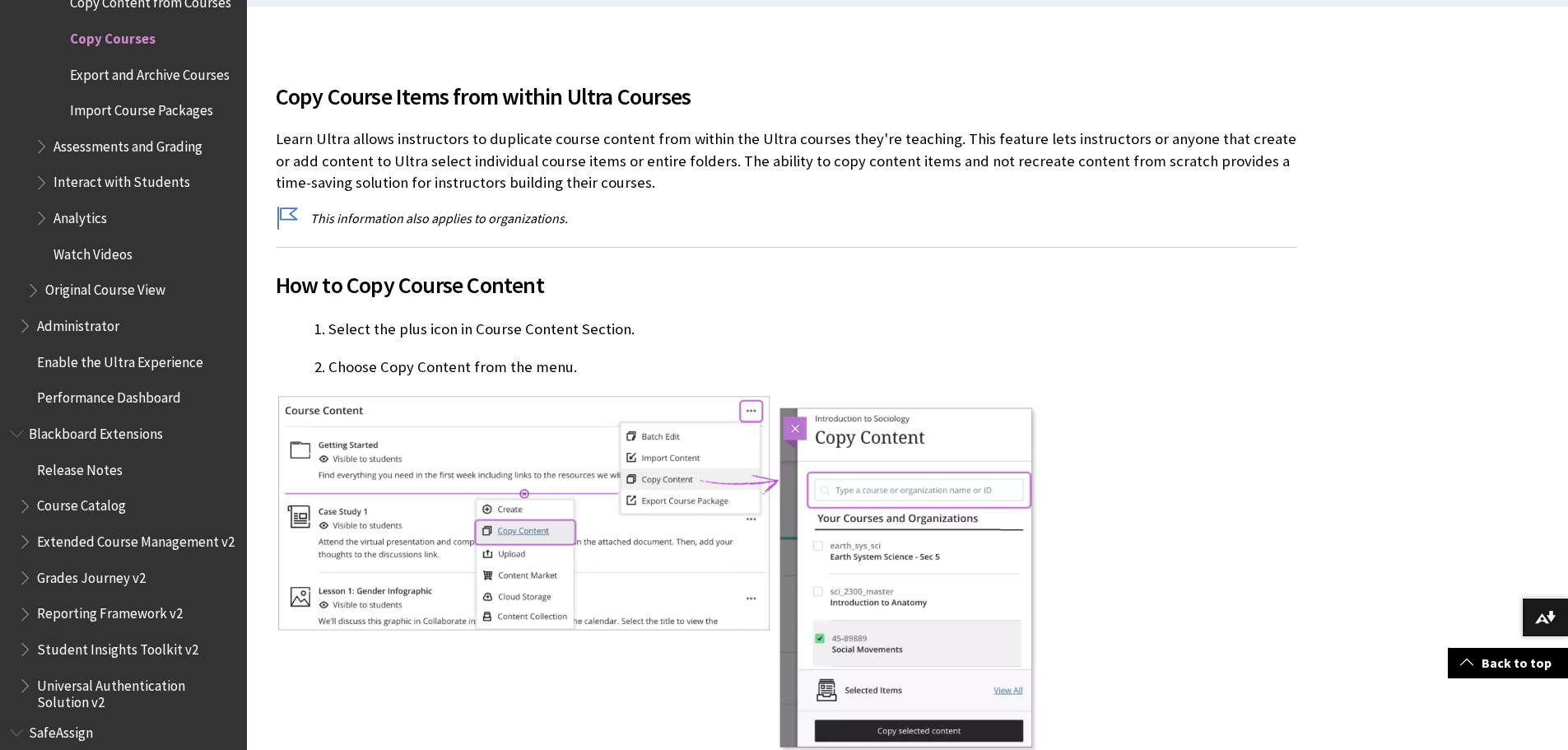
scroll to position [493, 0]
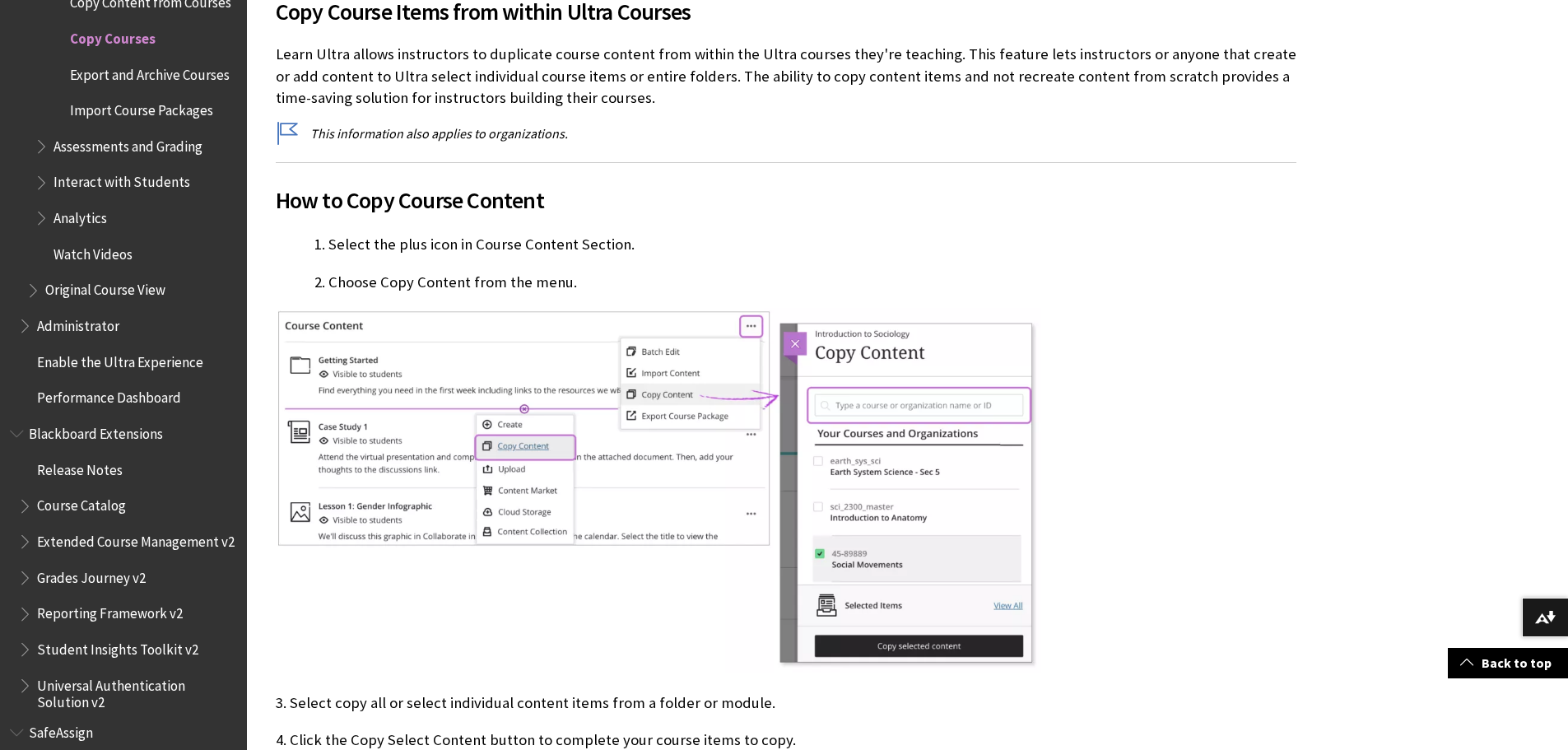
drag, startPoint x: 0, startPoint y: 0, endPoint x: 1077, endPoint y: 298, distance: 1117.5
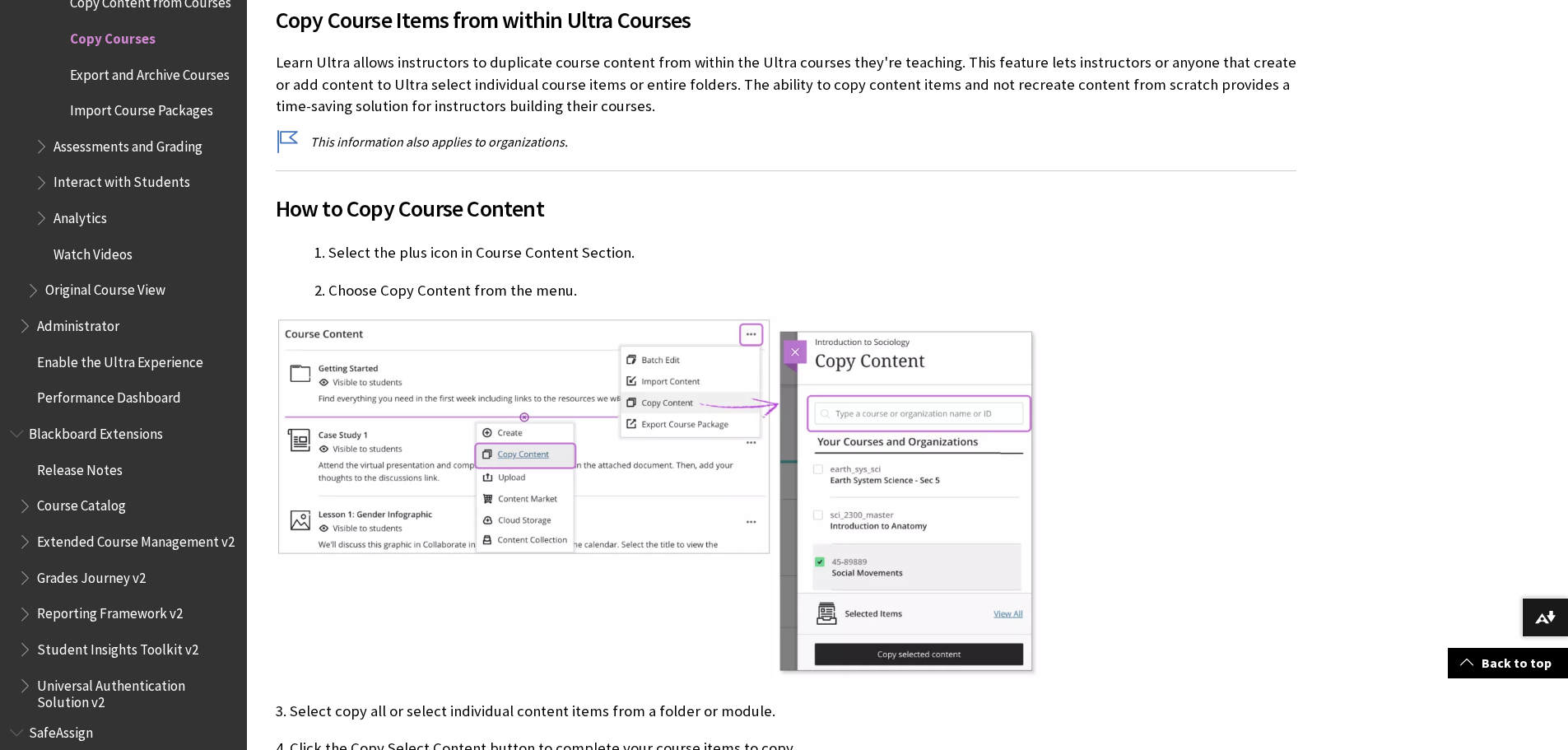
drag, startPoint x: 1077, startPoint y: 298, endPoint x: 1094, endPoint y: 324, distance: 31.1
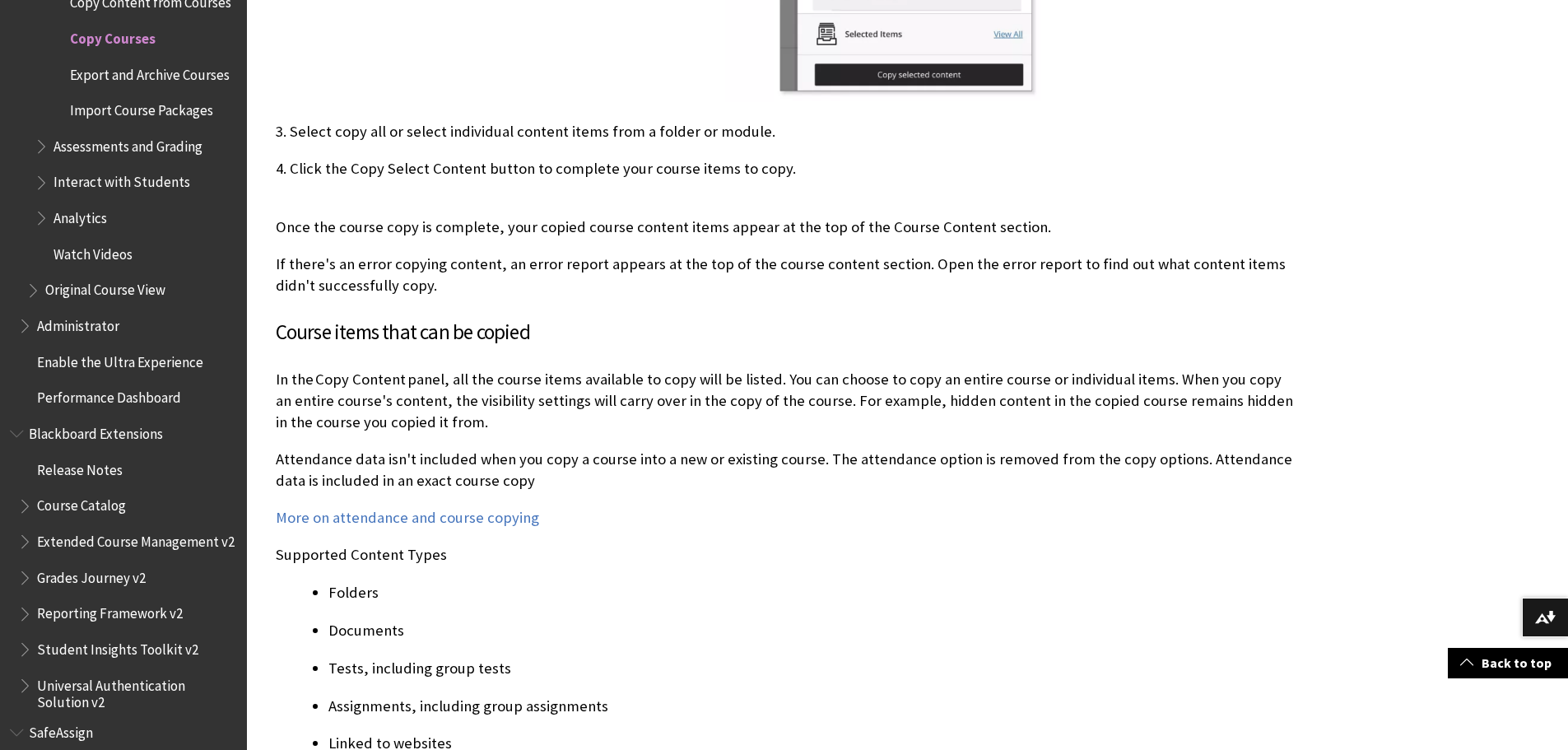
scroll to position [1204, 0]
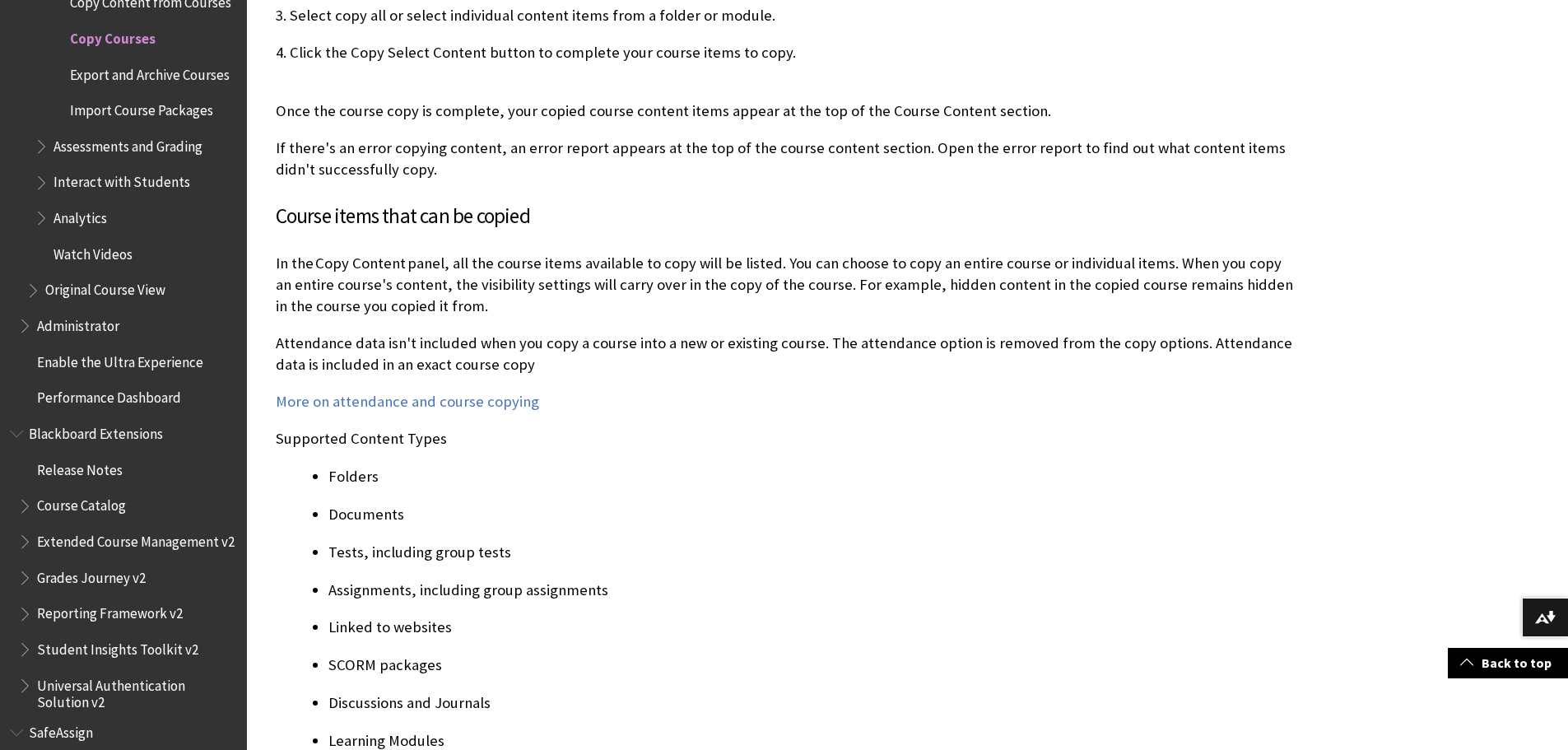
drag, startPoint x: 1225, startPoint y: 592, endPoint x: 1225, endPoint y: 621, distance: 29.0
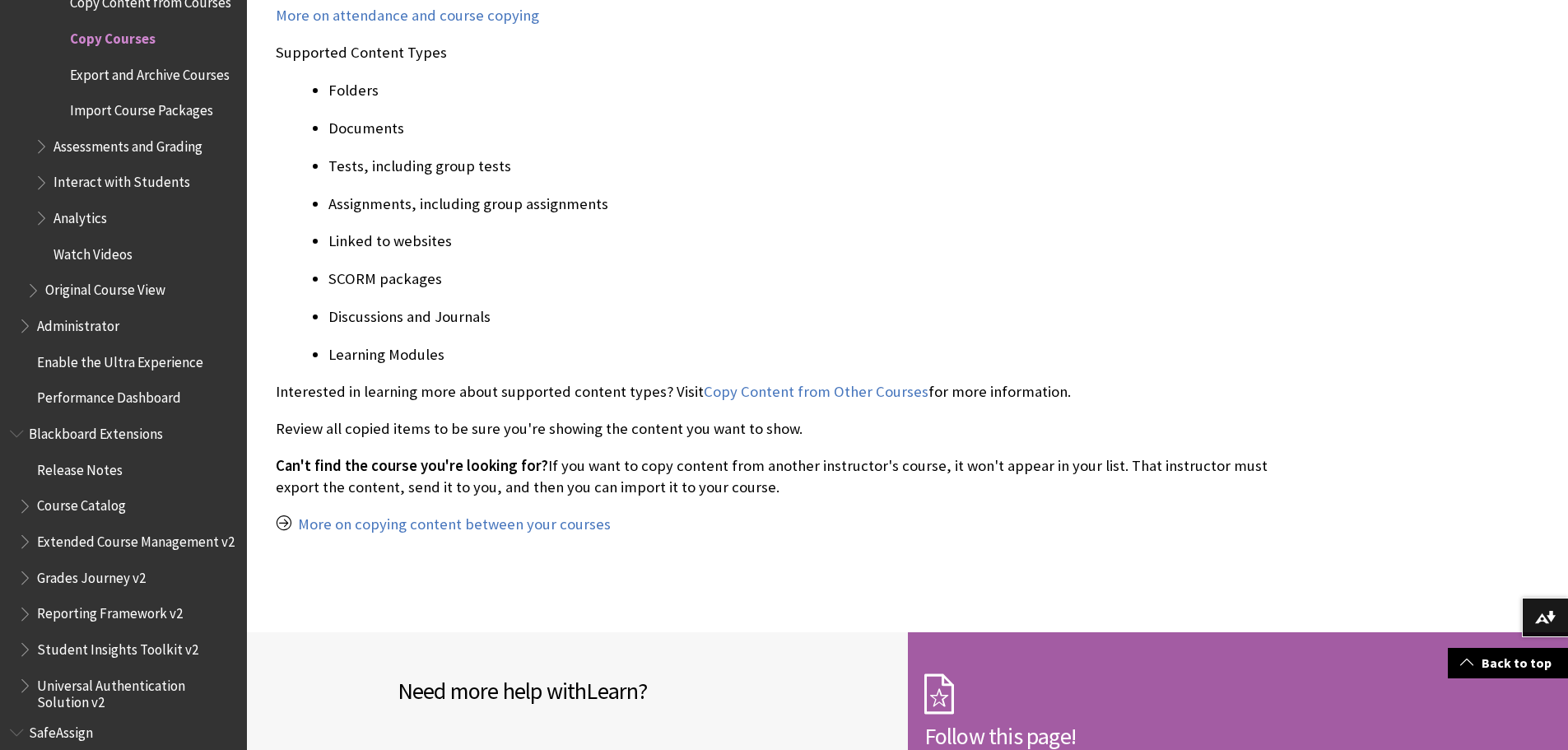
scroll to position [1653, 0]
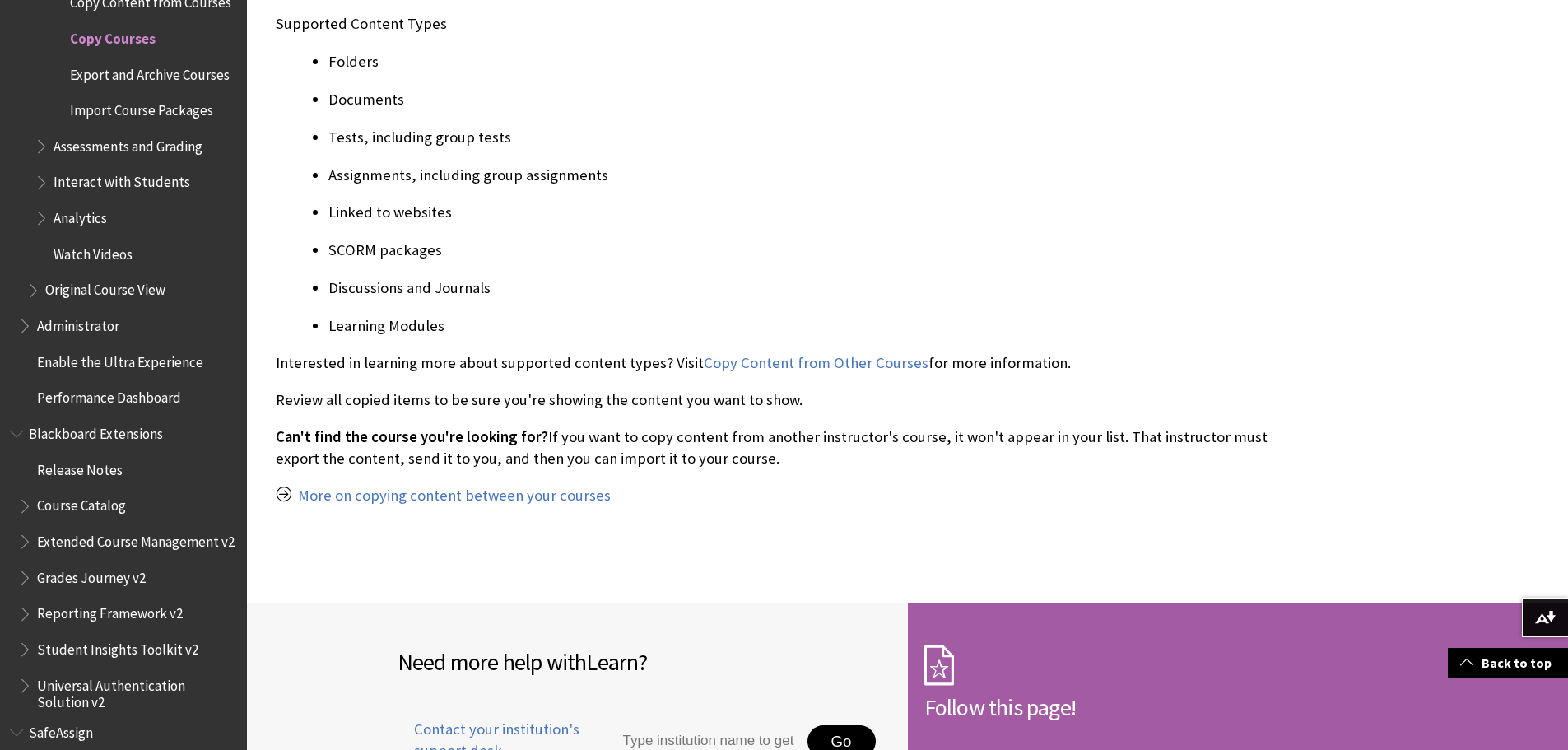
click at [137, 83] on span "Export and Archive Courses" at bounding box center [150, 71] width 160 height 22
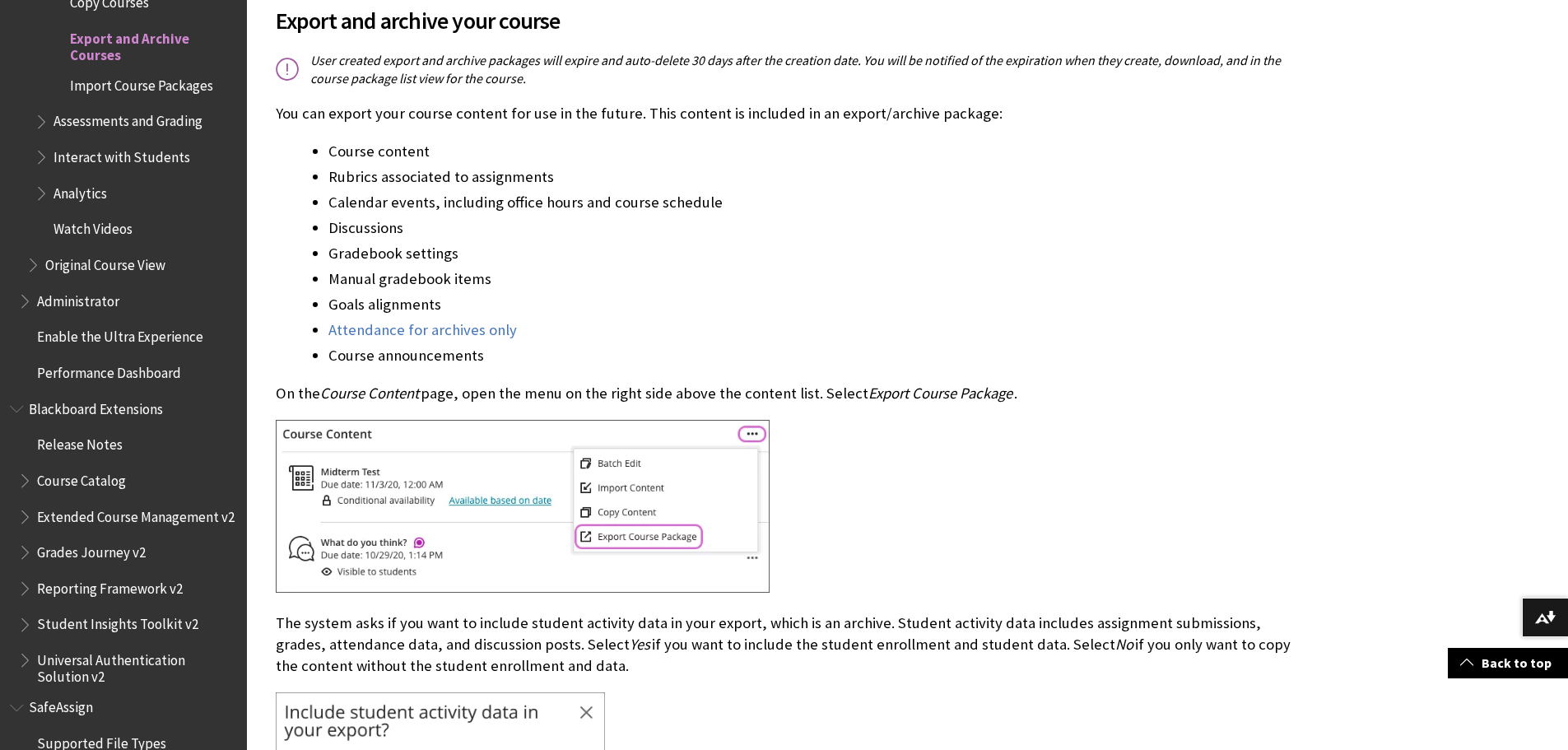
scroll to position [585, 0]
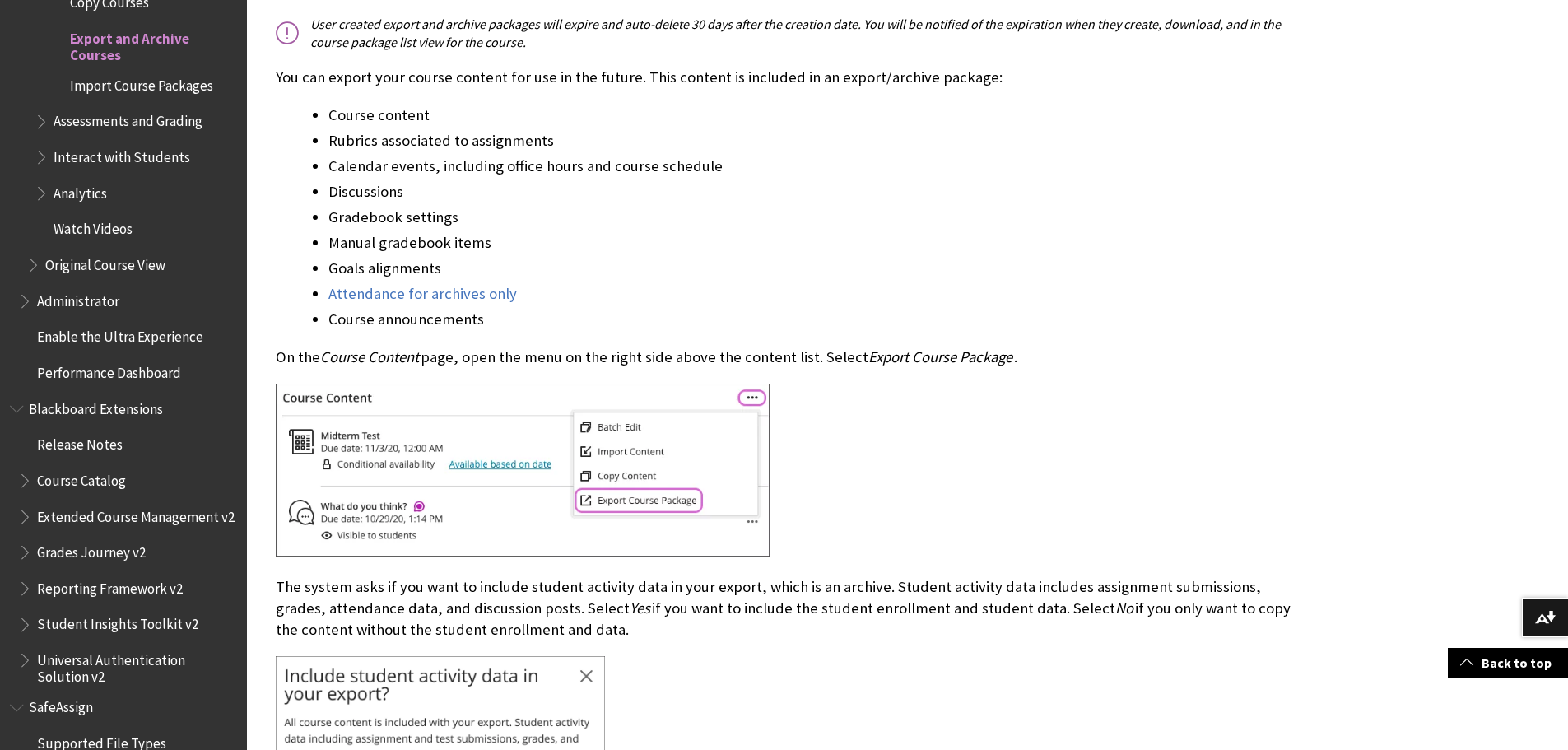
drag, startPoint x: 1393, startPoint y: 446, endPoint x: 1376, endPoint y: 494, distance: 50.9
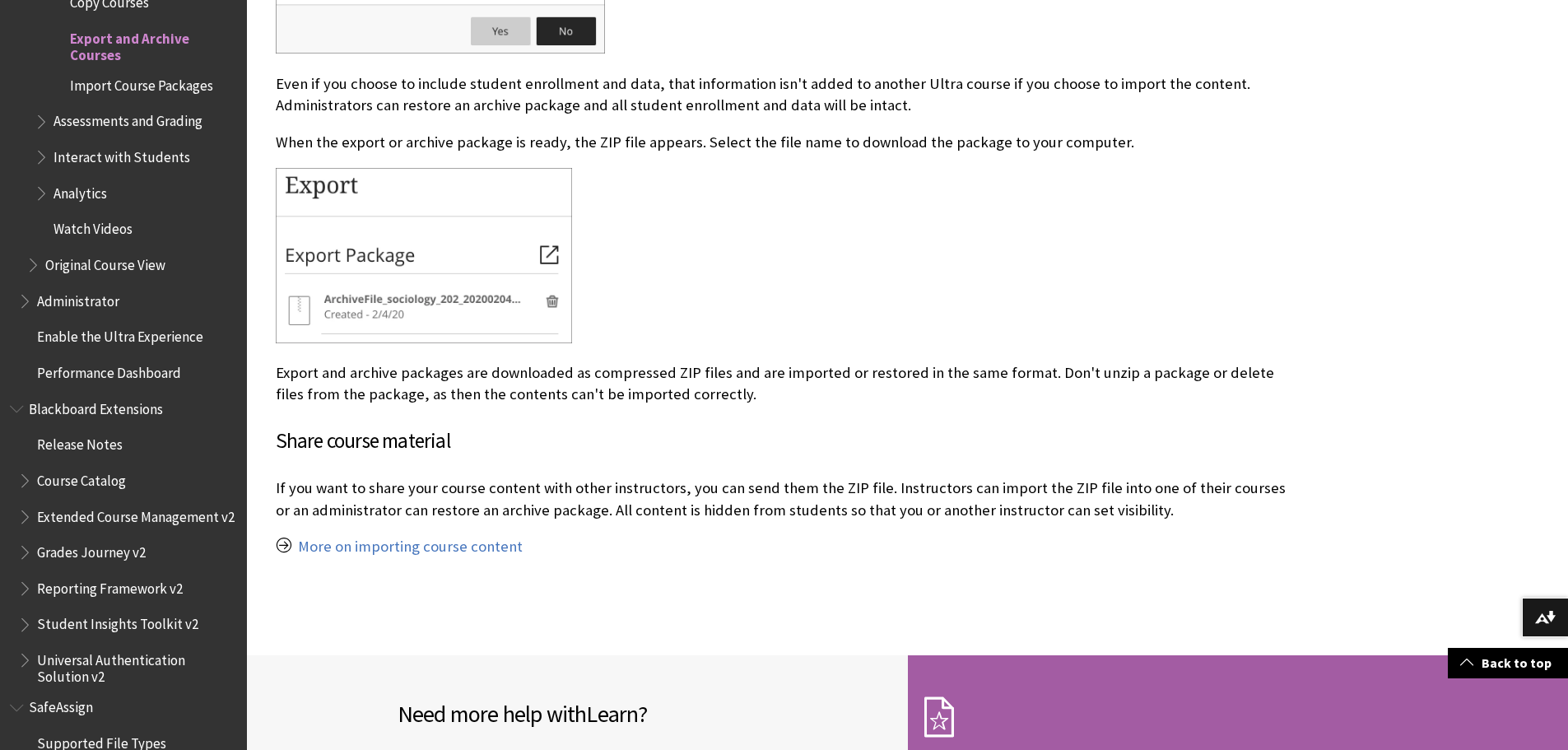
scroll to position [1408, 0]
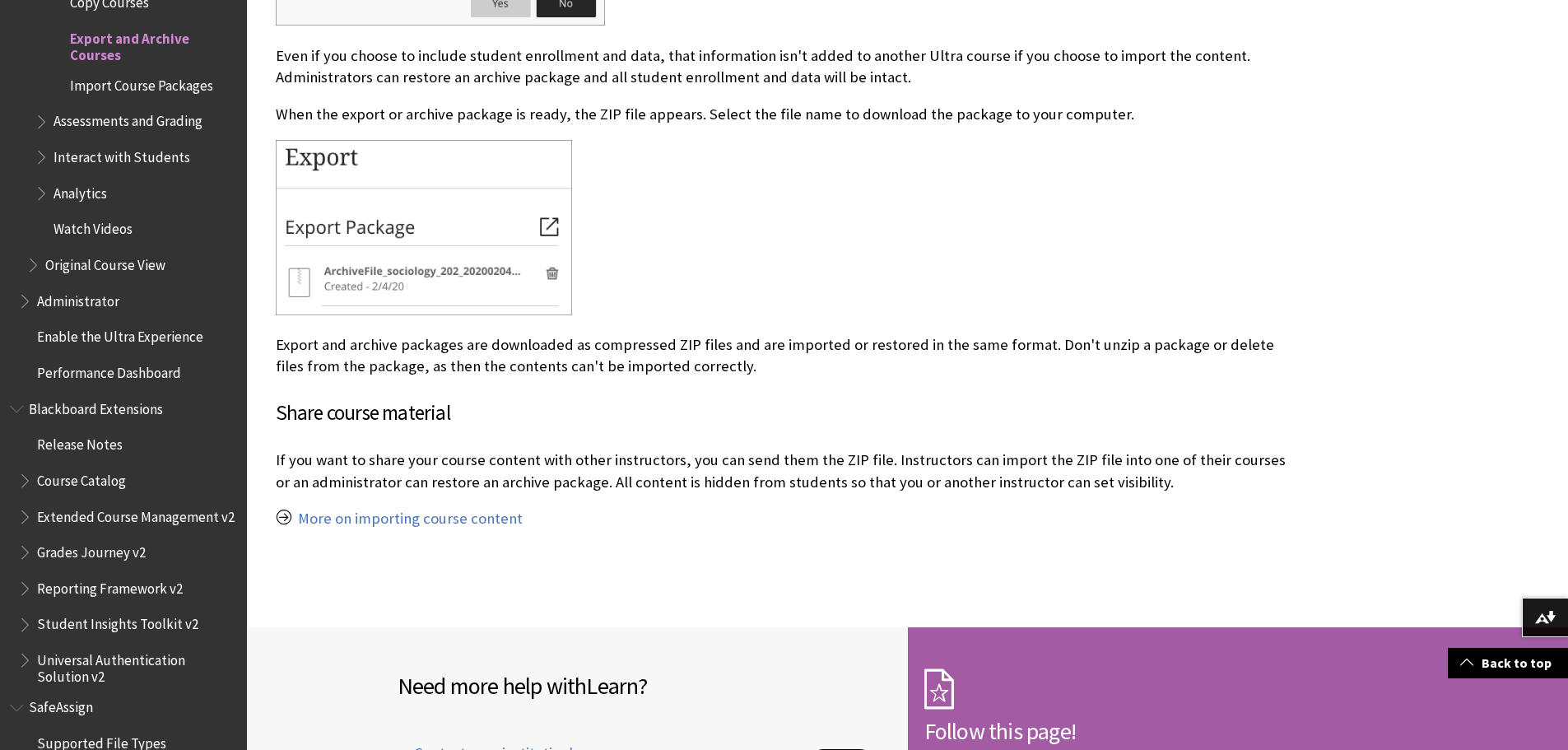
click at [91, 82] on span "Import Course Packages" at bounding box center [141, 82] width 143 height 22
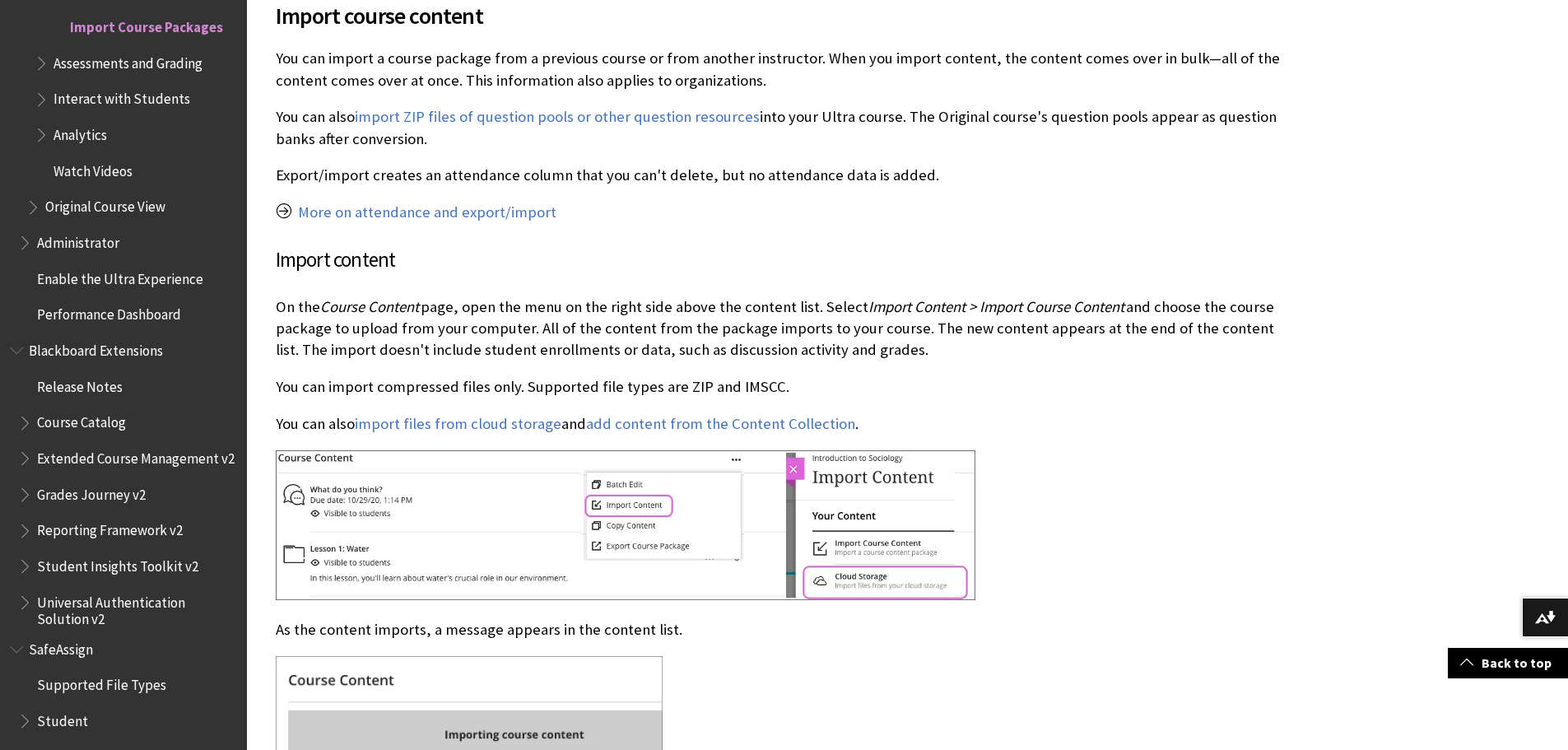
scroll to position [576, 0]
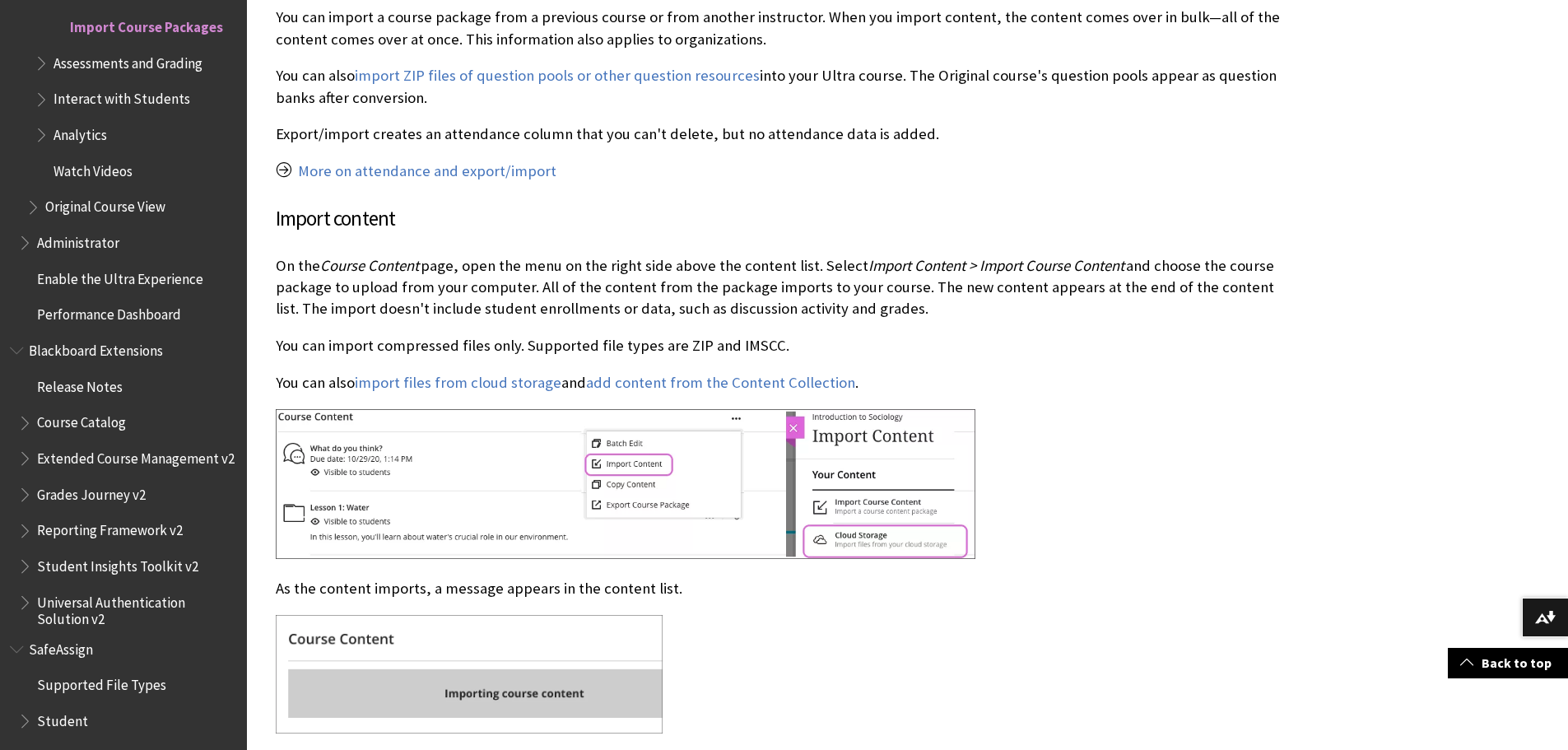
drag, startPoint x: 904, startPoint y: 446, endPoint x: 904, endPoint y: 464, distance: 18.0
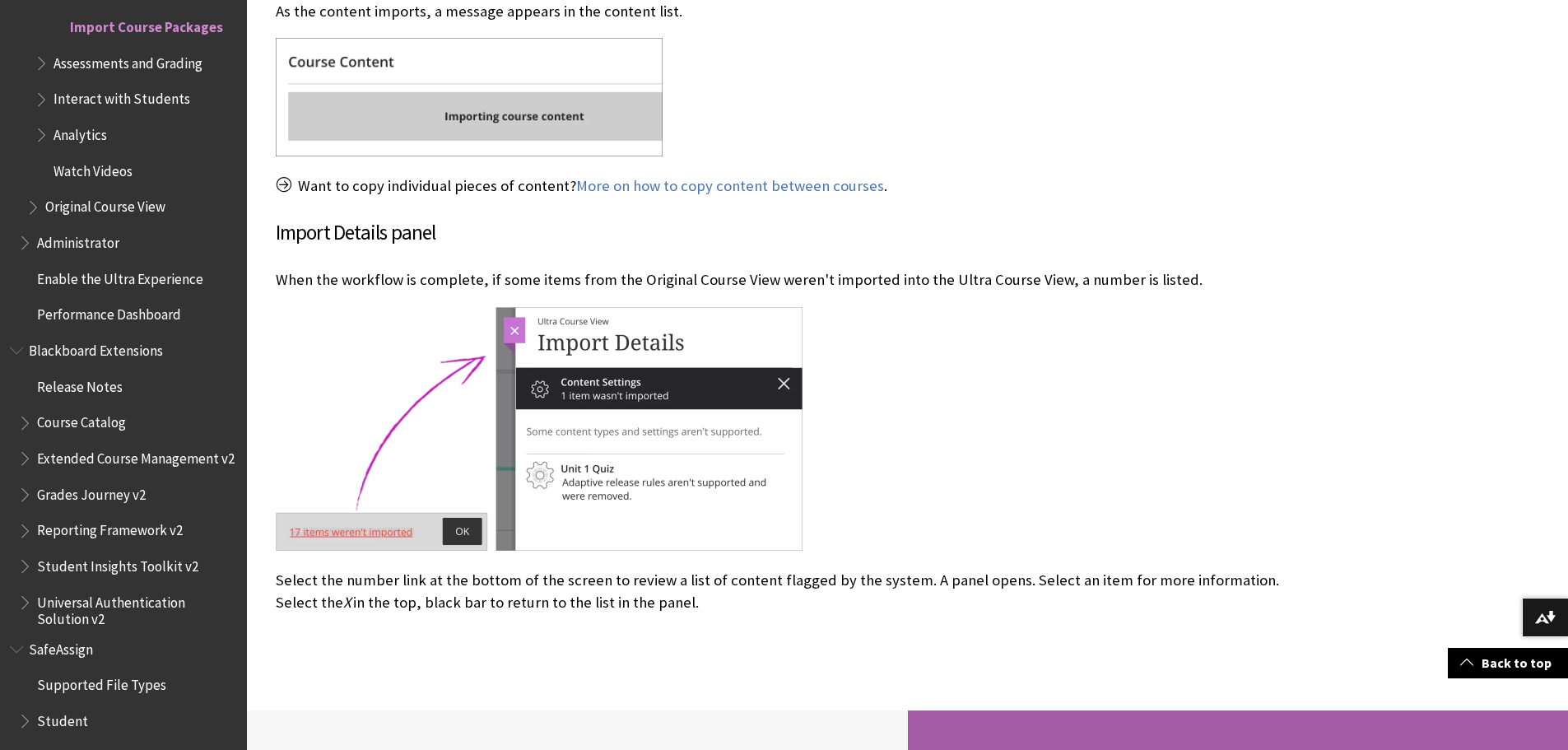
scroll to position [1166, 0]
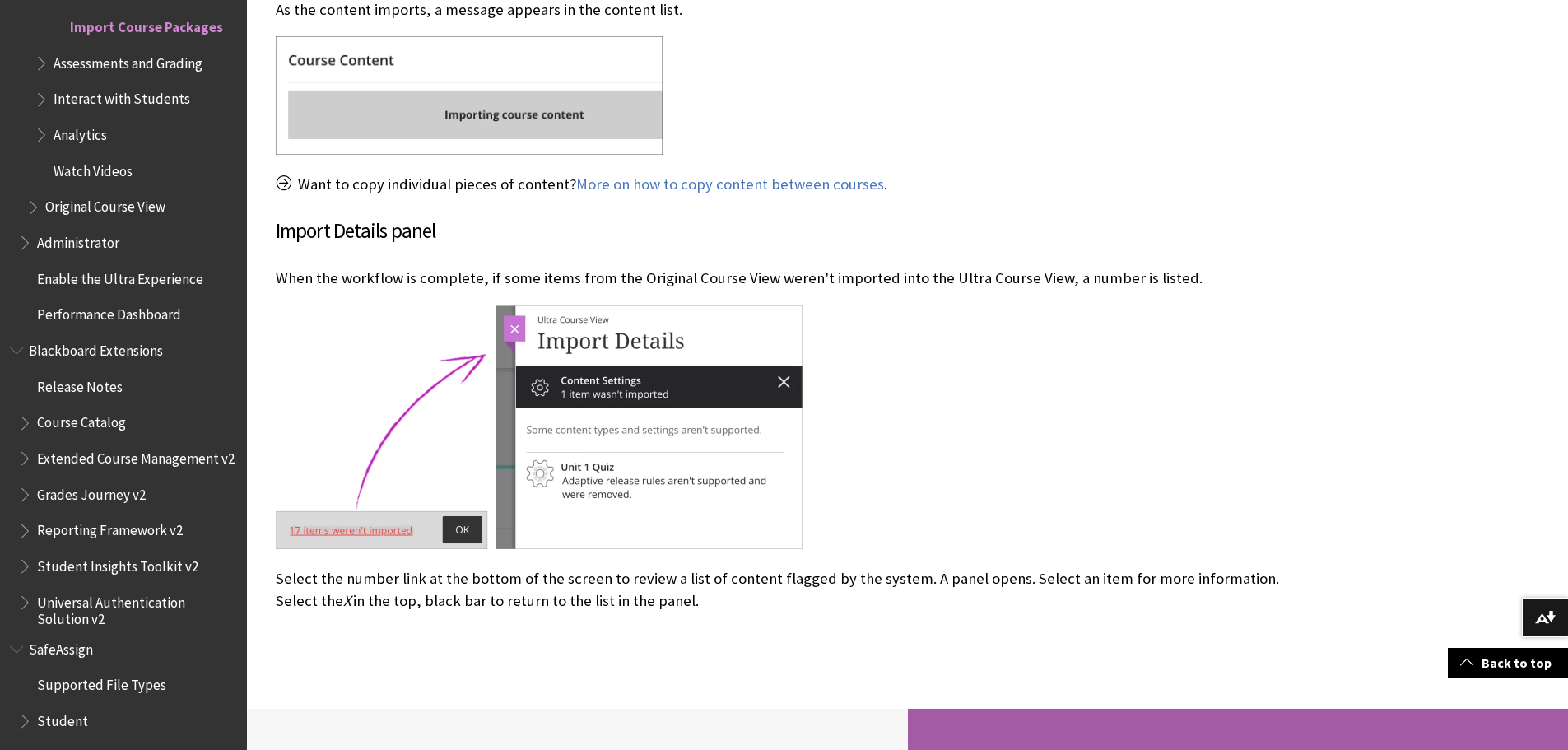
click at [120, 67] on span "Assessments and Grading" at bounding box center [128, 60] width 149 height 22
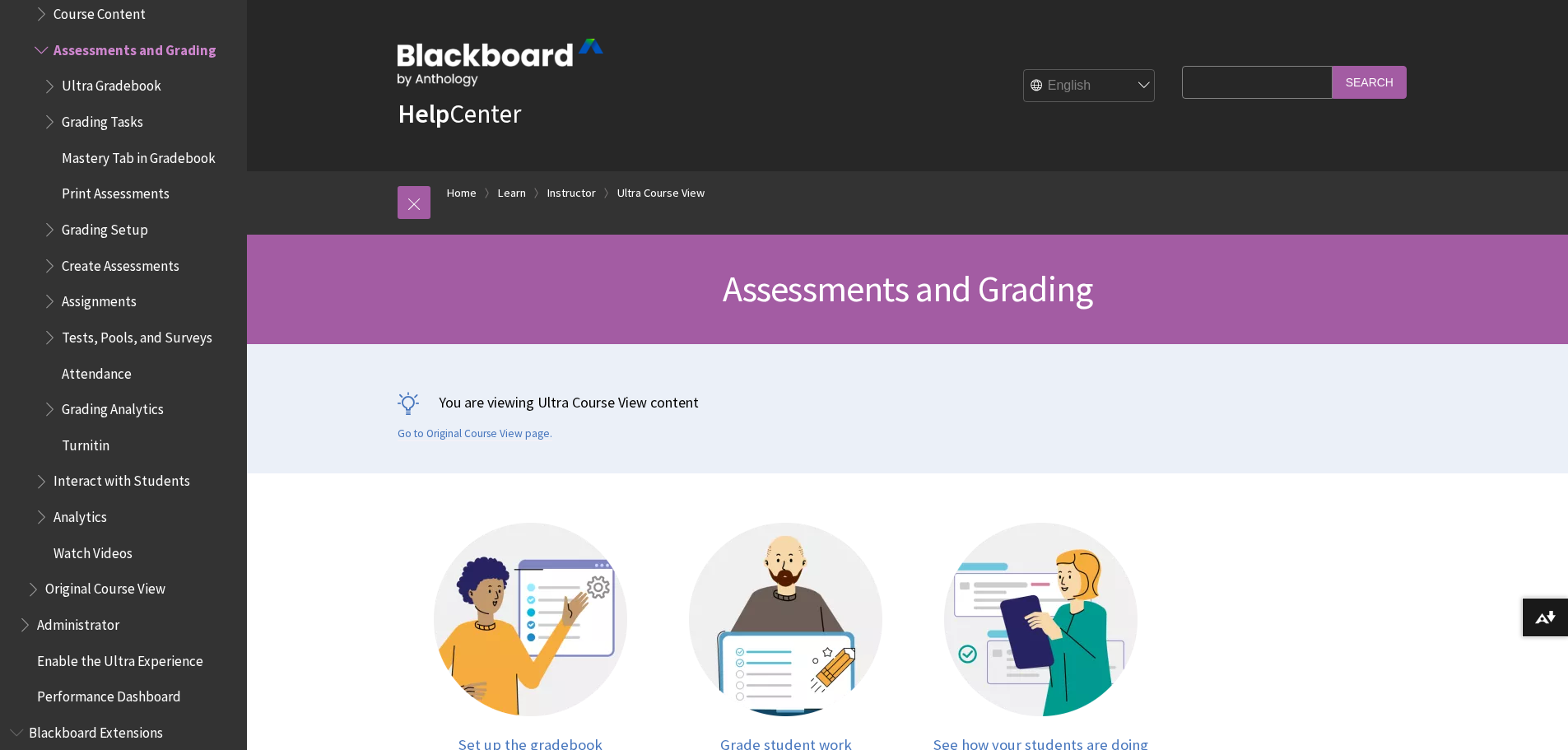
scroll to position [165, 0]
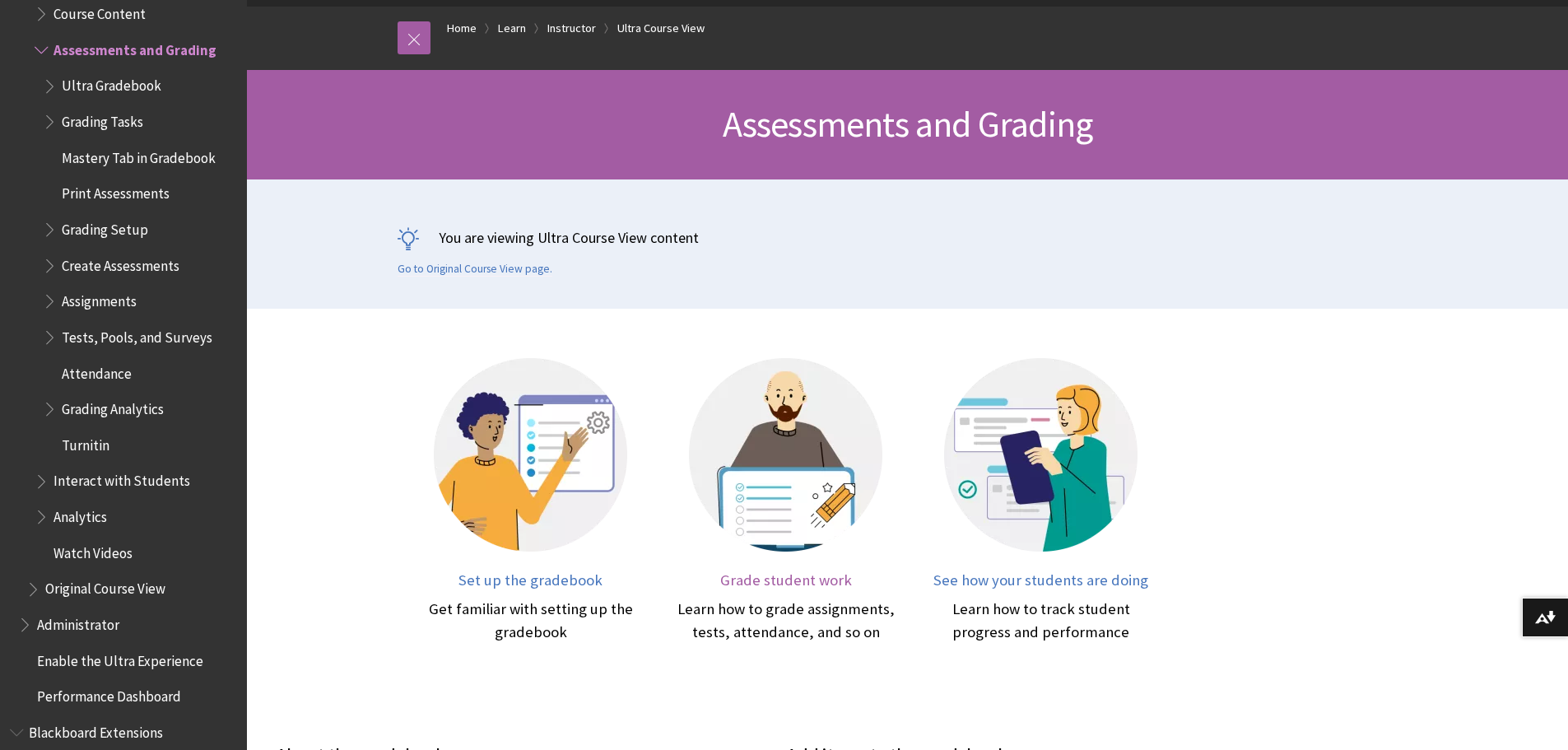
click at [854, 594] on link "Grade student work Learn how to grade assignments, tests, attendance, and so on" at bounding box center [786, 500] width 222 height 286
click at [43, 72] on span "Book outline for Blackboard Learn Help" at bounding box center [52, 82] width 18 height 20
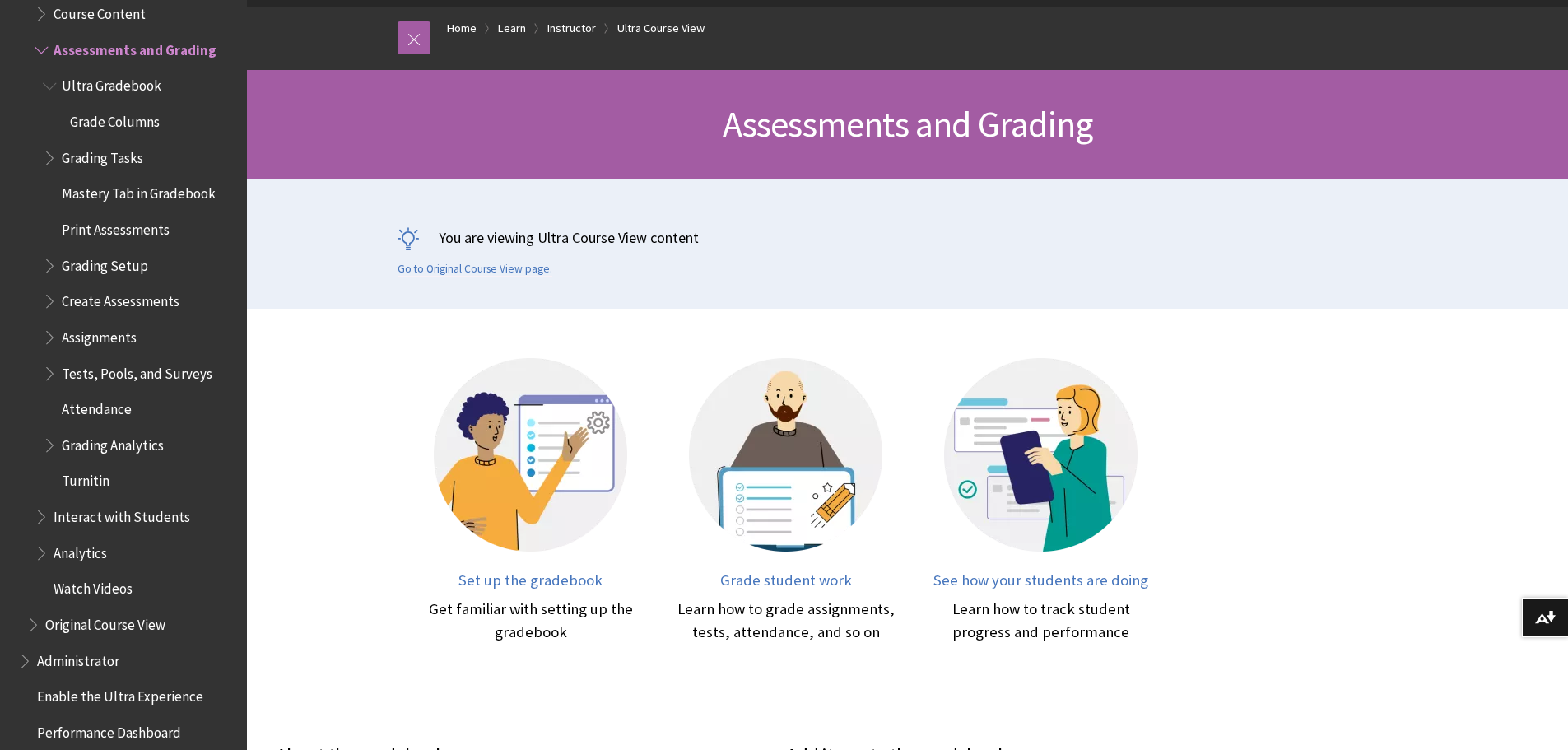
click at [117, 108] on span "Grade Columns" at bounding box center [115, 119] width 90 height 22
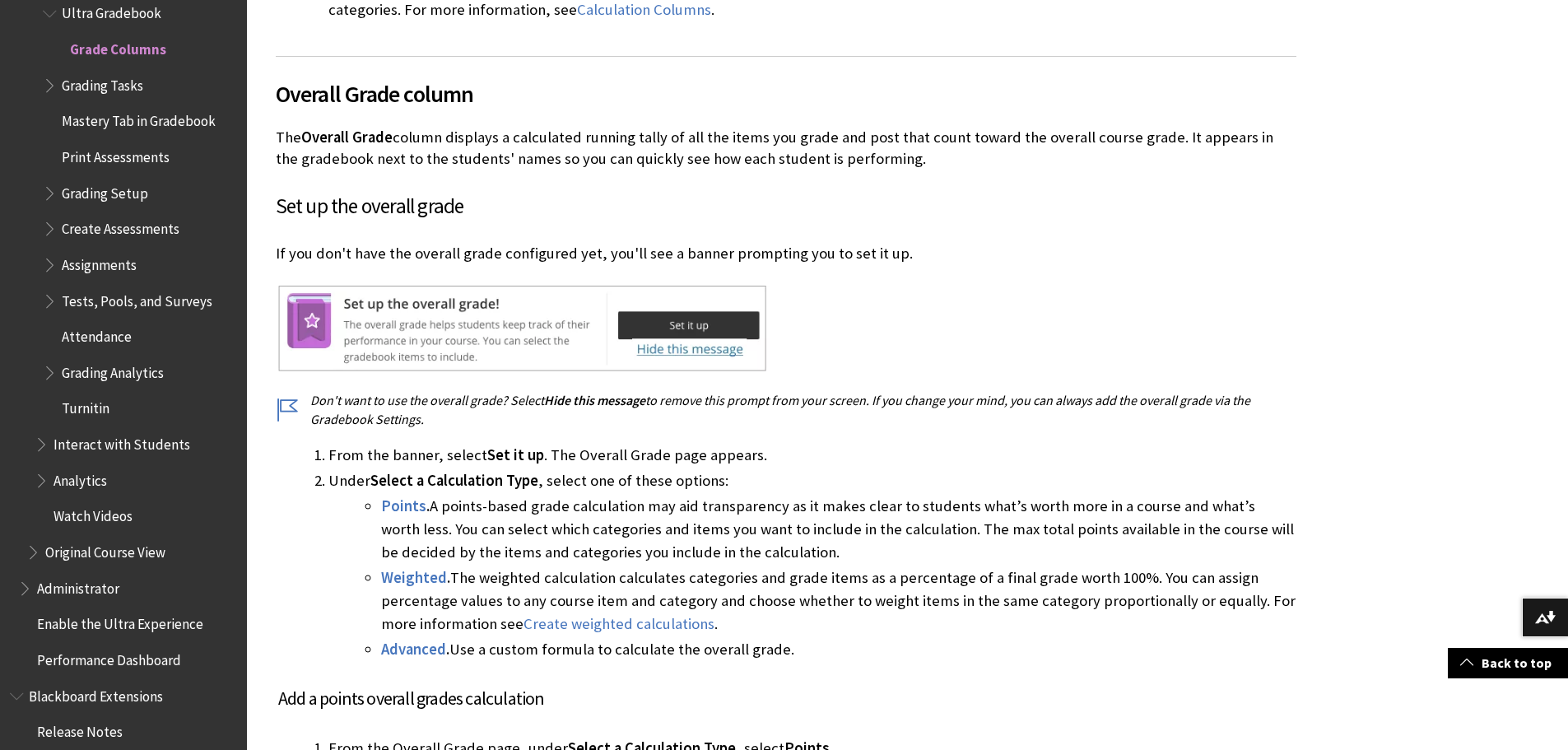
scroll to position [888, 0]
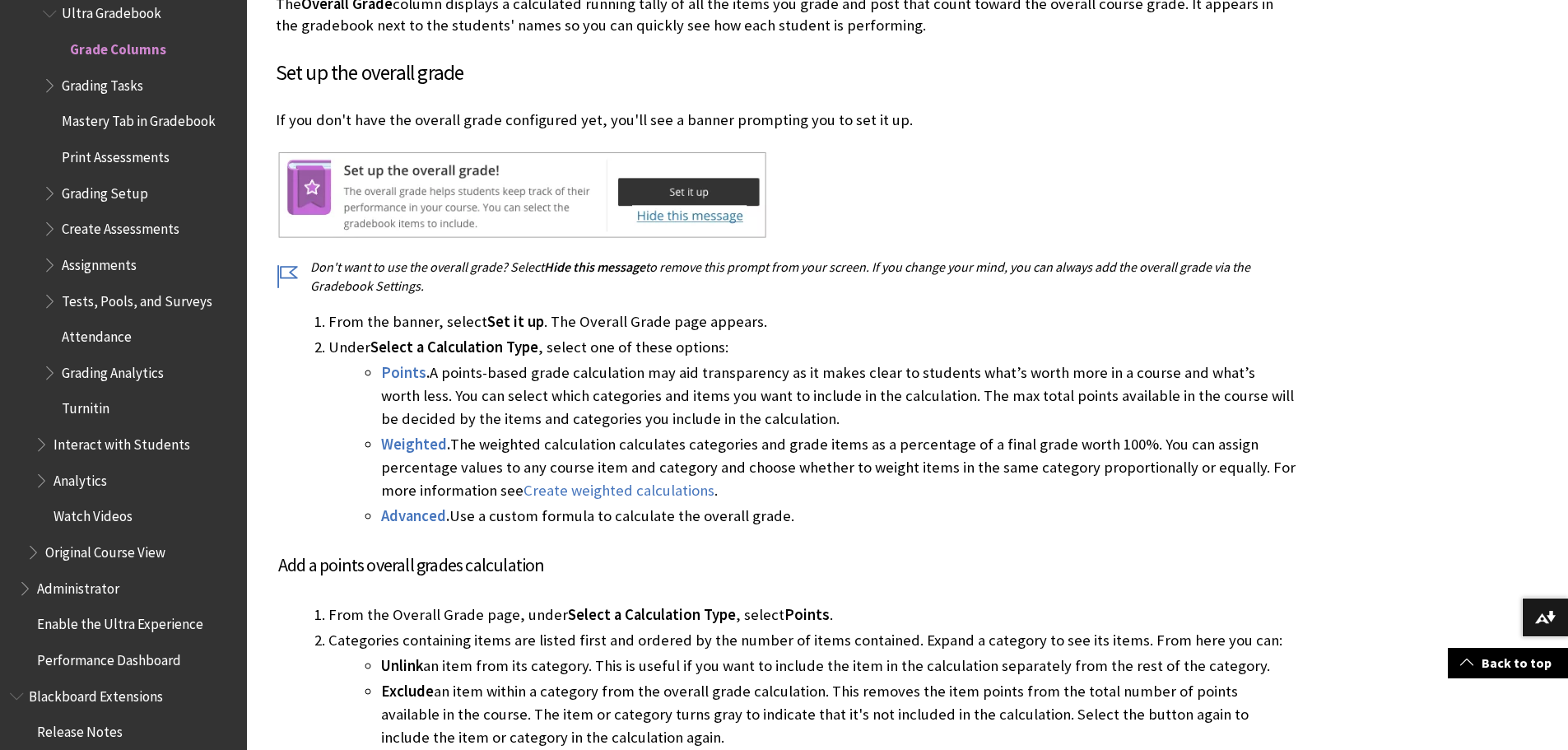
drag, startPoint x: 1420, startPoint y: 671, endPoint x: 1420, endPoint y: 699, distance: 28.0
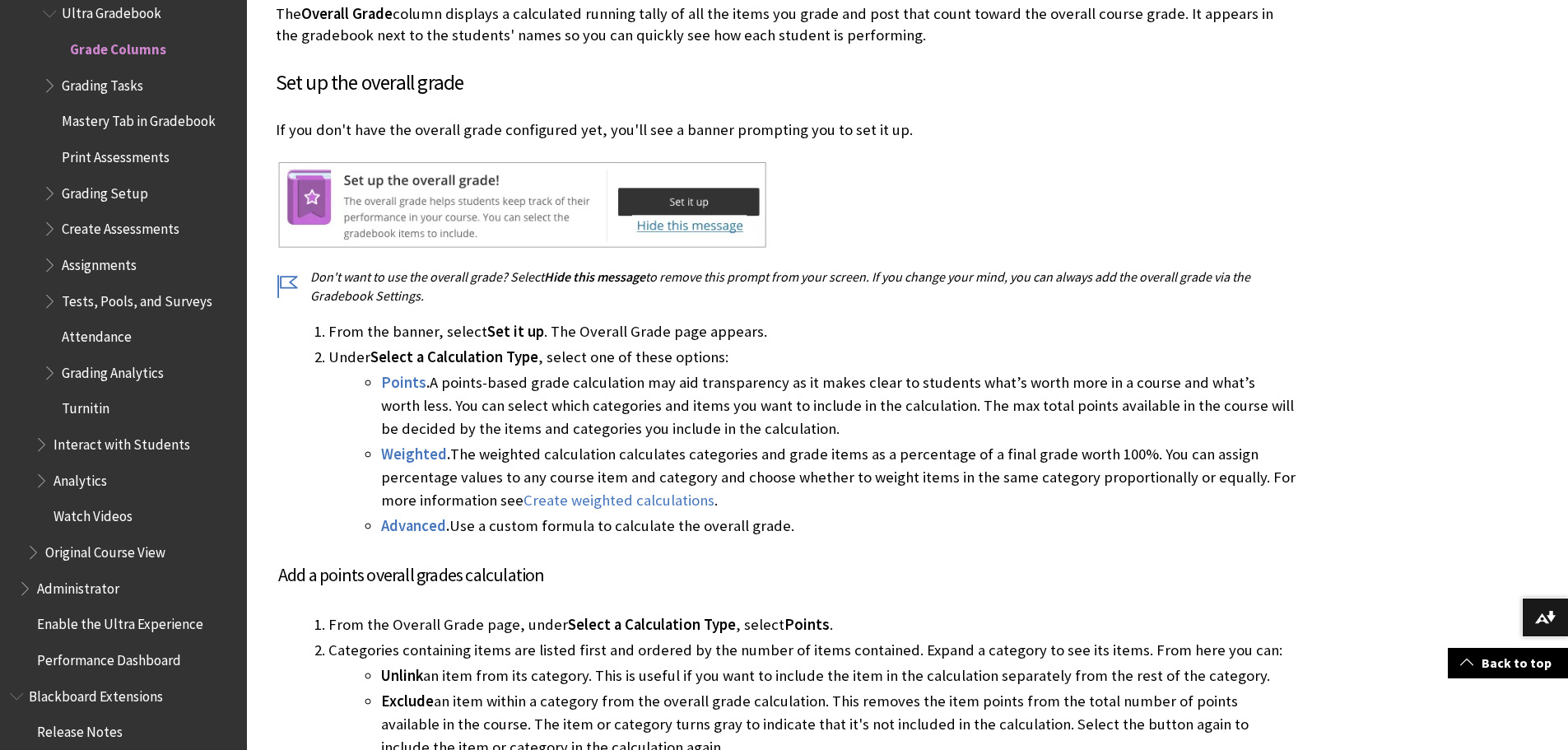
drag, startPoint x: 1420, startPoint y: 699, endPoint x: 1413, endPoint y: 730, distance: 31.8
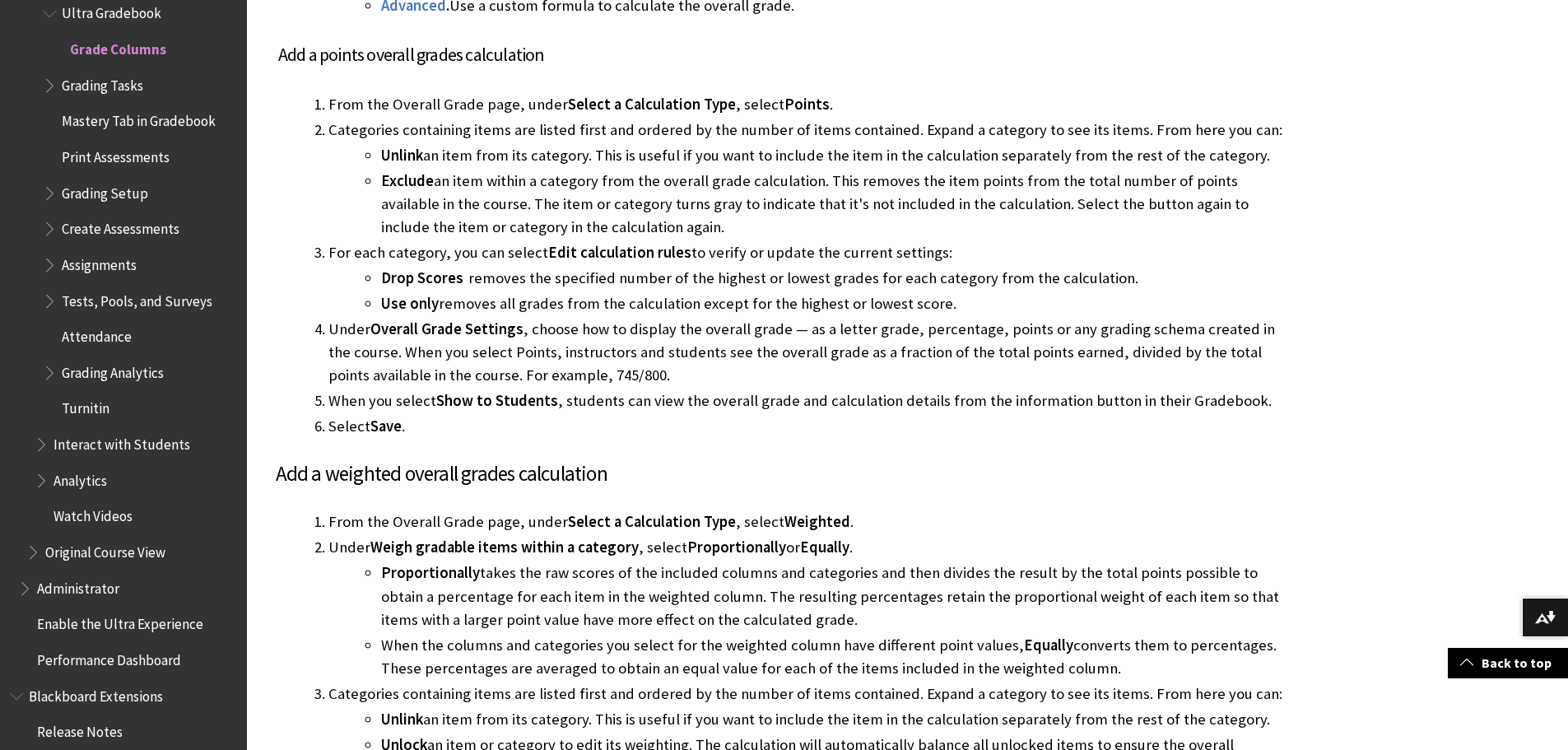
scroll to position [1534, 0]
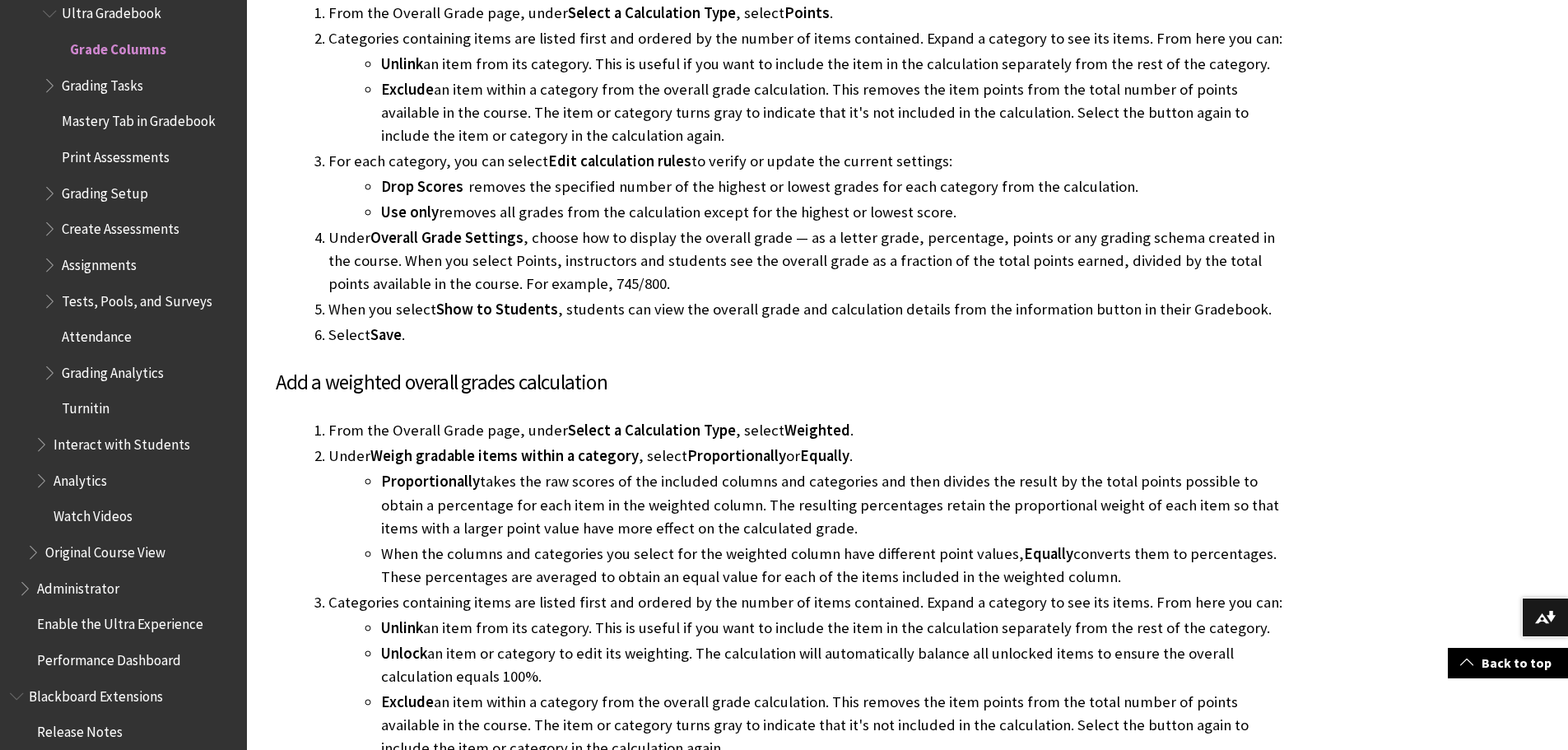
drag, startPoint x: 831, startPoint y: 555, endPoint x: 824, endPoint y: 572, distance: 18.4
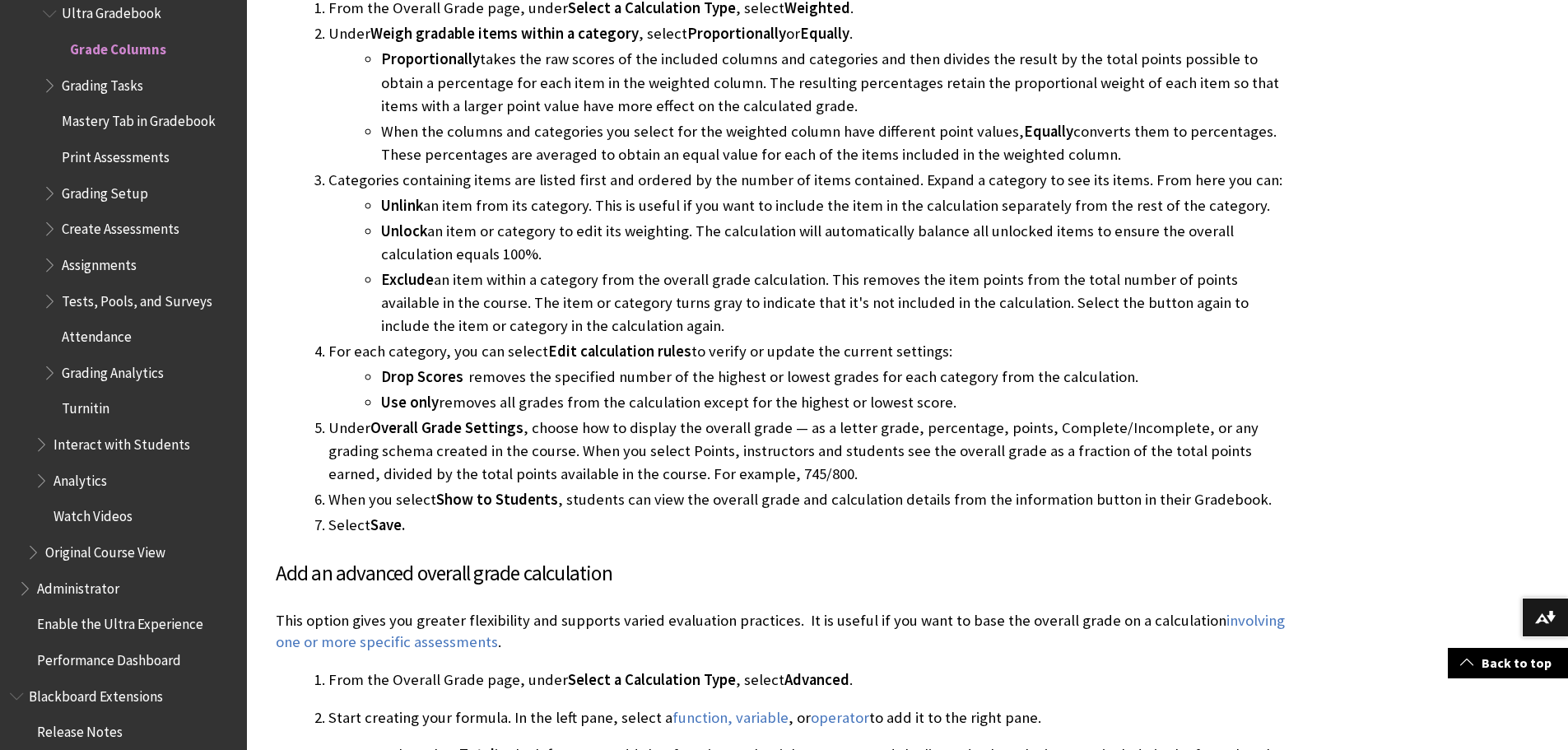
scroll to position [1987, 0]
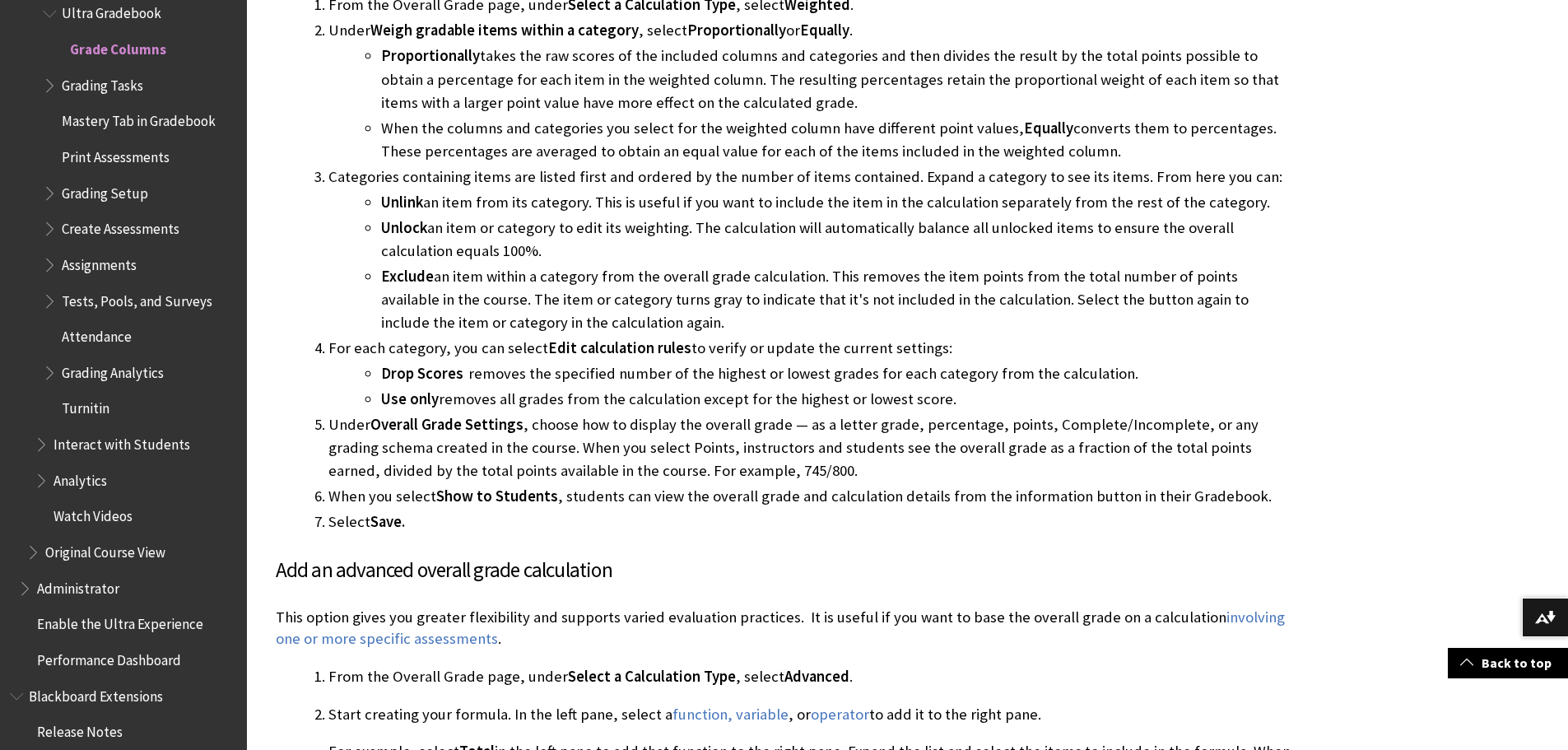
drag, startPoint x: 1461, startPoint y: 435, endPoint x: 1443, endPoint y: 455, distance: 26.9
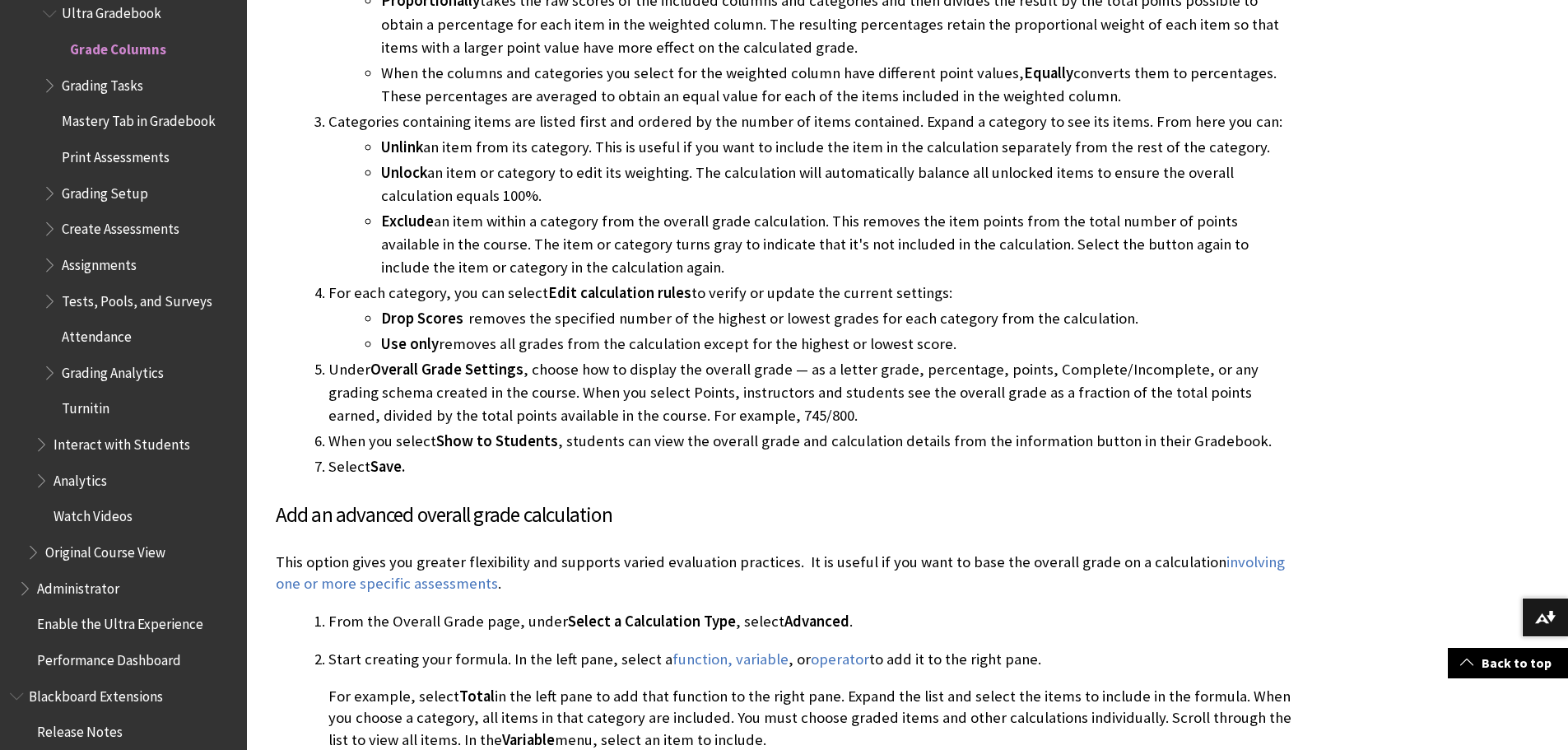
scroll to position [2070, 0]
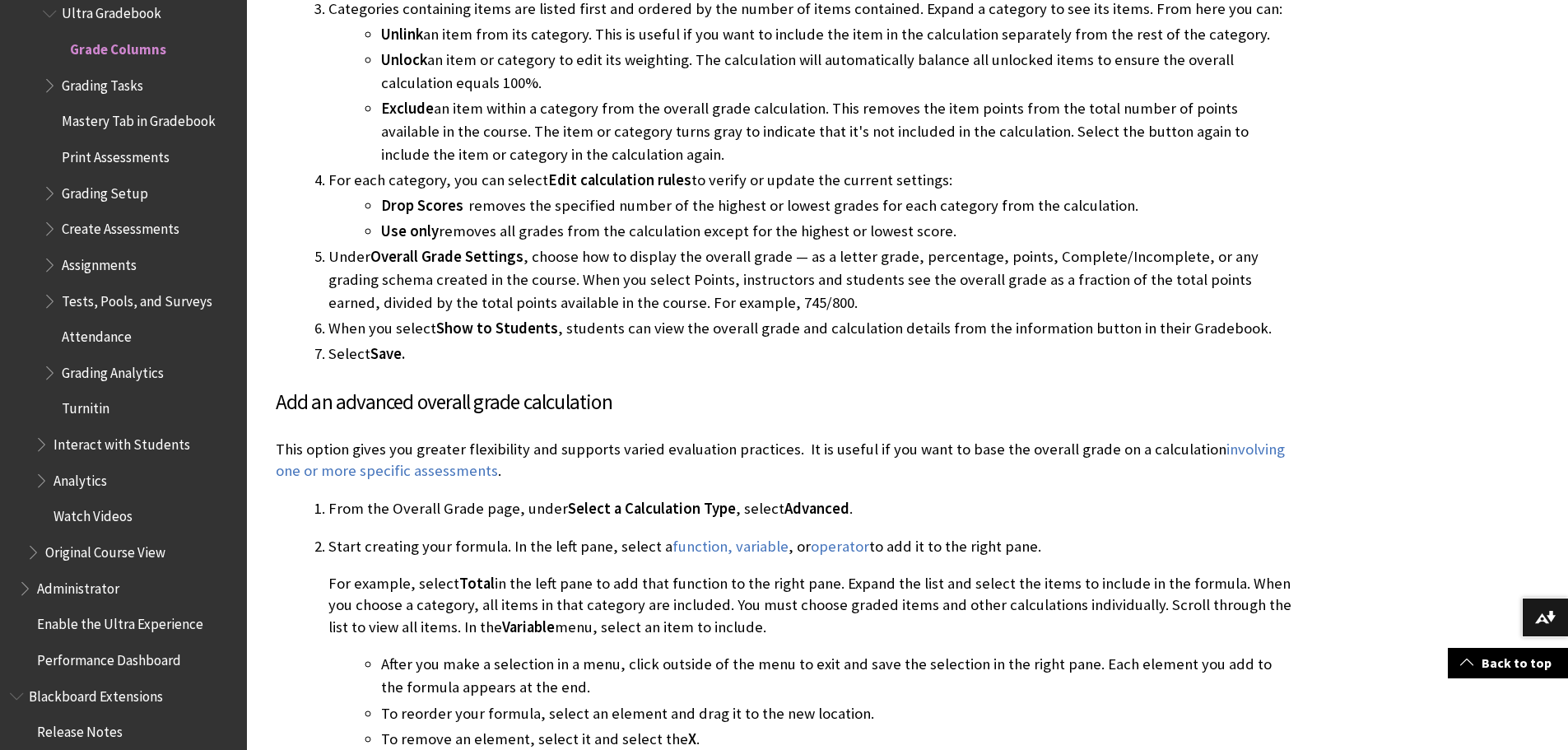
drag, startPoint x: 1443, startPoint y: 455, endPoint x: 1432, endPoint y: 480, distance: 27.3
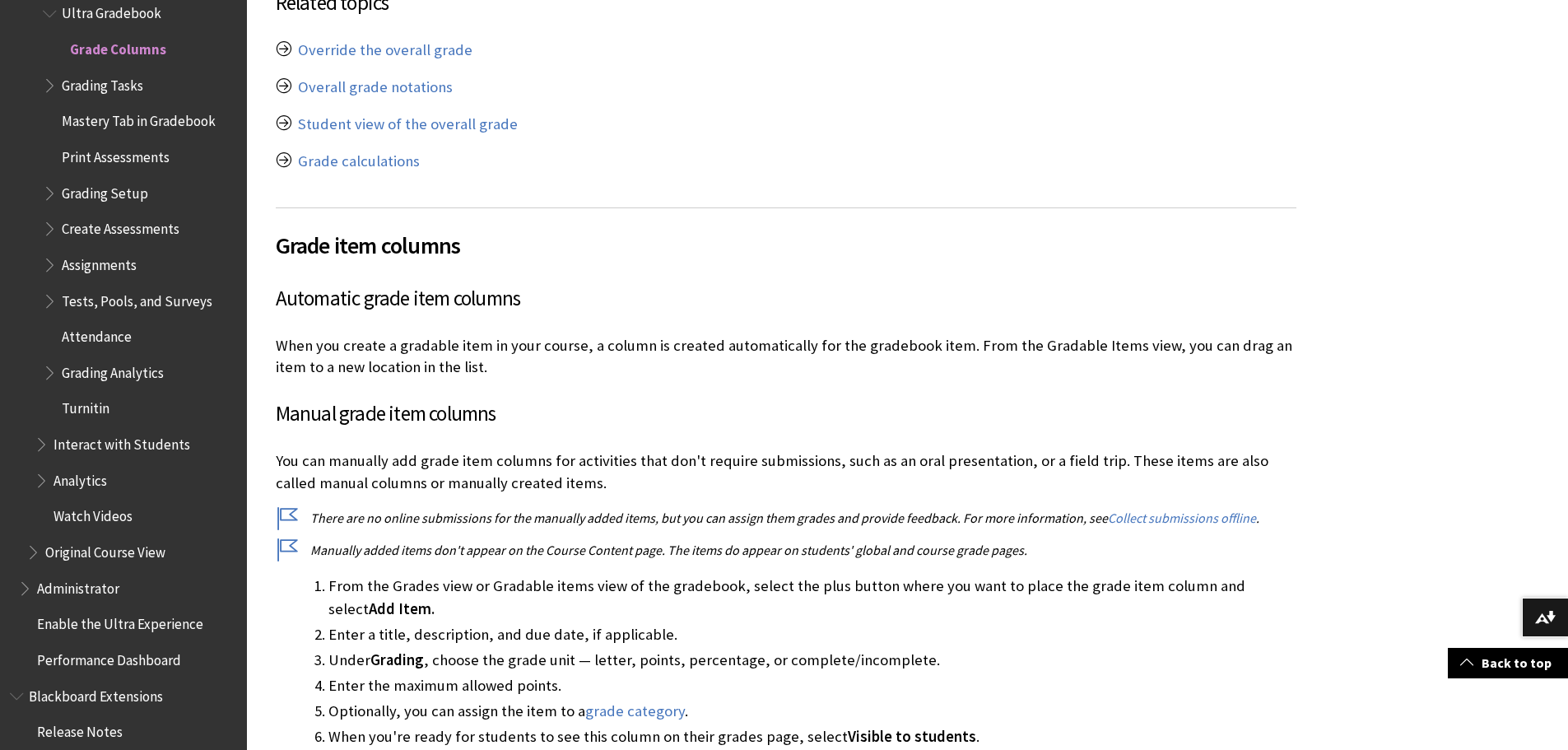
scroll to position [4202, 0]
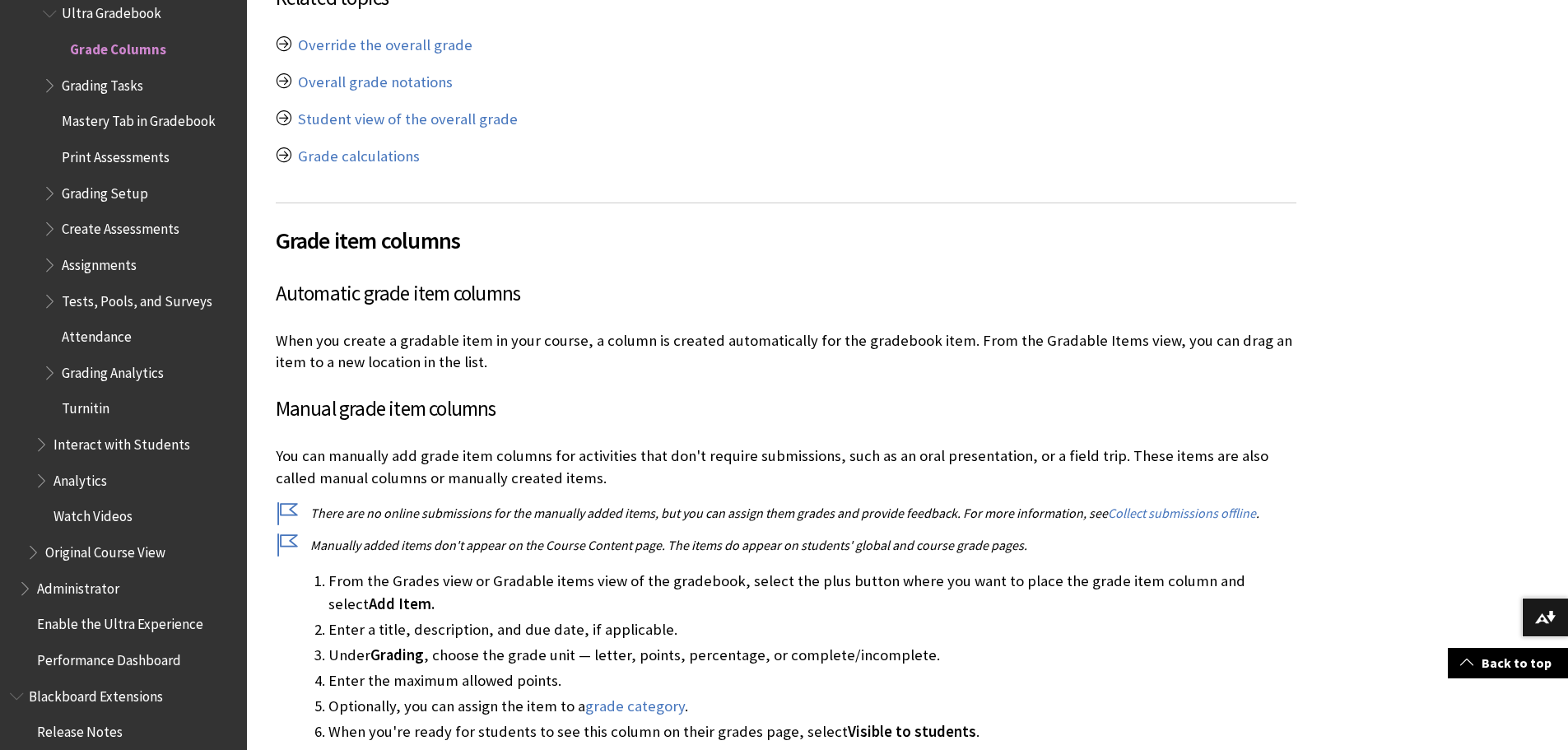
drag, startPoint x: 1265, startPoint y: 610, endPoint x: 1262, endPoint y: 629, distance: 19.2
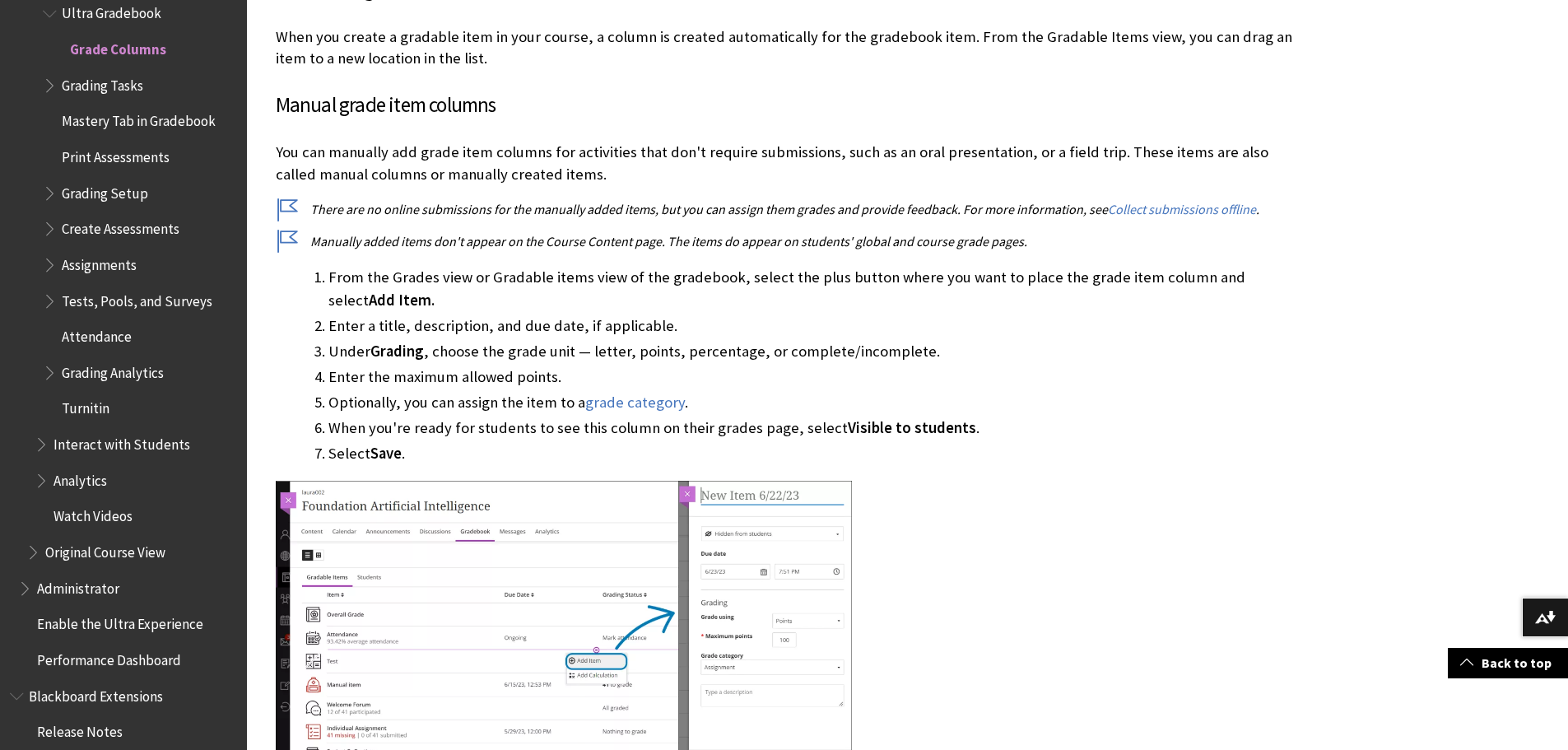
scroll to position [4530, 0]
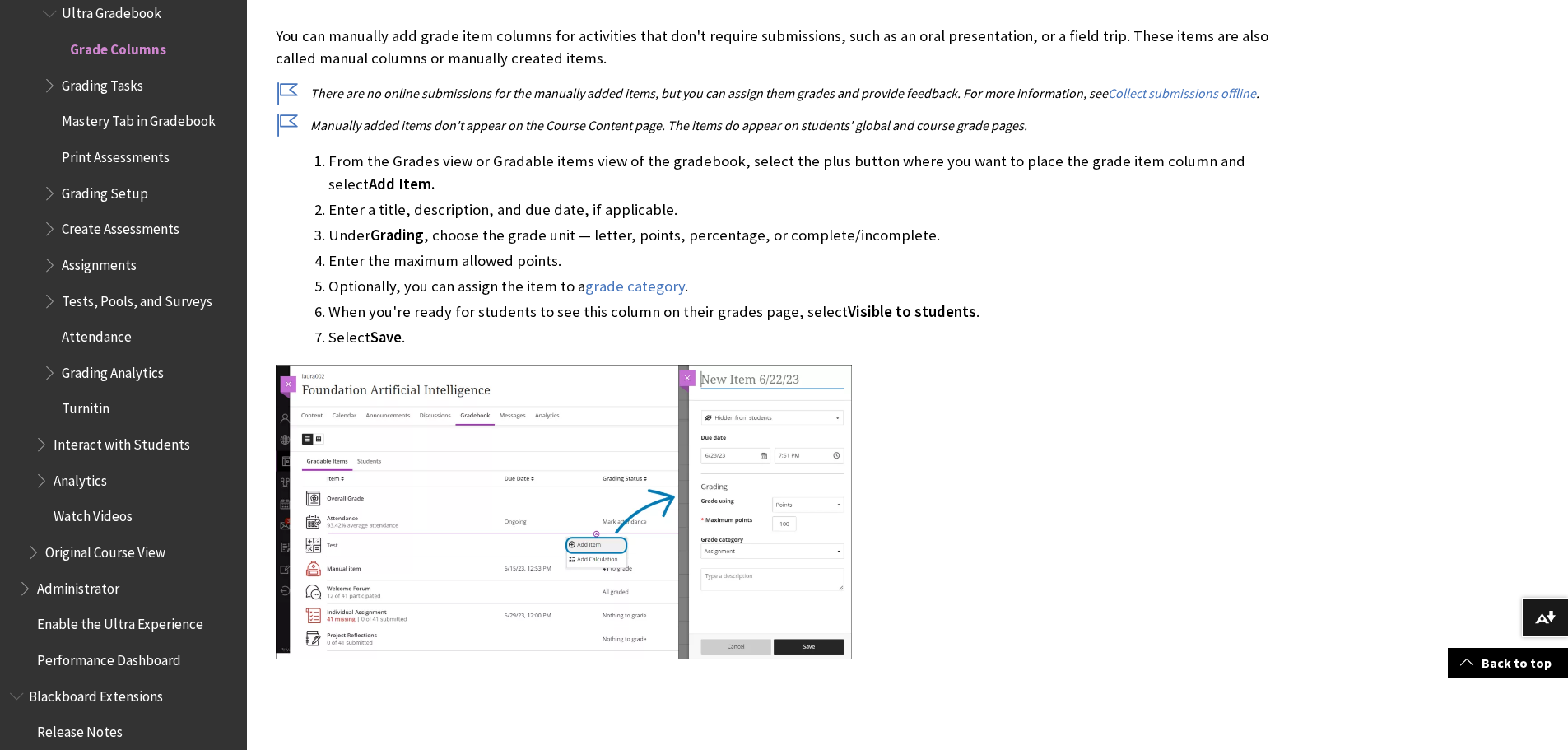
drag, startPoint x: 1314, startPoint y: 583, endPoint x: 1312, endPoint y: 612, distance: 29.1
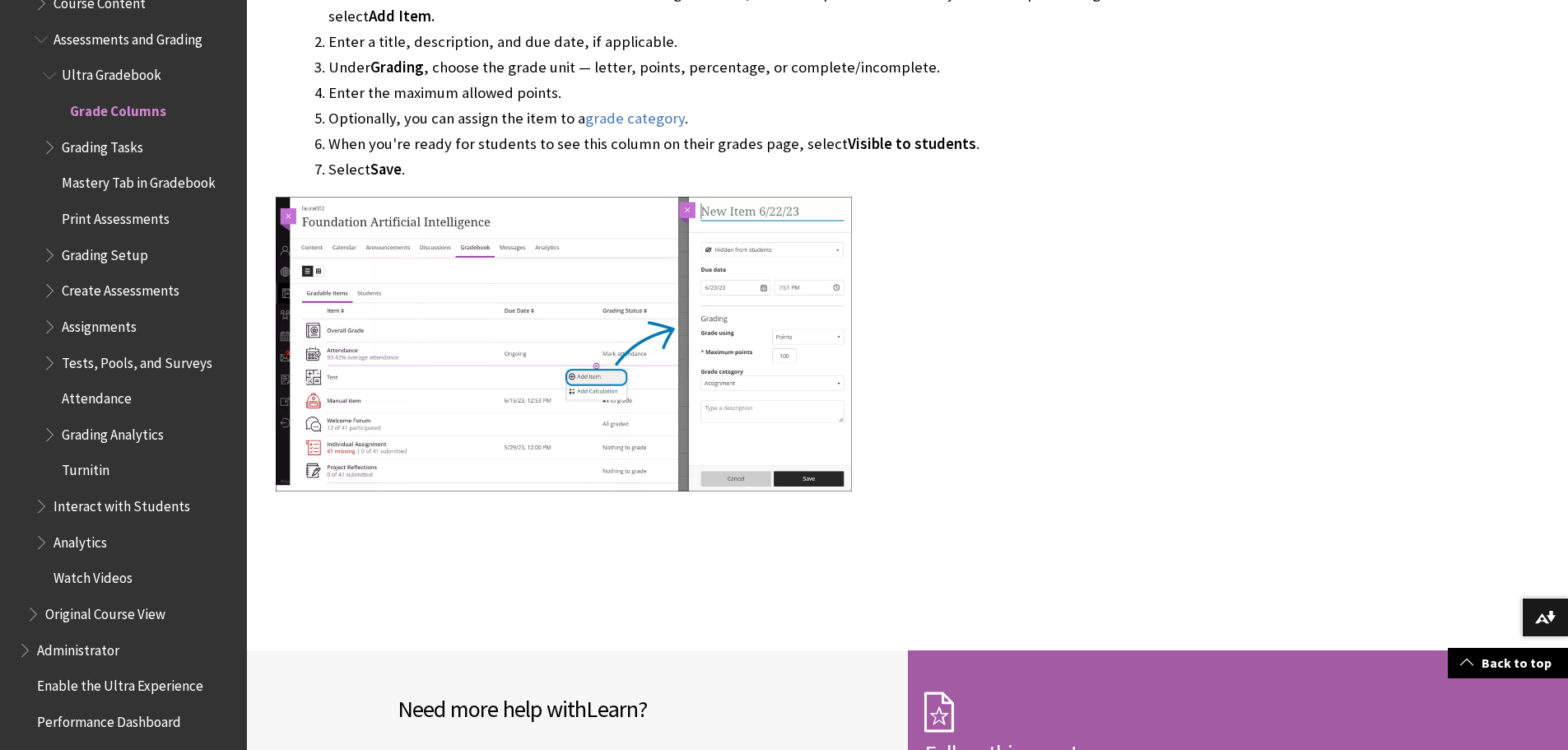
scroll to position [2069, 0]
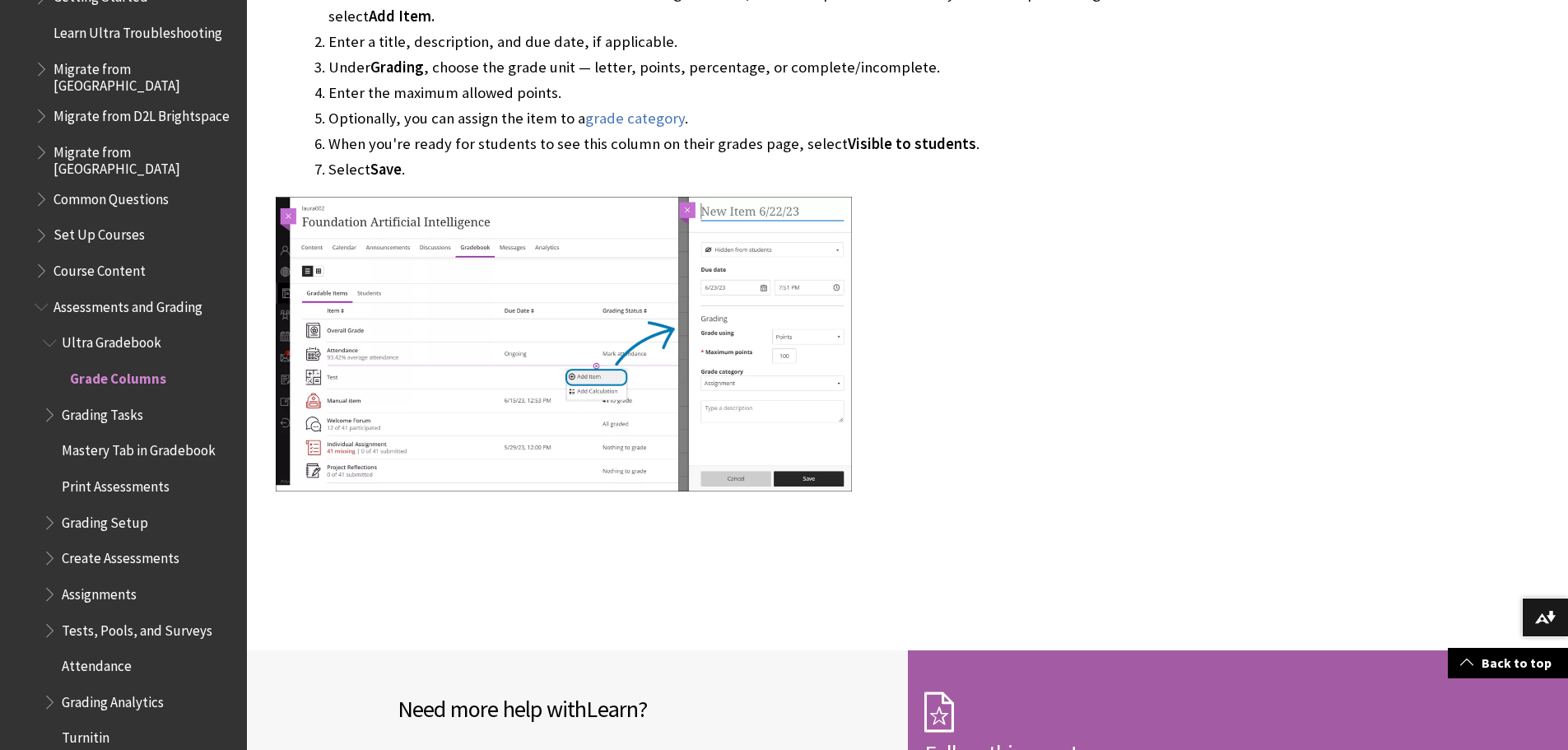
click at [140, 257] on span "Course Content" at bounding box center [100, 267] width 92 height 22
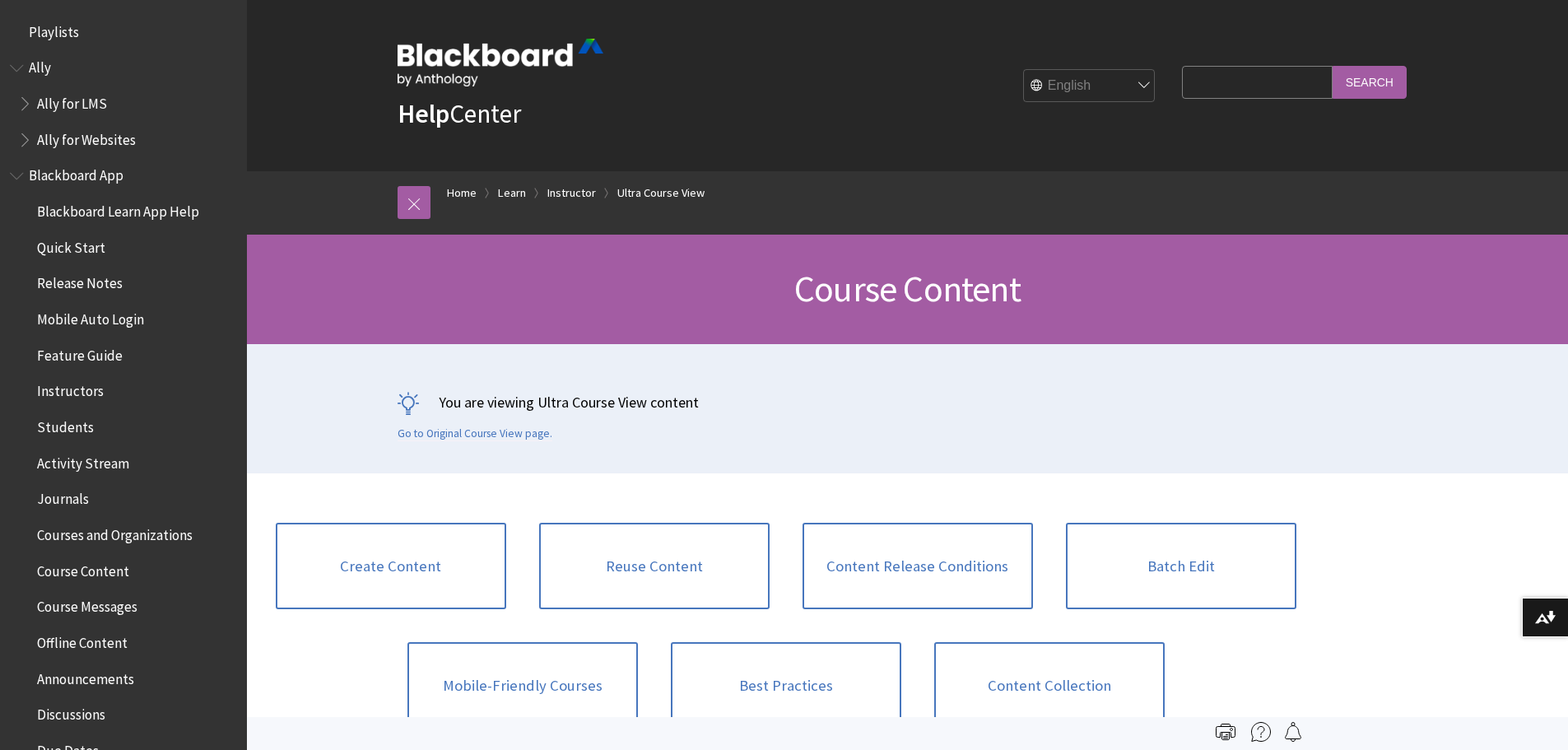
scroll to position [2290, 0]
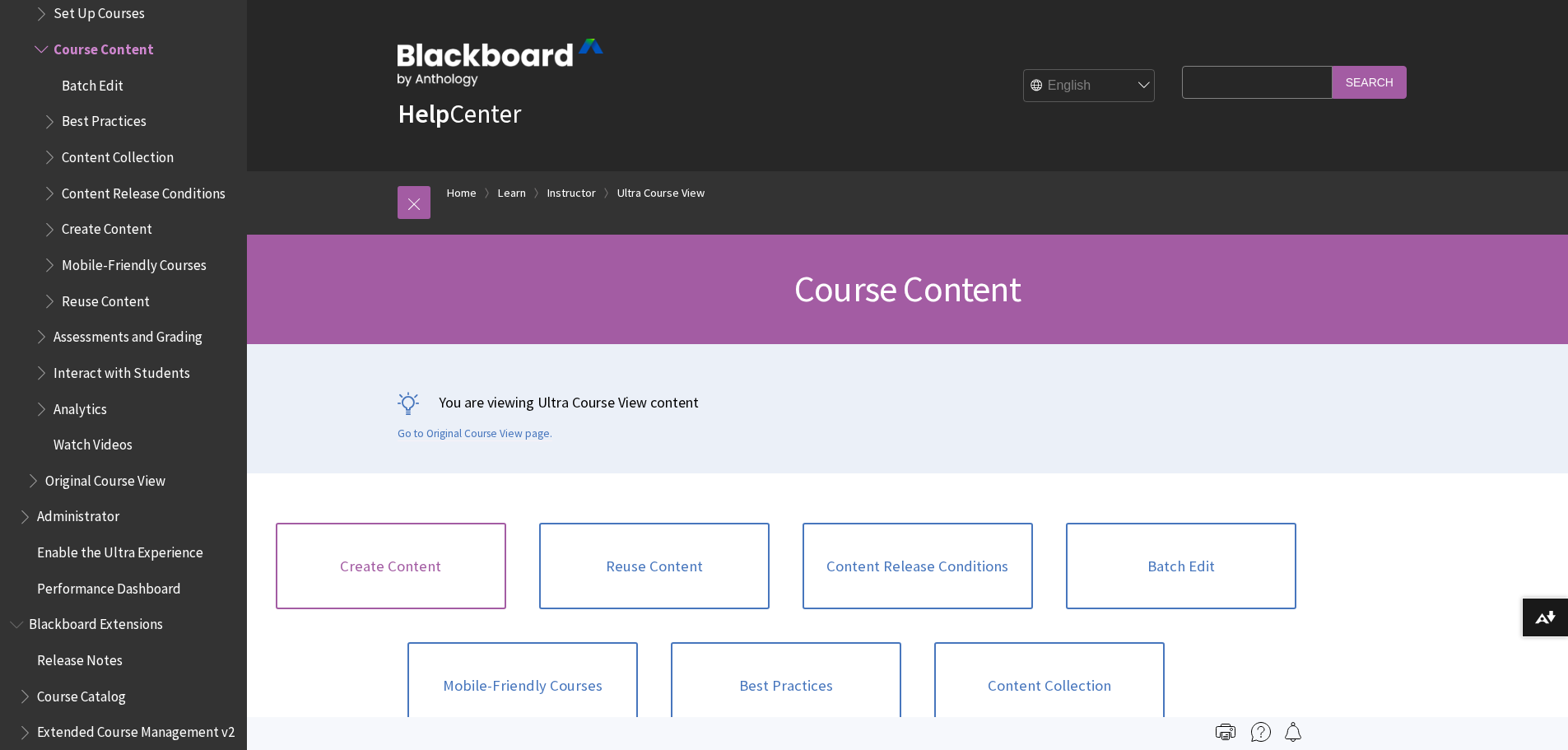
click at [377, 559] on link "Create Content" at bounding box center [391, 566] width 230 height 87
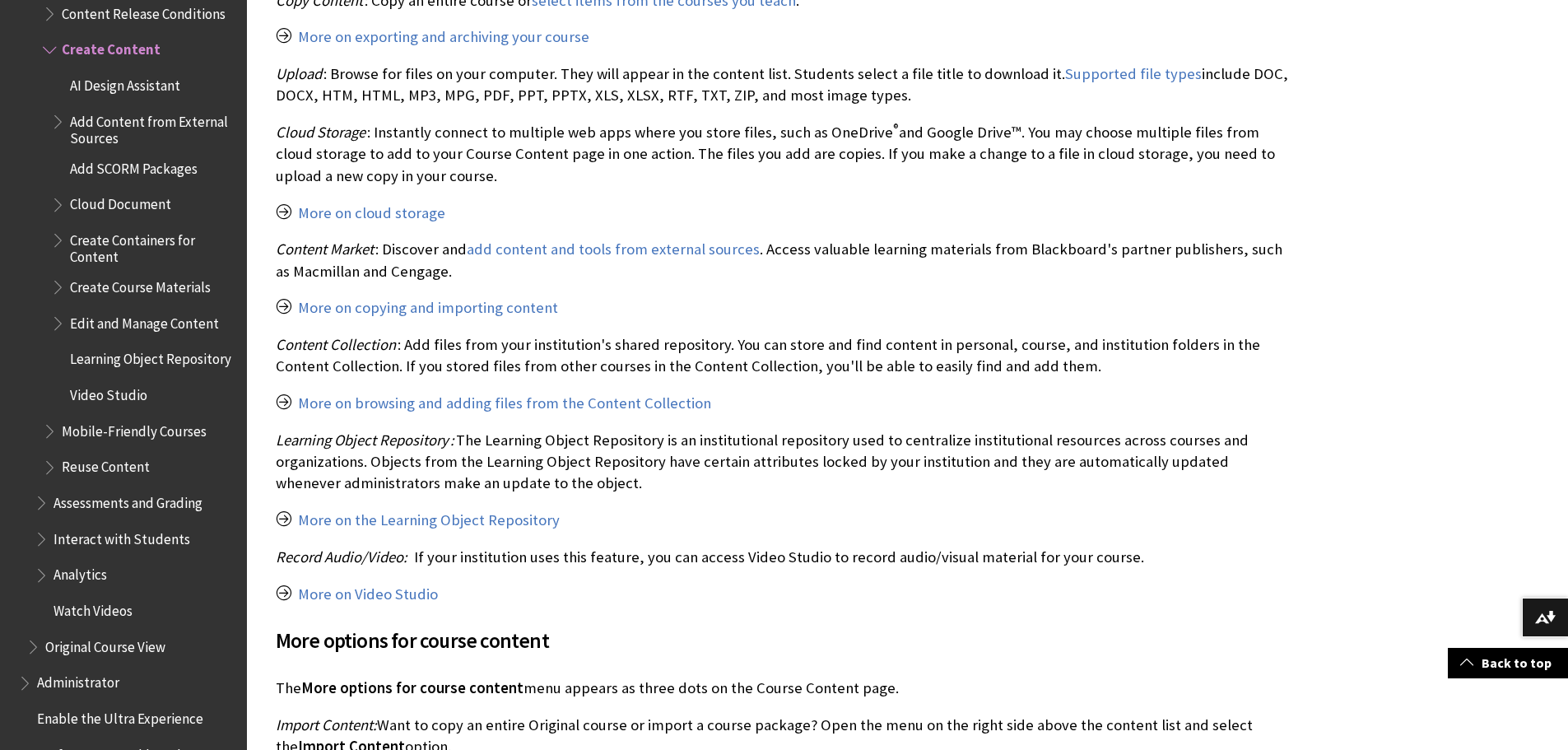
scroll to position [1810, 0]
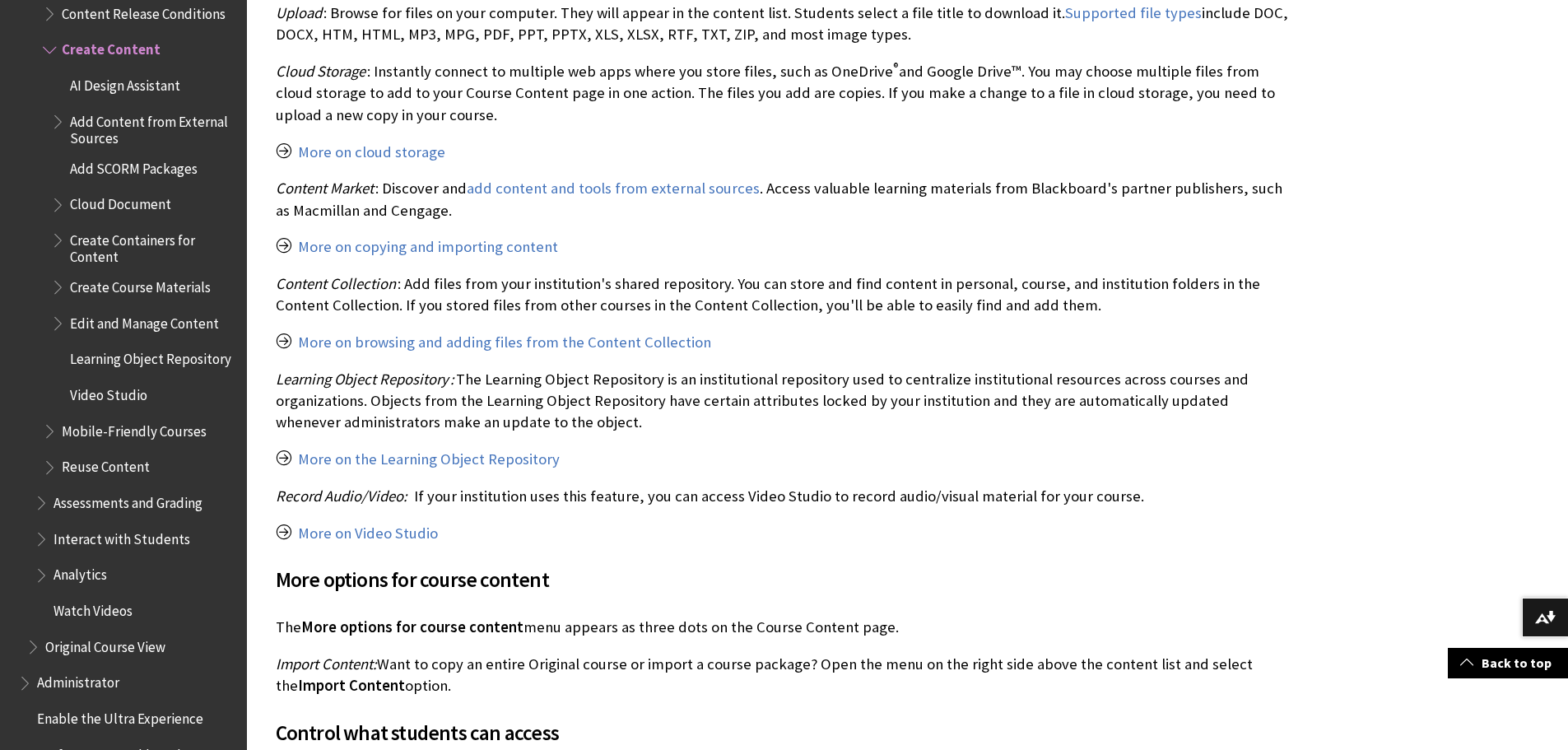
drag, startPoint x: 1271, startPoint y: 466, endPoint x: 1271, endPoint y: 498, distance: 32.0
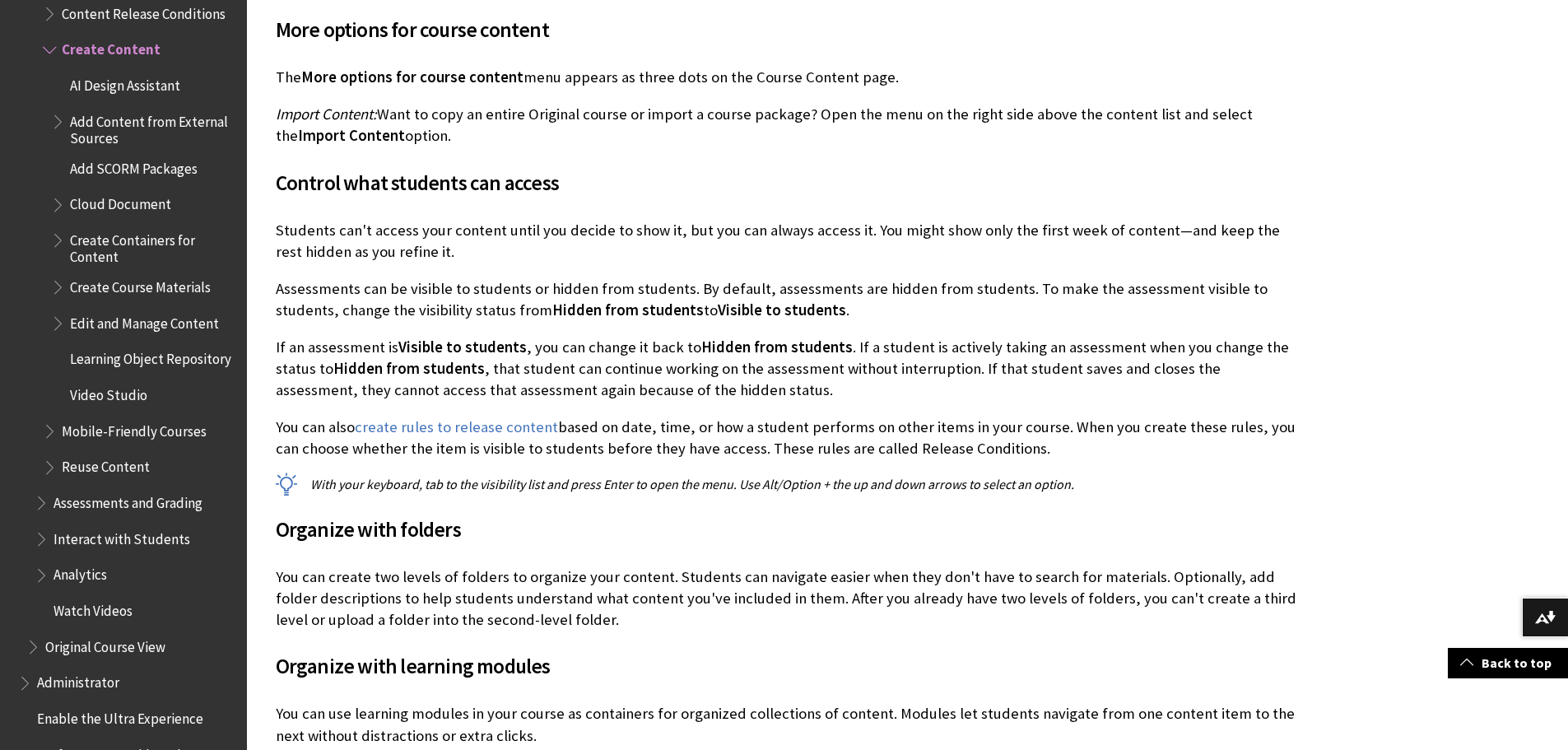
scroll to position [2421, 0]
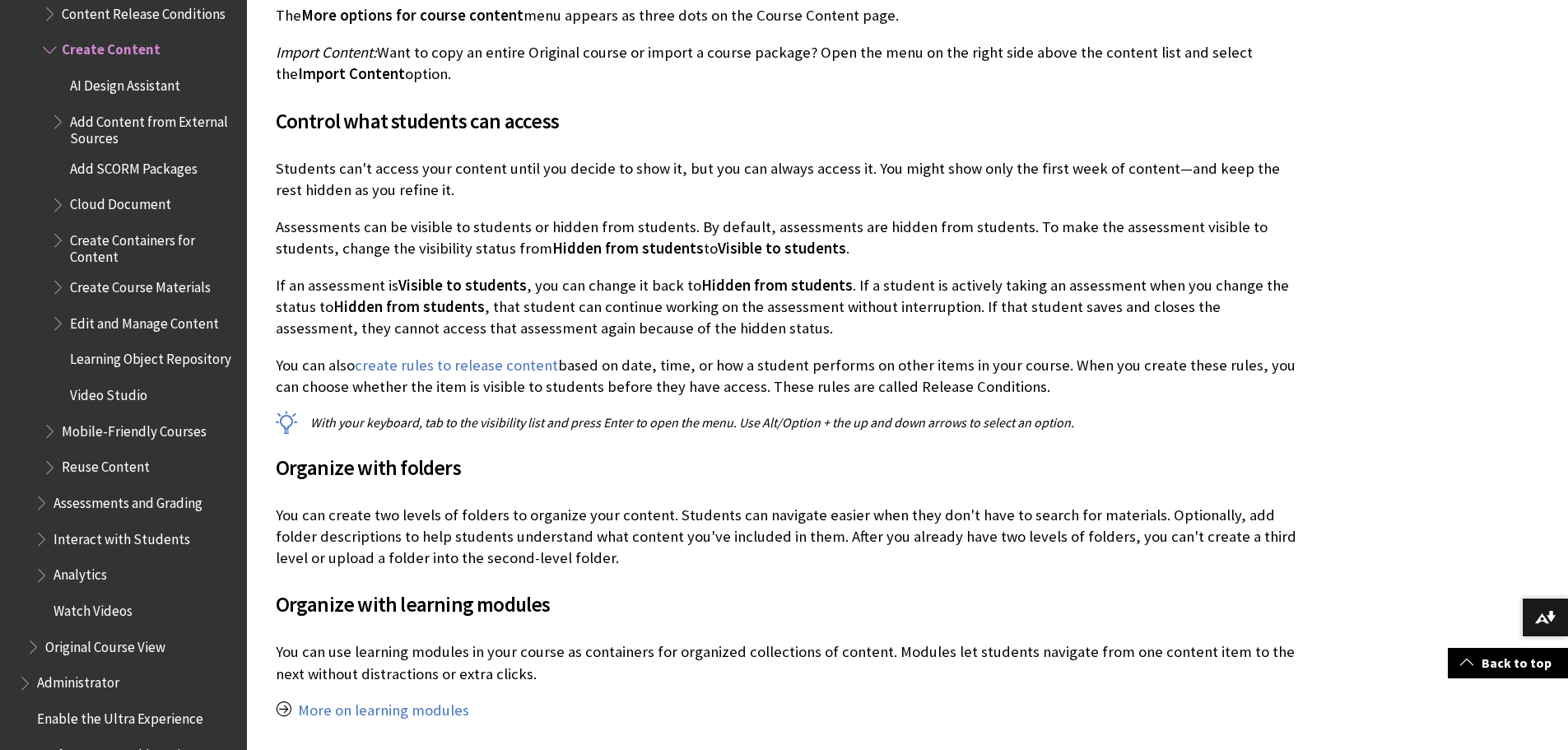
drag, startPoint x: 1110, startPoint y: 161, endPoint x: 1107, endPoint y: 182, distance: 21.2
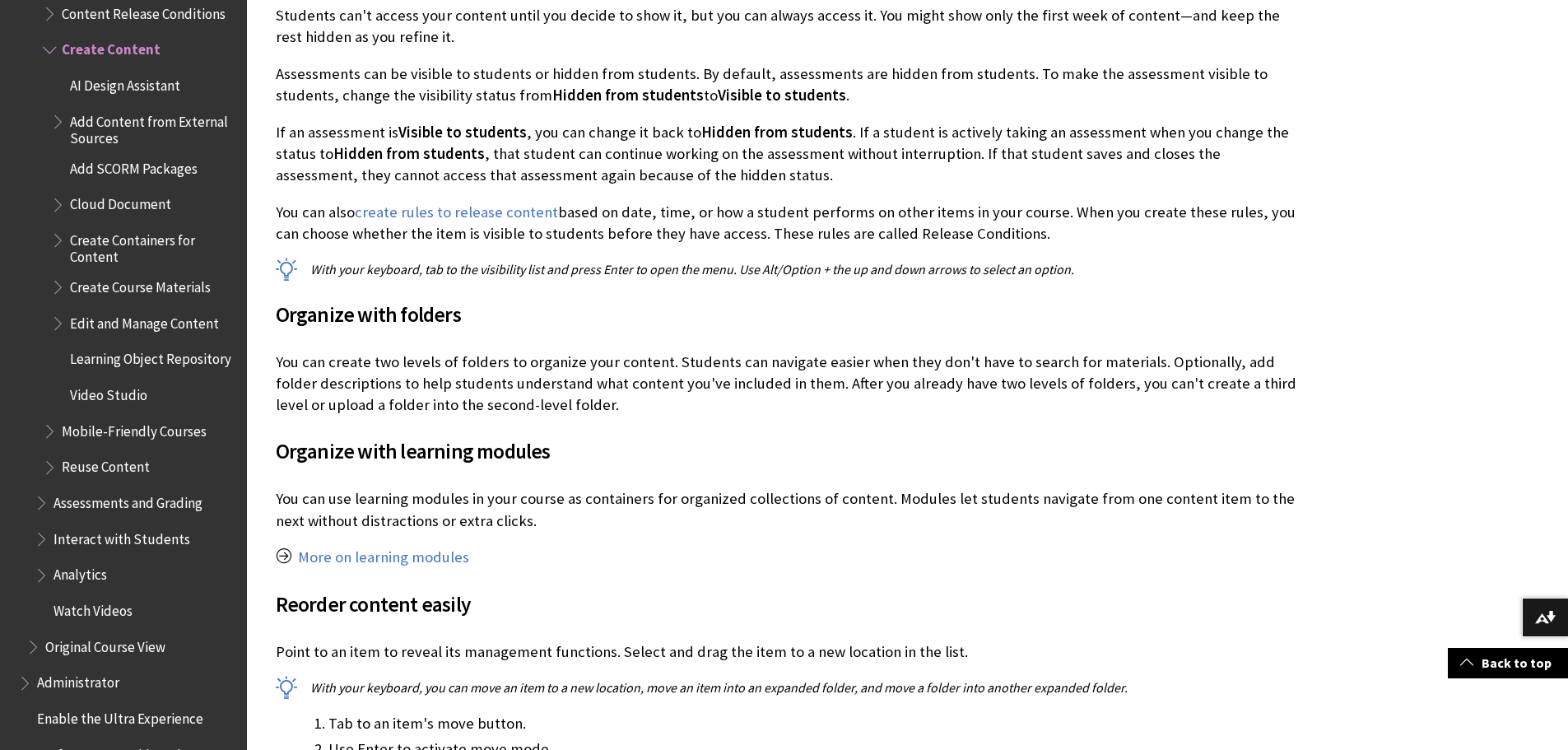
drag, startPoint x: 995, startPoint y: 177, endPoint x: 989, endPoint y: 204, distance: 27.7
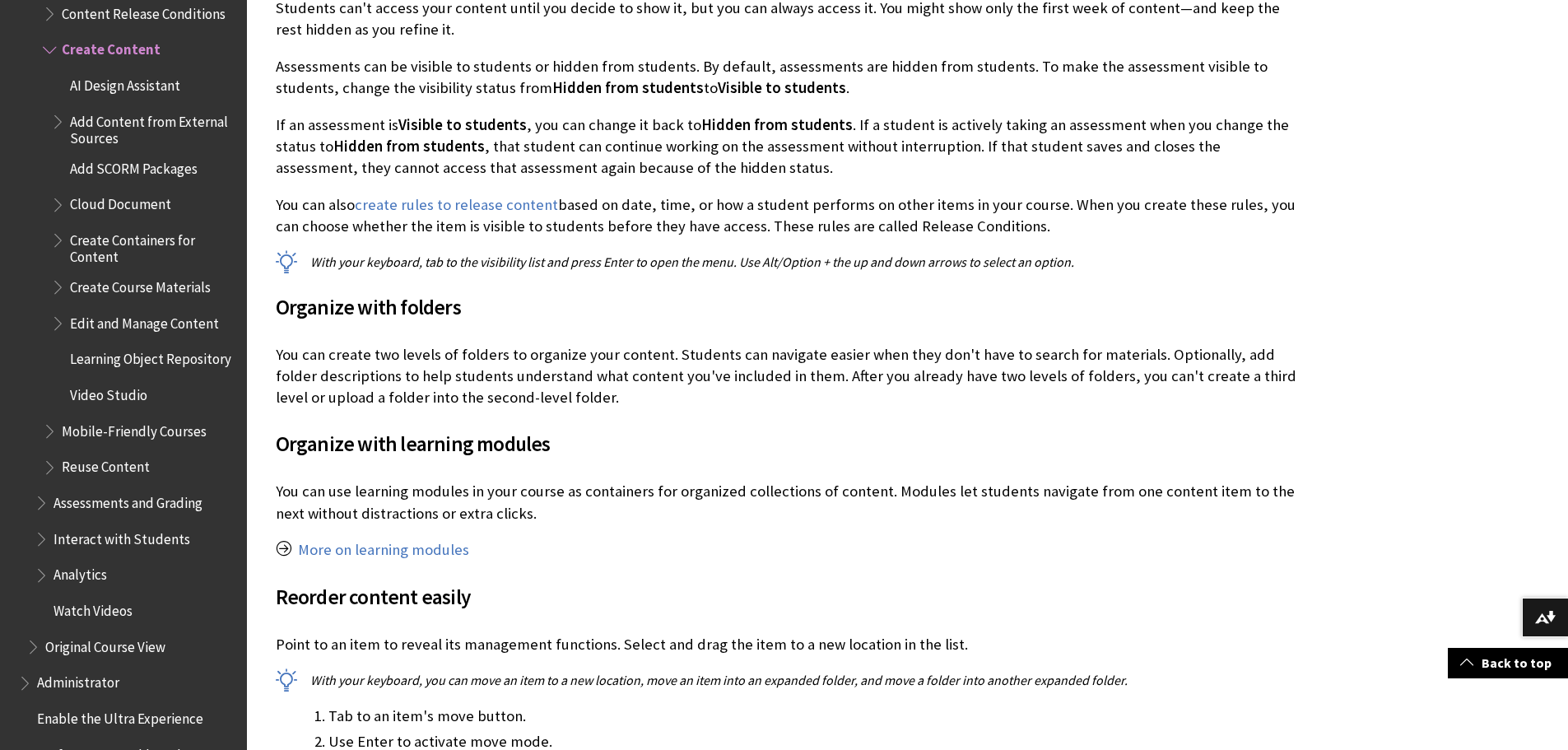
scroll to position [2617, 0]
drag, startPoint x: 989, startPoint y: 204, endPoint x: 989, endPoint y: 220, distance: 16.0
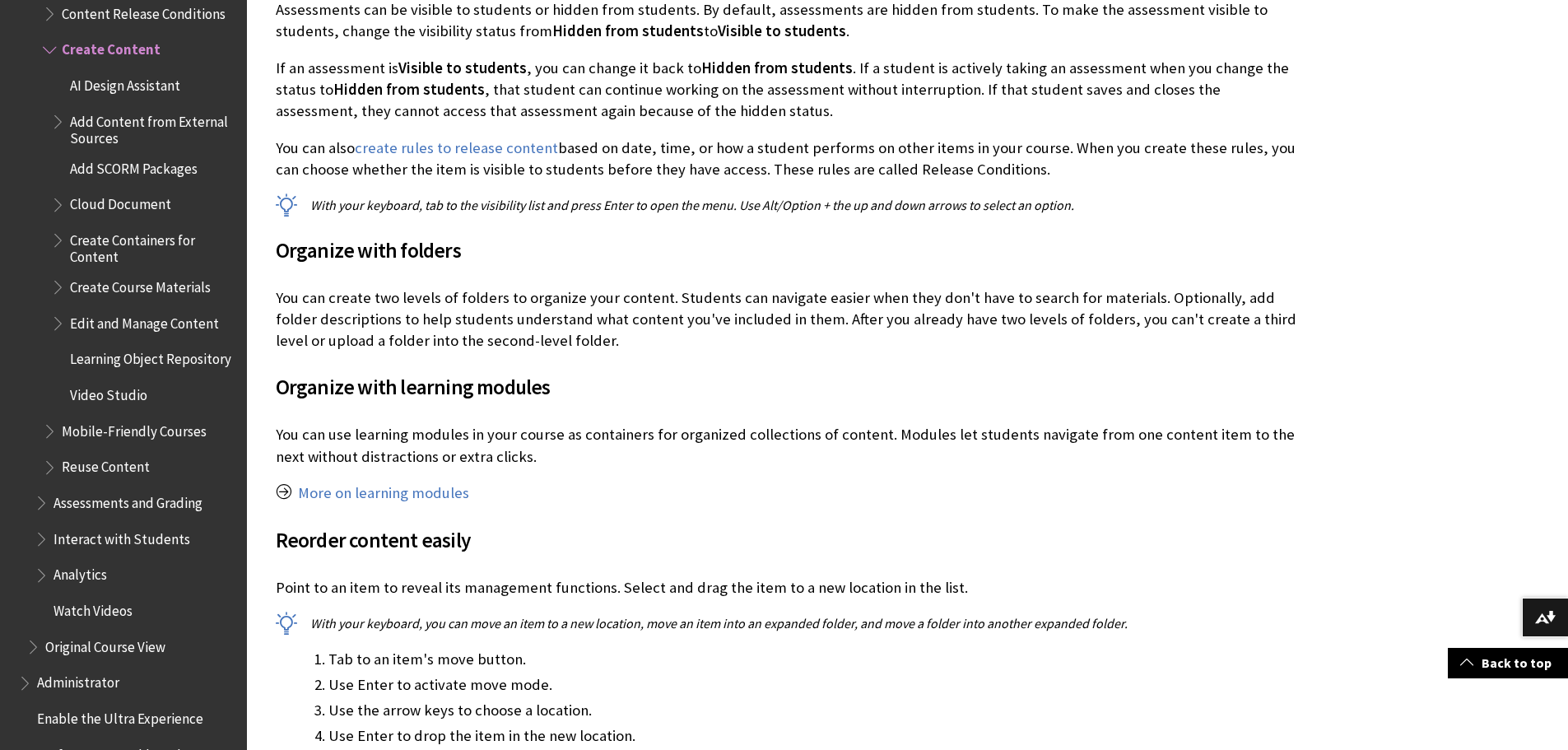
drag, startPoint x: 1482, startPoint y: 296, endPoint x: 1477, endPoint y: 312, distance: 16.8
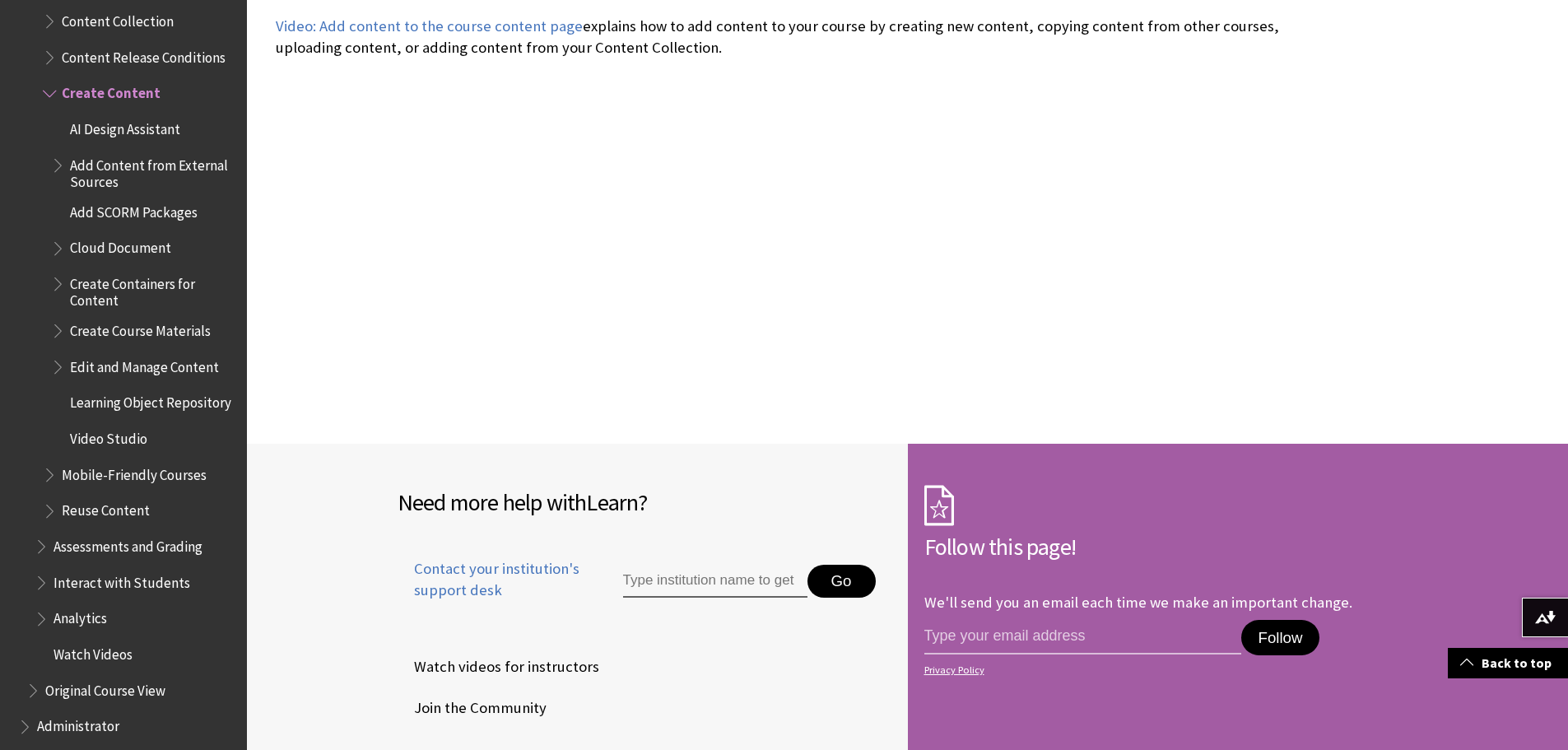
scroll to position [2388, 0]
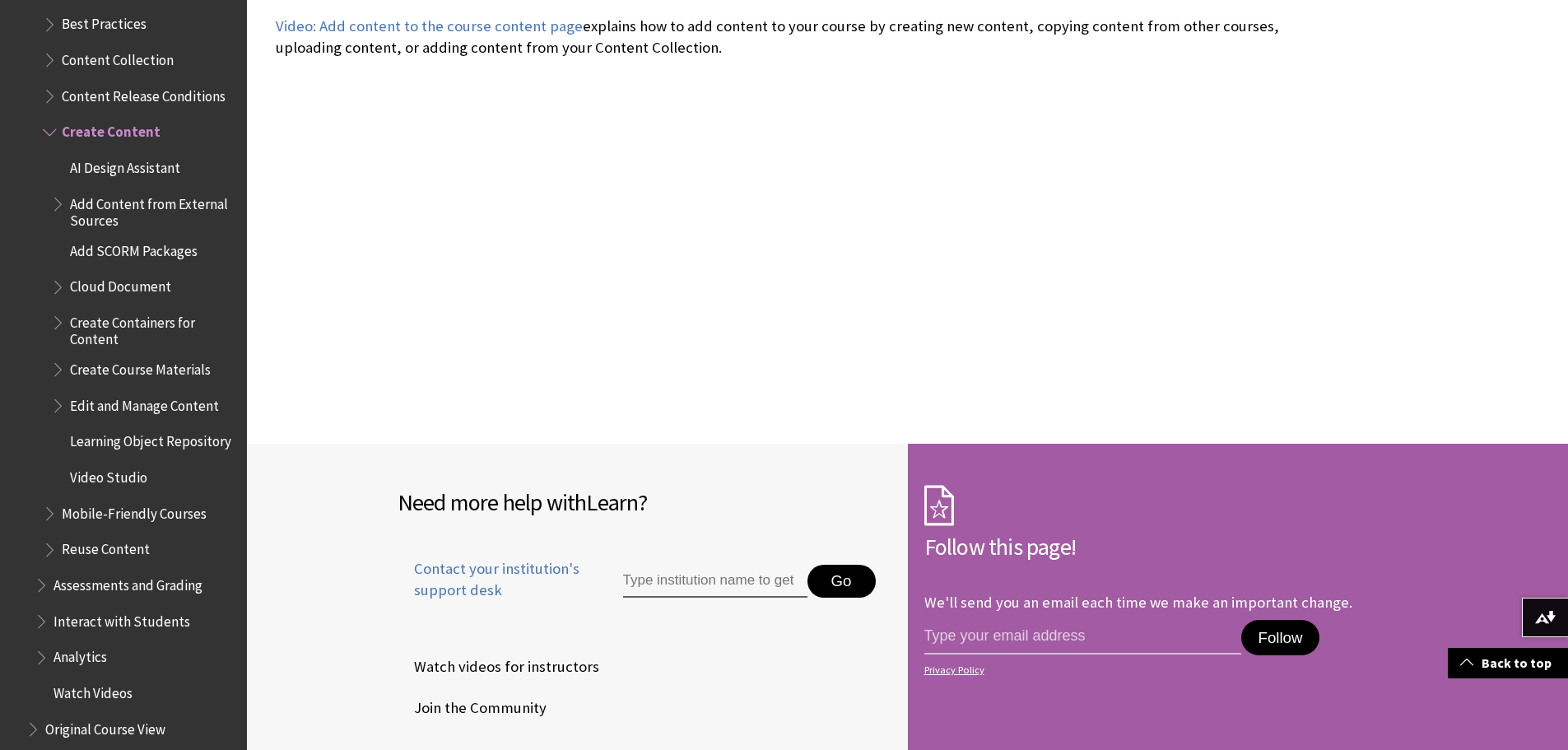
click at [113, 82] on span "Content Release Conditions" at bounding box center [143, 93] width 164 height 22
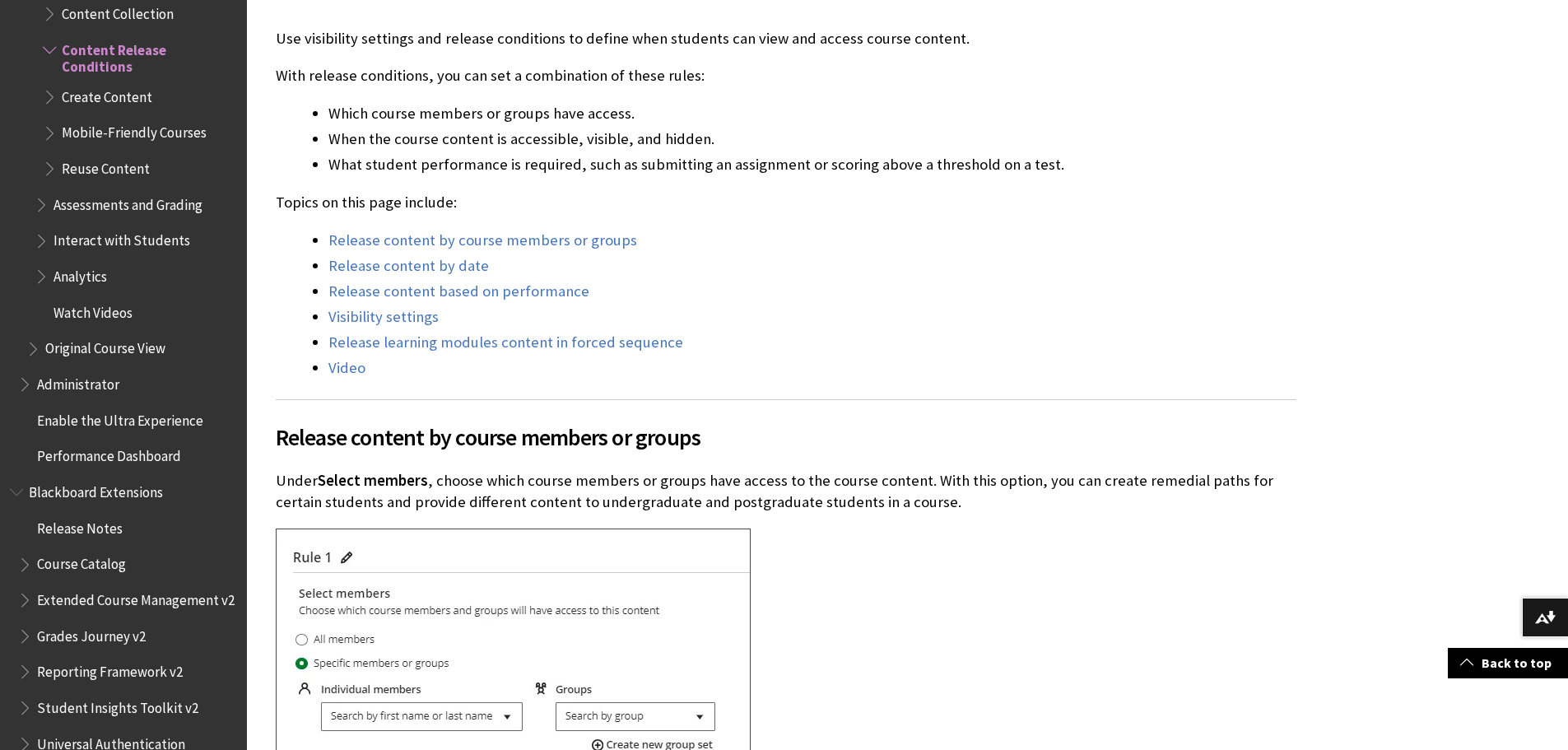
scroll to position [493, 0]
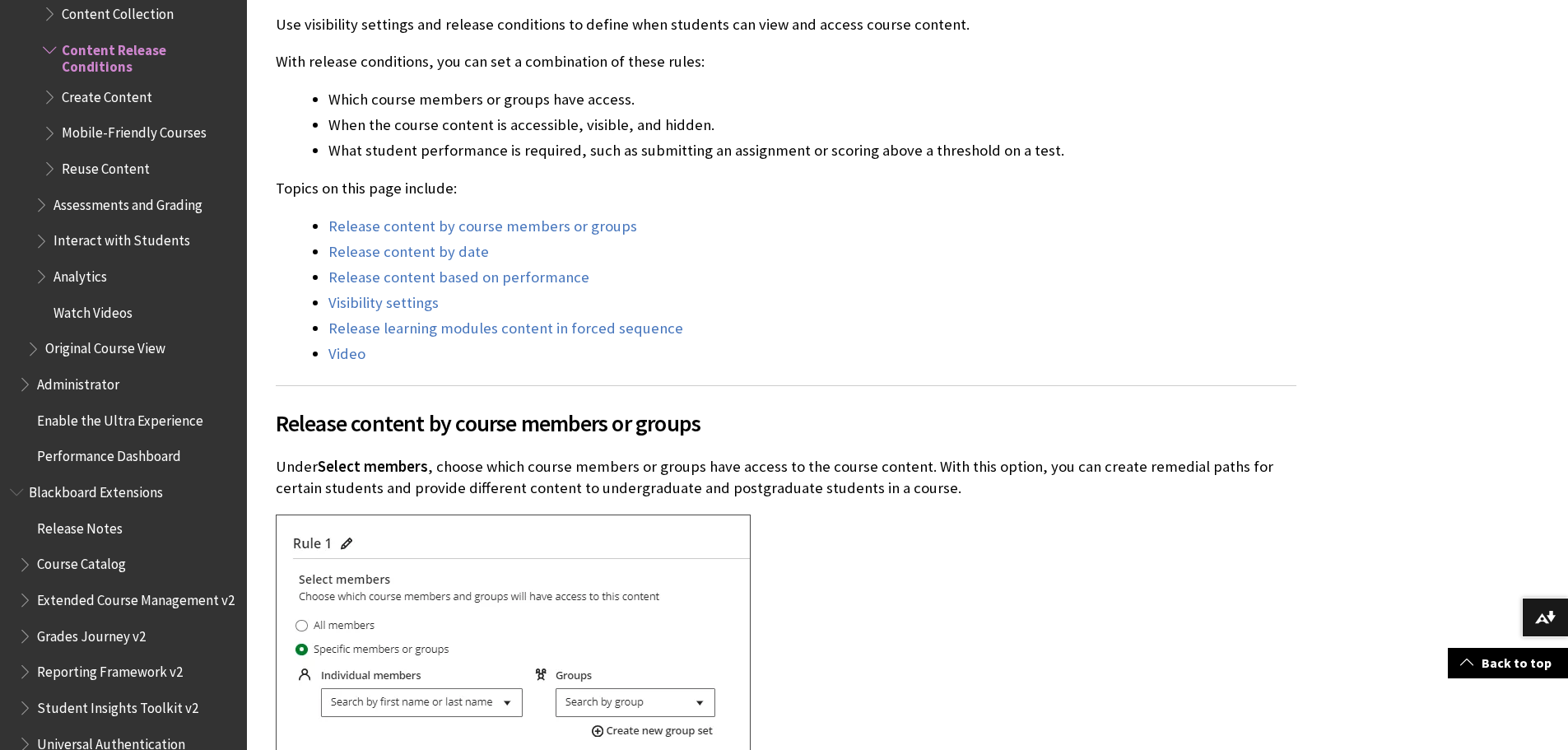
drag, startPoint x: 938, startPoint y: 363, endPoint x: 938, endPoint y: 384, distance: 21.0
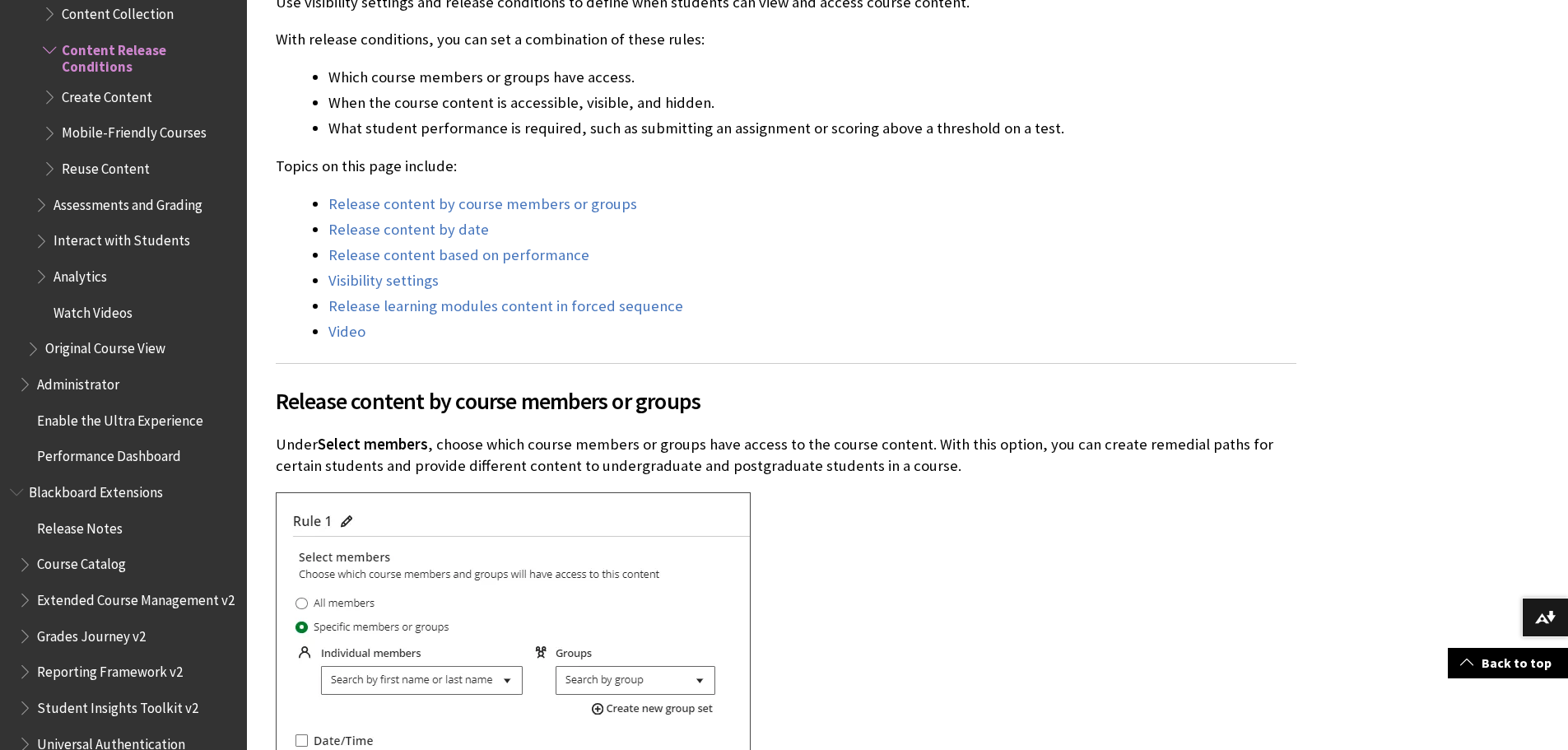
drag, startPoint x: 1114, startPoint y: 219, endPoint x: 1114, endPoint y: 245, distance: 26.0
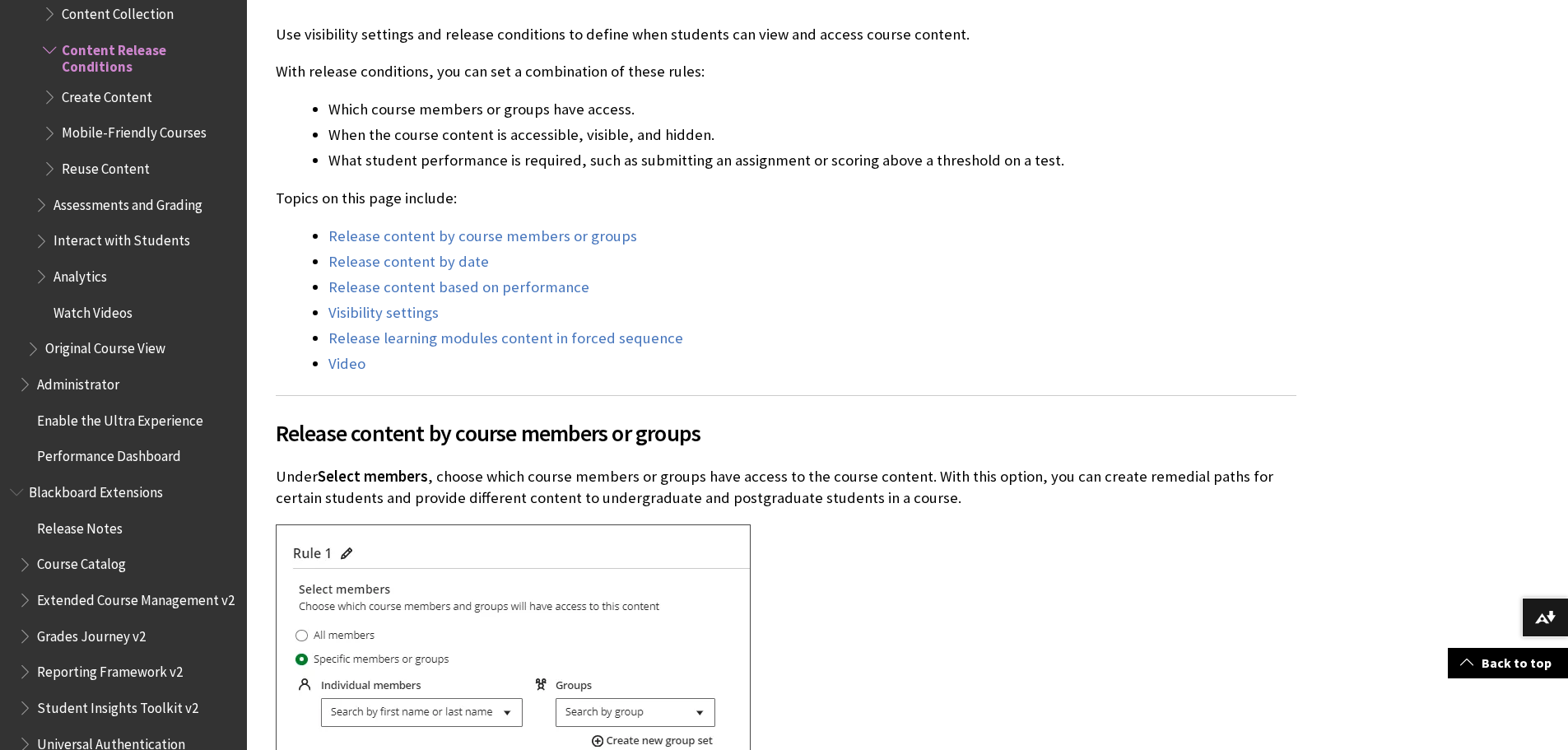
scroll to position [498, 0]
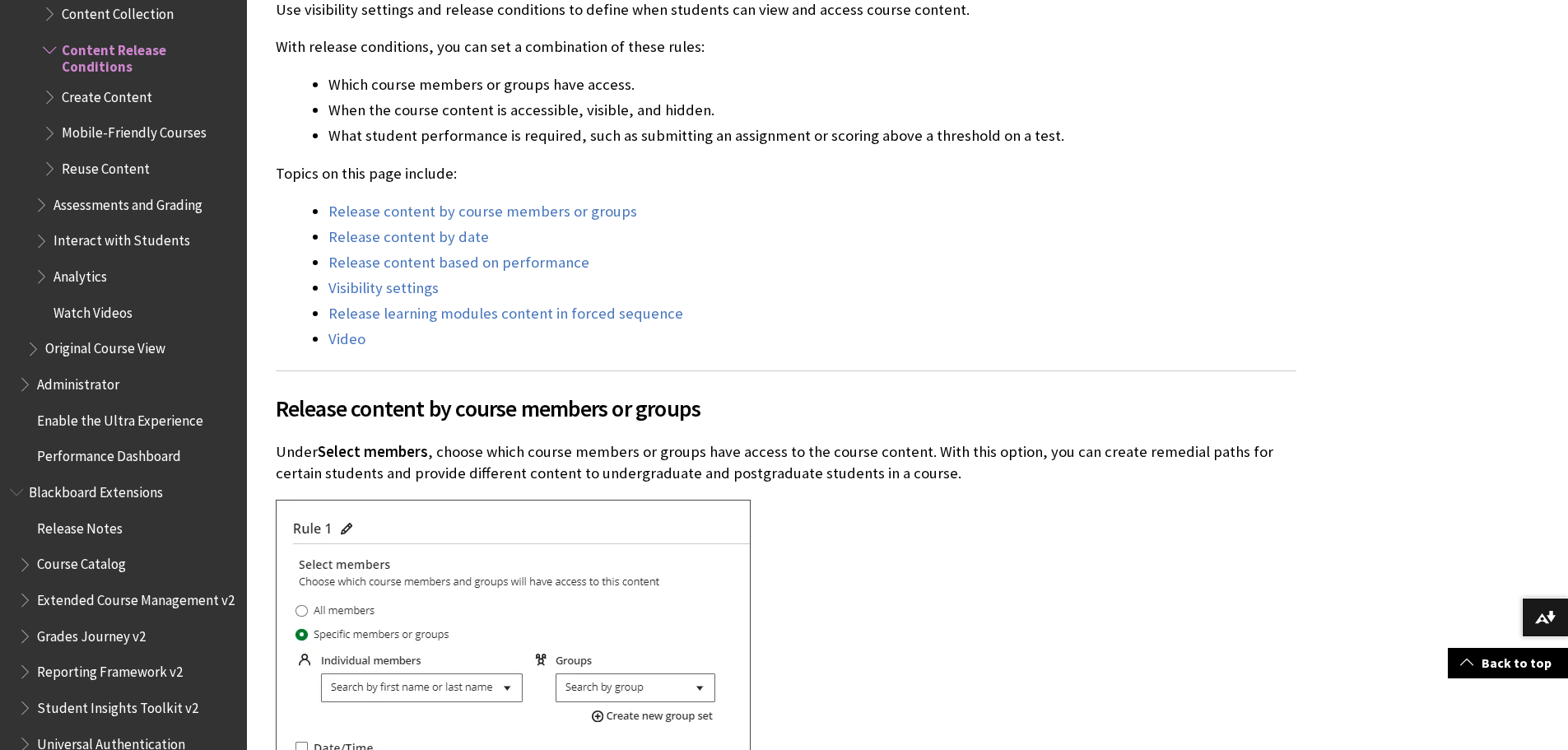
drag, startPoint x: 1114, startPoint y: 245, endPoint x: 1113, endPoint y: 258, distance: 13.0
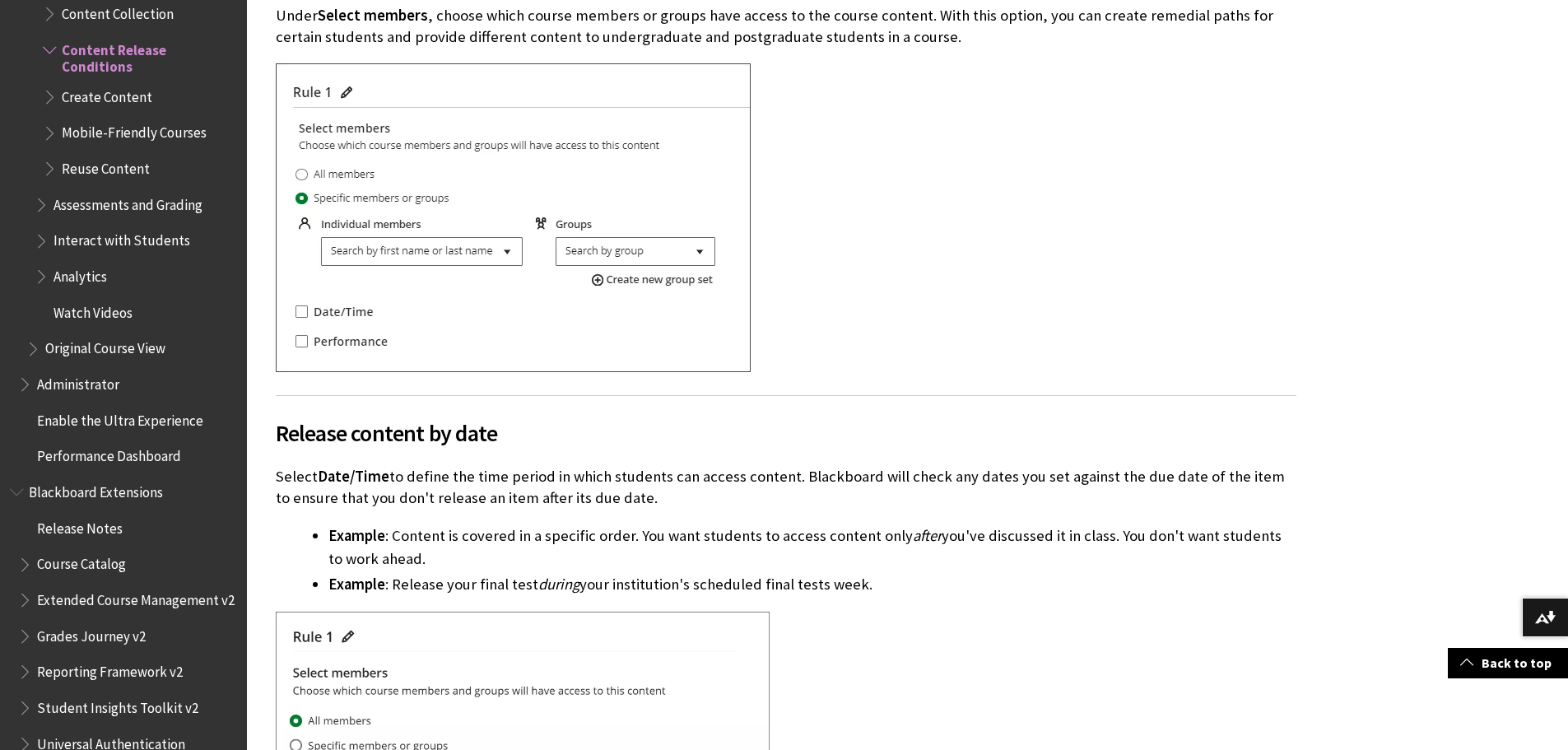
scroll to position [964, 0]
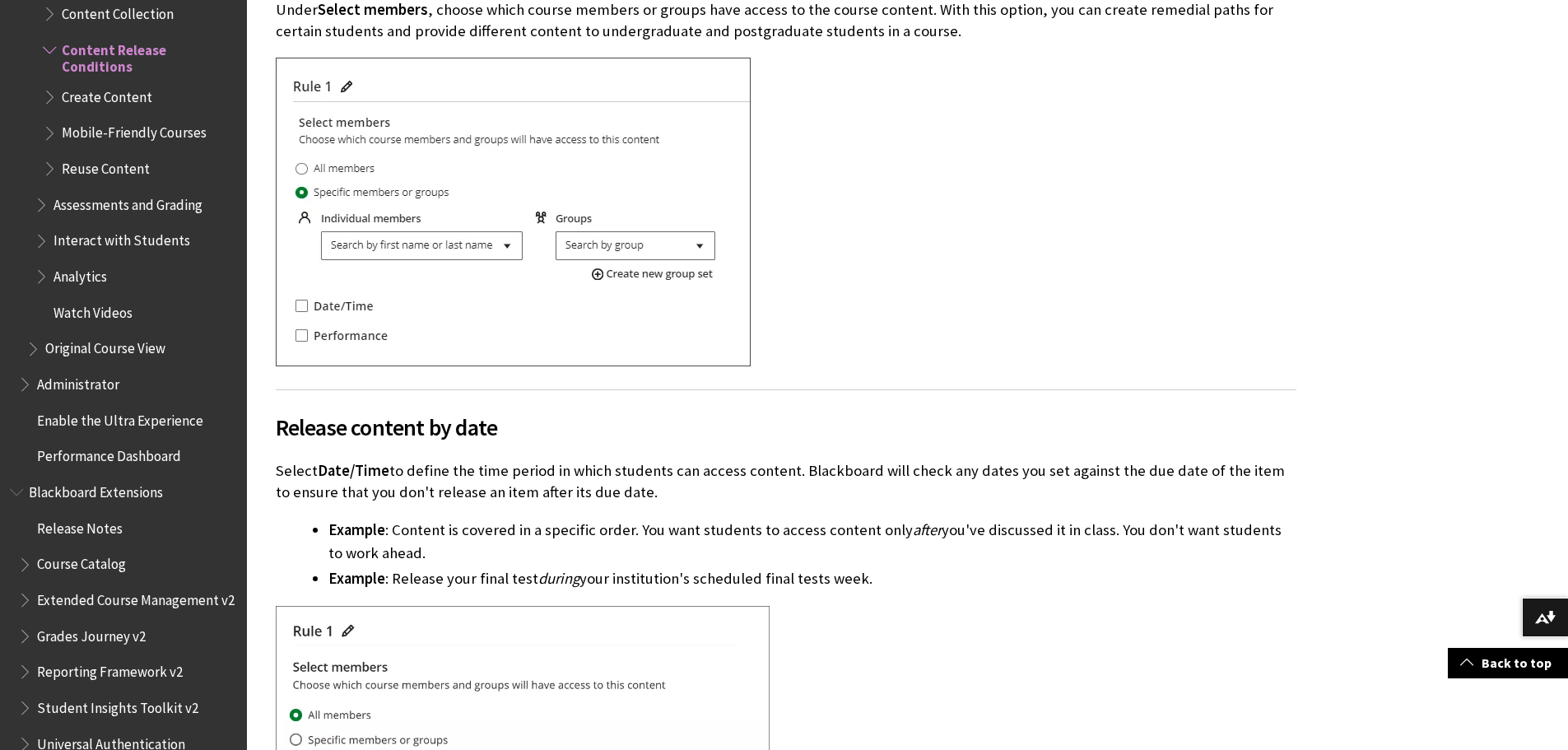
drag, startPoint x: 1042, startPoint y: 309, endPoint x: 1051, endPoint y: 332, distance: 24.7
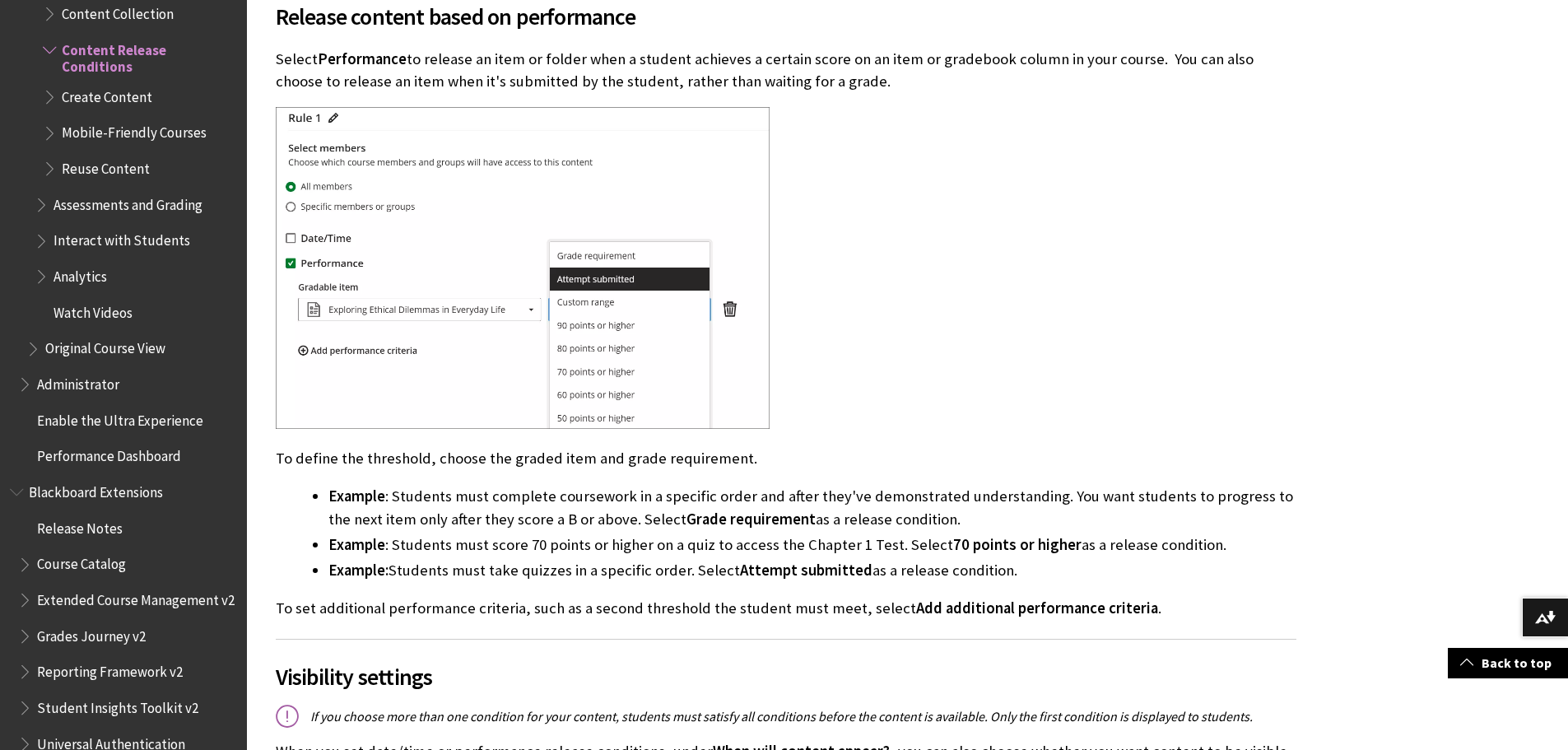
scroll to position [2085, 0]
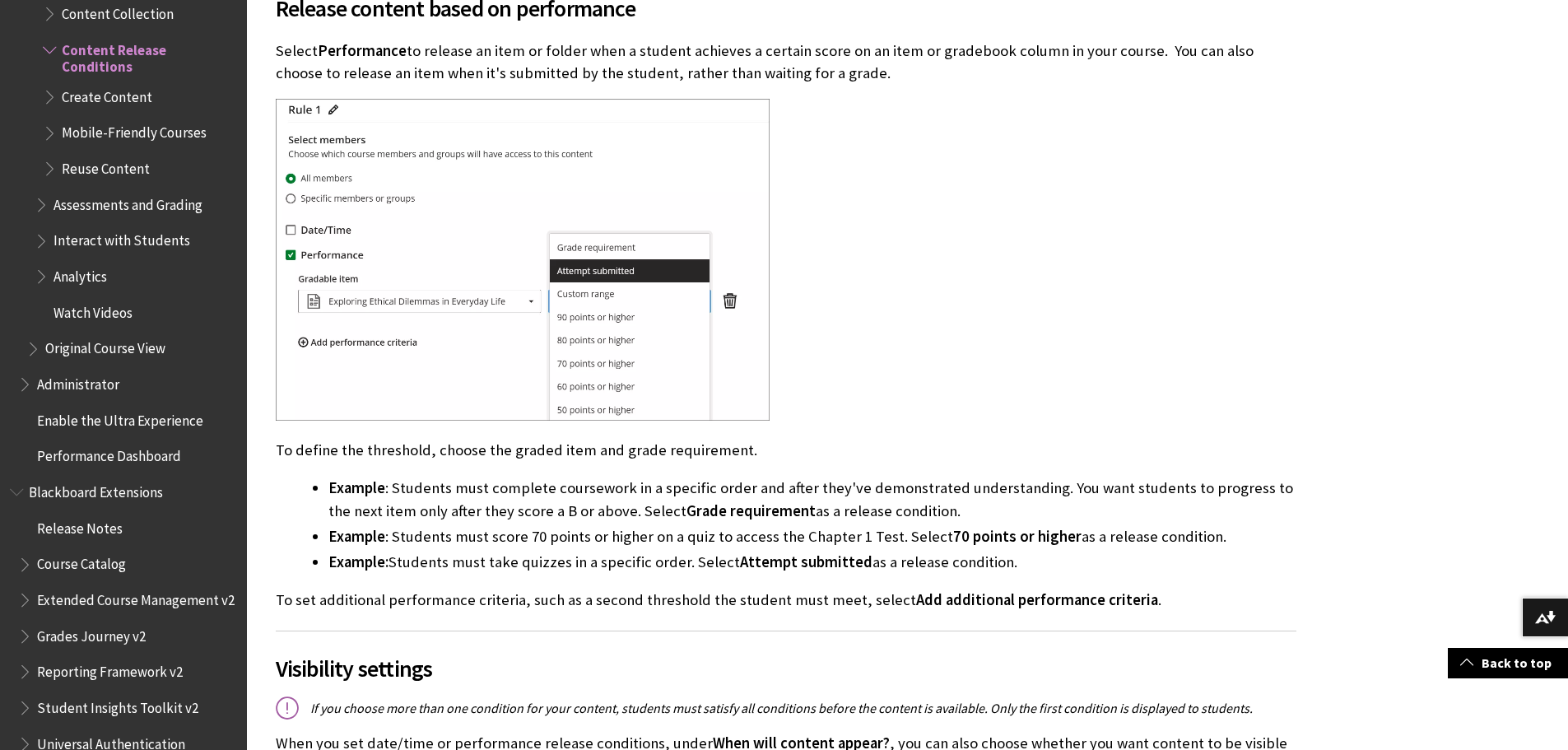
drag, startPoint x: 1124, startPoint y: 388, endPoint x: 1130, endPoint y: 415, distance: 27.7
